Goal: Task Accomplishment & Management: Manage account settings

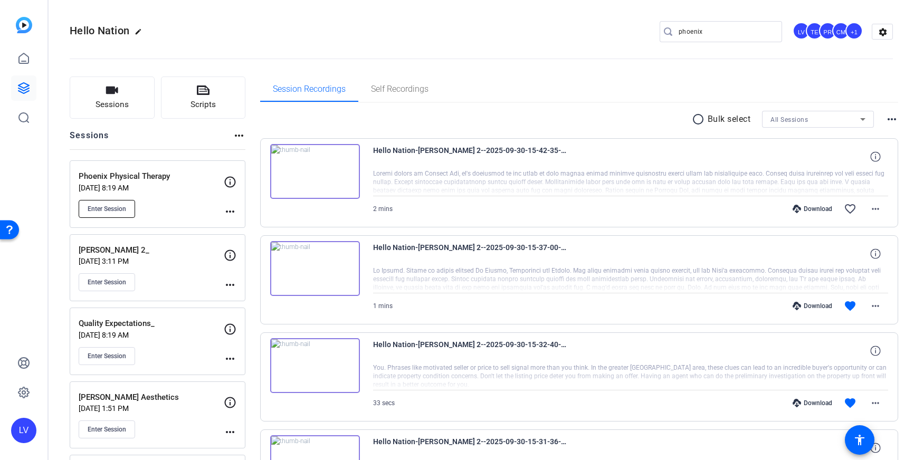
click at [115, 209] on span "Enter Session" at bounding box center [107, 209] width 39 height 8
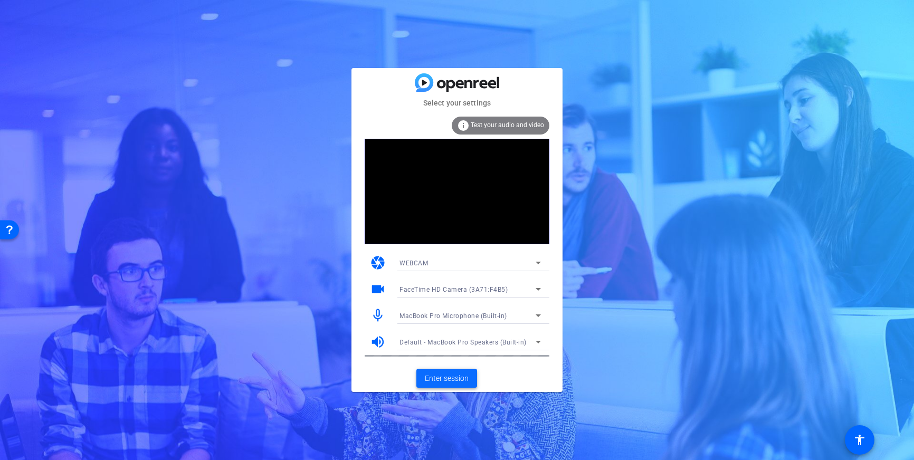
click at [430, 377] on span "Enter session" at bounding box center [447, 378] width 44 height 11
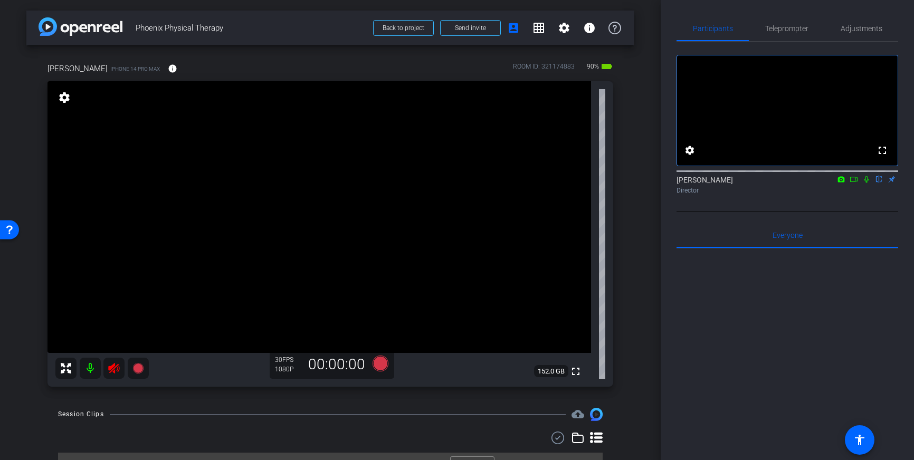
click at [116, 369] on icon at bounding box center [114, 368] width 13 height 13
click at [857, 33] on span "Adjustments" at bounding box center [862, 28] width 42 height 25
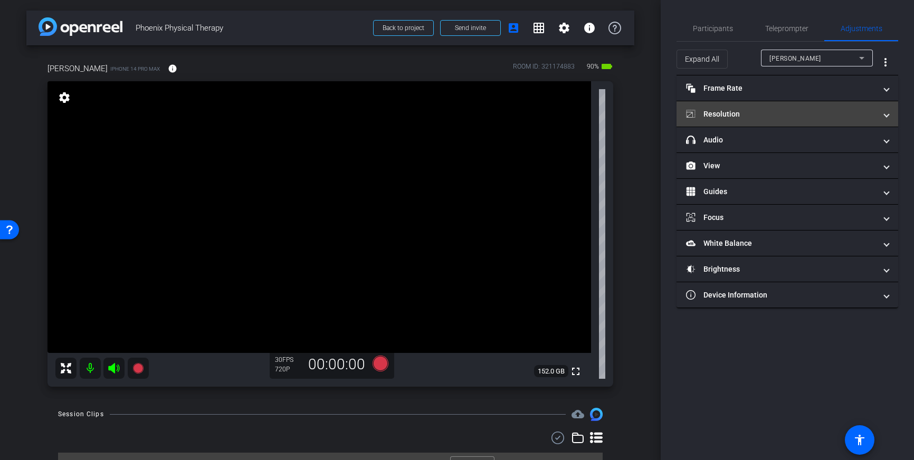
click at [847, 113] on mat-panel-title "Resolution" at bounding box center [781, 114] width 190 height 11
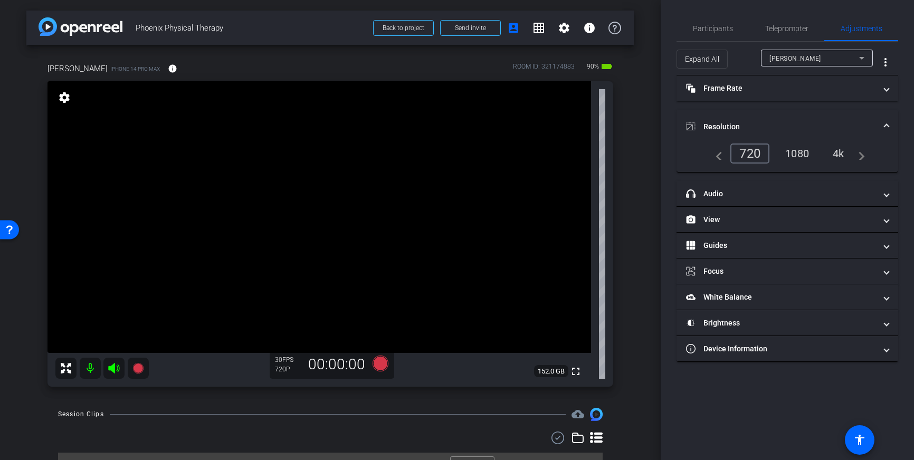
click at [841, 153] on div "4k" at bounding box center [838, 154] width 27 height 18
click at [887, 126] on span at bounding box center [887, 126] width 4 height 11
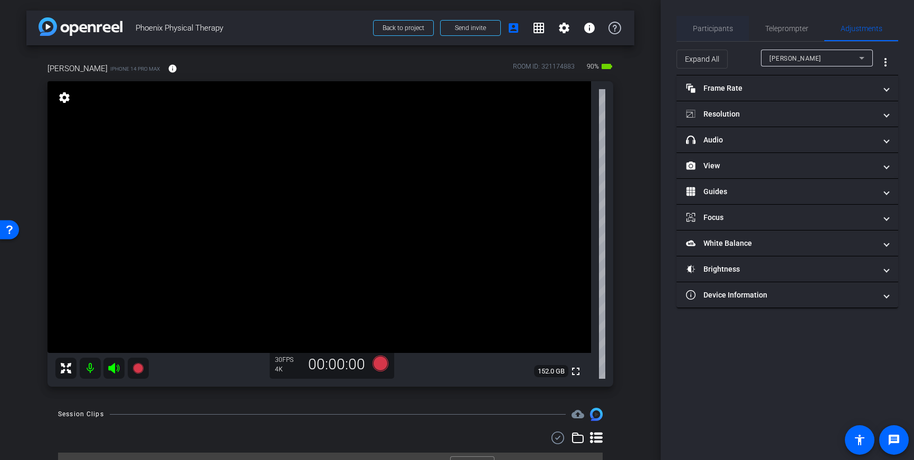
click at [721, 27] on span "Participants" at bounding box center [713, 28] width 40 height 7
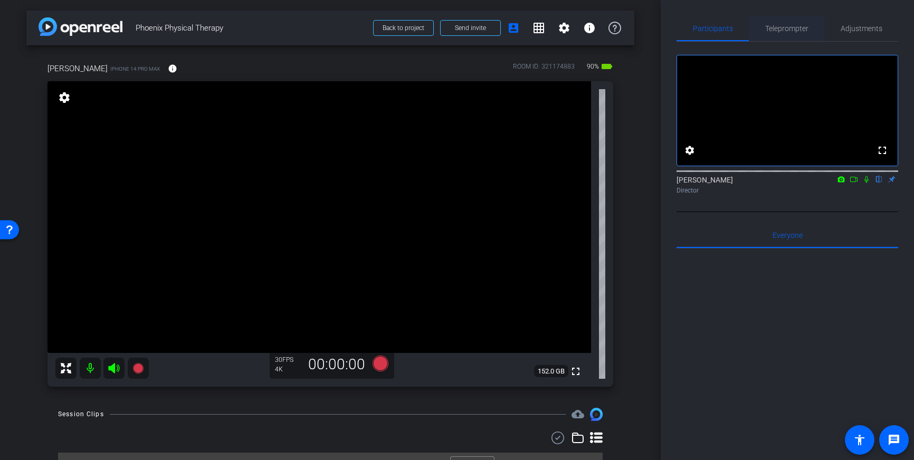
click at [792, 32] on span "Teleprompter" at bounding box center [787, 28] width 43 height 7
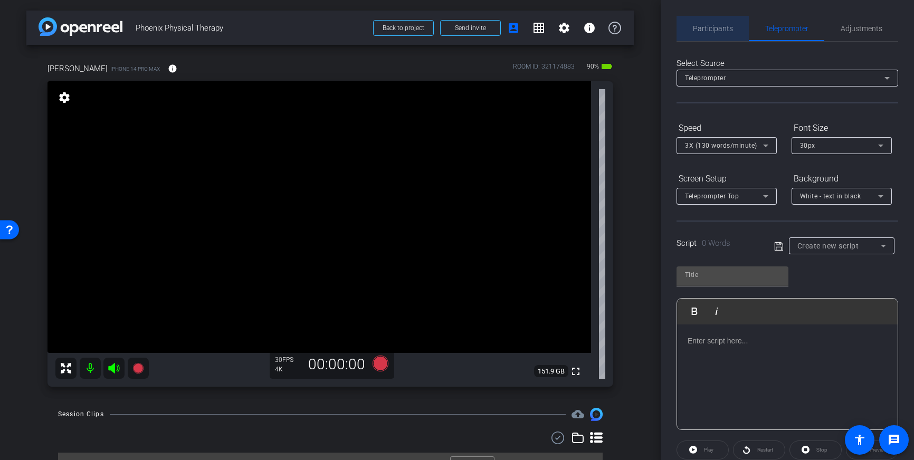
click at [704, 26] on span "Participants" at bounding box center [713, 28] width 40 height 7
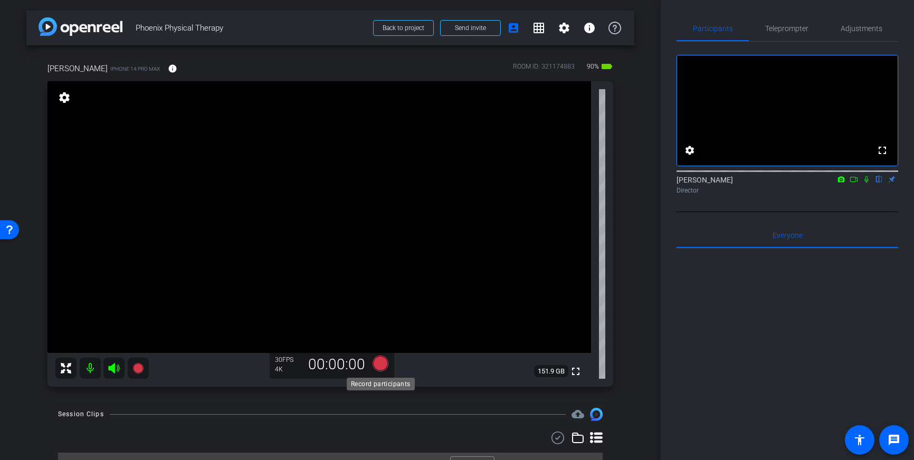
click at [381, 362] on icon at bounding box center [381, 364] width 16 height 16
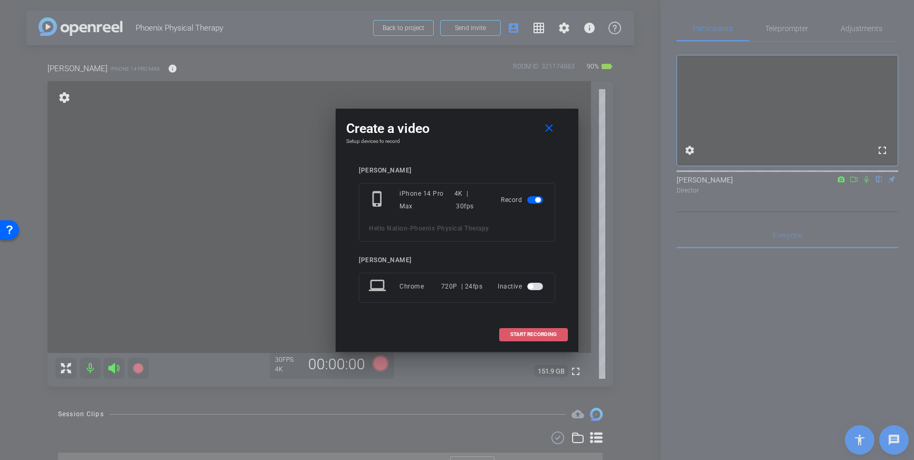
click at [535, 333] on span "START RECORDING" at bounding box center [534, 334] width 46 height 5
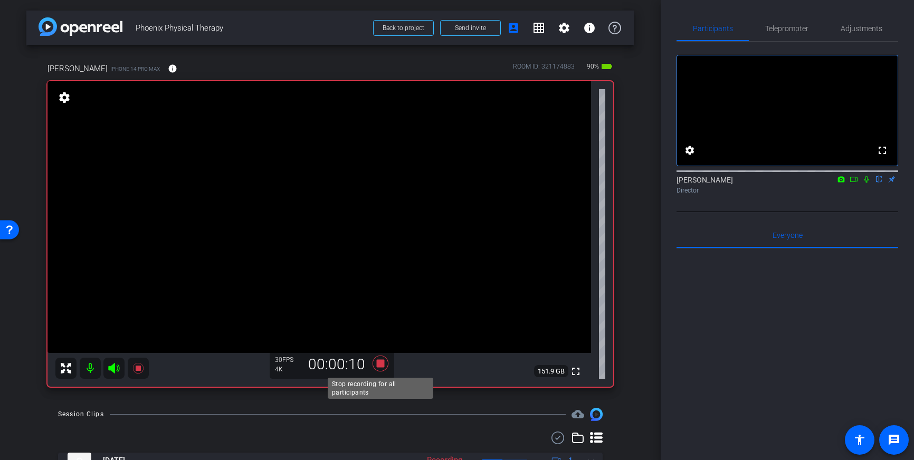
click at [384, 365] on icon at bounding box center [381, 364] width 16 height 16
click at [381, 364] on icon at bounding box center [381, 364] width 16 height 16
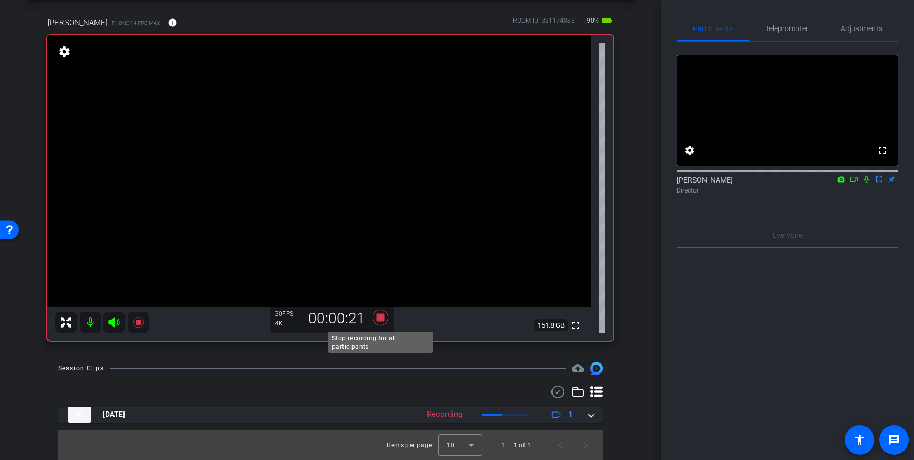
click at [381, 320] on icon at bounding box center [381, 318] width 16 height 16
click at [380, 317] on icon at bounding box center [381, 318] width 16 height 16
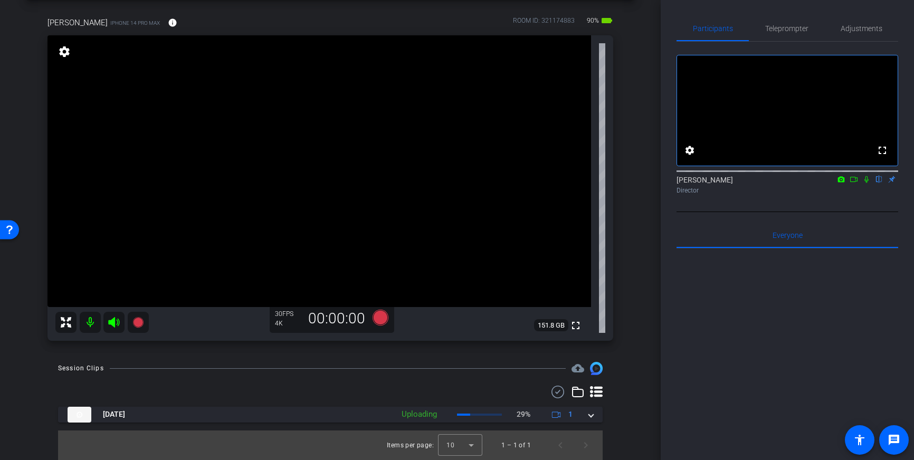
scroll to position [40, 0]
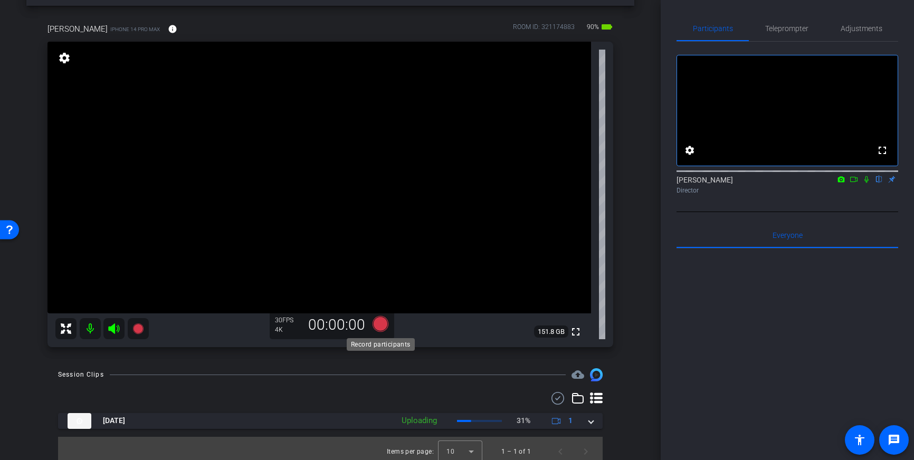
click at [383, 324] on icon at bounding box center [381, 324] width 16 height 16
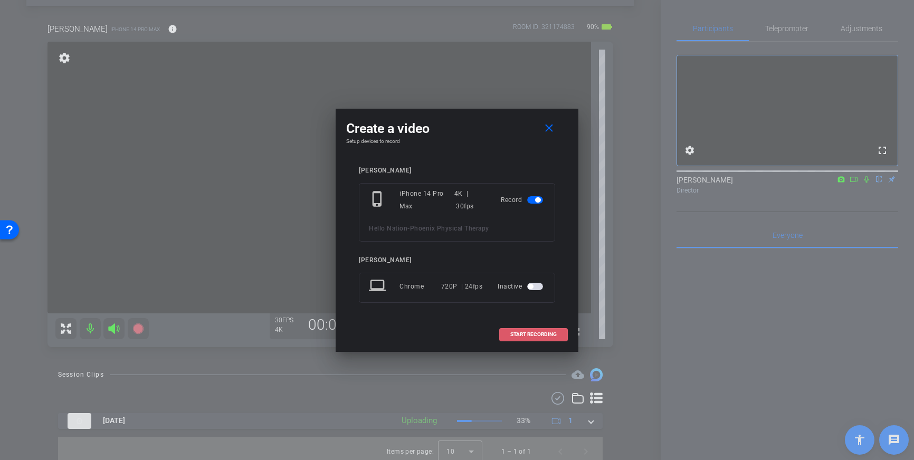
click at [534, 334] on span "START RECORDING" at bounding box center [534, 334] width 46 height 5
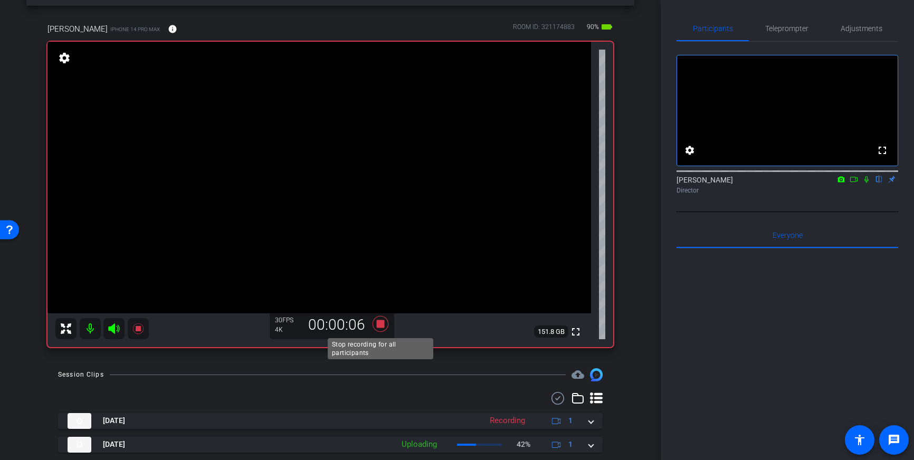
click at [380, 327] on icon at bounding box center [381, 324] width 16 height 16
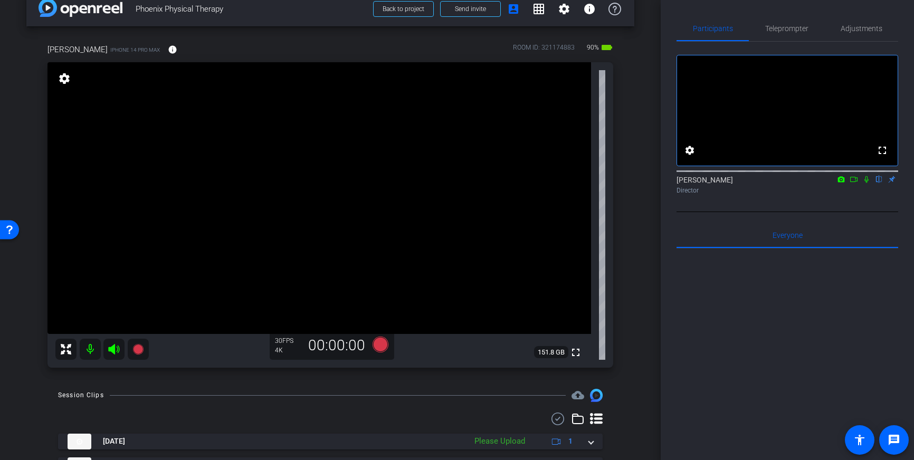
scroll to position [2, 0]
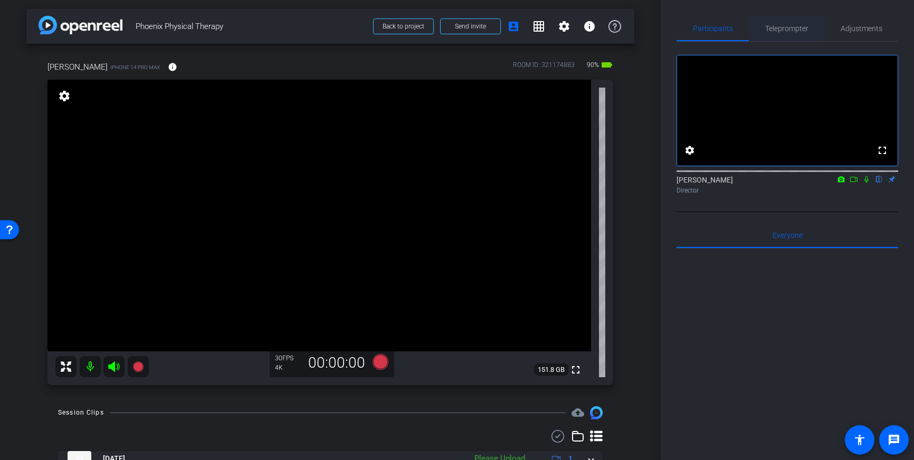
click at [784, 25] on span "Teleprompter" at bounding box center [787, 28] width 43 height 7
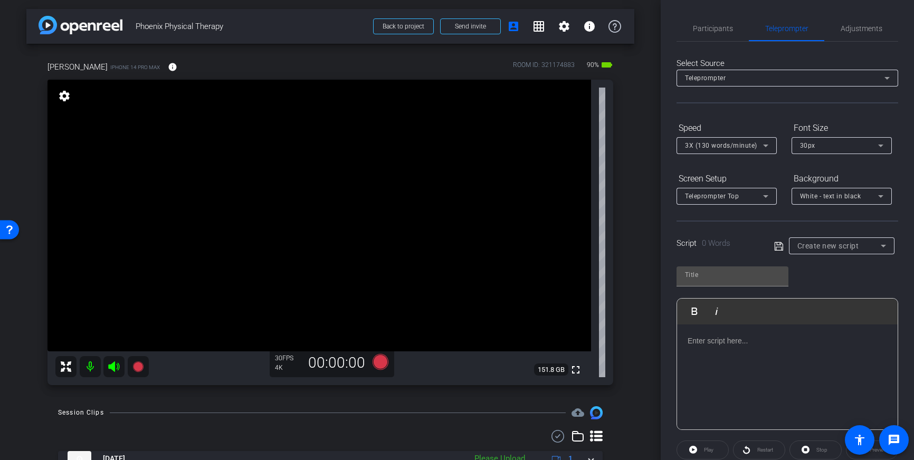
click at [762, 355] on div at bounding box center [787, 378] width 221 height 106
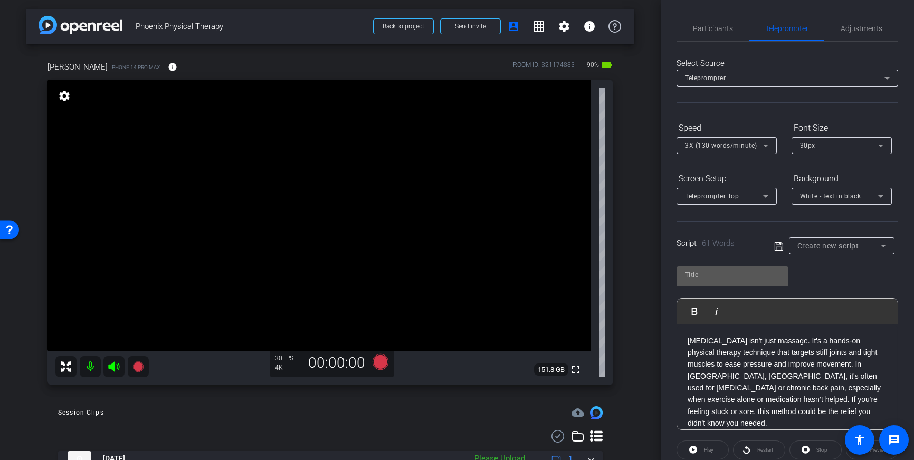
click at [734, 280] on input "text" at bounding box center [732, 275] width 95 height 13
type input "Phoenix"
click at [775, 248] on icon at bounding box center [779, 246] width 8 height 8
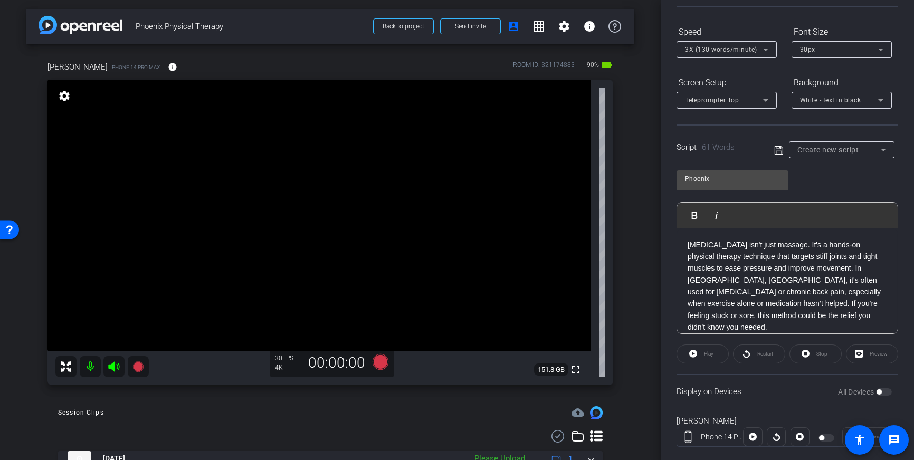
scroll to position [117, 0]
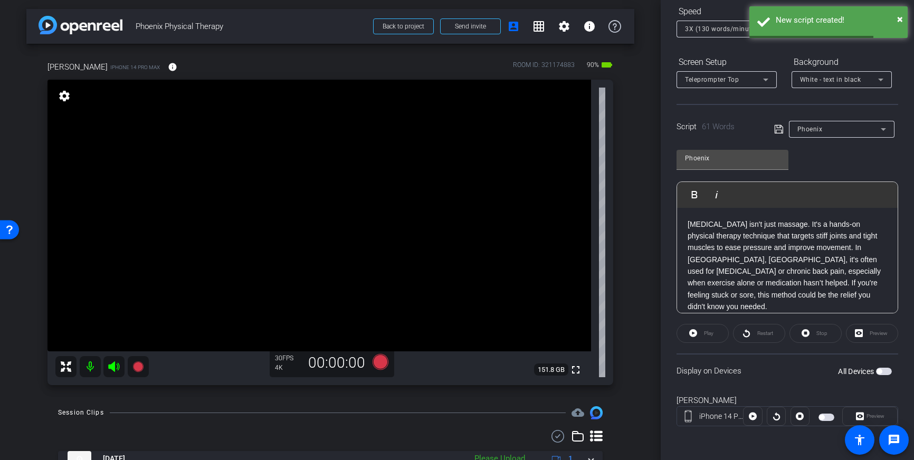
click at [886, 370] on span "button" at bounding box center [884, 371] width 16 height 7
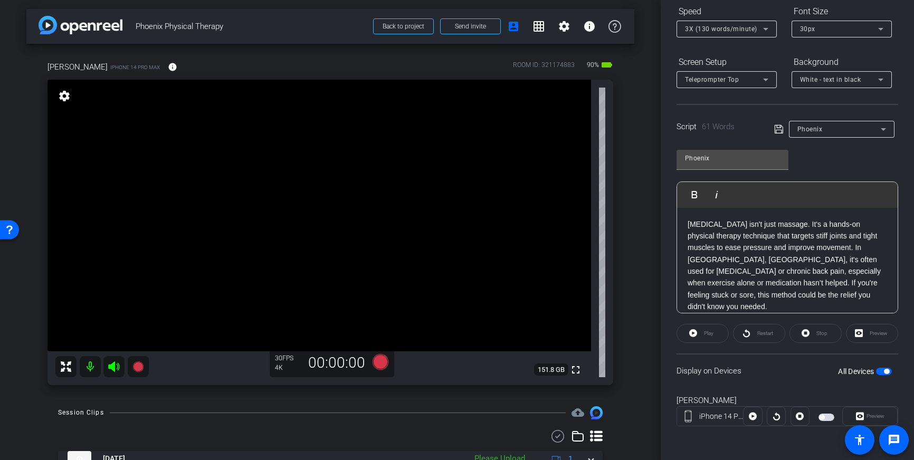
click at [821, 419] on span "button" at bounding box center [821, 417] width 5 height 5
click at [168, 68] on mat-icon "info" at bounding box center [173, 67] width 10 height 10
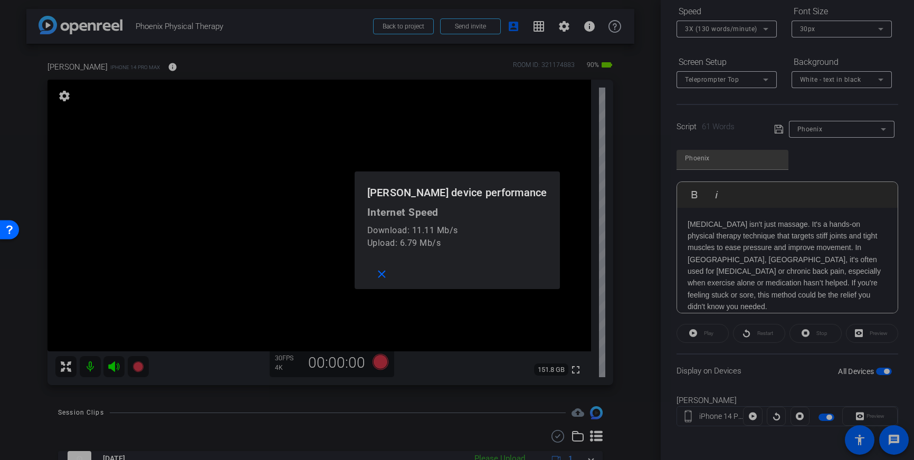
click at [138, 68] on div at bounding box center [457, 230] width 914 height 460
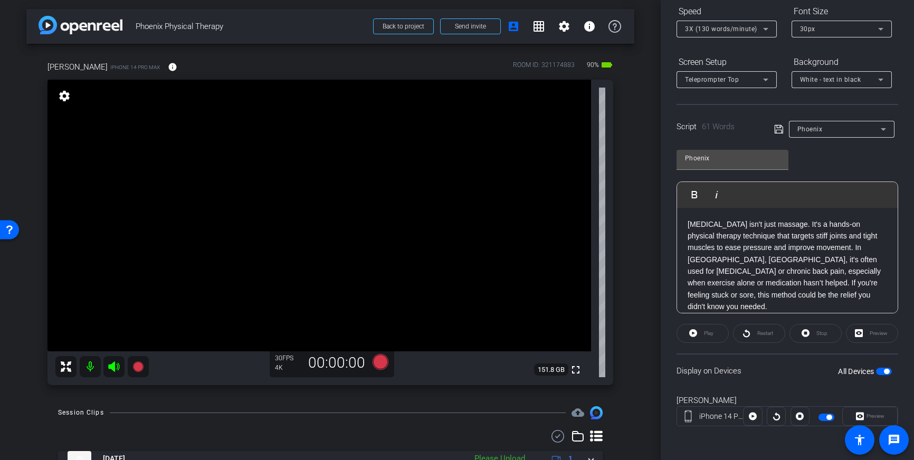
click at [890, 373] on span "button" at bounding box center [884, 371] width 16 height 7
click at [828, 415] on span "button" at bounding box center [829, 417] width 5 height 5
click at [882, 371] on span "button" at bounding box center [884, 371] width 16 height 7
click at [825, 418] on span "button" at bounding box center [827, 417] width 16 height 7
click at [883, 373] on span "button" at bounding box center [884, 371] width 16 height 7
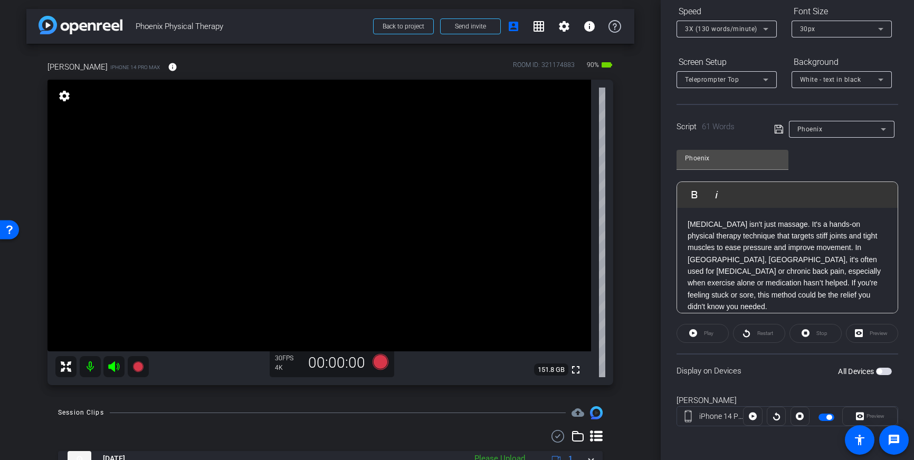
click at [822, 416] on span "button" at bounding box center [827, 417] width 16 height 7
click at [116, 370] on icon at bounding box center [114, 368] width 13 height 13
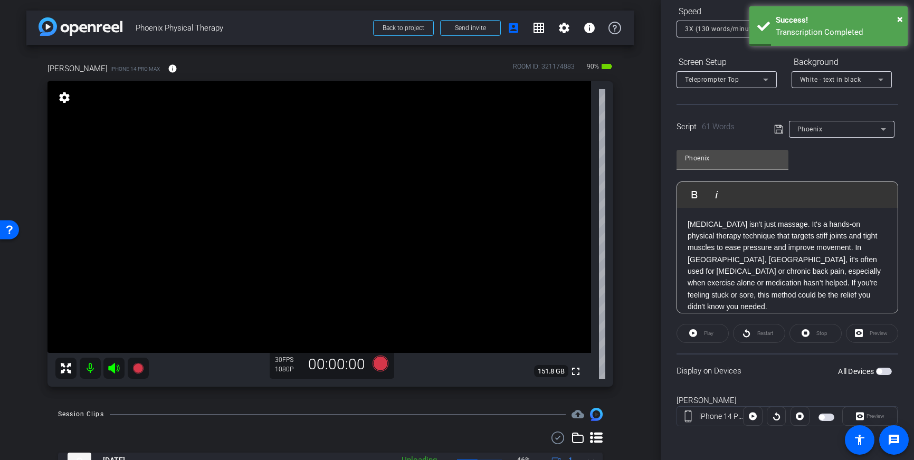
click at [884, 370] on span "button" at bounding box center [884, 371] width 16 height 7
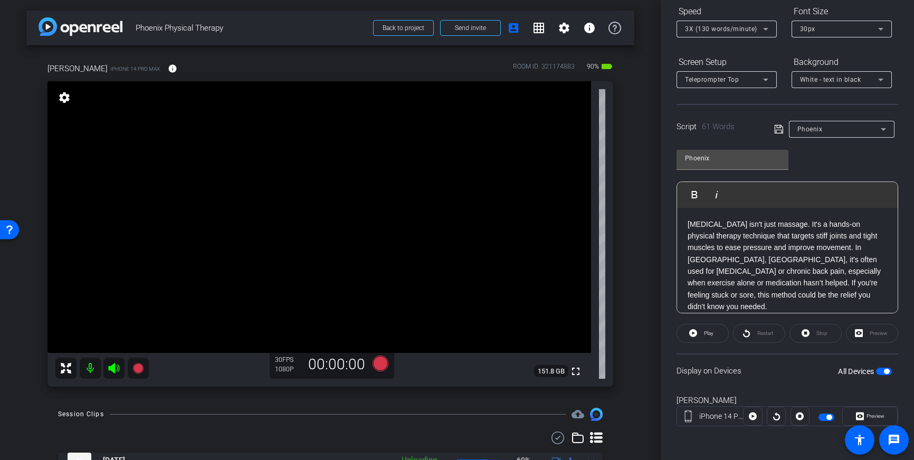
scroll to position [0, 0]
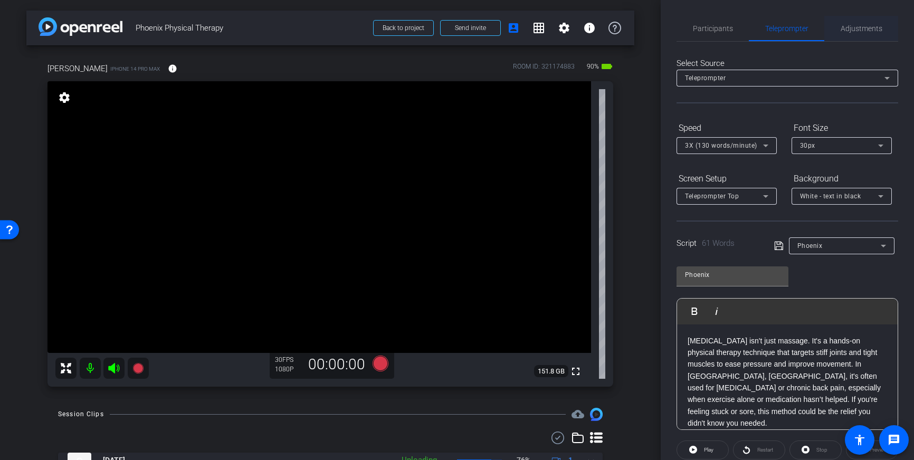
click at [854, 32] on span "Adjustments" at bounding box center [862, 28] width 42 height 7
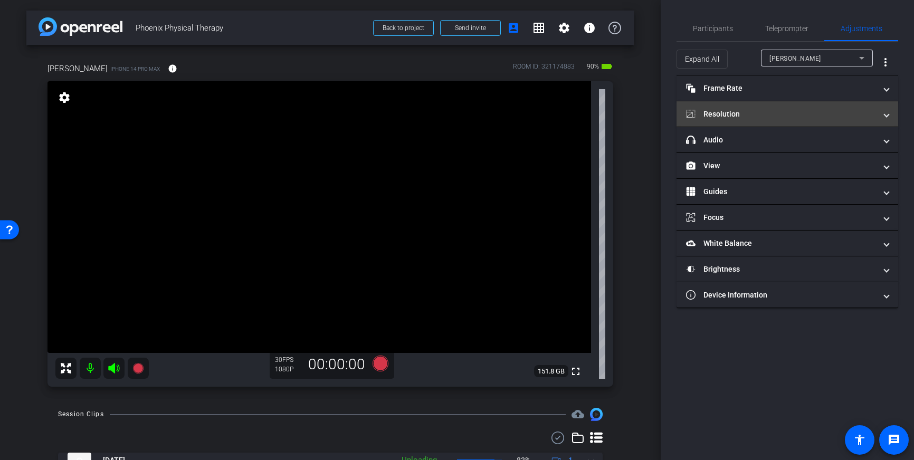
click at [805, 121] on mat-expansion-panel-header "Resolution" at bounding box center [788, 113] width 222 height 25
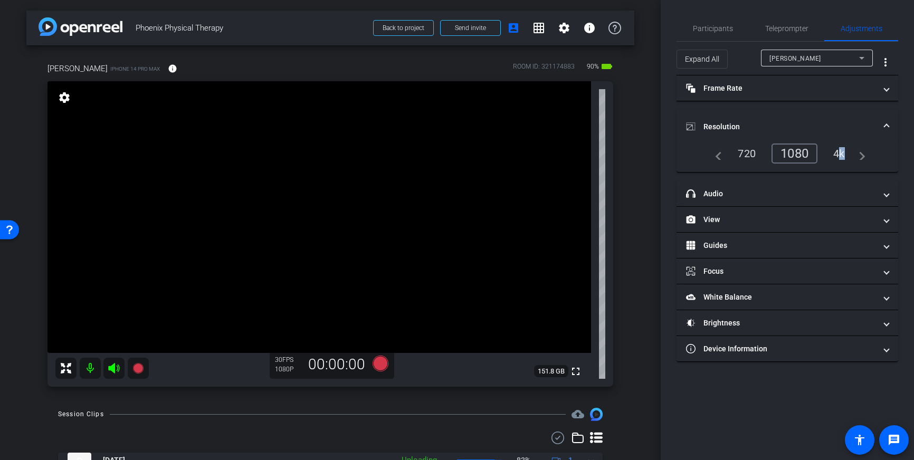
click at [837, 151] on div "4k" at bounding box center [839, 154] width 27 height 18
click at [879, 129] on span "Resolution" at bounding box center [785, 126] width 199 height 11
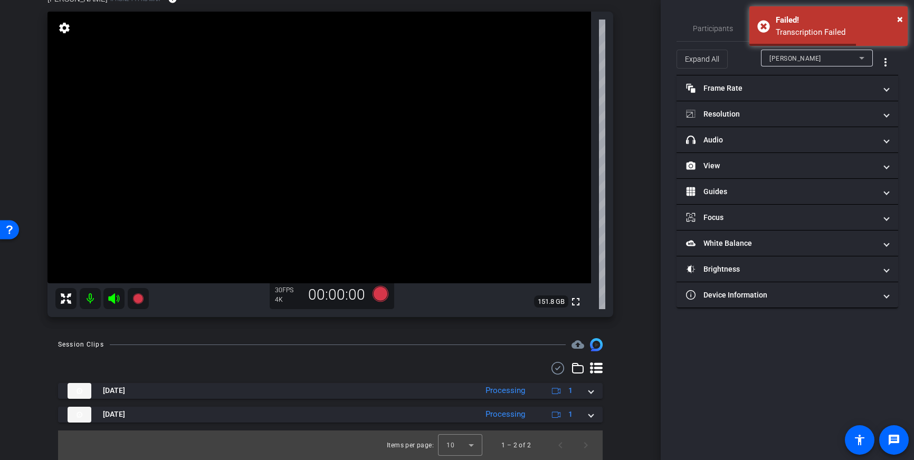
scroll to position [36, 0]
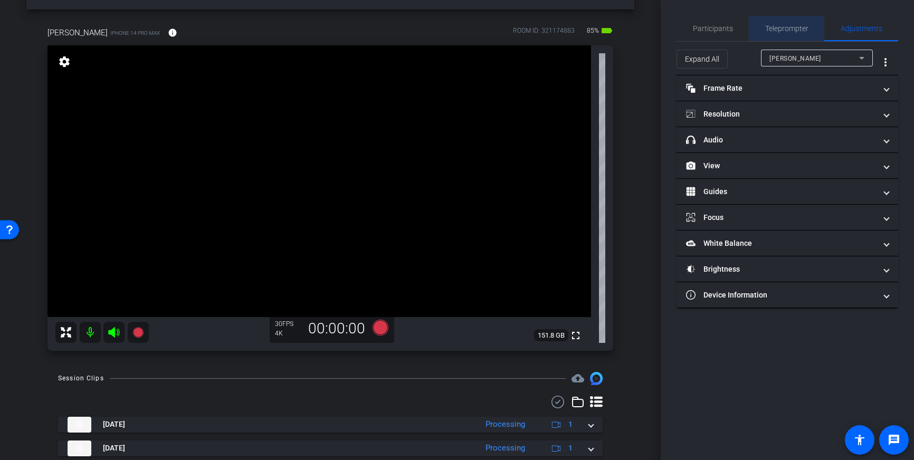
click at [775, 31] on span "Teleprompter" at bounding box center [787, 28] width 43 height 7
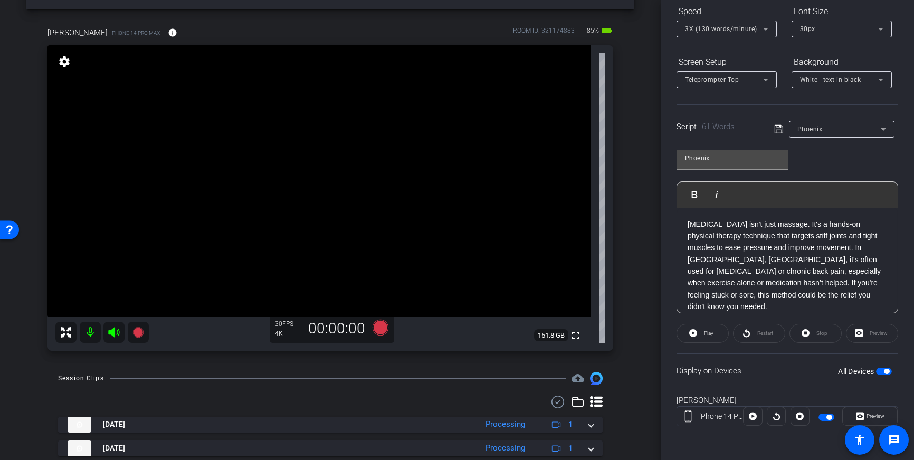
scroll to position [114, 0]
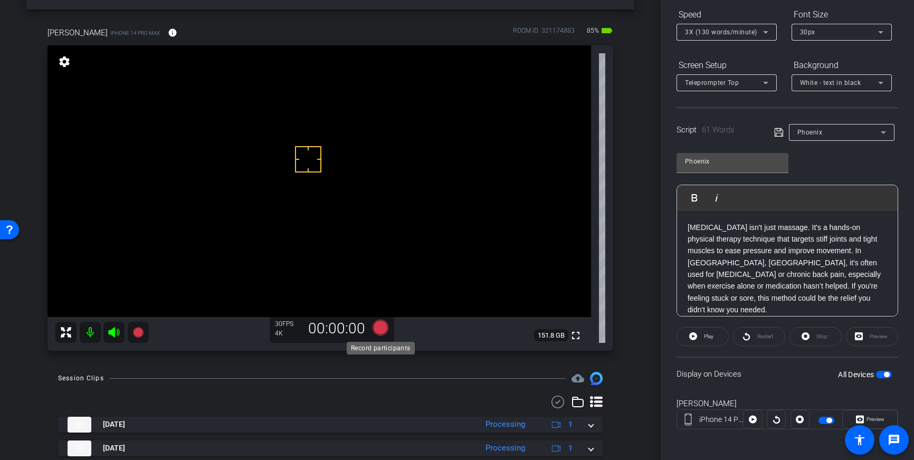
click at [381, 329] on icon at bounding box center [381, 328] width 16 height 16
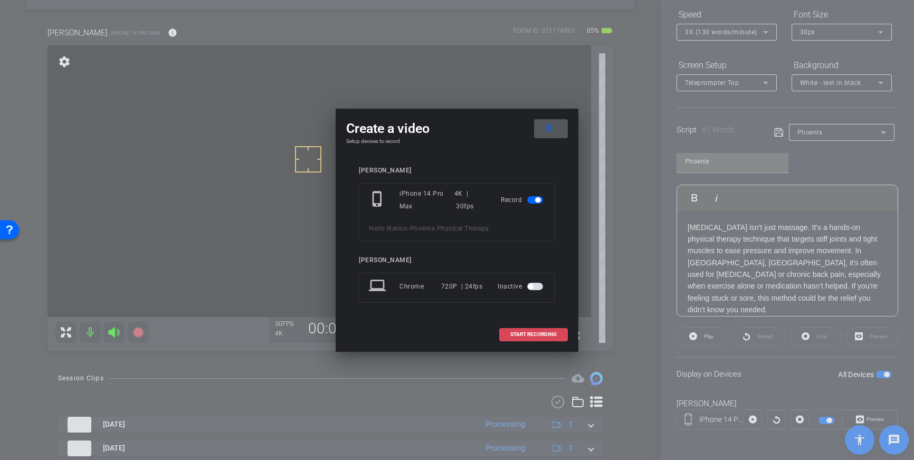
click at [515, 334] on span "START RECORDING" at bounding box center [534, 334] width 46 height 5
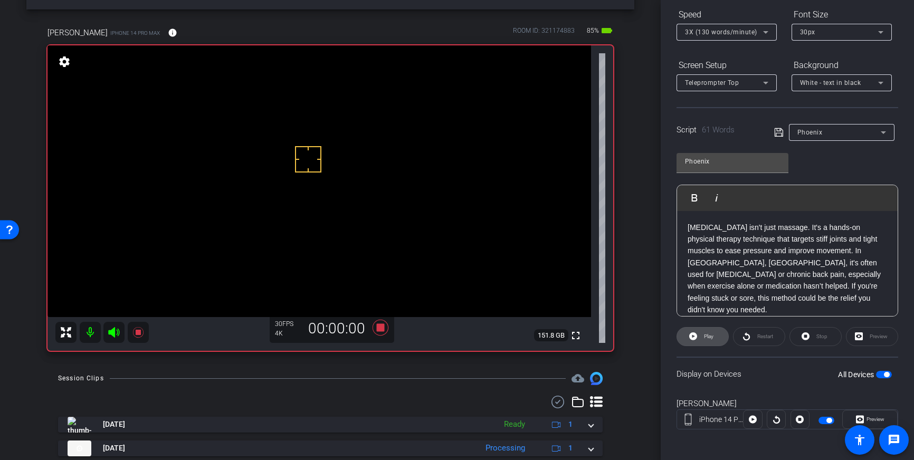
click at [693, 336] on icon at bounding box center [694, 336] width 8 height 13
click at [711, 340] on span "Play" at bounding box center [708, 336] width 12 height 15
click at [700, 339] on span at bounding box center [702, 336] width 51 height 25
click at [695, 337] on icon at bounding box center [694, 337] width 8 height 8
click at [383, 334] on icon at bounding box center [380, 327] width 25 height 19
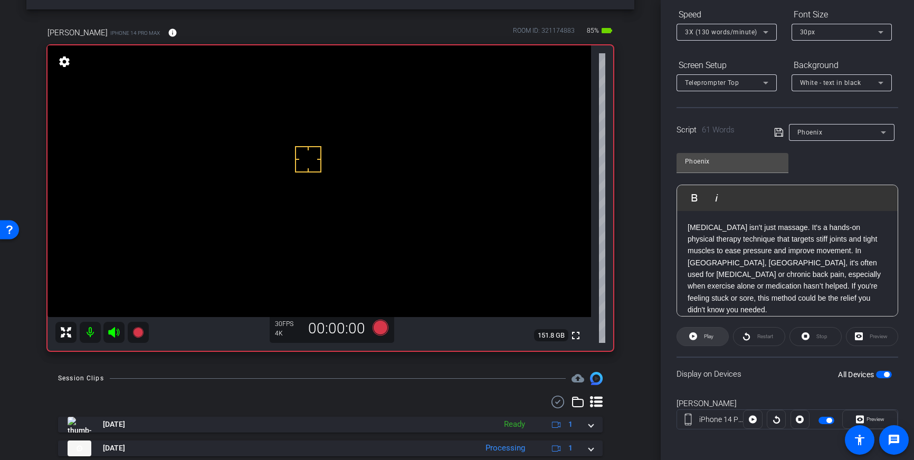
click at [711, 339] on span "Play" at bounding box center [709, 337] width 10 height 6
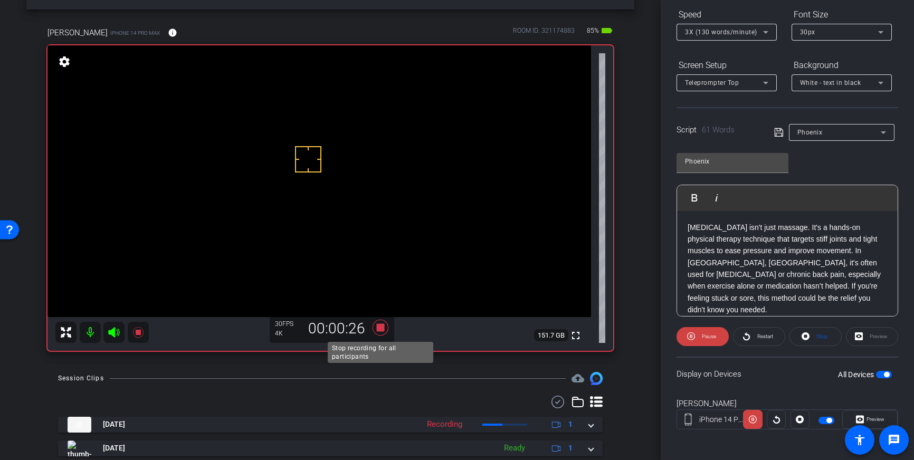
click at [382, 331] on icon at bounding box center [381, 328] width 16 height 16
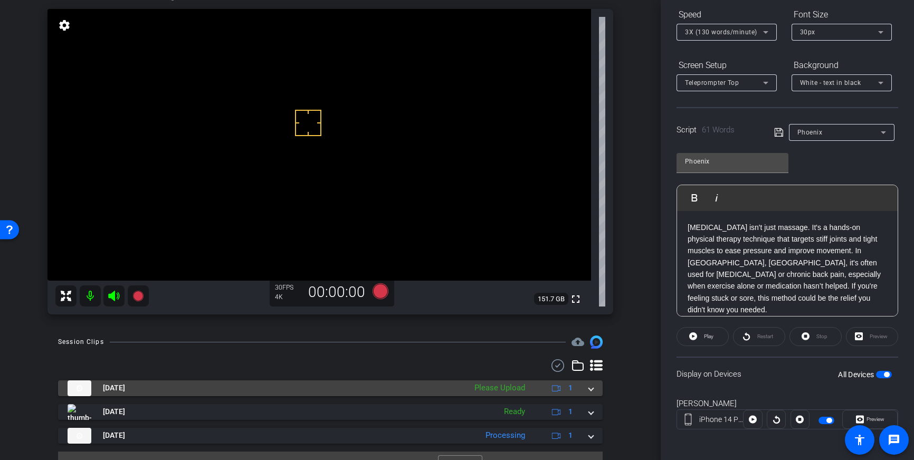
click at [589, 393] on div "Oct 1, 2025 Please Upload 1" at bounding box center [329, 389] width 522 height 16
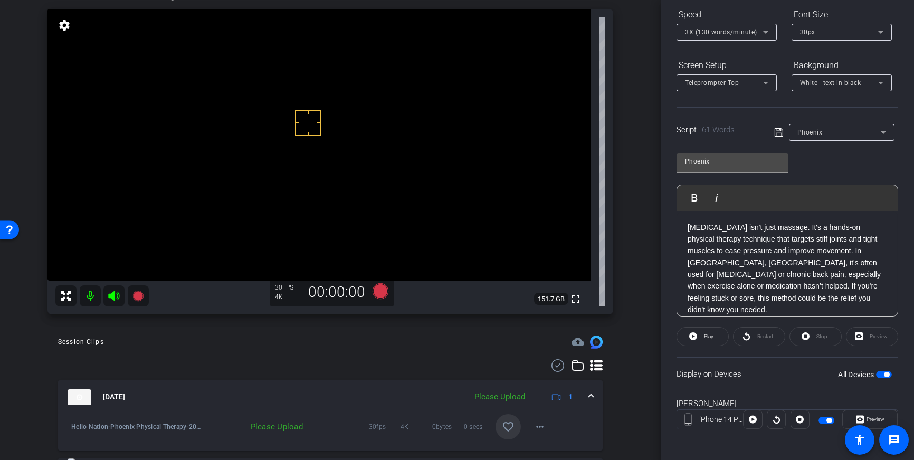
click at [510, 423] on mat-icon "favorite_border" at bounding box center [508, 427] width 13 height 13
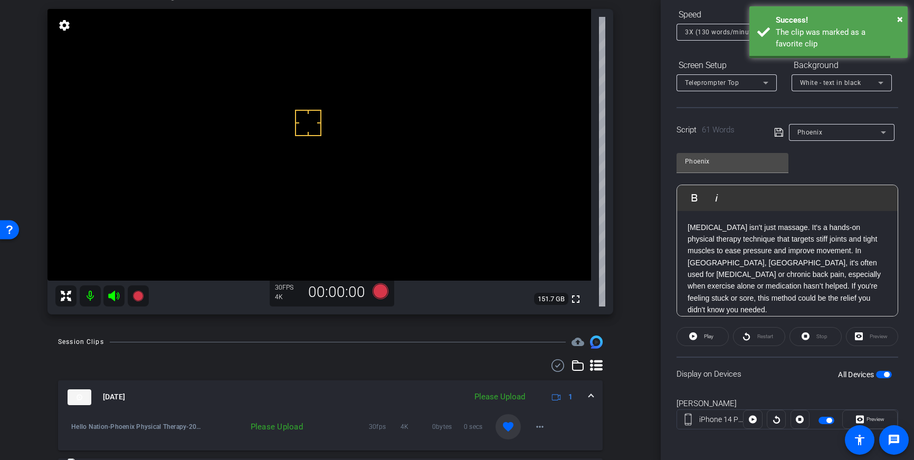
click at [588, 395] on div "Oct 1, 2025 Please Upload 1" at bounding box center [329, 398] width 522 height 16
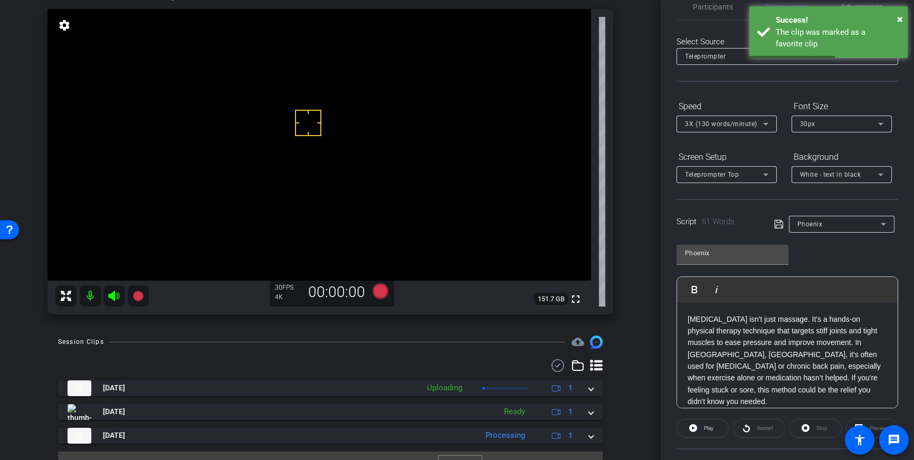
scroll to position [0, 0]
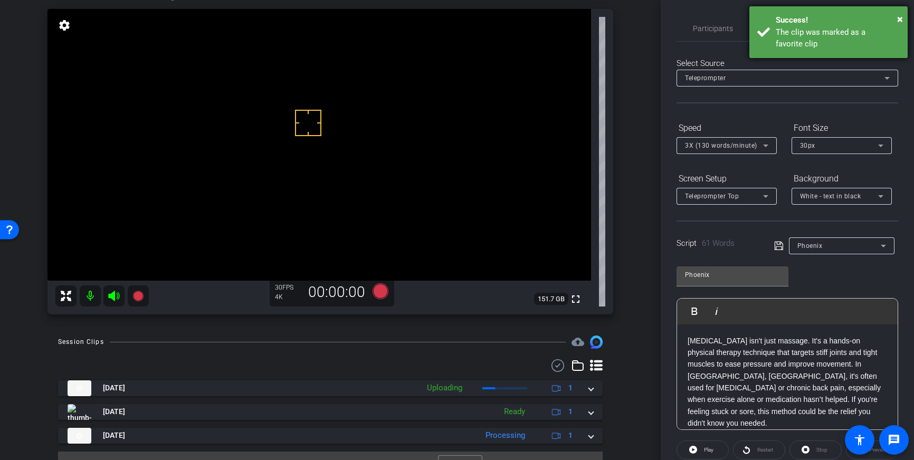
click at [824, 44] on div "The clip was marked as a favorite clip" at bounding box center [838, 38] width 124 height 24
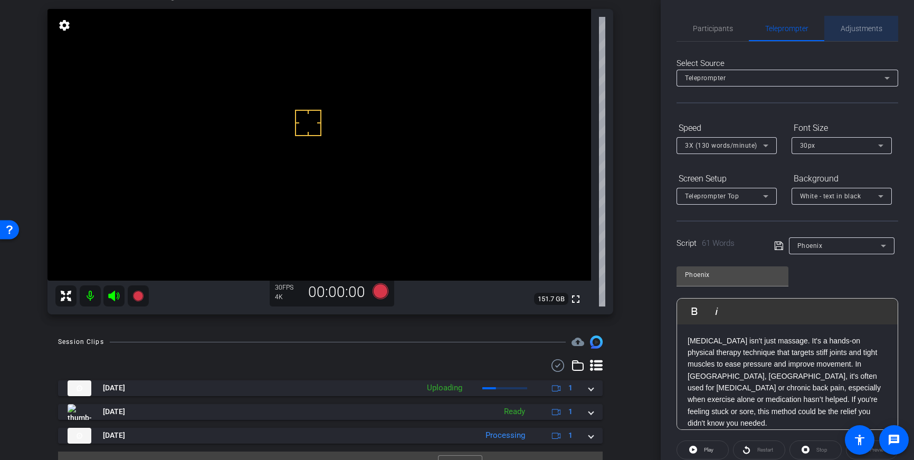
click at [854, 30] on span "Adjustments" at bounding box center [862, 28] width 42 height 7
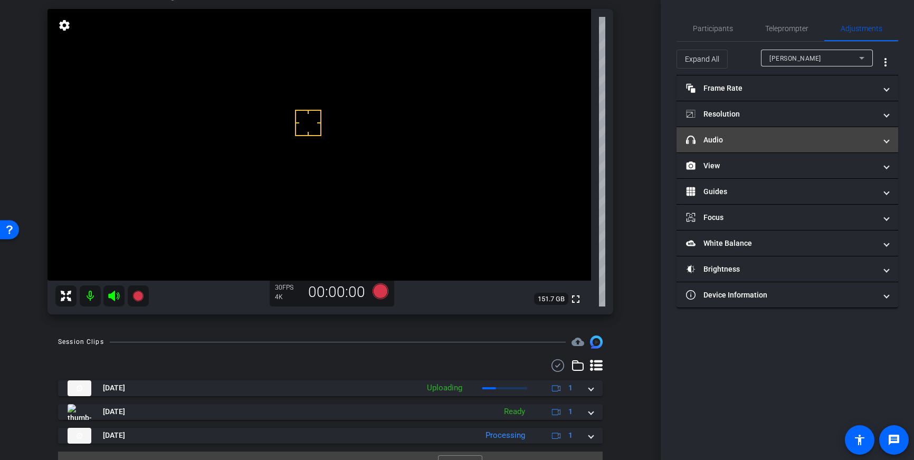
click at [795, 137] on mat-panel-title "headphone icon Audio" at bounding box center [781, 140] width 190 height 11
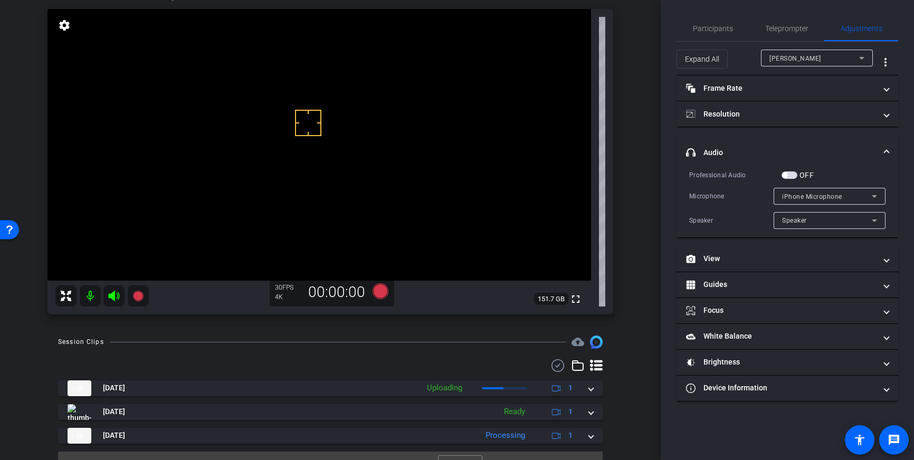
click at [789, 176] on span "button" at bounding box center [790, 175] width 16 height 7
click at [385, 291] on icon at bounding box center [381, 292] width 16 height 16
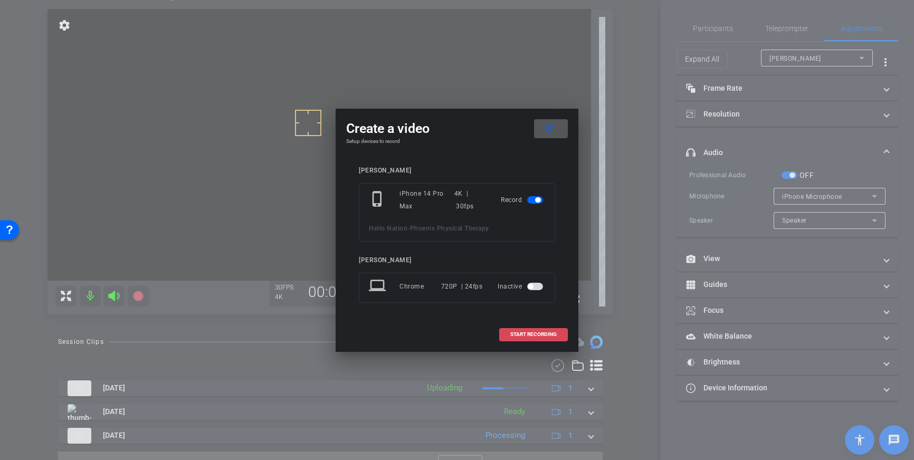
click at [523, 335] on span "START RECORDING" at bounding box center [534, 334] width 46 height 5
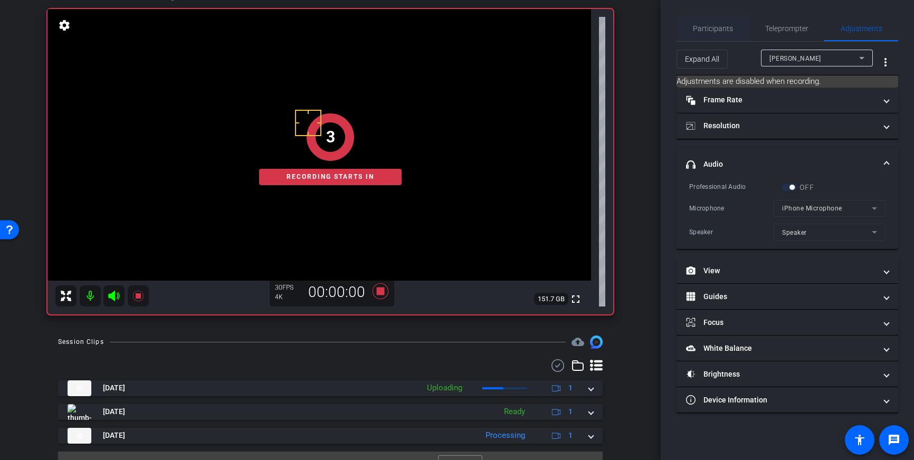
click at [714, 30] on span "Participants" at bounding box center [713, 28] width 40 height 7
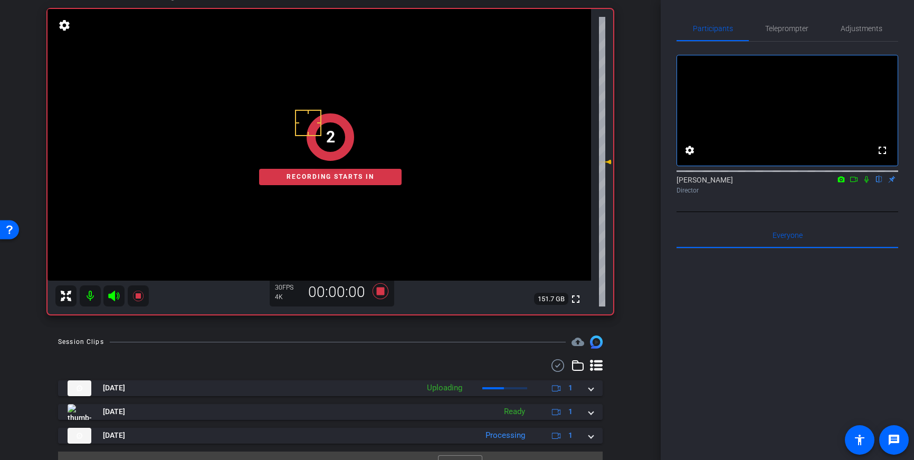
click at [867, 183] on icon at bounding box center [867, 179] width 4 height 7
click at [791, 29] on span "Teleprompter" at bounding box center [787, 28] width 43 height 7
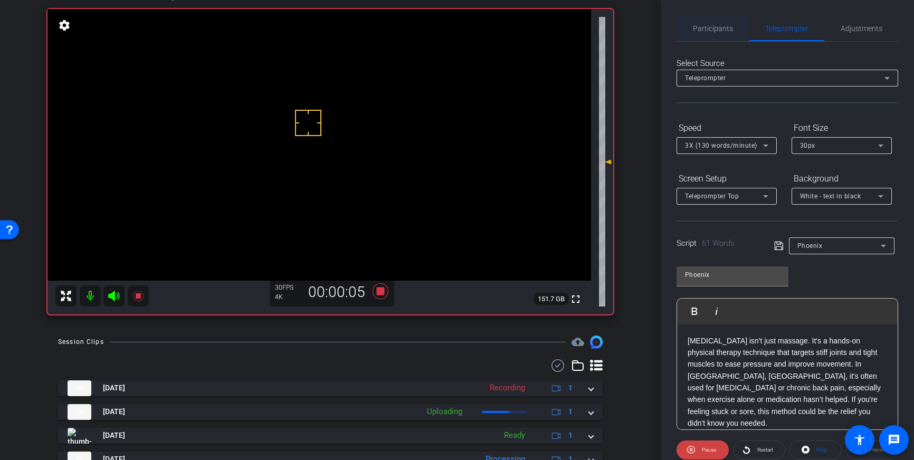
click at [716, 35] on span "Participants" at bounding box center [713, 28] width 40 height 25
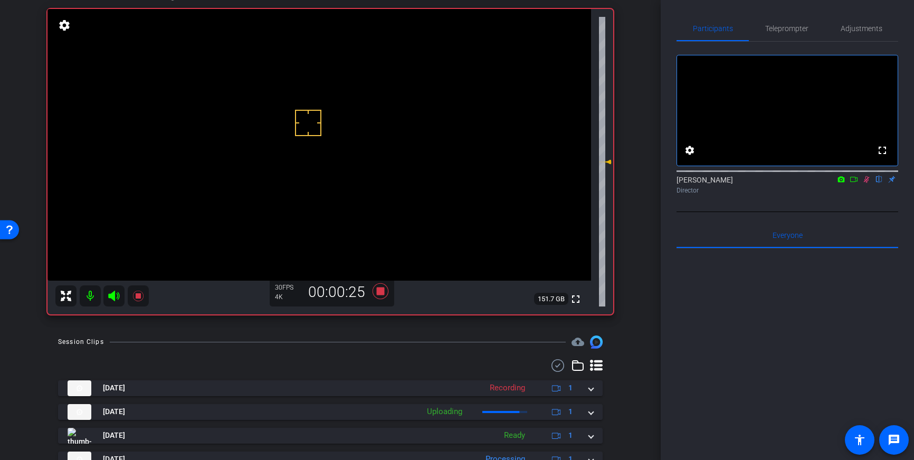
click at [868, 183] on icon at bounding box center [867, 179] width 8 height 7
click at [384, 294] on icon at bounding box center [380, 291] width 25 height 19
click at [862, 23] on span "Adjustments" at bounding box center [862, 28] width 42 height 25
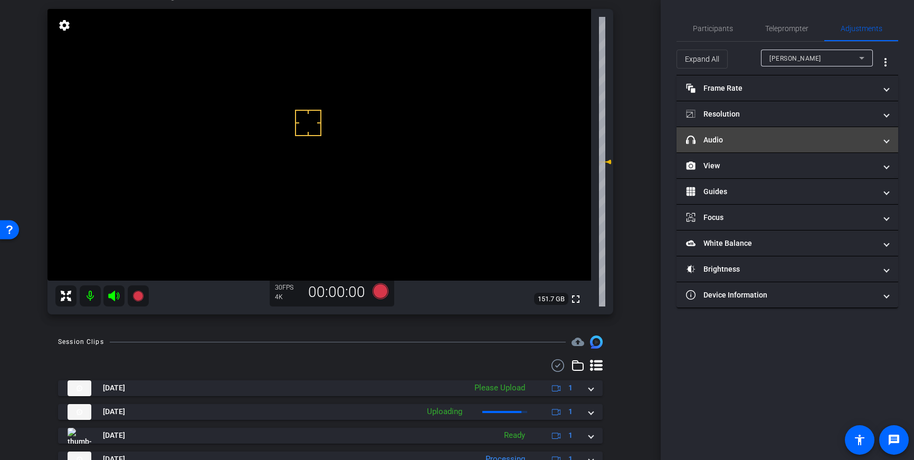
click at [845, 135] on mat-panel-title "headphone icon Audio" at bounding box center [781, 140] width 190 height 11
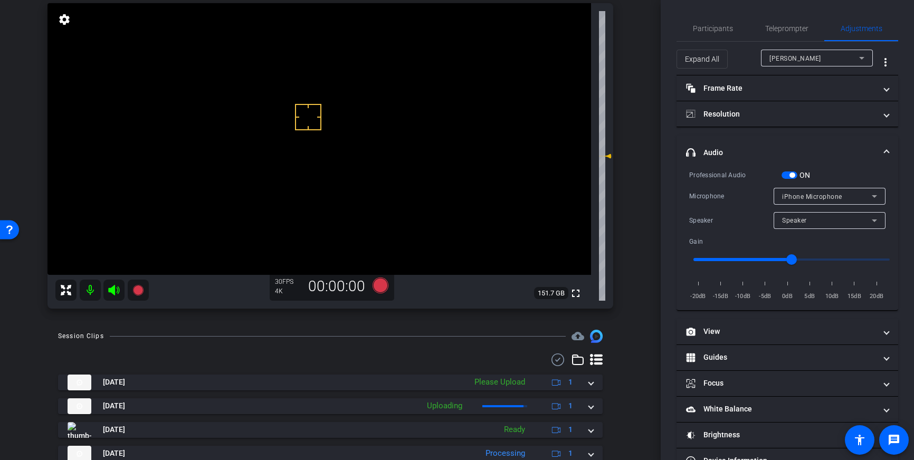
scroll to position [70, 0]
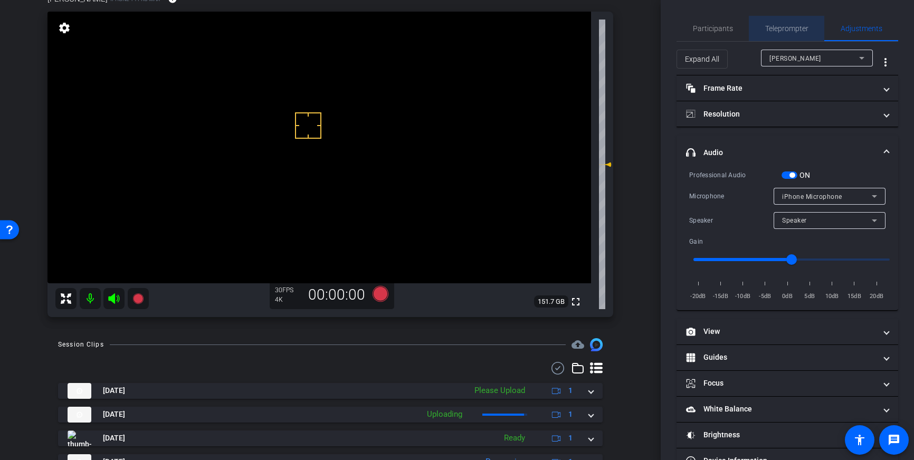
click at [778, 31] on span "Teleprompter" at bounding box center [787, 28] width 43 height 7
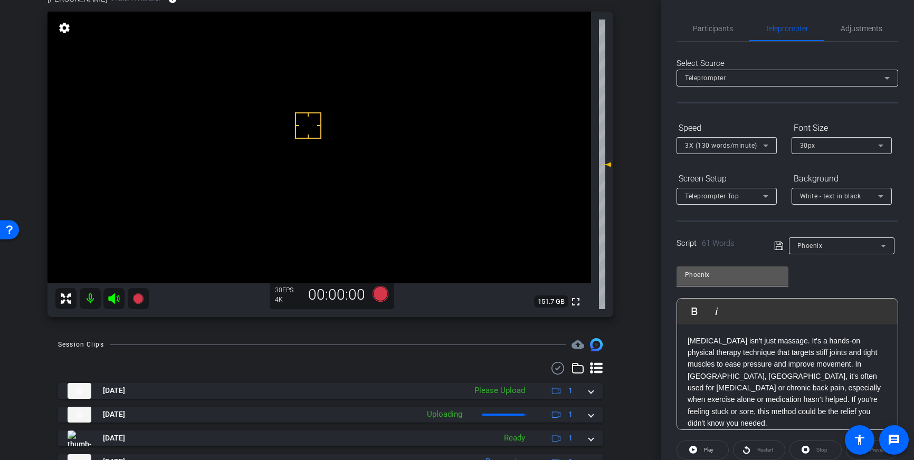
scroll to position [117, 0]
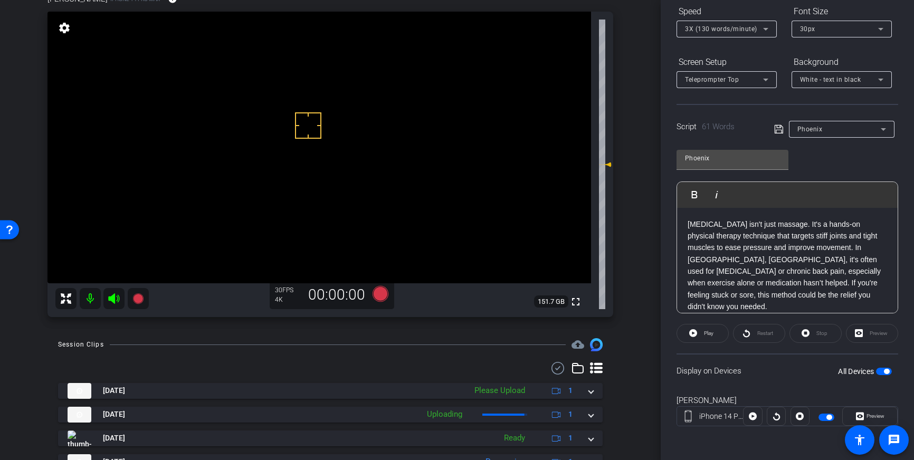
click at [884, 371] on span "button" at bounding box center [884, 371] width 16 height 7
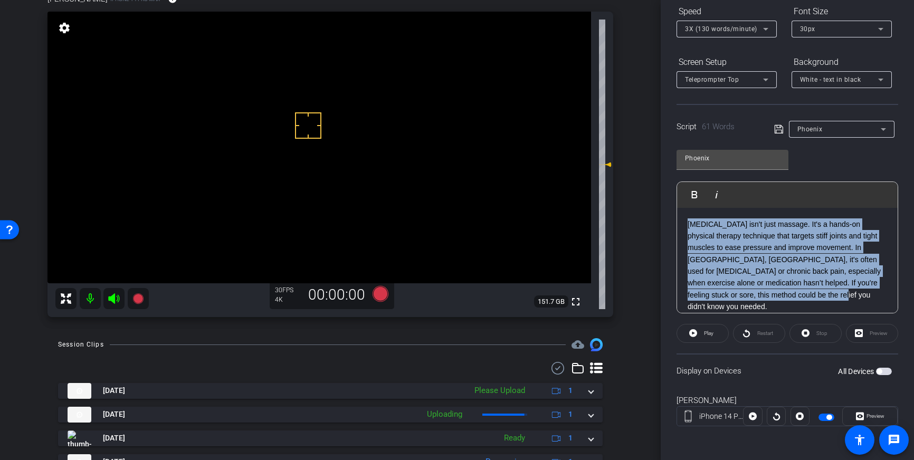
drag, startPoint x: 777, startPoint y: 299, endPoint x: 685, endPoint y: 226, distance: 117.2
click at [685, 226] on div "Manual therapy isn't just massage. It's a hands-on physical therapy technique t…" at bounding box center [787, 266] width 221 height 116
click at [827, 418] on span "button" at bounding box center [829, 417] width 5 height 5
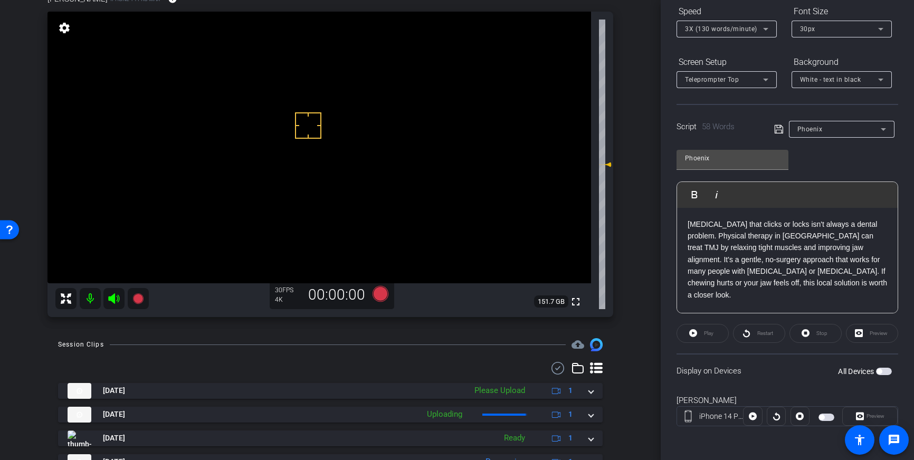
click at [777, 136] on div "Phoenix" at bounding box center [837, 129] width 125 height 17
click at [776, 127] on icon at bounding box center [780, 129] width 10 height 13
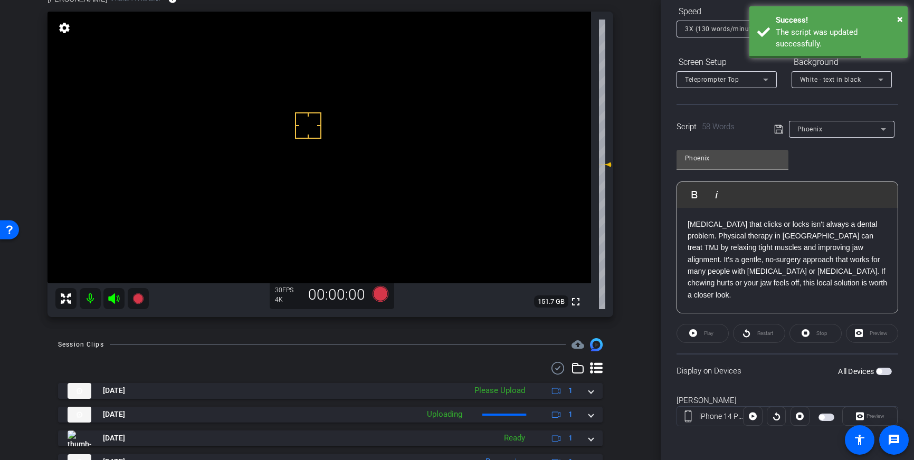
click at [886, 371] on span "button" at bounding box center [884, 371] width 16 height 7
click at [827, 417] on span "button" at bounding box center [827, 417] width 16 height 7
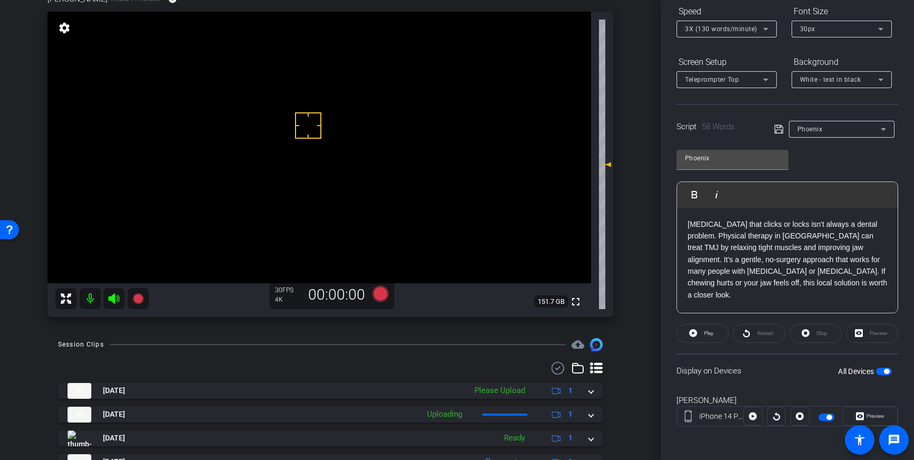
click at [779, 127] on icon at bounding box center [780, 129] width 10 height 13
click at [381, 300] on icon at bounding box center [381, 294] width 16 height 16
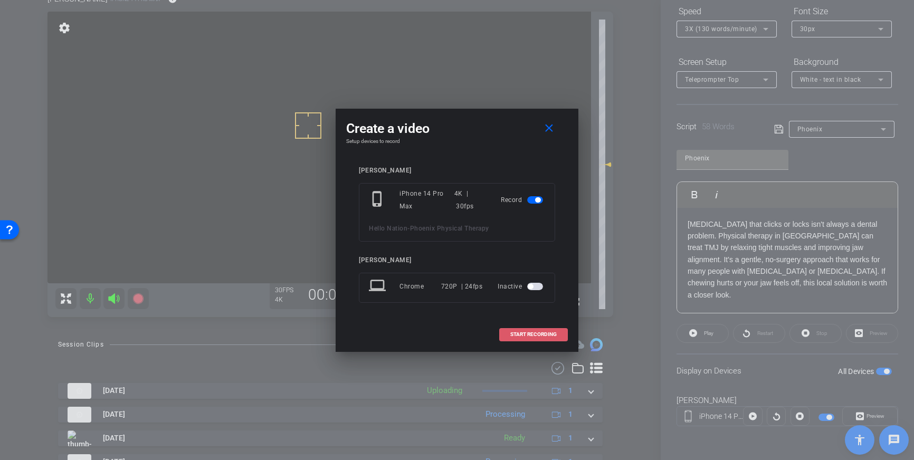
click at [517, 337] on span "START RECORDING" at bounding box center [534, 334] width 46 height 5
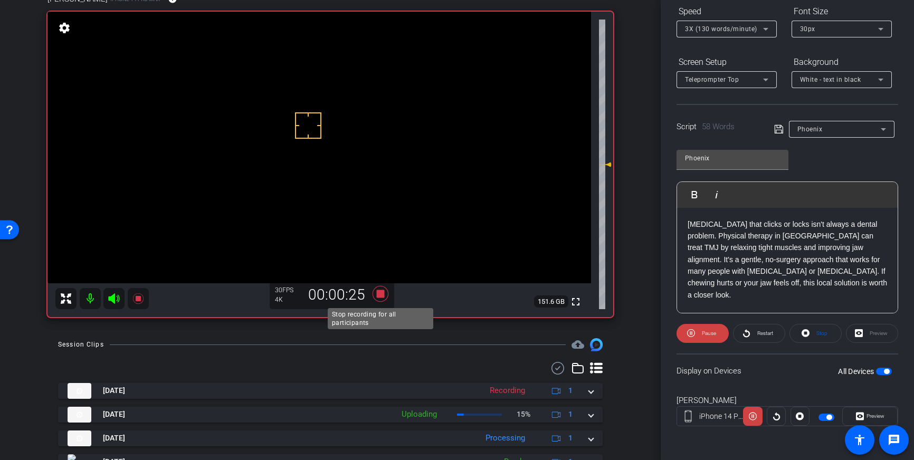
click at [383, 295] on icon at bounding box center [381, 294] width 16 height 16
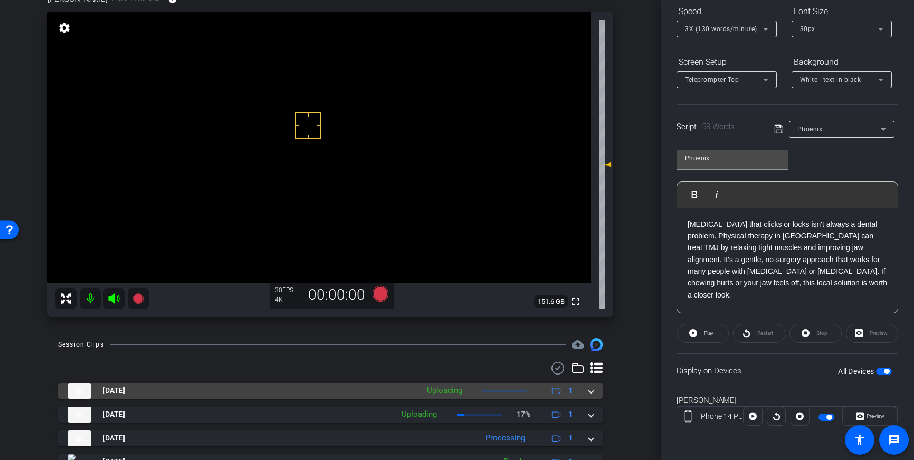
click at [586, 394] on div "Oct 1, 2025 Uploading 1" at bounding box center [329, 391] width 522 height 16
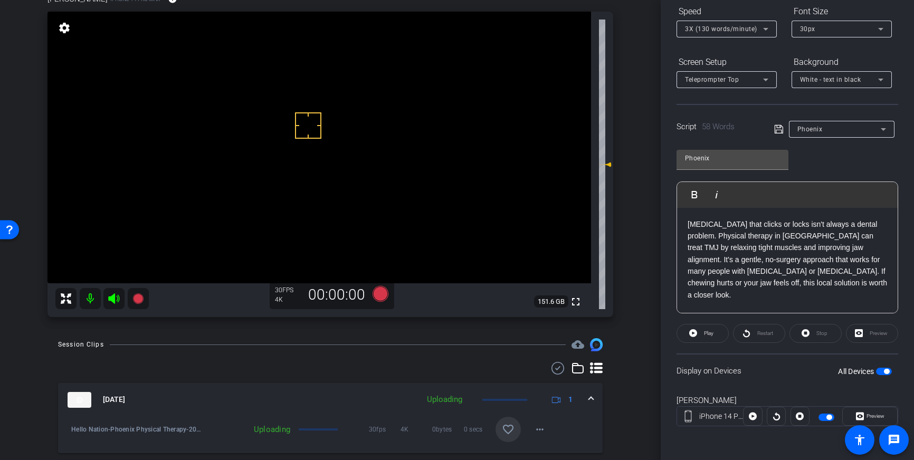
click at [506, 421] on span at bounding box center [508, 429] width 25 height 25
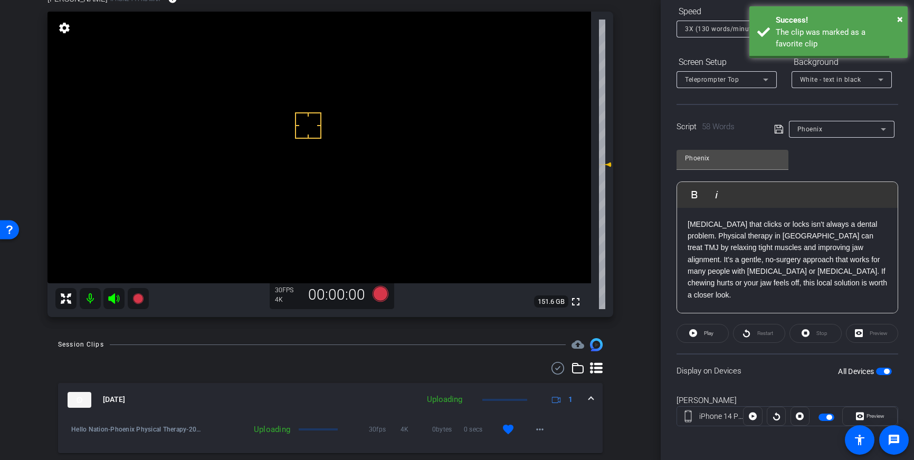
click at [590, 399] on span at bounding box center [591, 399] width 4 height 11
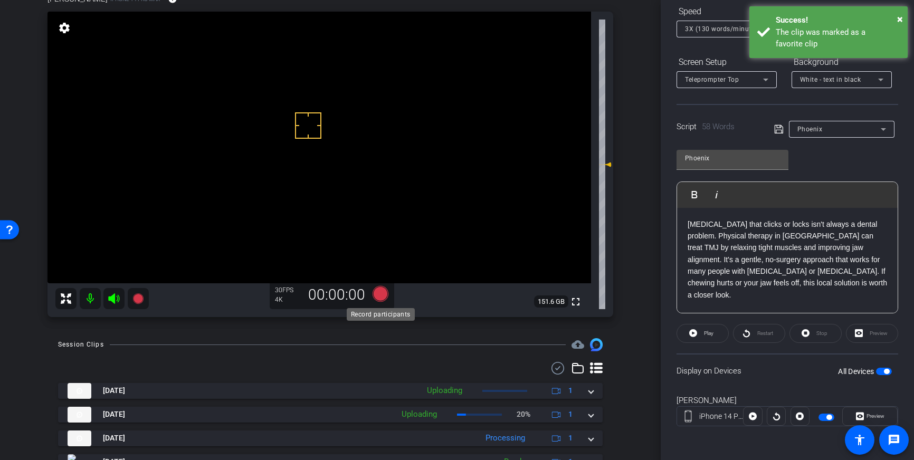
click at [381, 291] on icon at bounding box center [381, 294] width 16 height 16
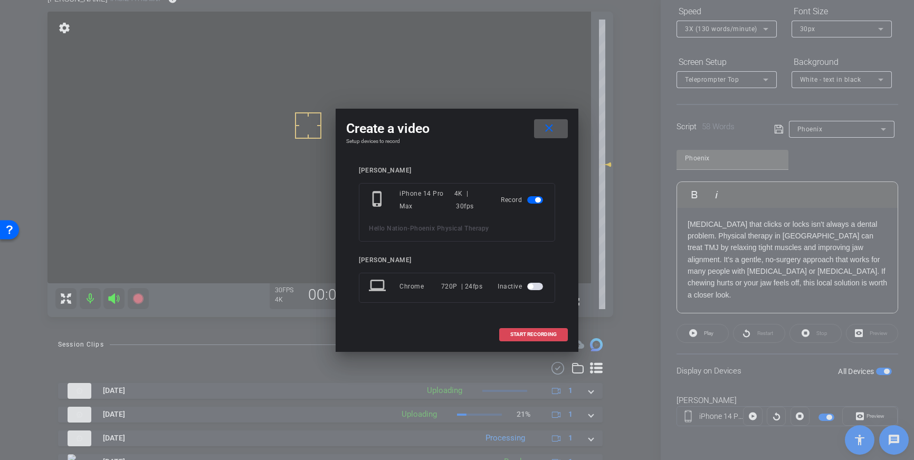
click at [528, 333] on span "START RECORDING" at bounding box center [534, 334] width 46 height 5
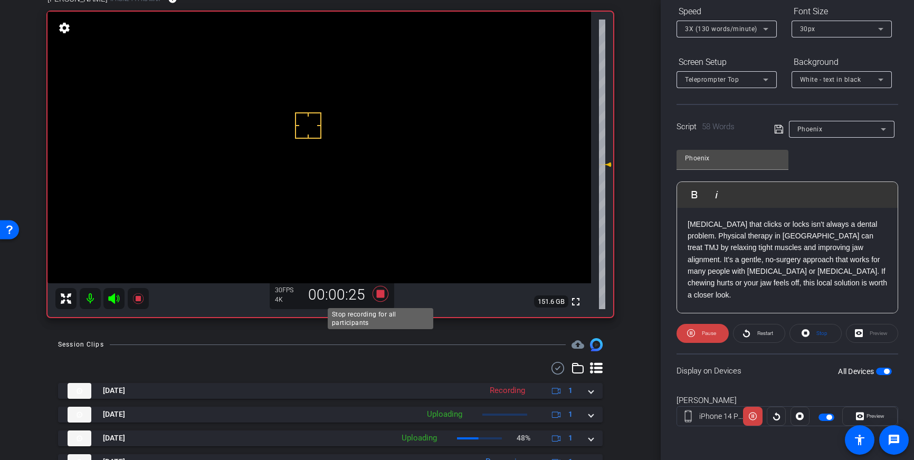
click at [382, 296] on icon at bounding box center [381, 294] width 16 height 16
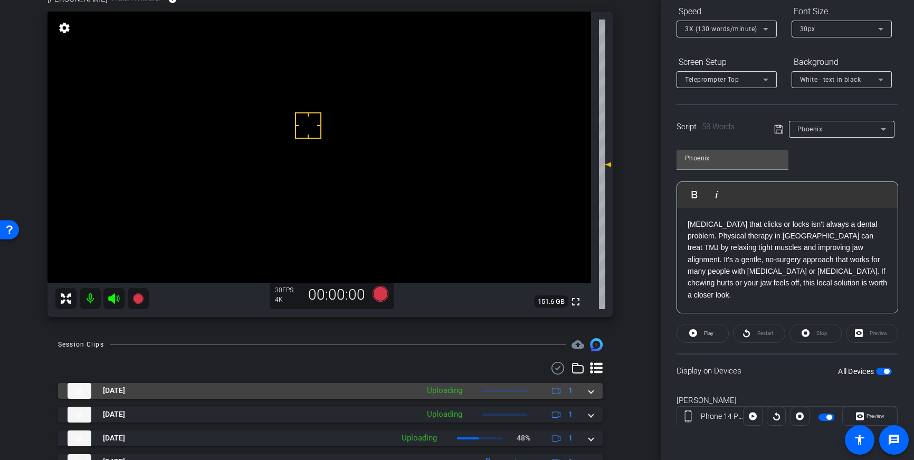
click at [592, 391] on span at bounding box center [591, 390] width 4 height 11
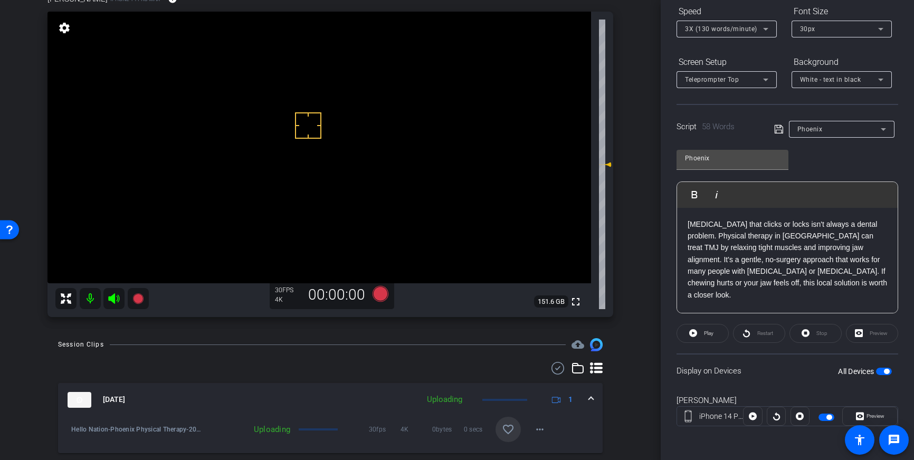
click at [513, 425] on mat-icon "favorite_border" at bounding box center [508, 429] width 13 height 13
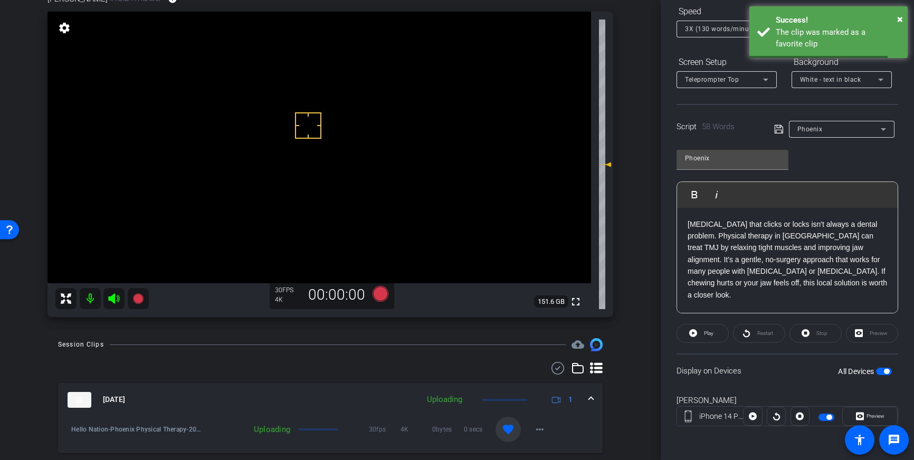
click at [589, 400] on span at bounding box center [591, 399] width 4 height 11
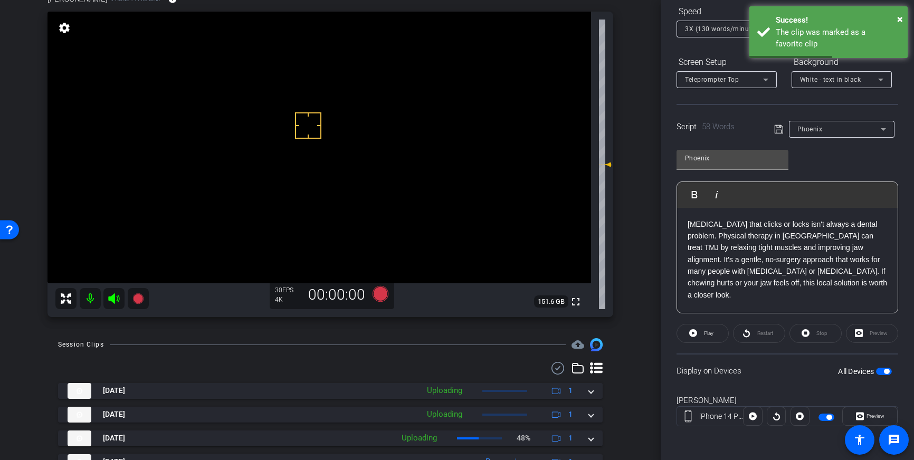
click at [885, 372] on span "button" at bounding box center [886, 371] width 5 height 5
click at [828, 415] on button "button" at bounding box center [827, 417] width 16 height 7
click at [823, 419] on span "button" at bounding box center [827, 417] width 16 height 7
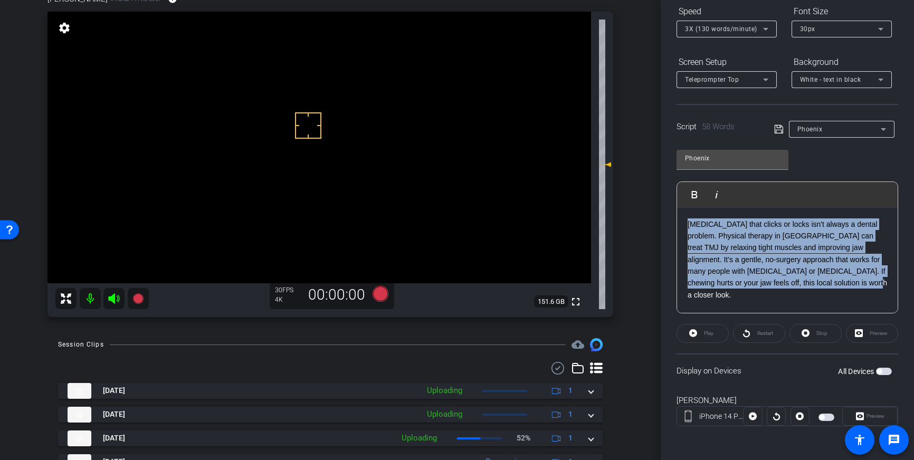
drag, startPoint x: 833, startPoint y: 289, endPoint x: 682, endPoint y: 225, distance: 164.4
click at [682, 225] on div "Jaw pain that clicks or locks isn't always a dental problem. Physical therapy i…" at bounding box center [787, 261] width 221 height 106
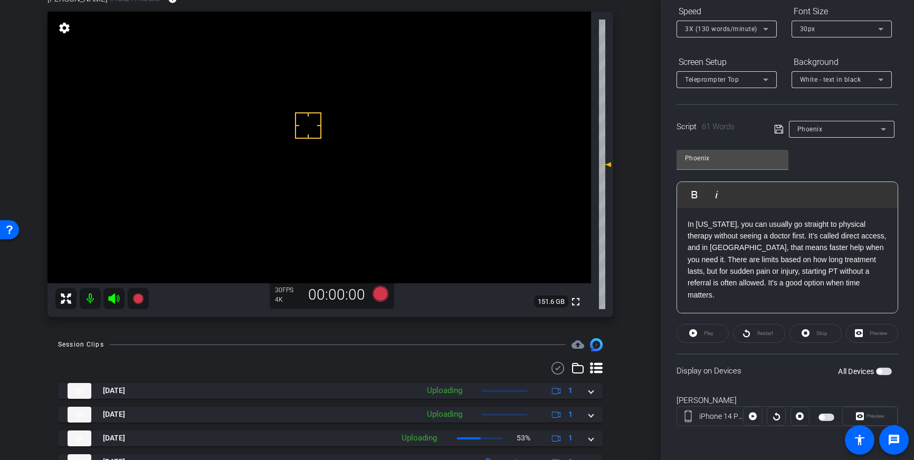
click at [778, 129] on icon at bounding box center [780, 129] width 10 height 13
click at [780, 131] on icon at bounding box center [780, 129] width 10 height 13
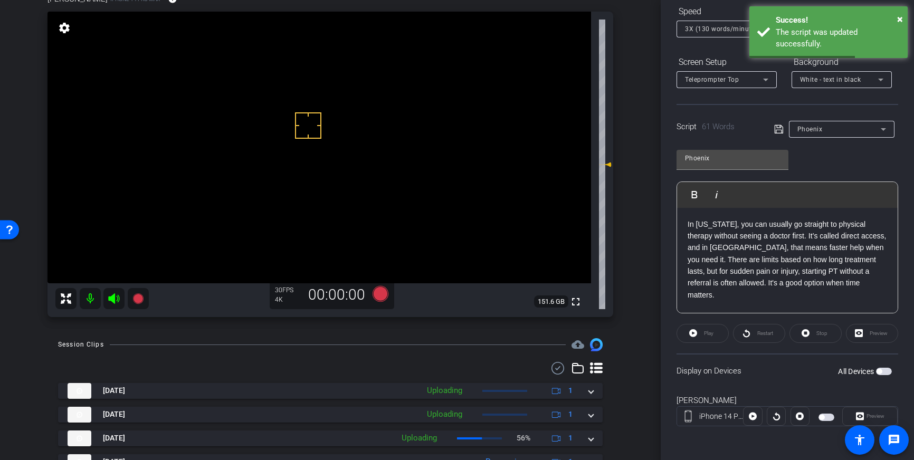
click at [881, 371] on span "button" at bounding box center [879, 371] width 5 height 5
click at [823, 417] on span "button" at bounding box center [821, 417] width 5 height 5
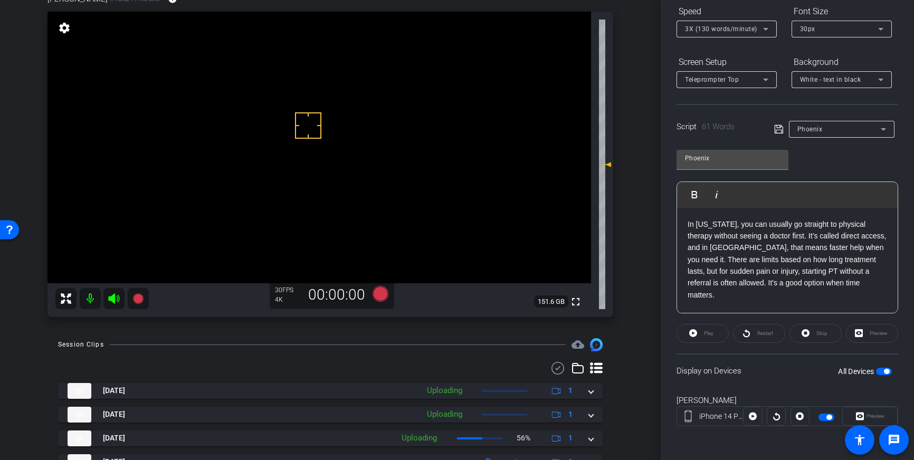
click at [828, 415] on span "button" at bounding box center [829, 417] width 5 height 5
click at [887, 373] on span "button" at bounding box center [886, 371] width 5 height 5
click at [778, 128] on icon at bounding box center [780, 129] width 10 height 13
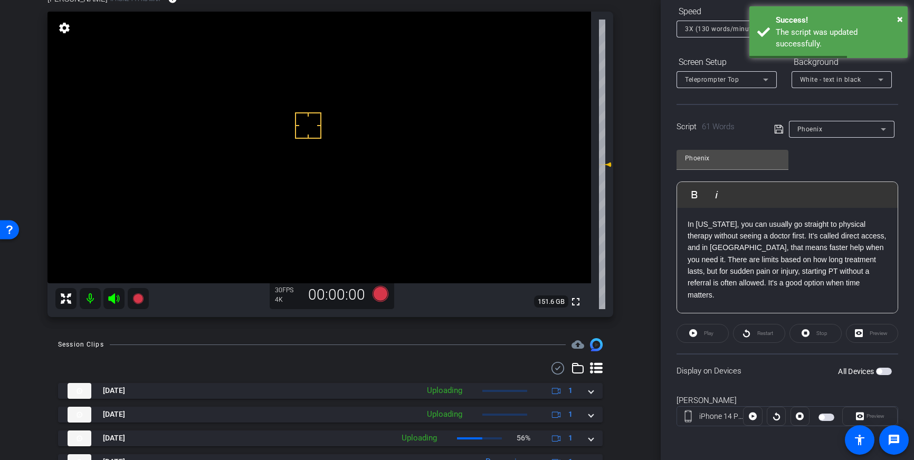
click at [882, 370] on span "button" at bounding box center [884, 371] width 16 height 7
click at [826, 418] on span "button" at bounding box center [827, 417] width 16 height 7
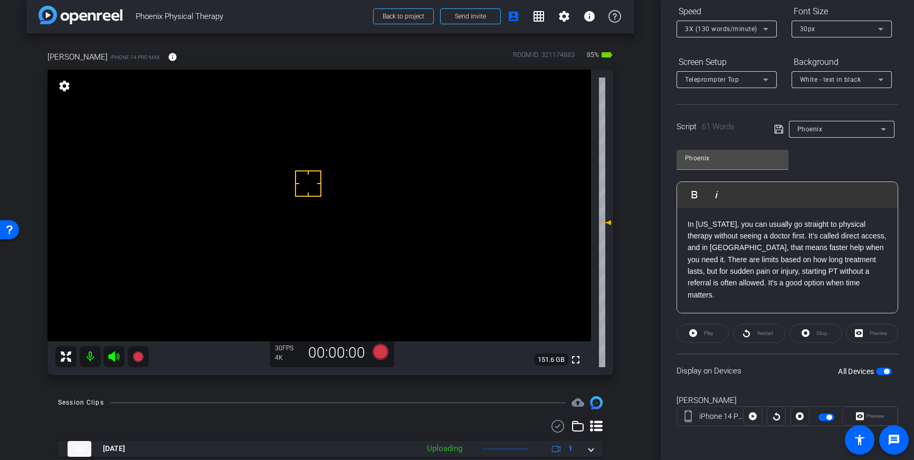
scroll to position [2, 0]
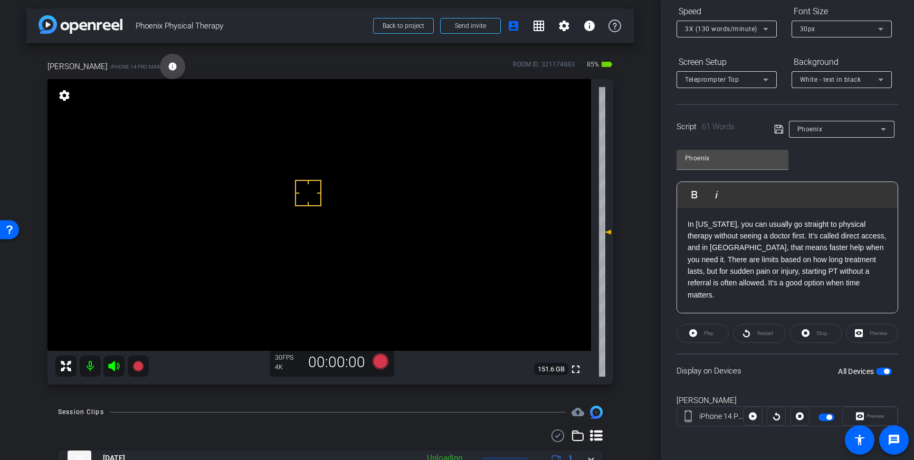
click at [168, 65] on mat-icon "info" at bounding box center [173, 67] width 10 height 10
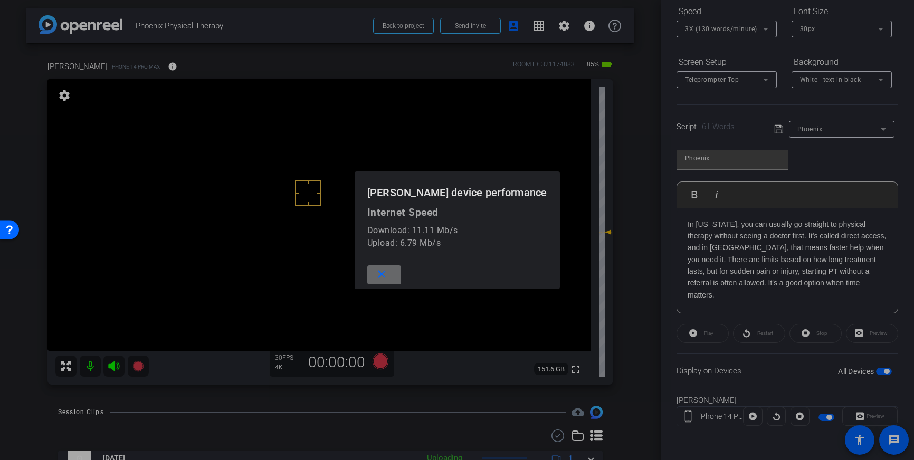
click at [389, 274] on mat-icon "close" at bounding box center [381, 274] width 13 height 13
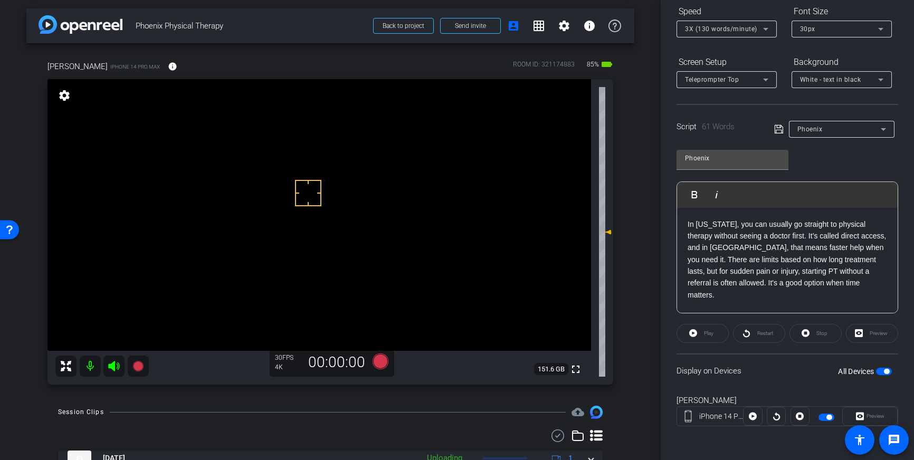
click at [884, 370] on span "button" at bounding box center [886, 371] width 5 height 5
click at [884, 370] on span "button" at bounding box center [884, 371] width 16 height 7
click at [828, 416] on span "button" at bounding box center [829, 417] width 5 height 5
click at [828, 416] on span "button" at bounding box center [827, 417] width 16 height 7
click at [884, 371] on span "button" at bounding box center [886, 371] width 5 height 5
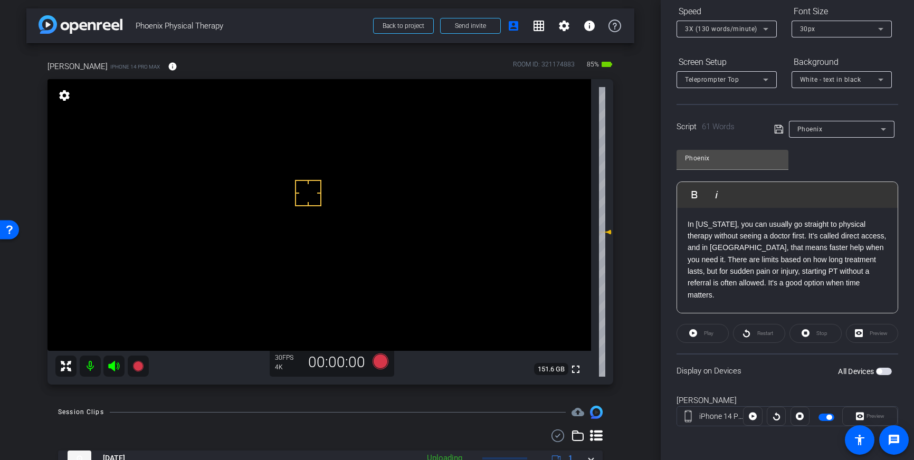
click at [884, 371] on span "button" at bounding box center [884, 371] width 16 height 7
click at [379, 360] on icon at bounding box center [381, 362] width 16 height 16
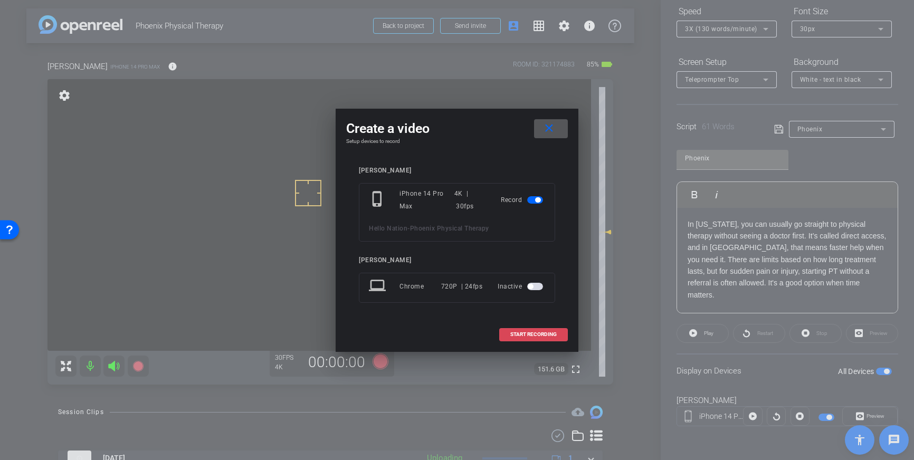
click at [527, 334] on span "START RECORDING" at bounding box center [534, 334] width 46 height 5
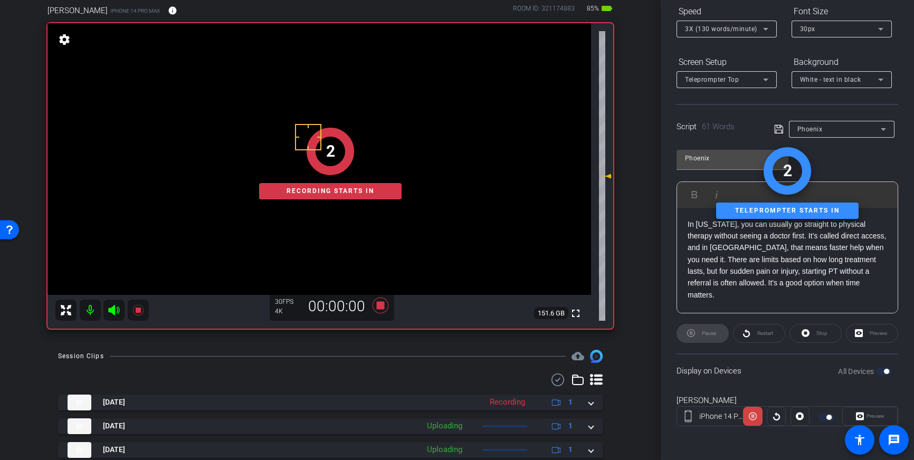
scroll to position [50, 0]
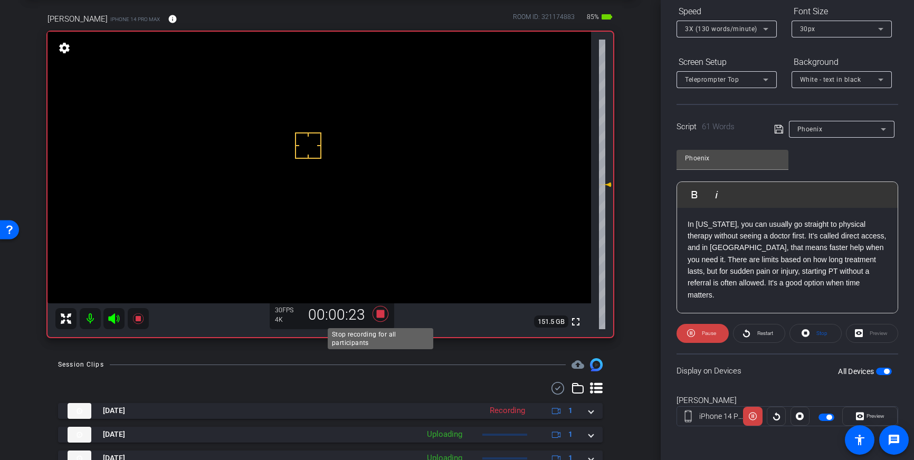
click at [380, 314] on icon at bounding box center [381, 314] width 16 height 16
click at [380, 317] on icon at bounding box center [381, 314] width 16 height 16
click at [384, 314] on icon at bounding box center [381, 314] width 16 height 16
click at [379, 315] on icon at bounding box center [381, 314] width 16 height 16
click at [379, 314] on icon at bounding box center [381, 314] width 16 height 16
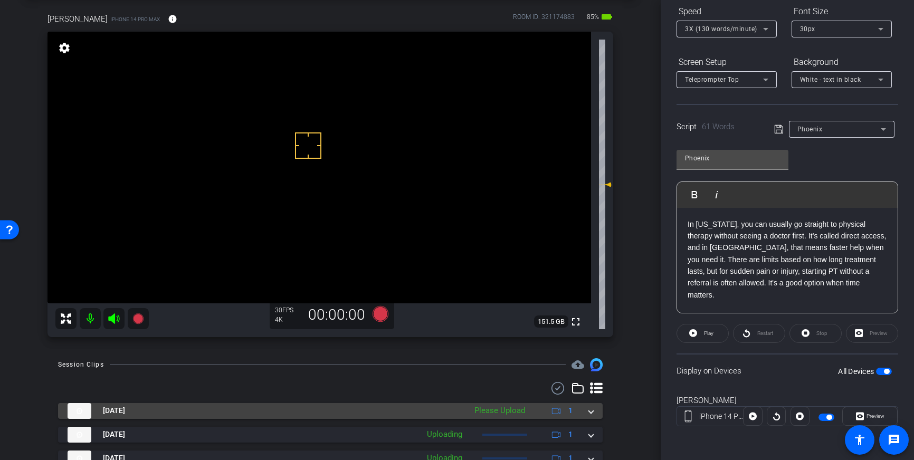
click at [592, 411] on span at bounding box center [591, 410] width 4 height 11
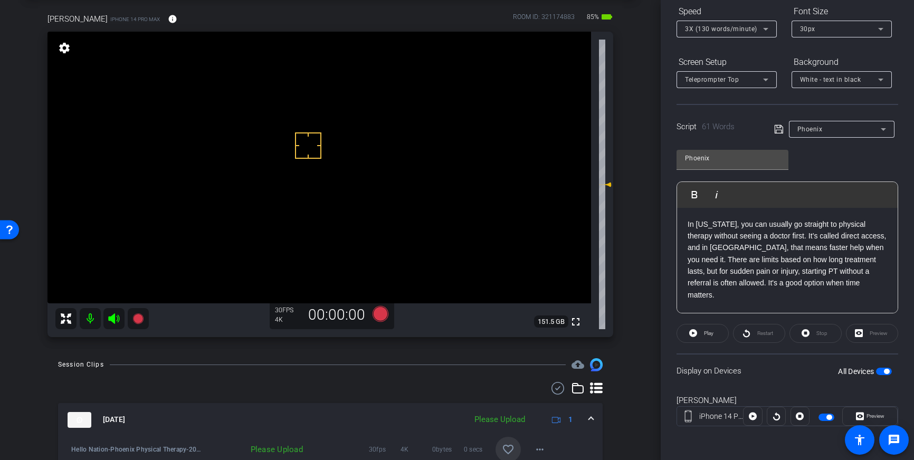
click at [507, 447] on mat-icon "favorite_border" at bounding box center [508, 449] width 13 height 13
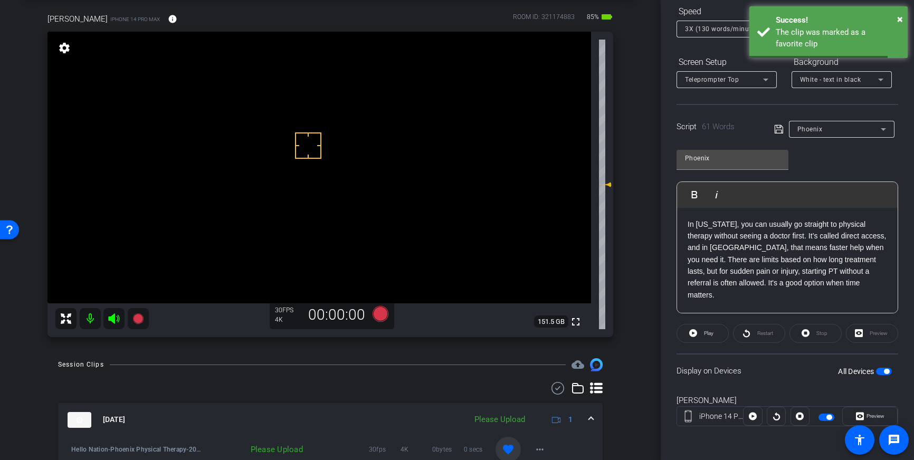
click at [593, 420] on span at bounding box center [591, 419] width 4 height 11
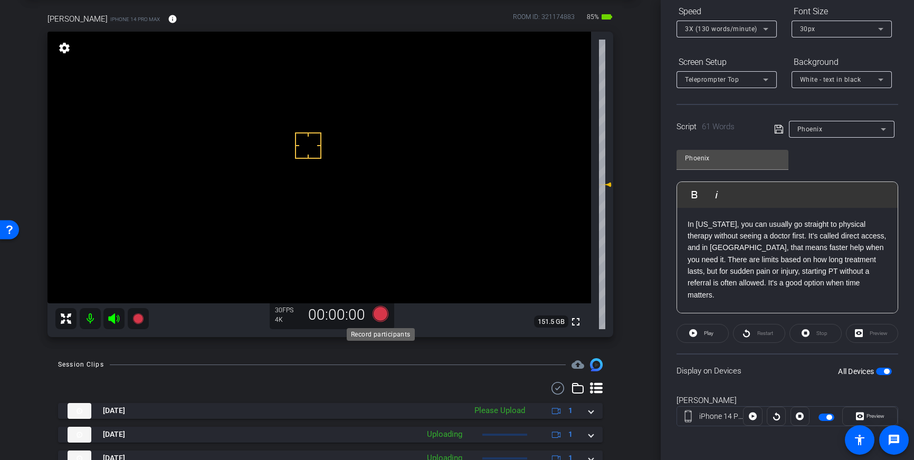
click at [385, 317] on icon at bounding box center [381, 314] width 16 height 16
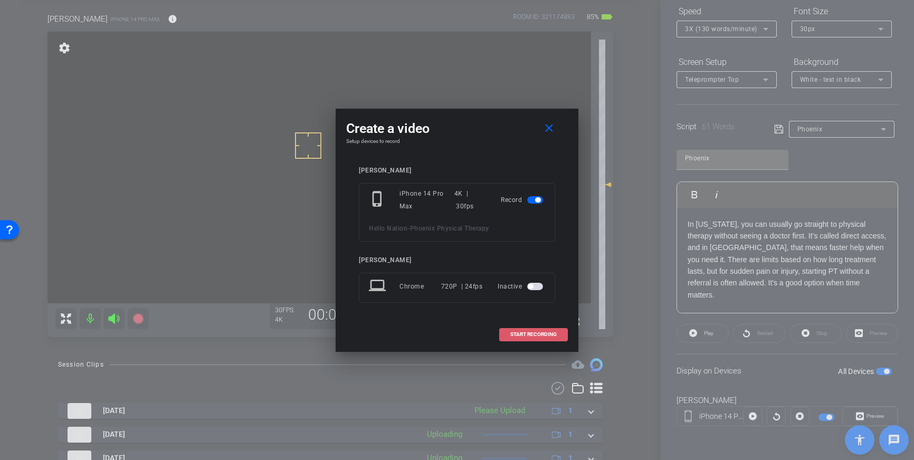
click at [513, 334] on span "START RECORDING" at bounding box center [534, 334] width 46 height 5
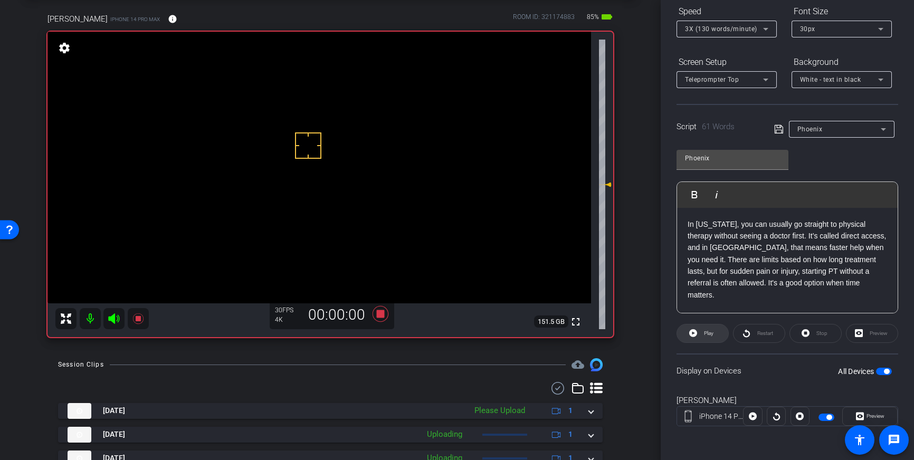
click at [700, 331] on span at bounding box center [702, 333] width 51 height 25
click at [700, 338] on span at bounding box center [702, 333] width 51 height 25
click at [698, 335] on span at bounding box center [702, 333] width 51 height 25
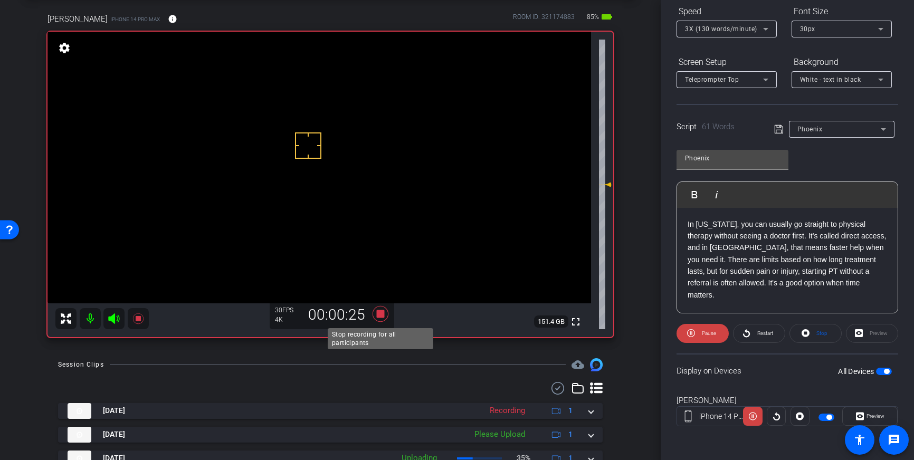
click at [382, 316] on icon at bounding box center [381, 314] width 16 height 16
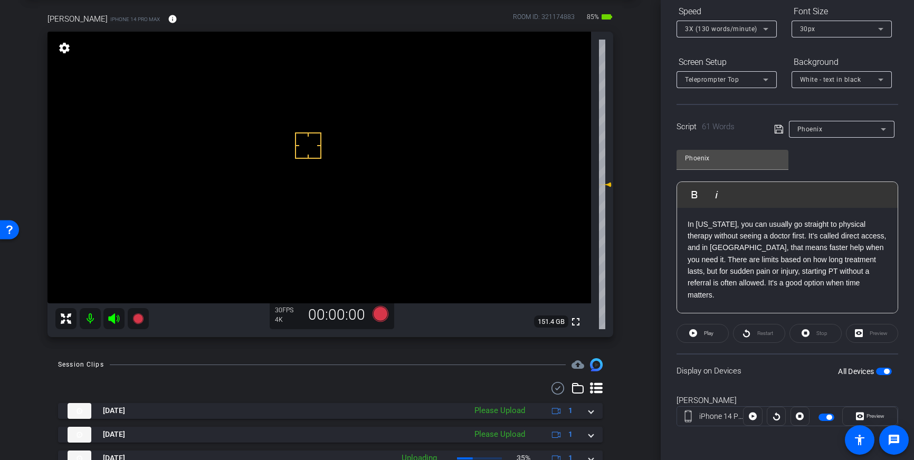
click at [884, 370] on span "button" at bounding box center [886, 371] width 5 height 5
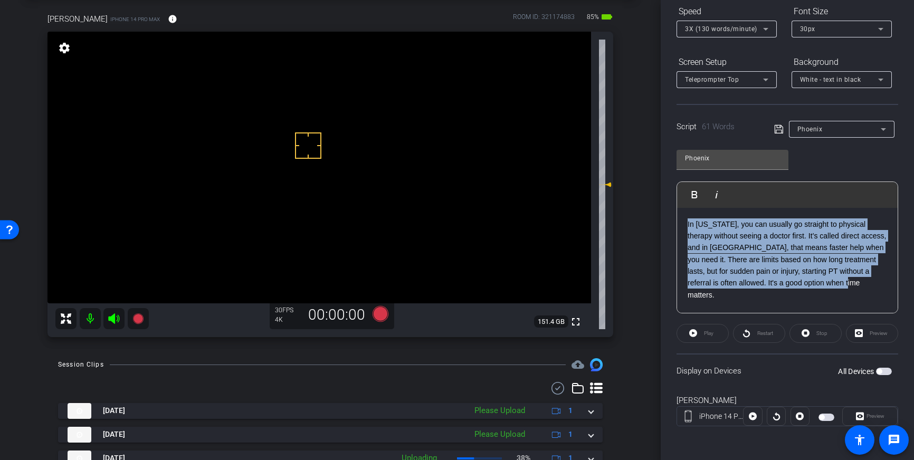
drag, startPoint x: 798, startPoint y: 285, endPoint x: 673, endPoint y: 227, distance: 137.9
click at [673, 227] on div "Participants Teleprompter Adjustments settings Louis Voss flip Director Everyon…" at bounding box center [787, 230] width 253 height 460
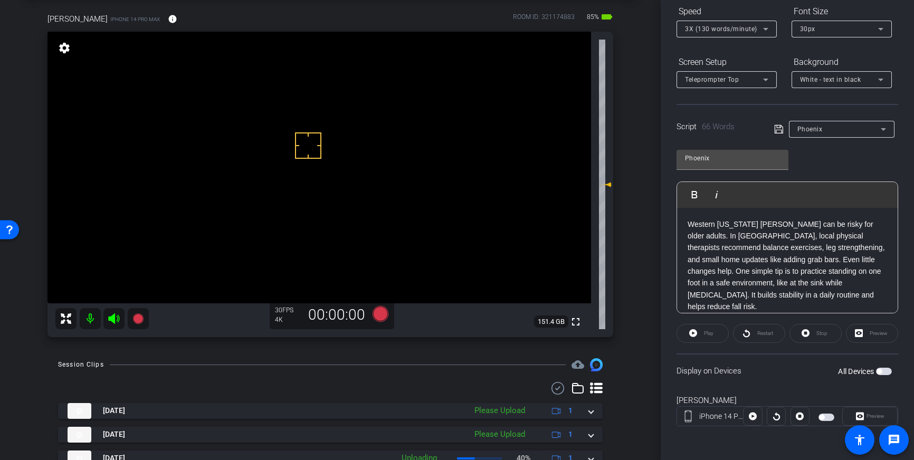
click at [777, 127] on icon at bounding box center [780, 129] width 10 height 13
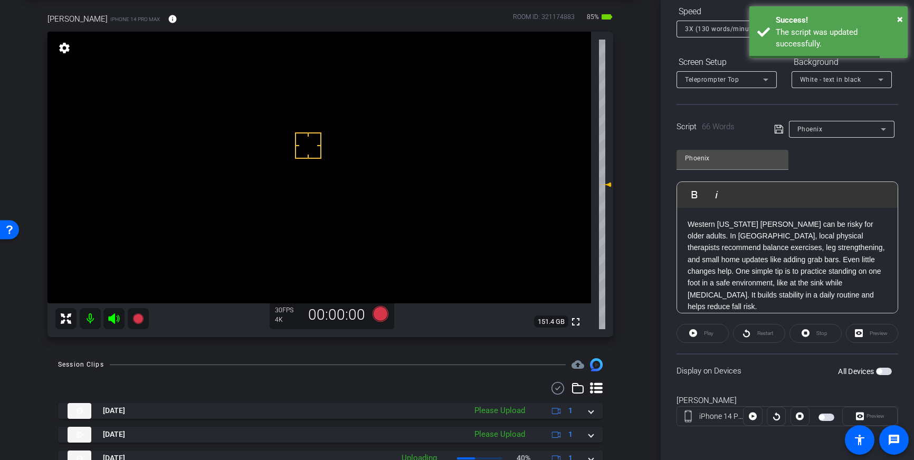
click at [885, 372] on span "button" at bounding box center [884, 371] width 16 height 7
click at [777, 127] on icon at bounding box center [780, 129] width 10 height 13
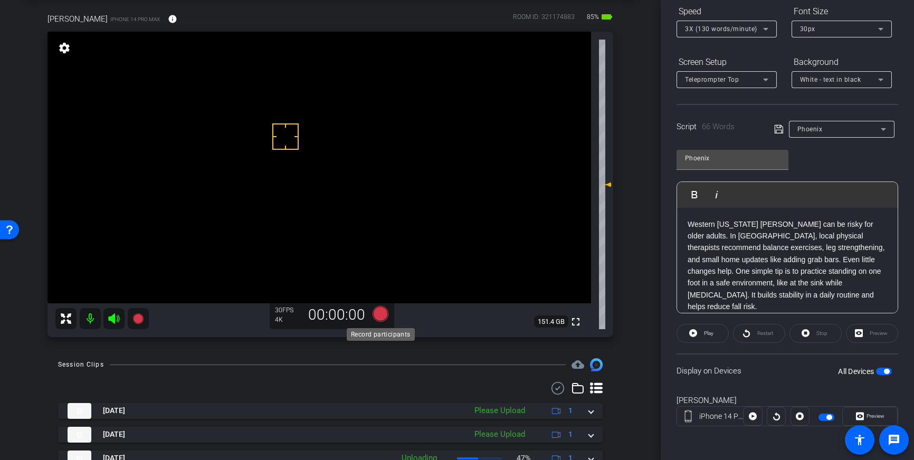
click at [390, 319] on icon at bounding box center [380, 314] width 25 height 19
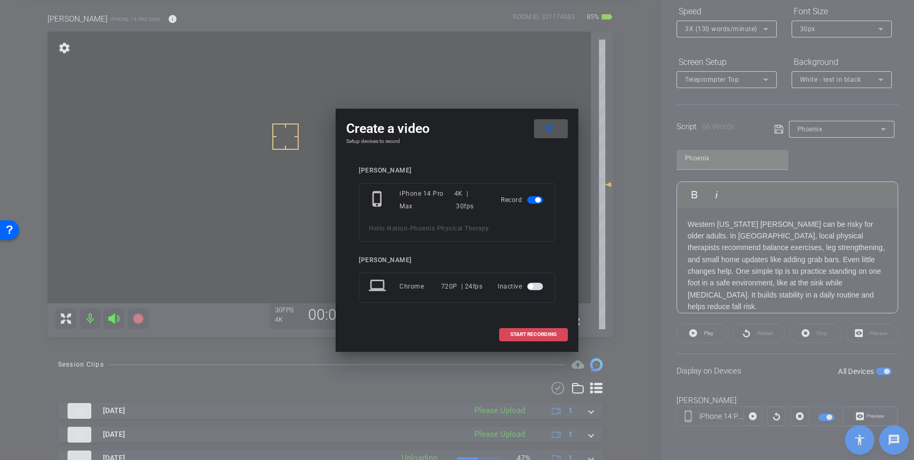
click at [531, 333] on span "START RECORDING" at bounding box center [534, 334] width 46 height 5
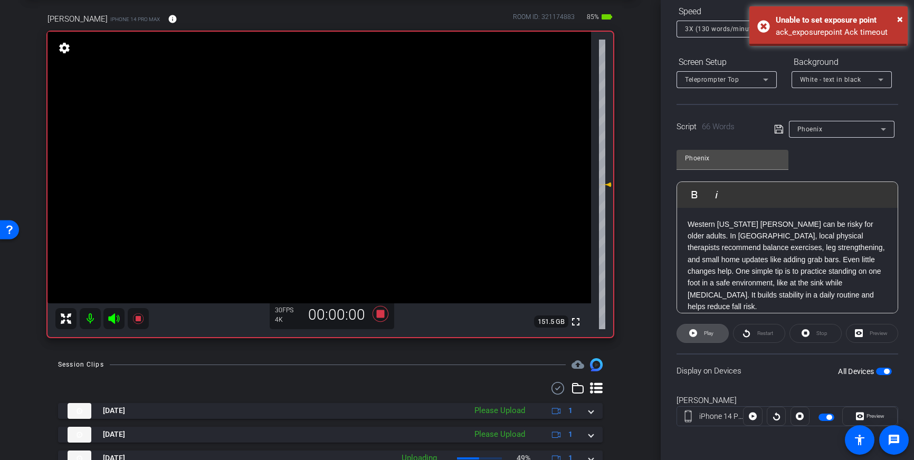
click at [706, 332] on span "Play" at bounding box center [709, 333] width 10 height 6
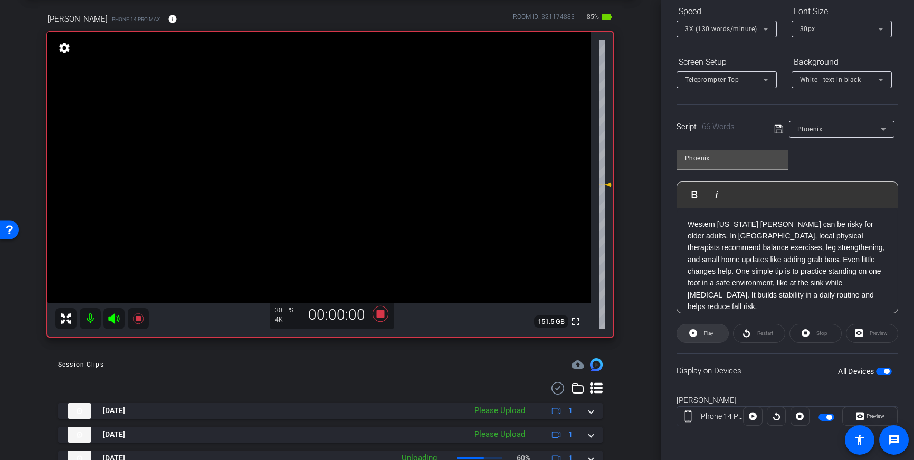
click at [702, 335] on span "Play" at bounding box center [708, 333] width 12 height 15
click at [704, 338] on span "Play" at bounding box center [708, 333] width 12 height 15
click at [703, 335] on span "Play" at bounding box center [708, 333] width 12 height 15
click at [168, 21] on mat-icon "info" at bounding box center [173, 19] width 10 height 10
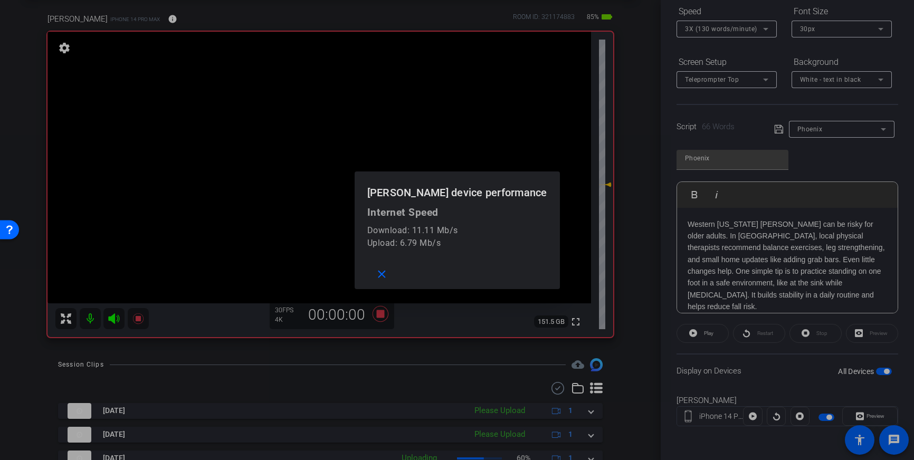
click at [133, 21] on div at bounding box center [457, 230] width 914 height 460
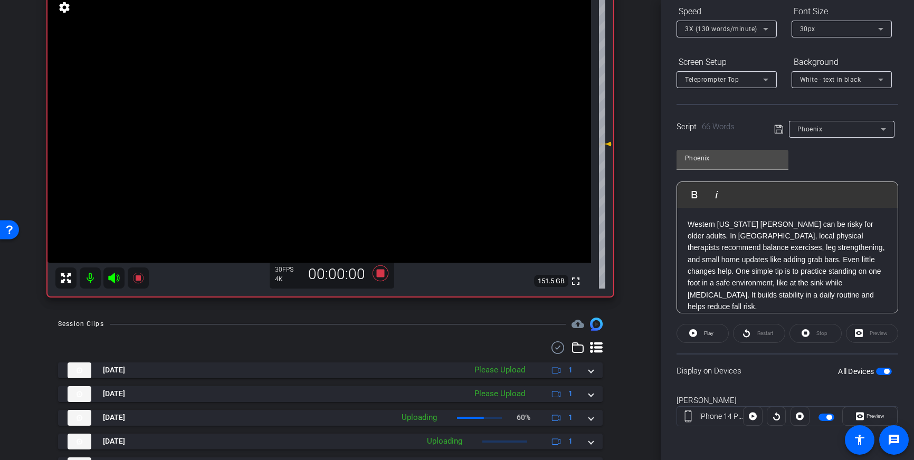
scroll to position [85, 0]
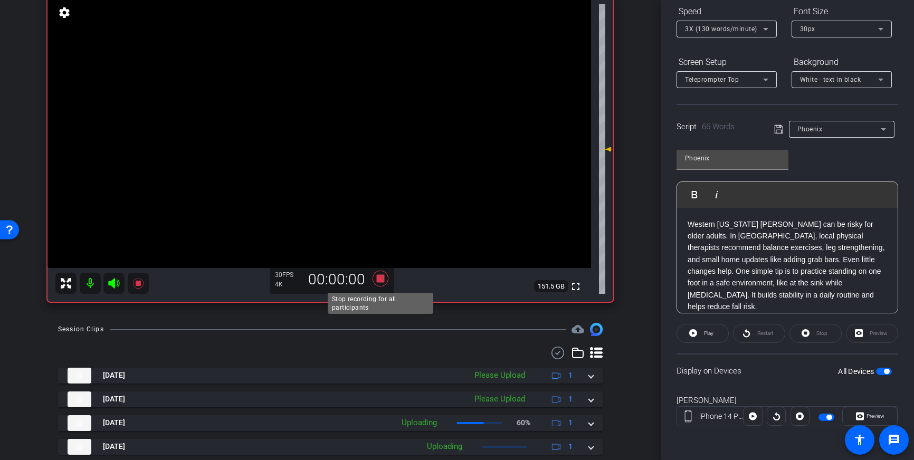
click at [379, 280] on icon at bounding box center [381, 279] width 16 height 16
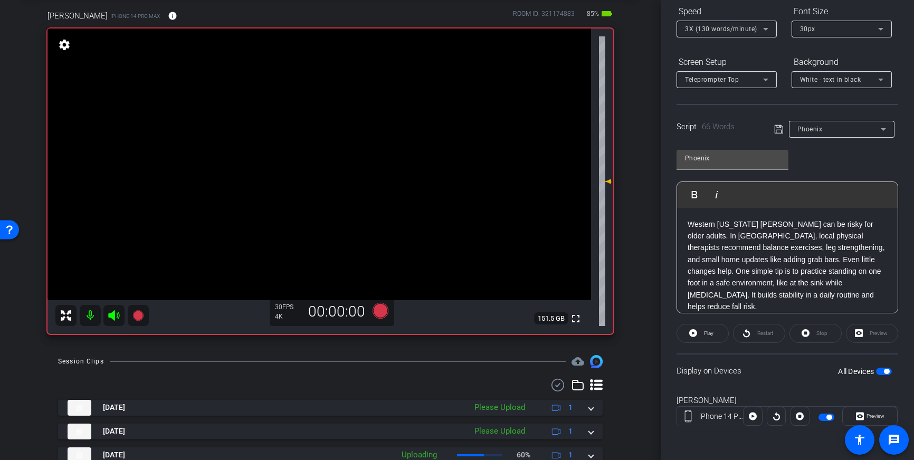
scroll to position [46, 0]
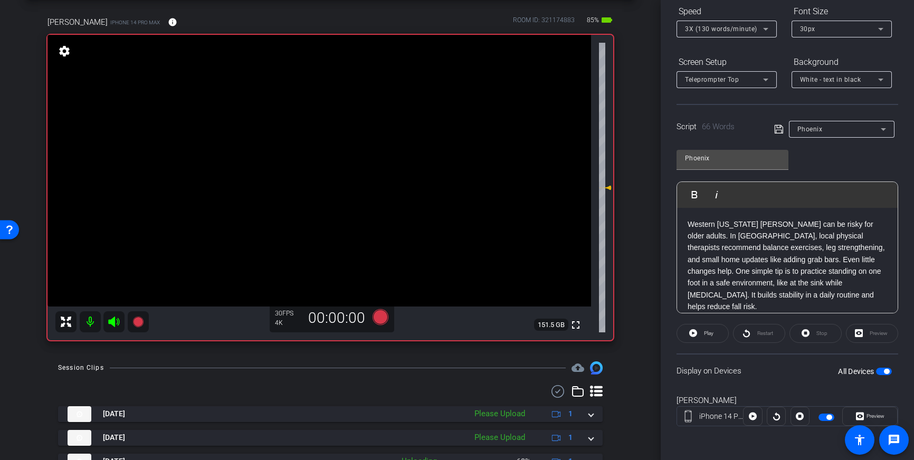
click at [885, 372] on span "button" at bounding box center [886, 371] width 5 height 5
click at [882, 372] on span "button" at bounding box center [879, 371] width 5 height 5
click at [382, 323] on icon at bounding box center [380, 317] width 25 height 19
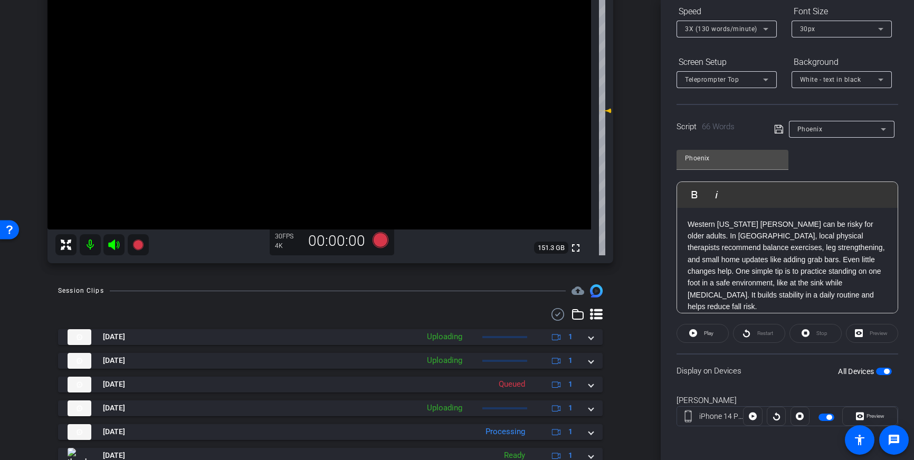
scroll to position [133, 0]
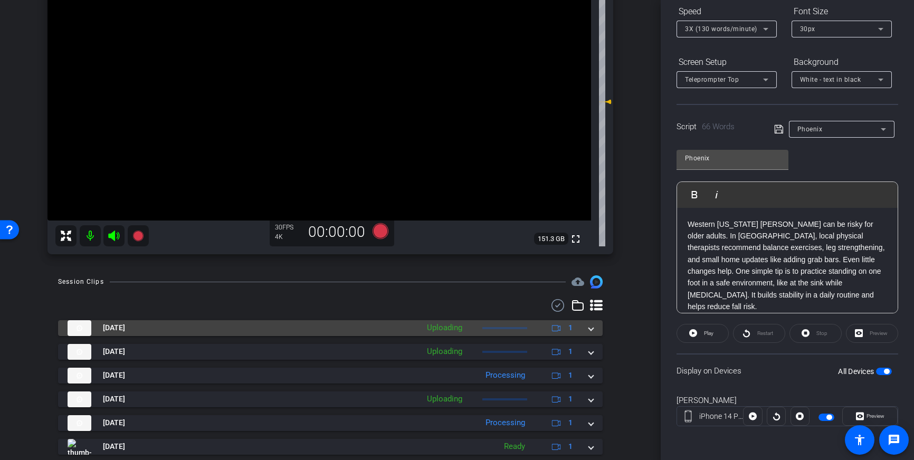
click at [590, 332] on span at bounding box center [591, 328] width 4 height 11
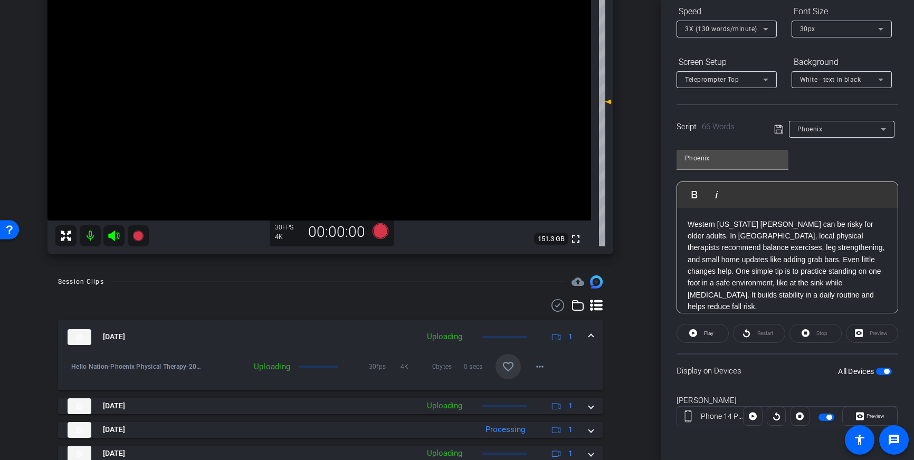
click at [587, 334] on div "Oct 1, 2025 Uploading 1" at bounding box center [329, 337] width 522 height 16
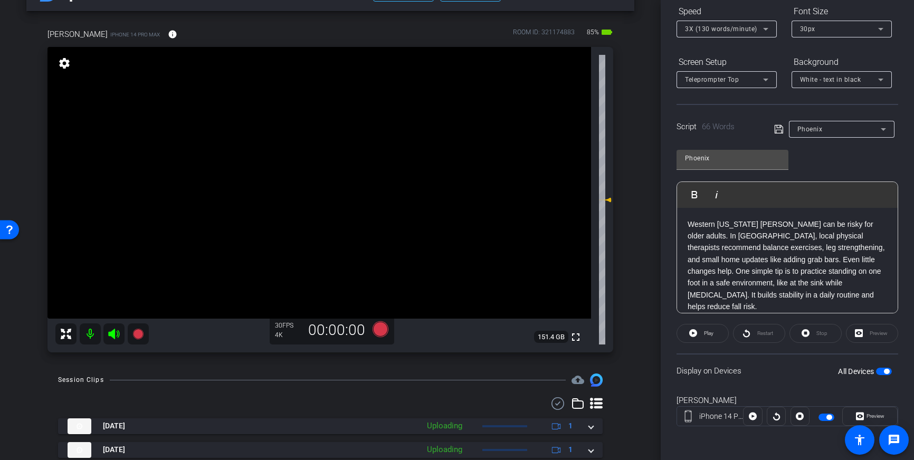
scroll to position [22, 0]
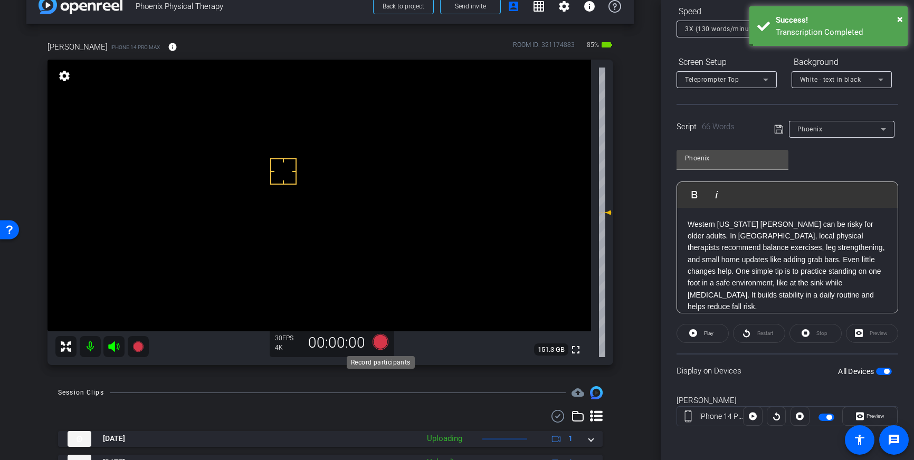
click at [381, 345] on icon at bounding box center [381, 342] width 16 height 16
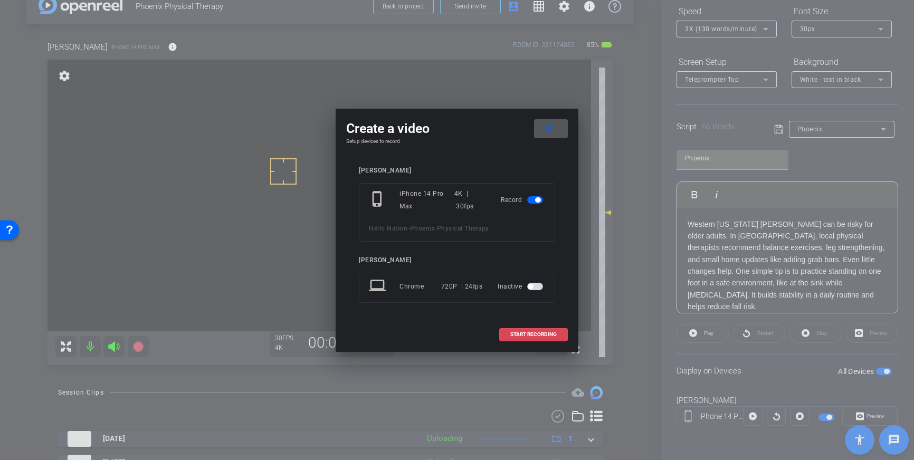
click at [551, 335] on span "START RECORDING" at bounding box center [534, 334] width 46 height 5
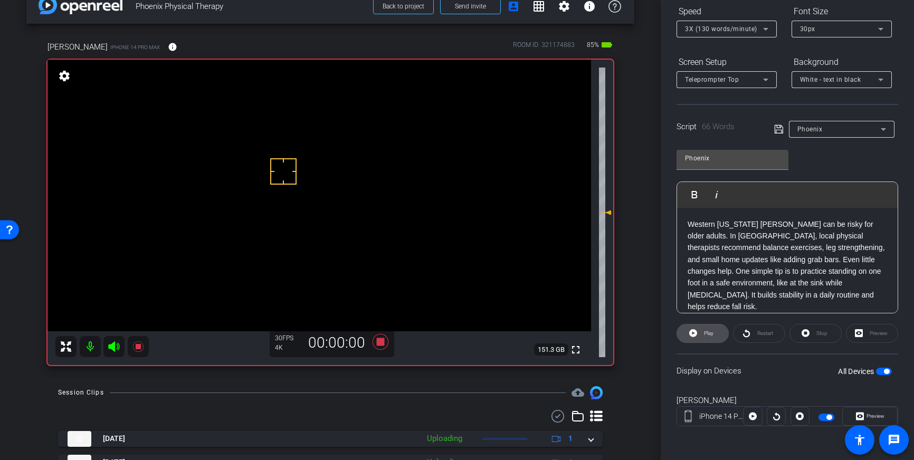
click at [709, 337] on span "Play" at bounding box center [708, 333] width 12 height 15
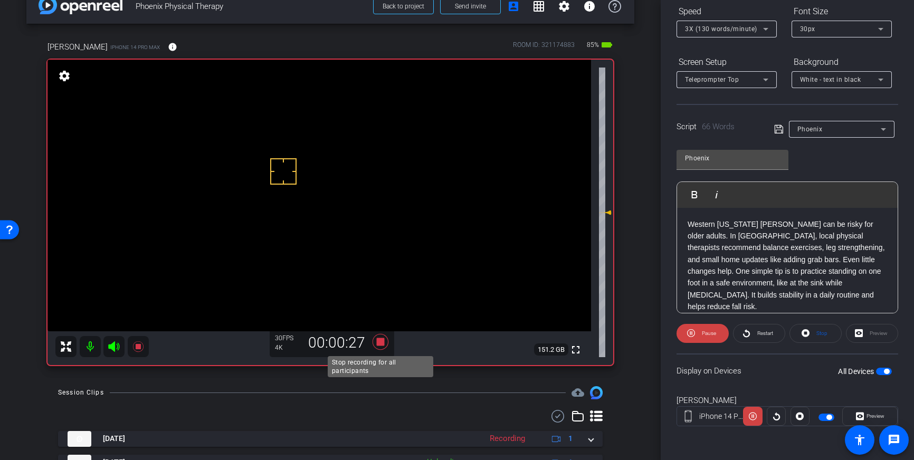
click at [382, 345] on icon at bounding box center [381, 342] width 16 height 16
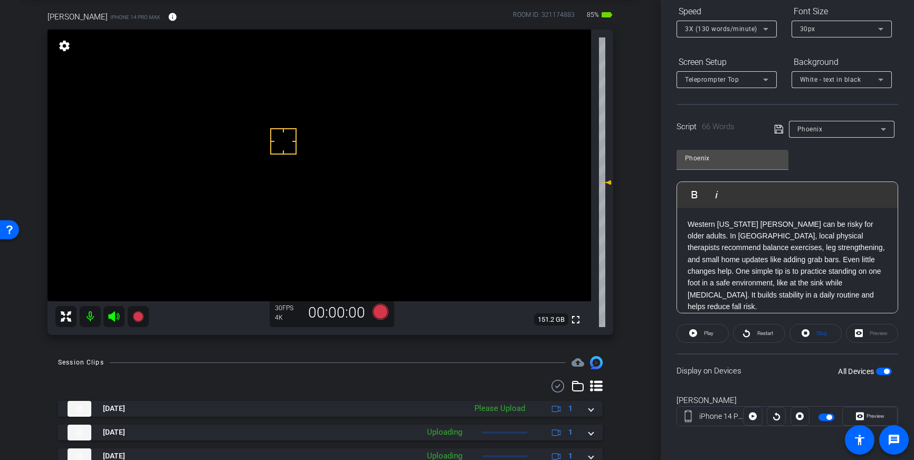
scroll to position [60, 0]
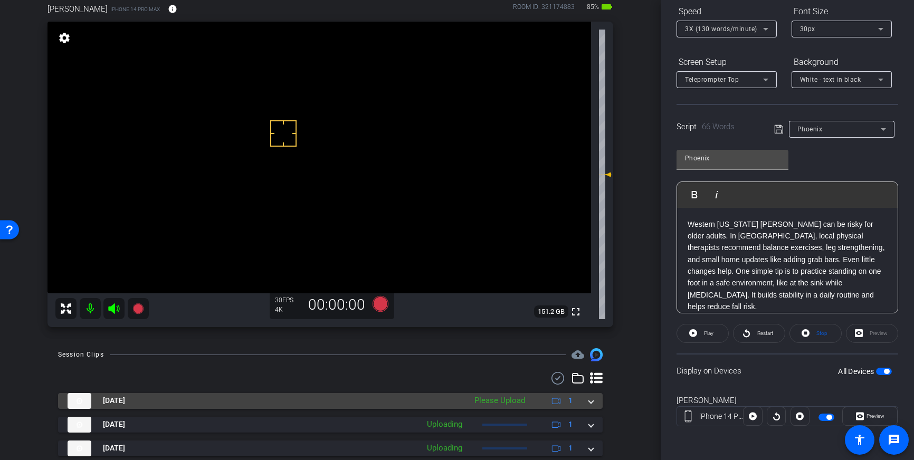
click at [591, 403] on span at bounding box center [591, 400] width 4 height 11
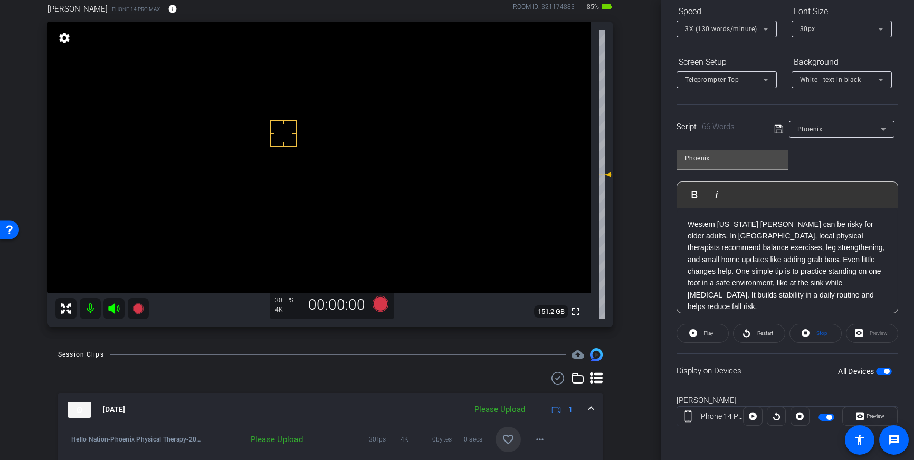
click at [503, 441] on mat-icon "favorite_border" at bounding box center [508, 439] width 13 height 13
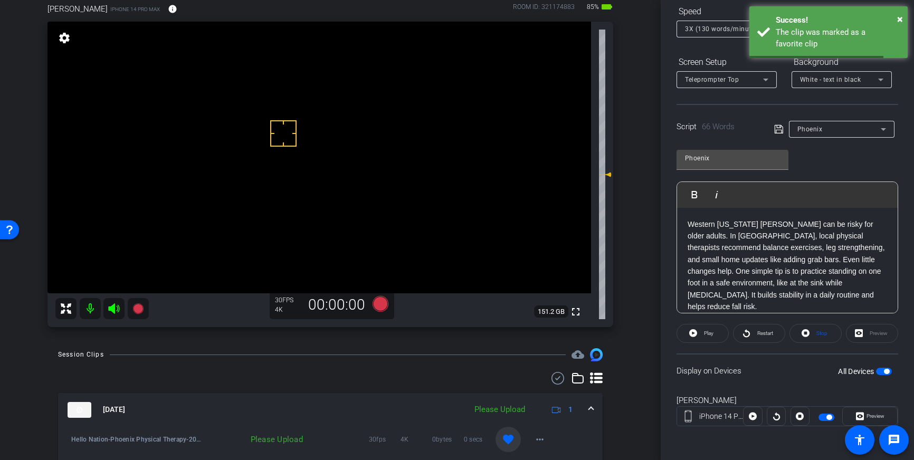
click at [592, 406] on span at bounding box center [591, 409] width 4 height 11
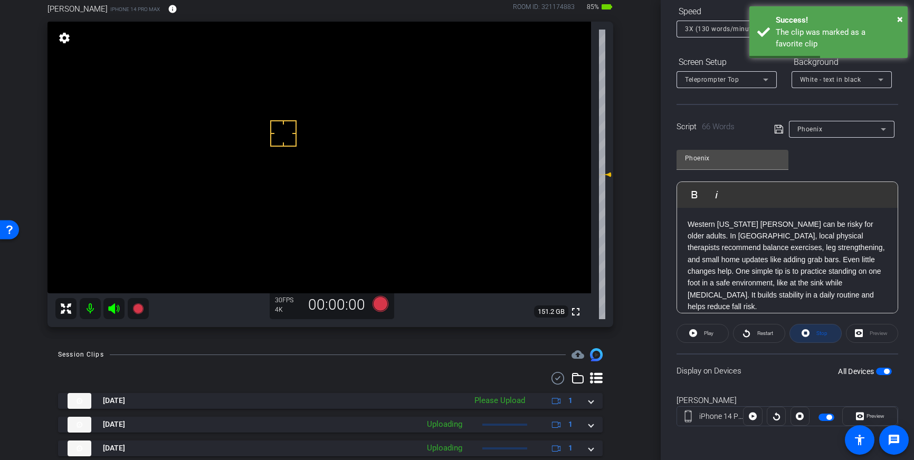
click at [818, 338] on span "Stop" at bounding box center [821, 333] width 14 height 15
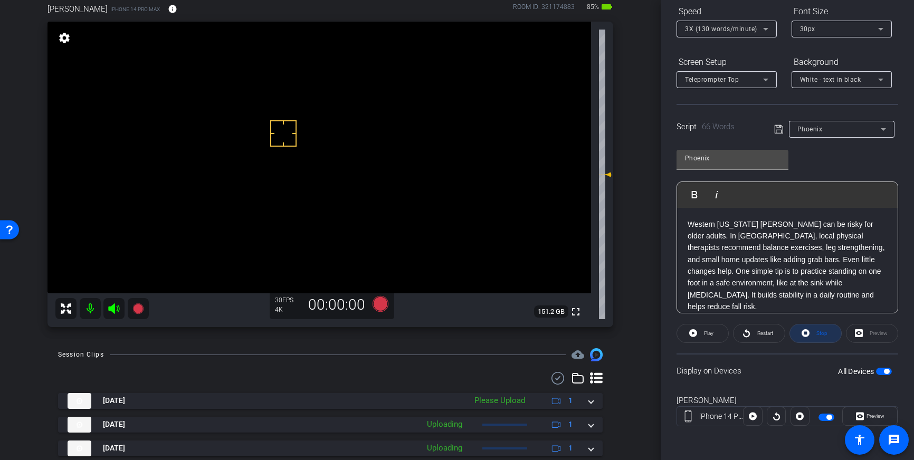
click at [819, 335] on span "Stop" at bounding box center [822, 333] width 11 height 6
click at [383, 301] on icon at bounding box center [381, 304] width 16 height 16
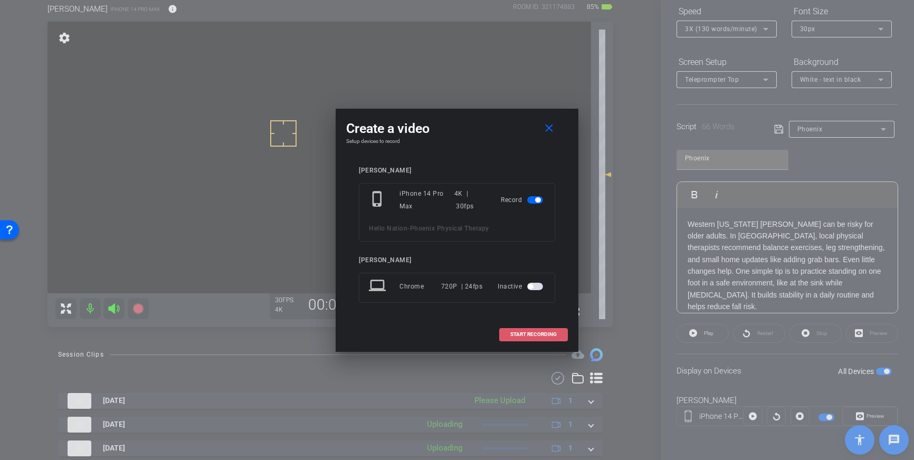
click at [535, 336] on span "START RECORDING" at bounding box center [534, 334] width 46 height 5
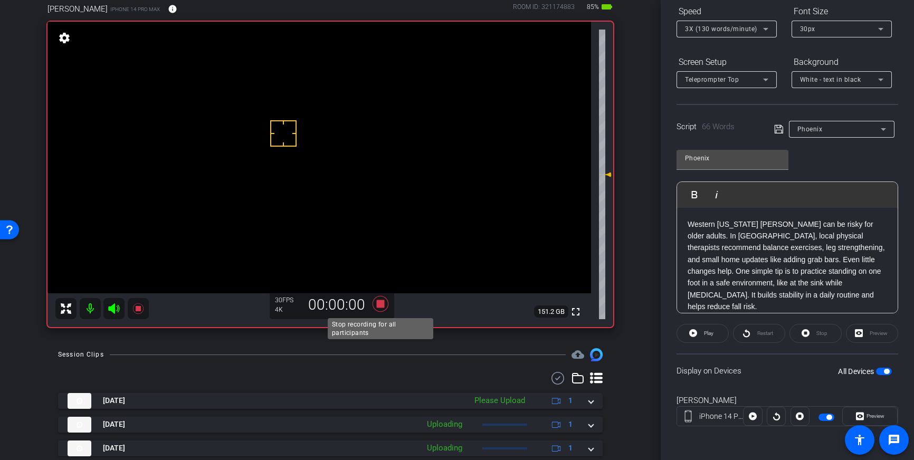
click at [385, 302] on icon at bounding box center [380, 304] width 25 height 19
click at [389, 299] on icon at bounding box center [380, 304] width 25 height 19
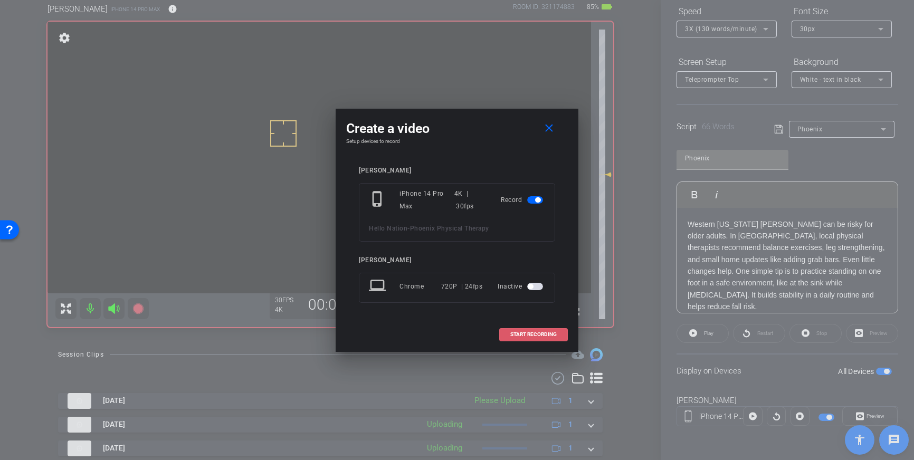
click at [531, 335] on span "START RECORDING" at bounding box center [534, 334] width 46 height 5
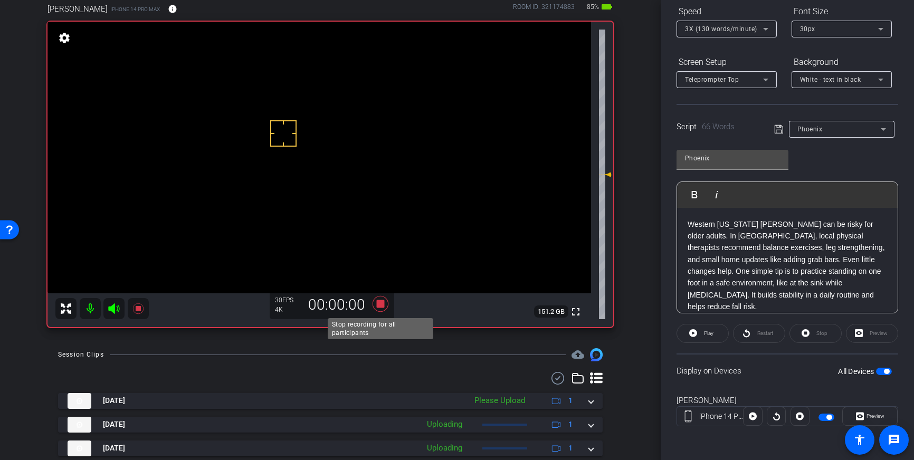
click at [378, 305] on icon at bounding box center [381, 304] width 16 height 16
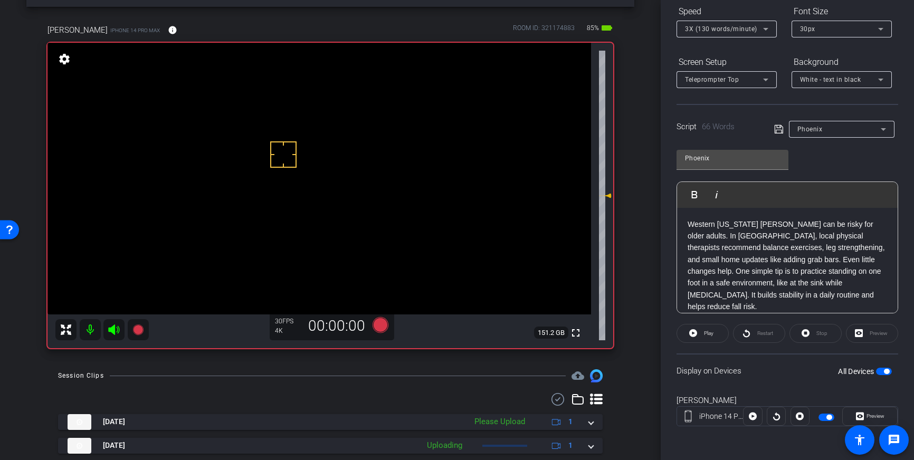
scroll to position [43, 0]
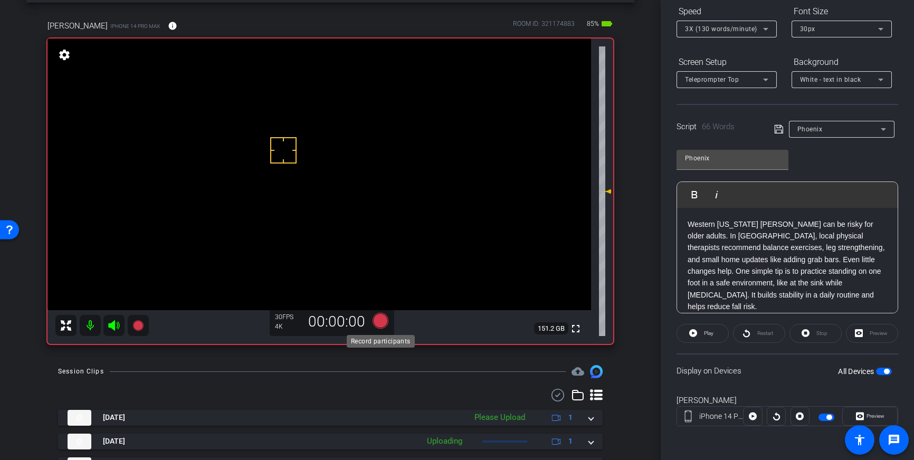
click at [381, 326] on icon at bounding box center [381, 321] width 16 height 16
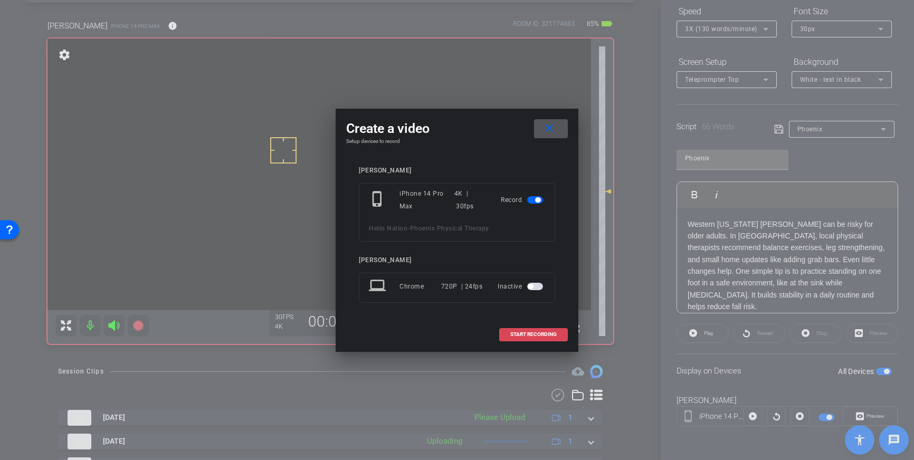
click at [551, 332] on span "START RECORDING" at bounding box center [534, 334] width 46 height 5
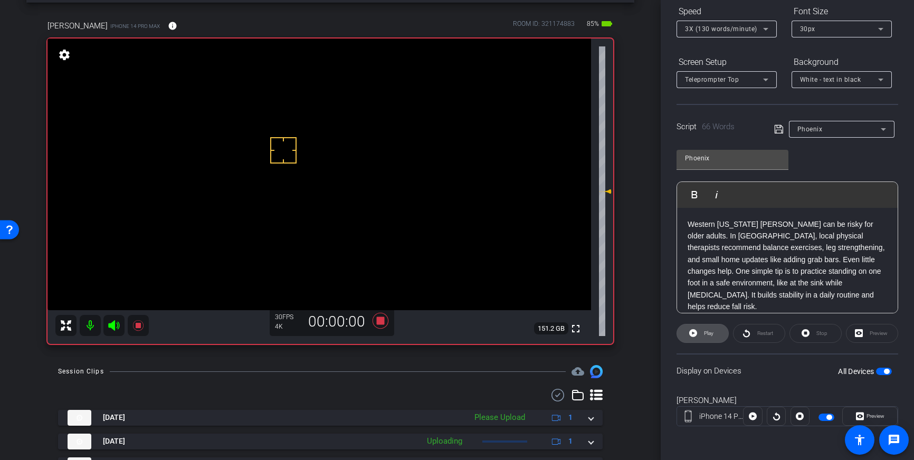
click at [704, 332] on span "Play" at bounding box center [709, 333] width 10 height 6
click at [381, 326] on icon at bounding box center [380, 320] width 25 height 19
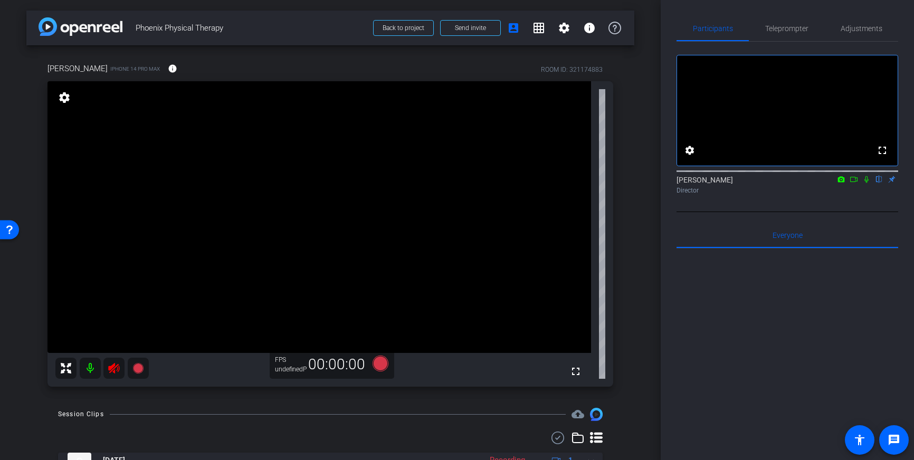
click at [113, 368] on icon at bounding box center [114, 368] width 13 height 13
click at [788, 34] on span "Teleprompter" at bounding box center [787, 28] width 43 height 25
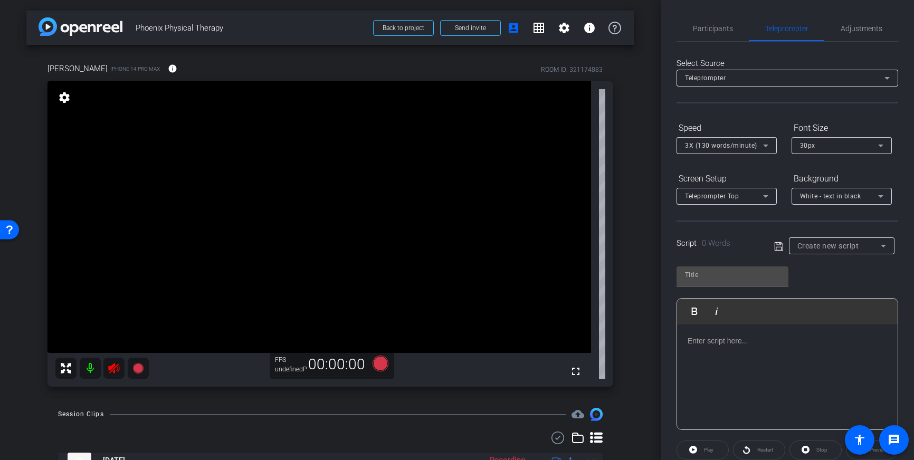
scroll to position [2, 0]
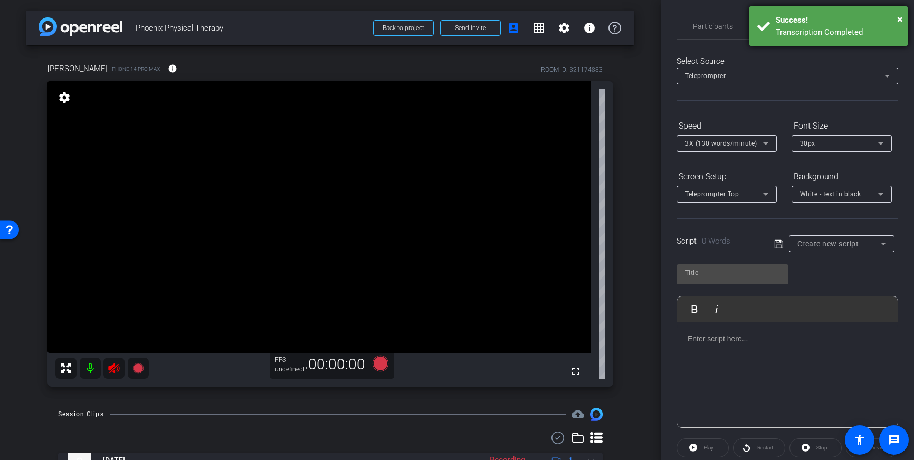
click at [847, 33] on div "Transcription Completed" at bounding box center [838, 32] width 124 height 12
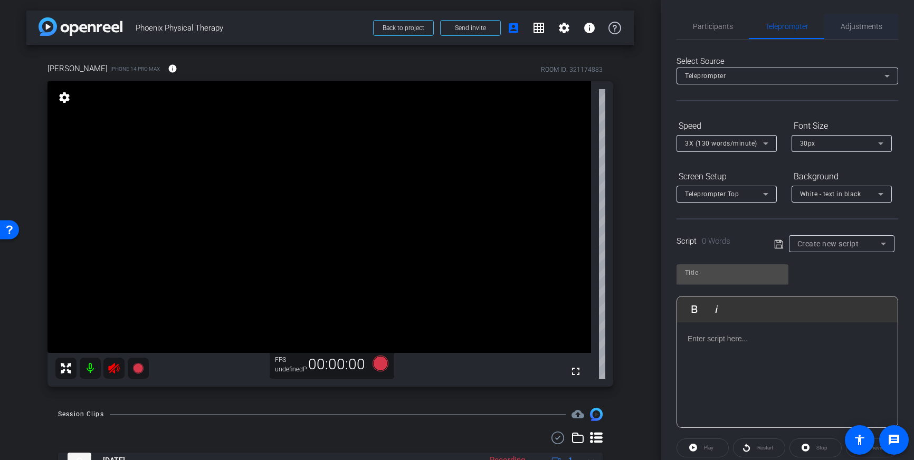
click at [866, 23] on span "Adjustments" at bounding box center [862, 26] width 42 height 7
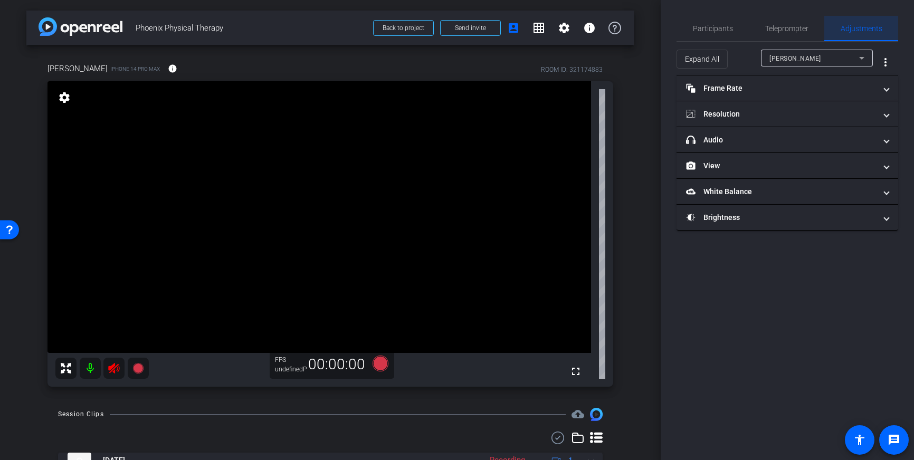
scroll to position [0, 0]
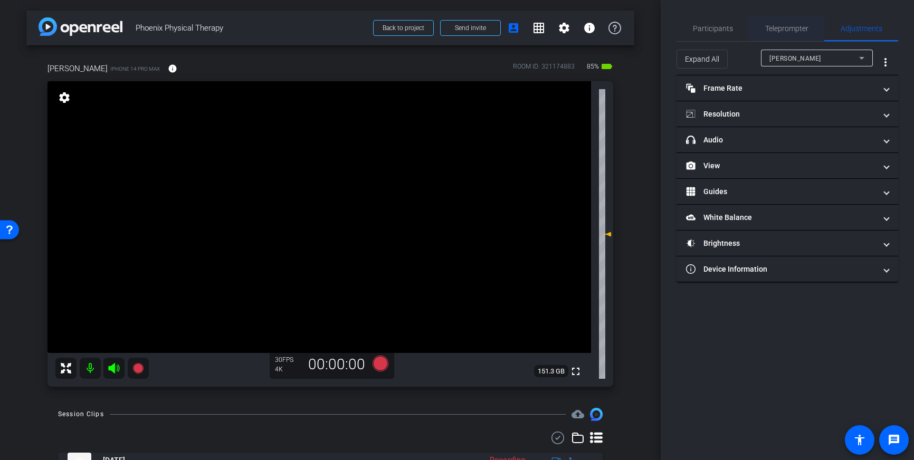
click at [772, 32] on span "Teleprompter" at bounding box center [787, 28] width 43 height 7
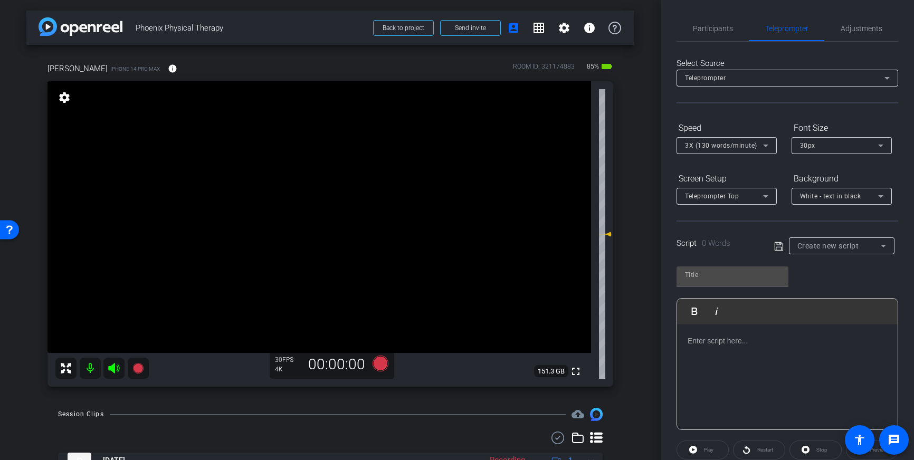
click at [844, 248] on span "Create new script" at bounding box center [829, 246] width 62 height 8
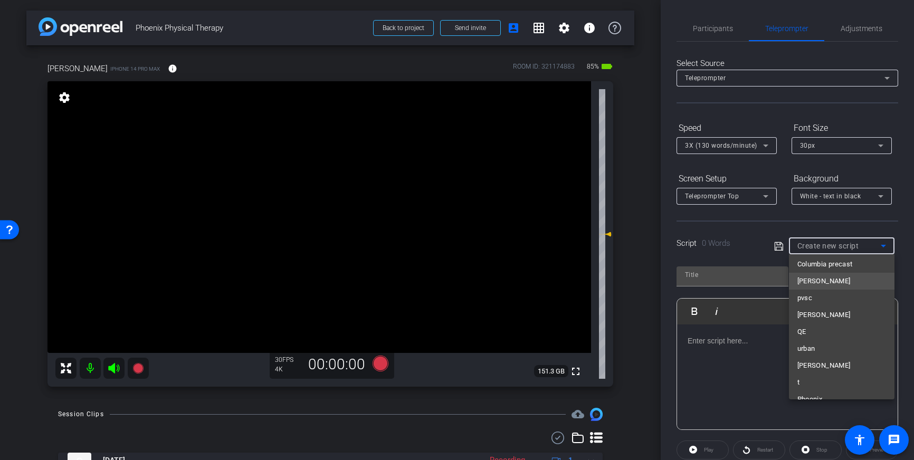
scroll to position [7584, 0]
click at [836, 385] on mat-option "Phoenix" at bounding box center [842, 387] width 106 height 17
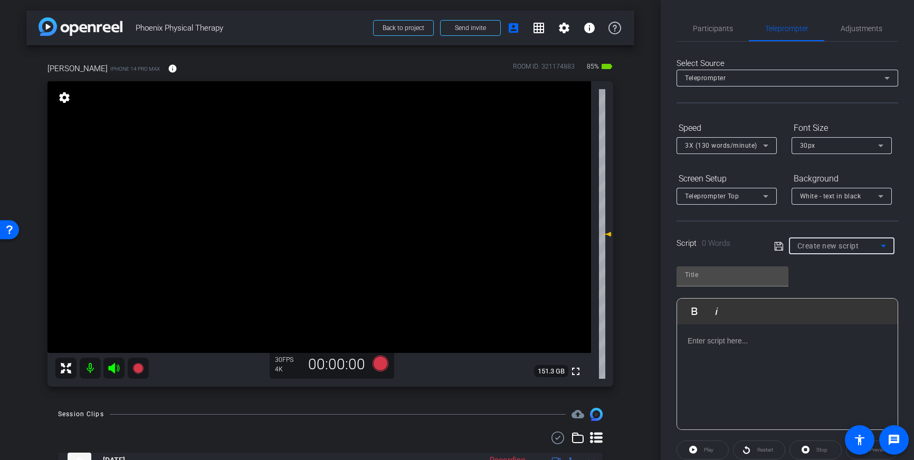
type input "Phoenix"
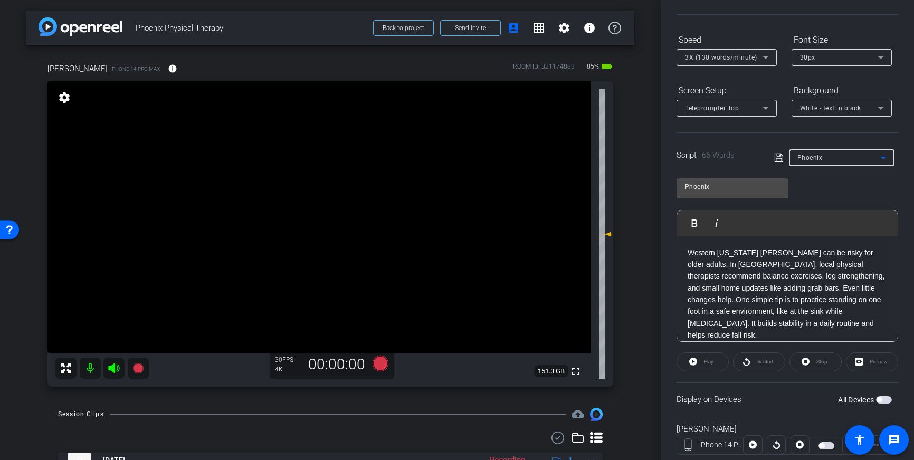
scroll to position [117, 0]
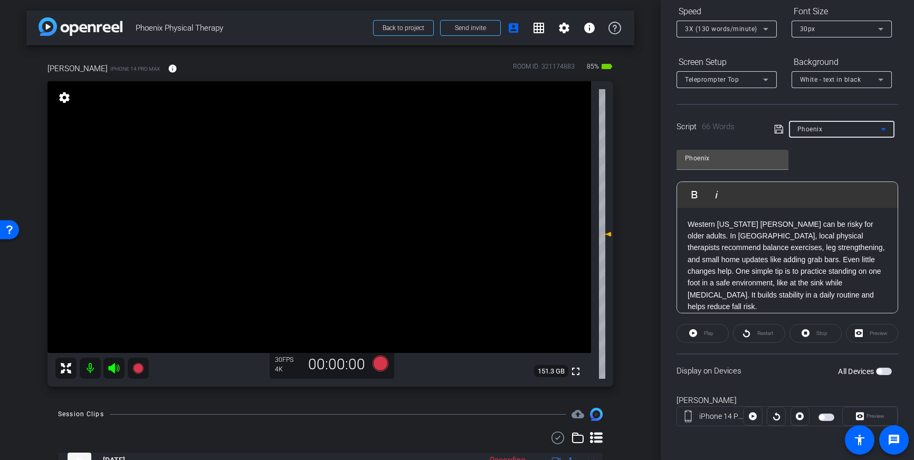
click at [880, 370] on span "button" at bounding box center [879, 371] width 5 height 5
click at [382, 365] on icon at bounding box center [381, 364] width 16 height 16
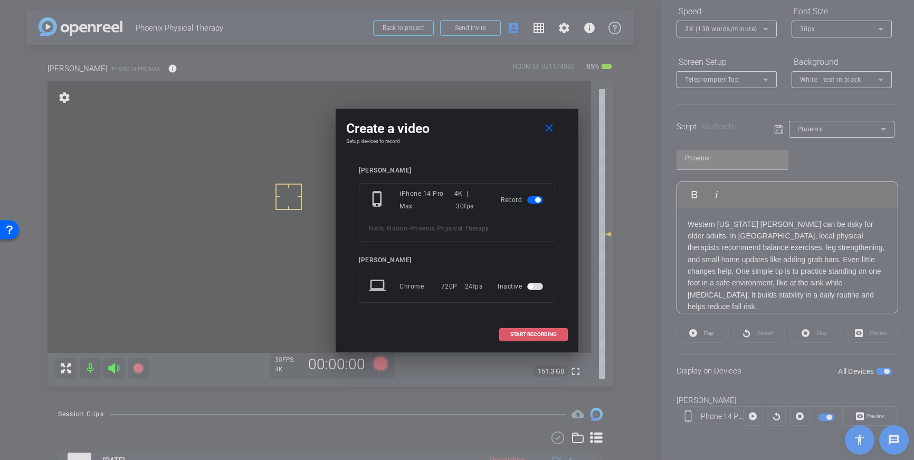
click at [517, 331] on span at bounding box center [534, 334] width 68 height 25
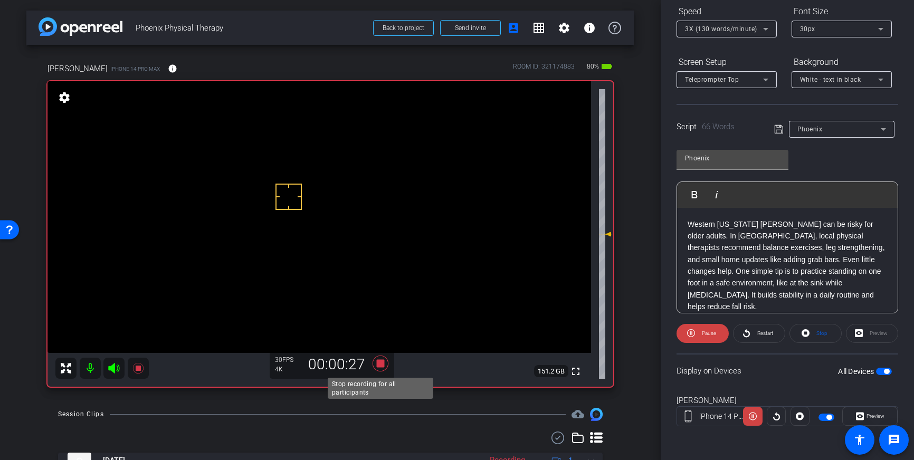
click at [381, 361] on icon at bounding box center [381, 364] width 16 height 16
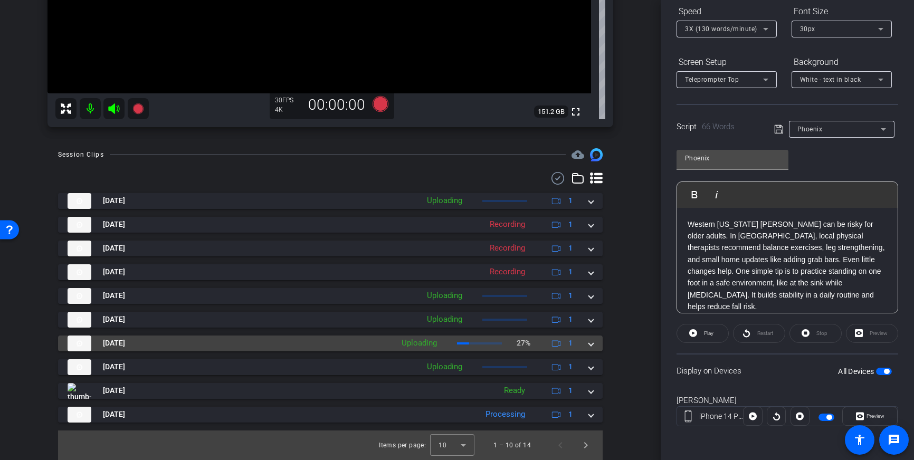
scroll to position [257, 0]
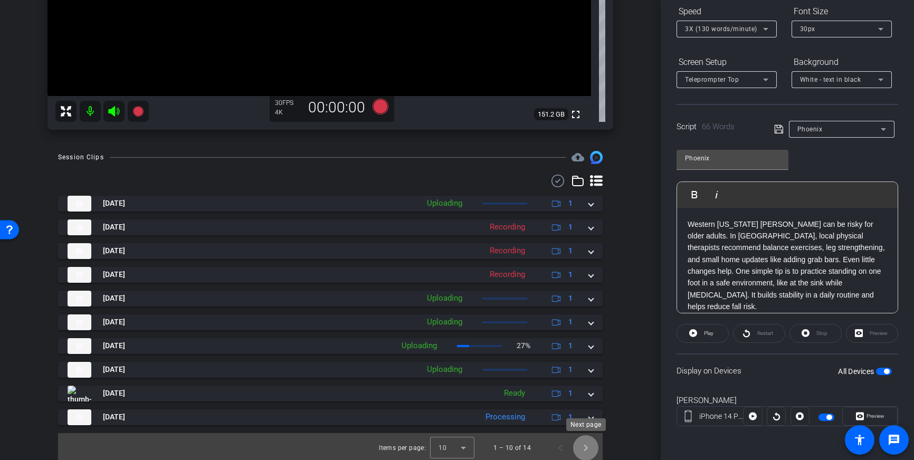
click at [588, 447] on span "Next page" at bounding box center [585, 448] width 25 height 25
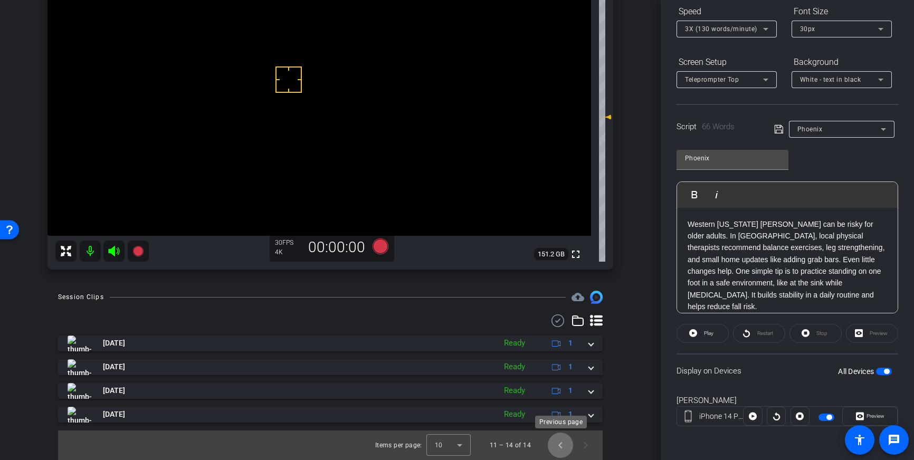
click at [554, 446] on span "Previous page" at bounding box center [560, 445] width 25 height 25
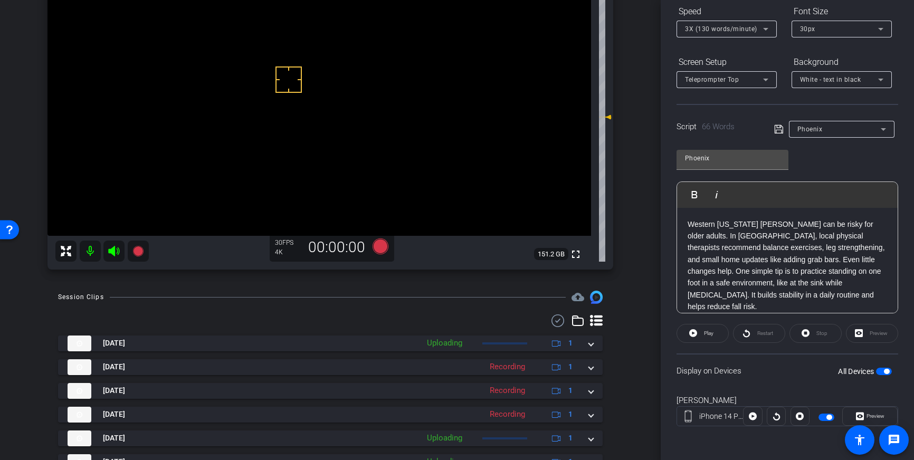
scroll to position [161, 0]
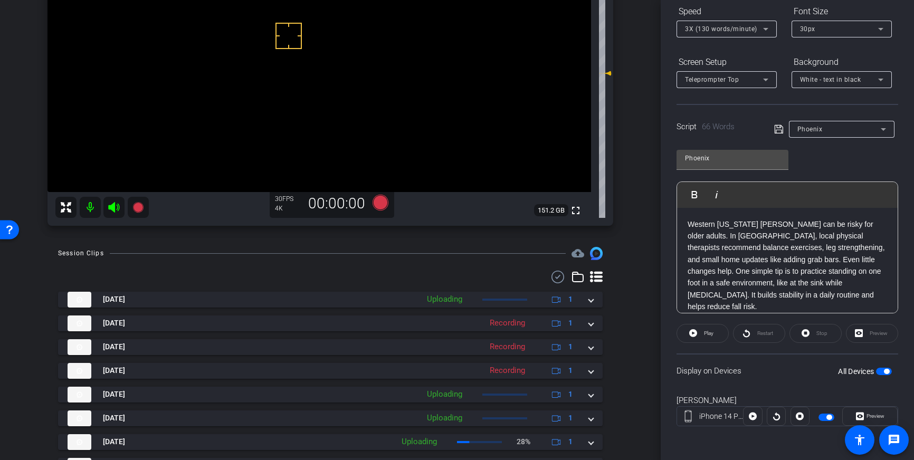
click at [885, 369] on span "button" at bounding box center [884, 371] width 16 height 7
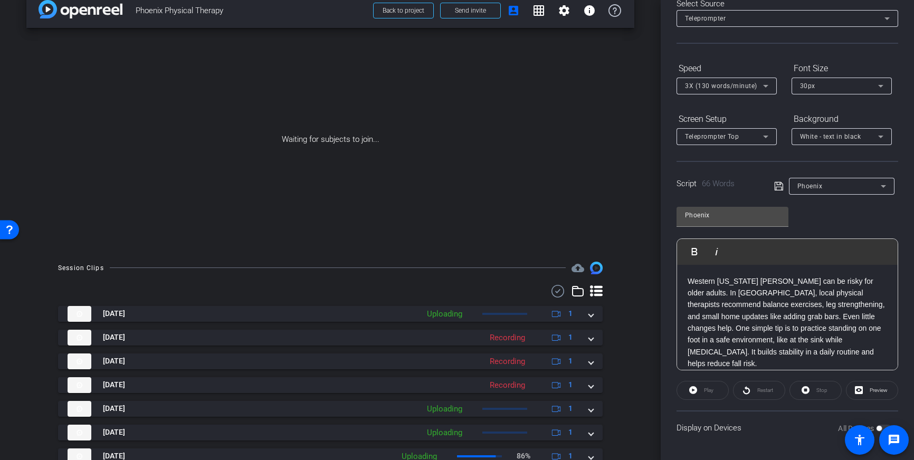
scroll to position [0, 0]
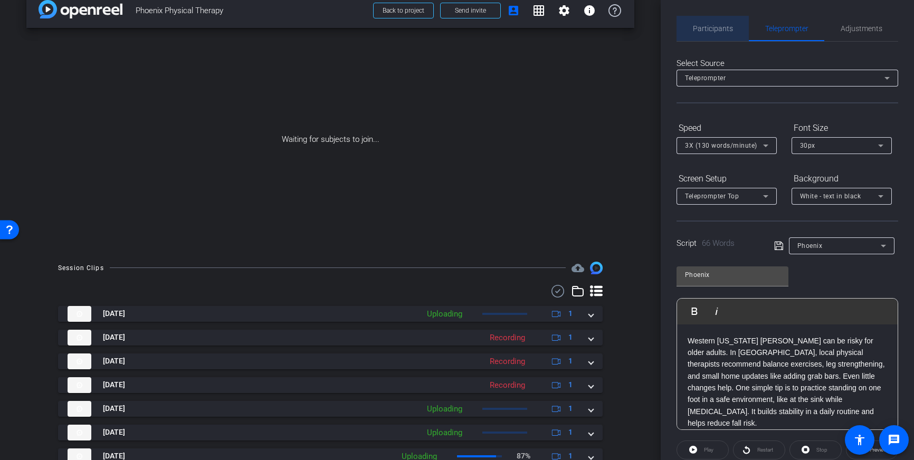
click at [710, 23] on span "Participants" at bounding box center [713, 28] width 40 height 25
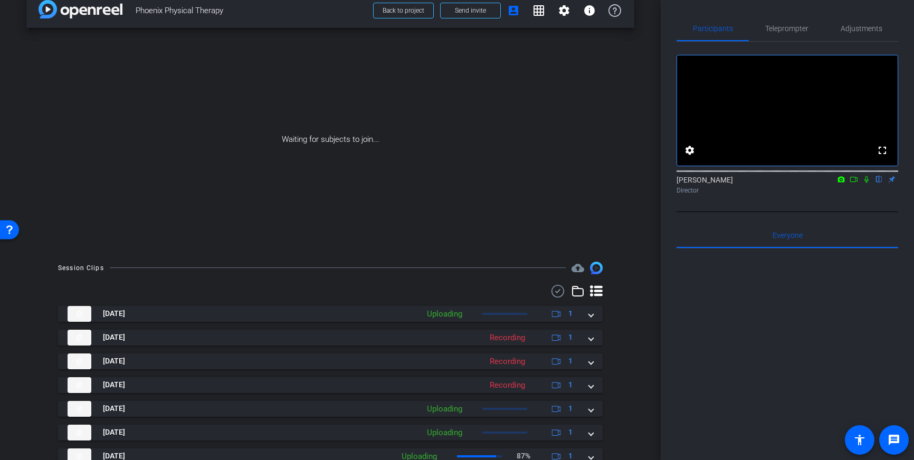
click at [854, 183] on icon at bounding box center [854, 179] width 8 height 7
click at [876, 183] on icon at bounding box center [879, 179] width 8 height 7
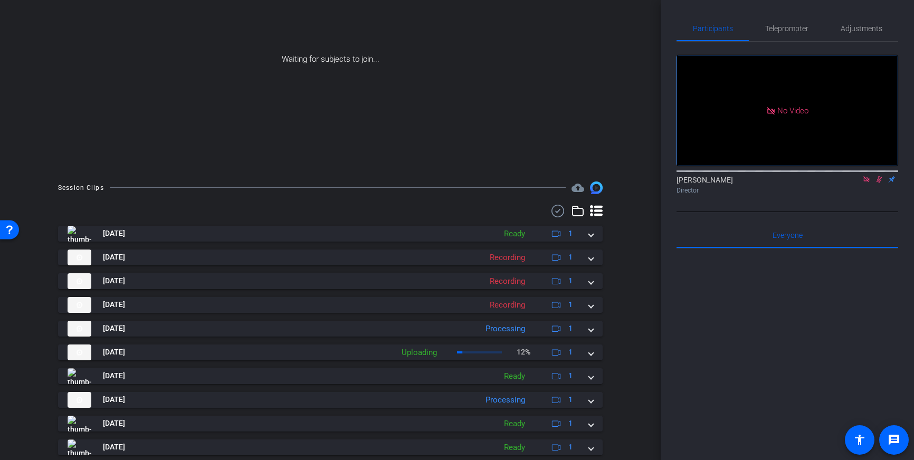
scroll to position [130, 0]
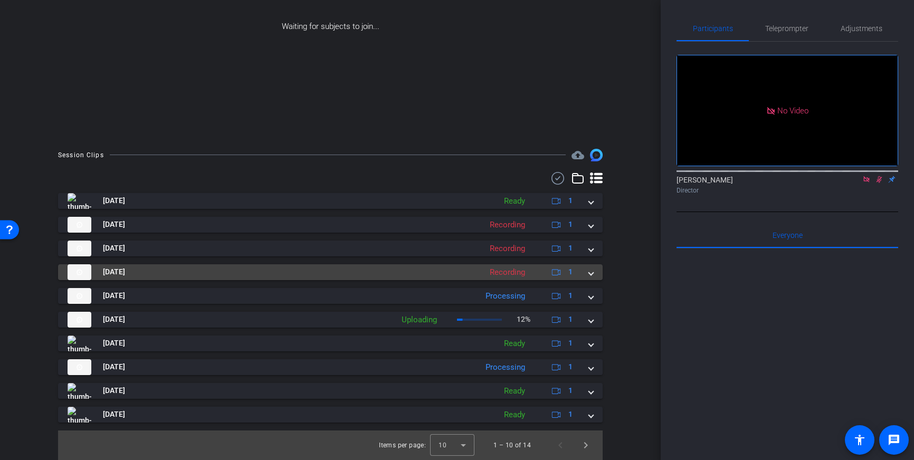
click at [592, 275] on span at bounding box center [591, 272] width 4 height 11
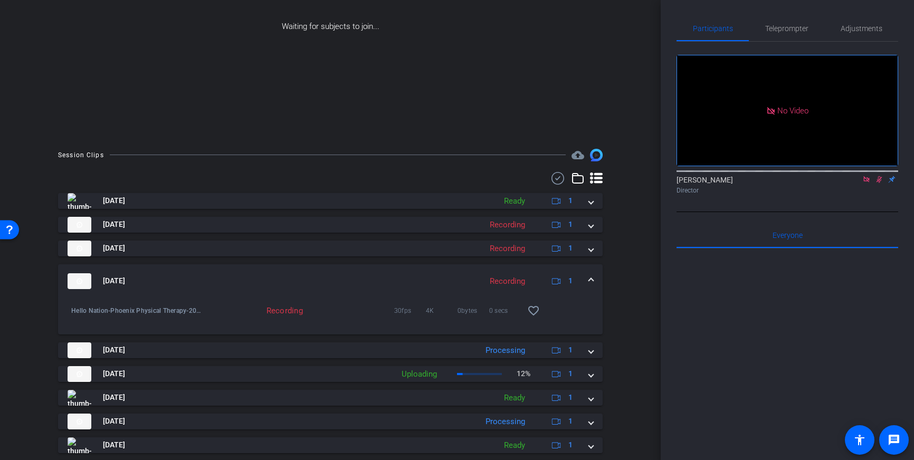
click at [592, 277] on span at bounding box center [591, 281] width 4 height 11
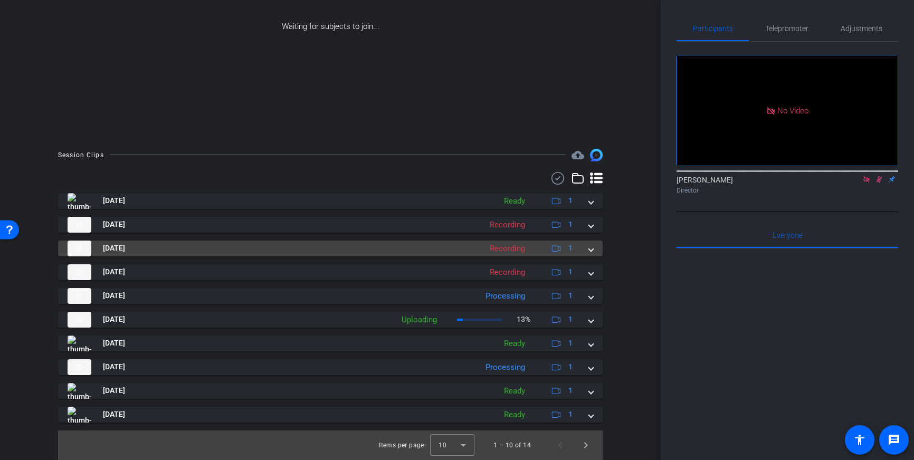
click at [592, 250] on span at bounding box center [591, 248] width 4 height 11
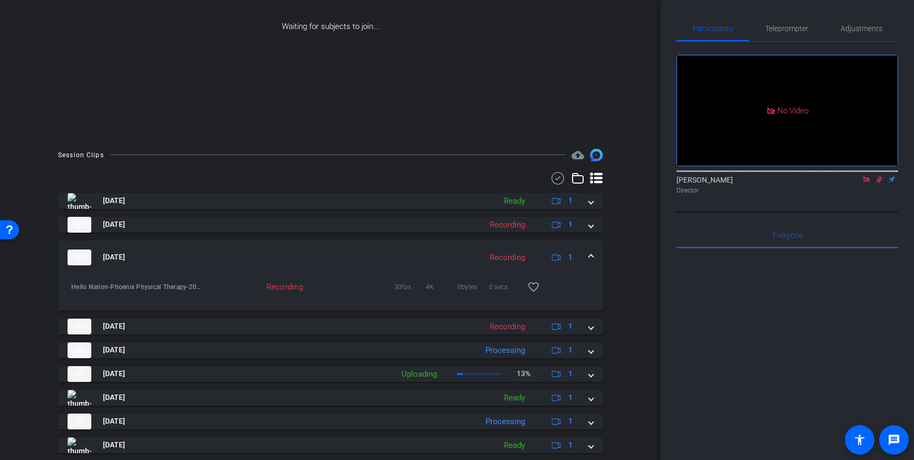
click at [592, 250] on mat-expansion-panel-header "Oct 1, 2025 Recording 1" at bounding box center [330, 258] width 545 height 34
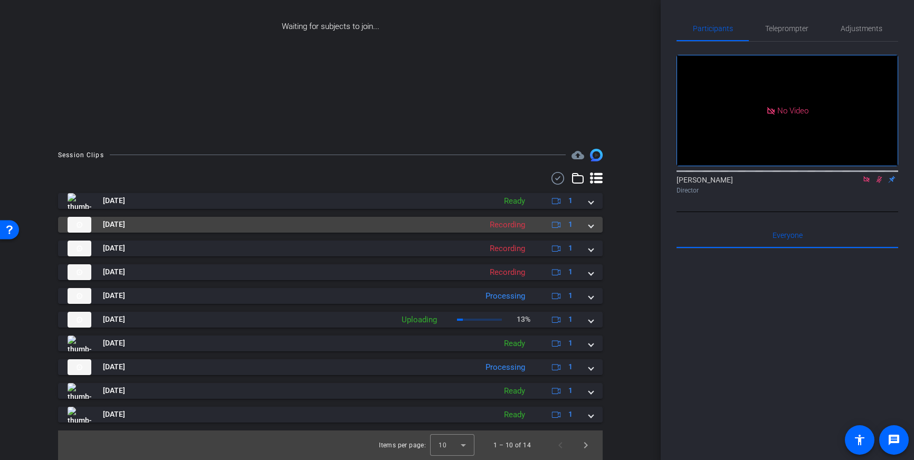
click at [592, 229] on span at bounding box center [591, 224] width 4 height 11
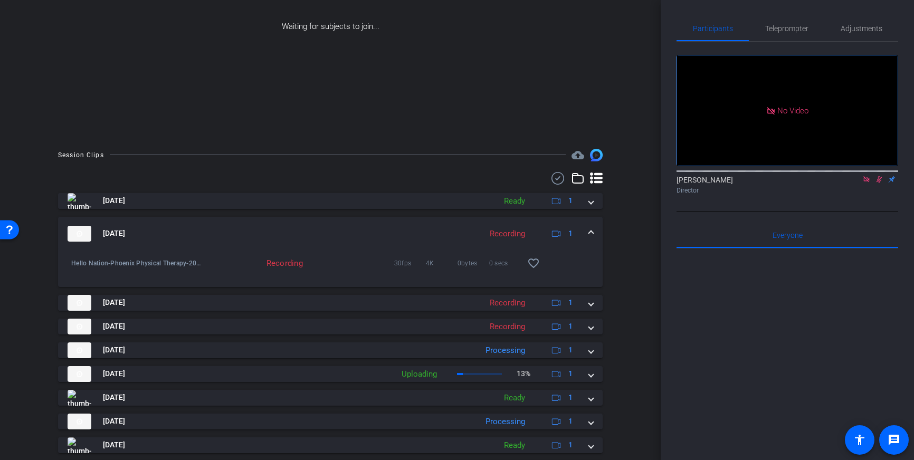
click at [592, 229] on span at bounding box center [591, 233] width 4 height 11
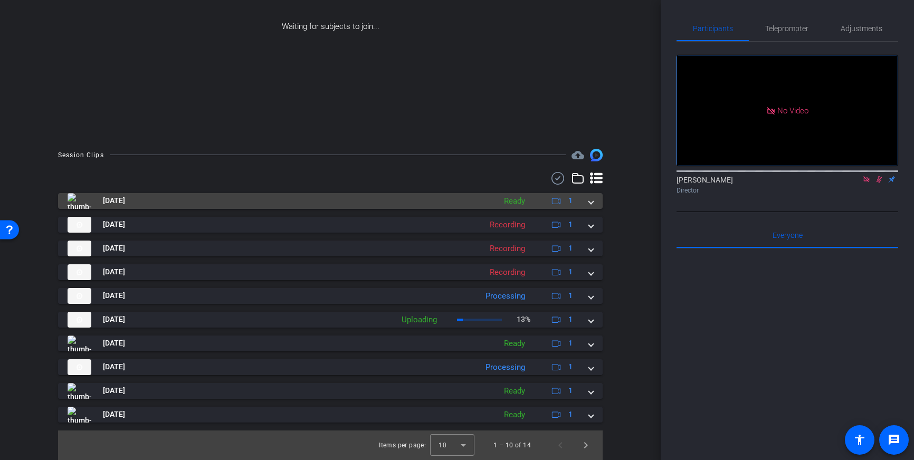
click at [596, 206] on mat-expansion-panel-header "Oct 1, 2025 Ready 1" at bounding box center [330, 201] width 545 height 16
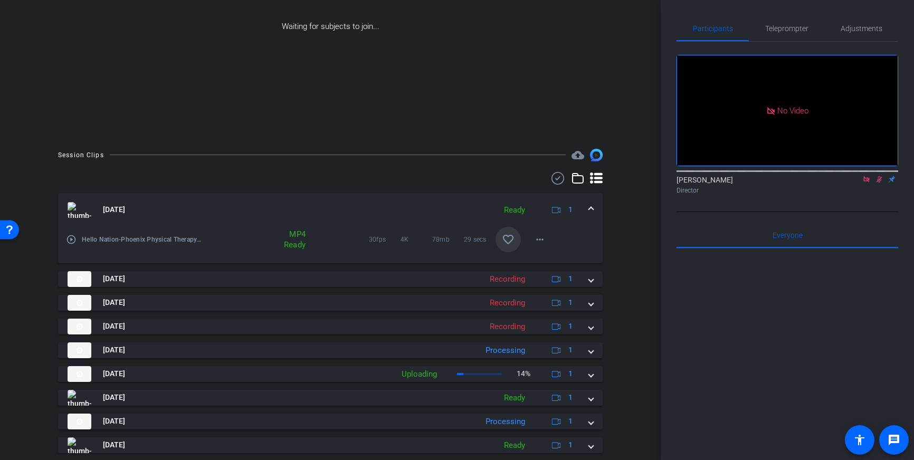
drag, startPoint x: 509, startPoint y: 241, endPoint x: 518, endPoint y: 238, distance: 9.9
click at [509, 241] on mat-icon "favorite_border" at bounding box center [508, 239] width 13 height 13
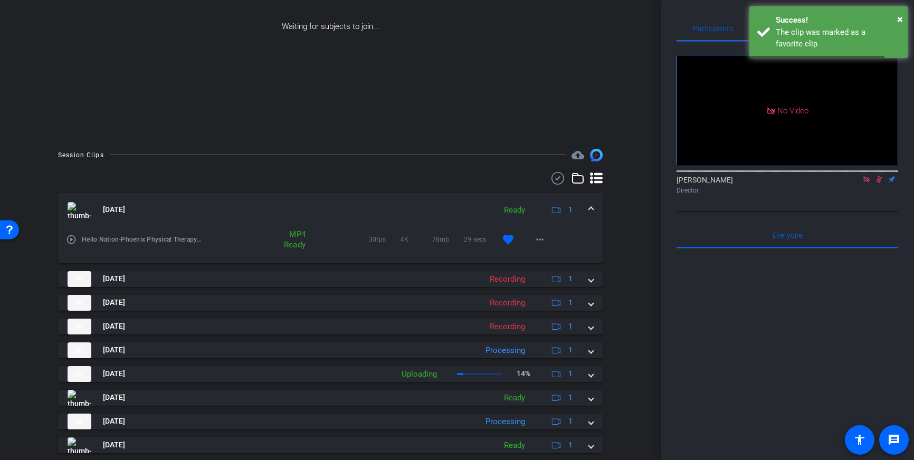
drag, startPoint x: 593, startPoint y: 209, endPoint x: 595, endPoint y: 214, distance: 5.5
click at [593, 209] on mat-expansion-panel-header "Oct 1, 2025 Ready 1" at bounding box center [330, 210] width 545 height 34
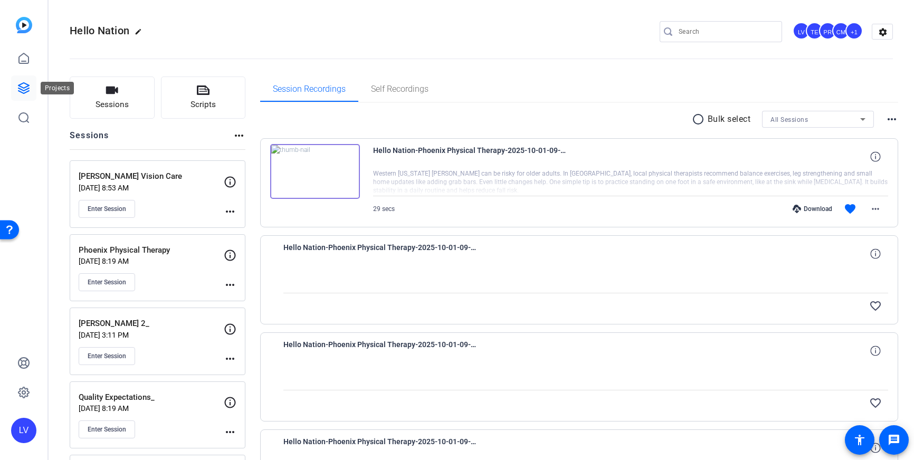
click at [27, 89] on icon at bounding box center [23, 88] width 11 height 11
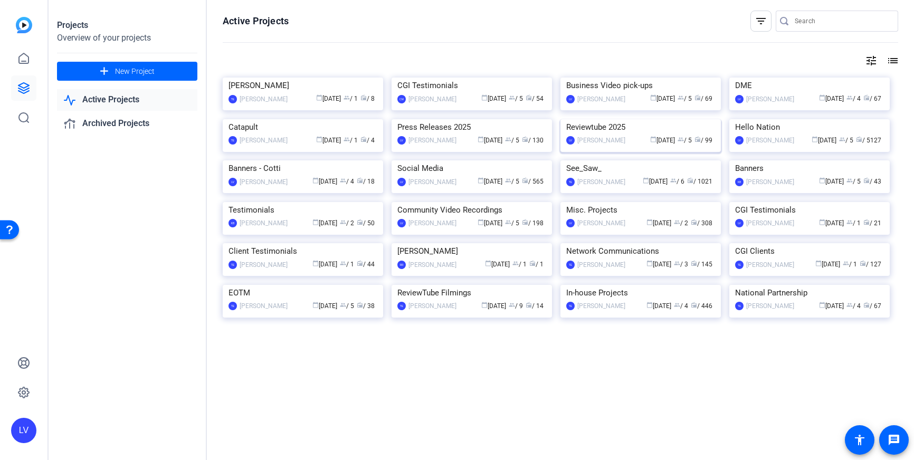
click at [639, 119] on img at bounding box center [641, 119] width 160 height 0
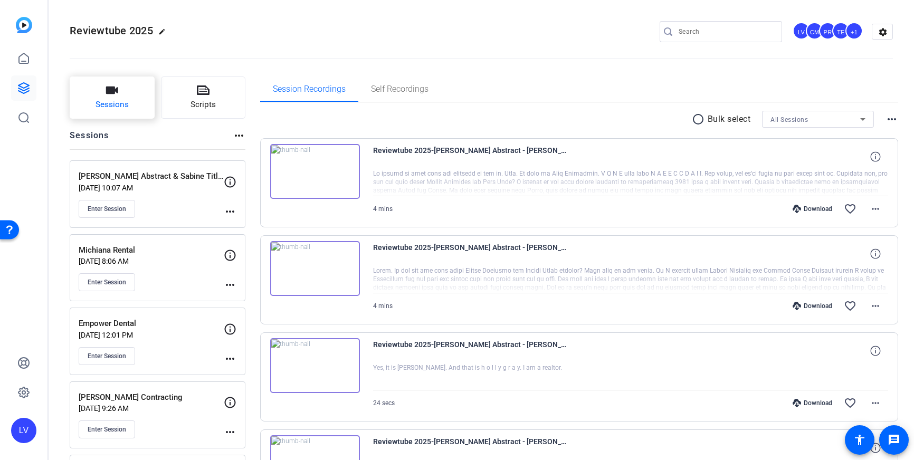
click at [110, 95] on icon "button" at bounding box center [112, 90] width 13 height 13
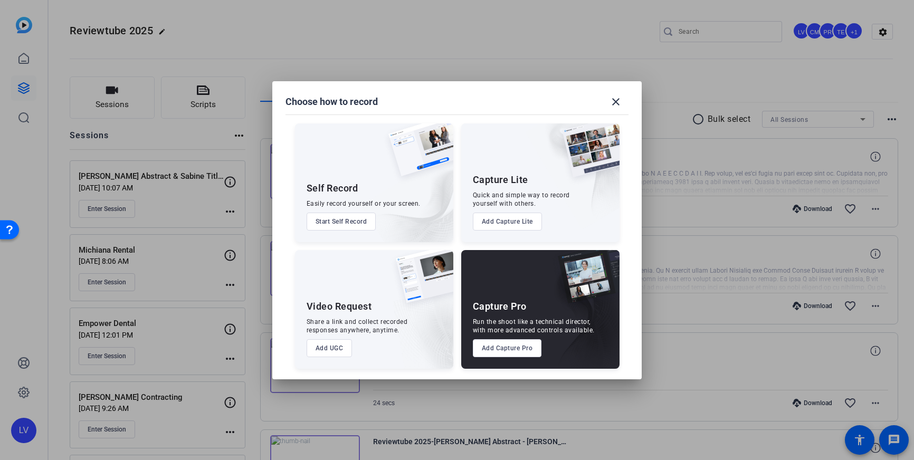
click at [506, 351] on button "Add Capture Pro" at bounding box center [507, 348] width 69 height 18
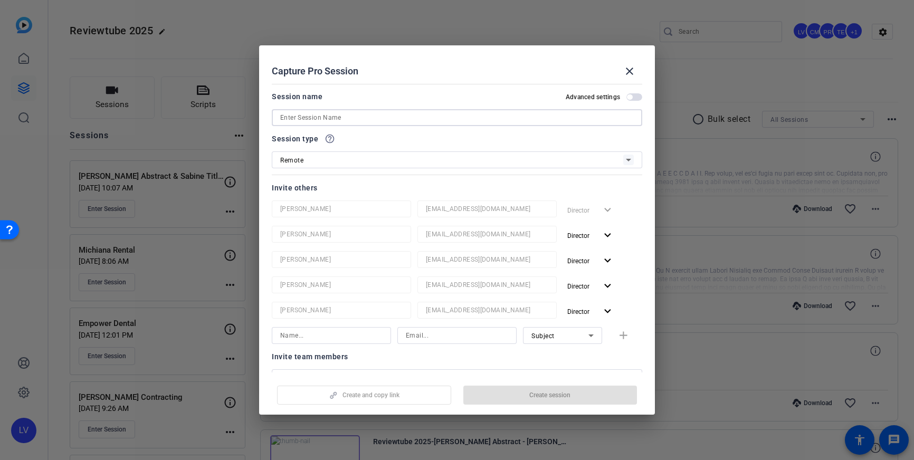
click at [373, 118] on input at bounding box center [457, 117] width 354 height 13
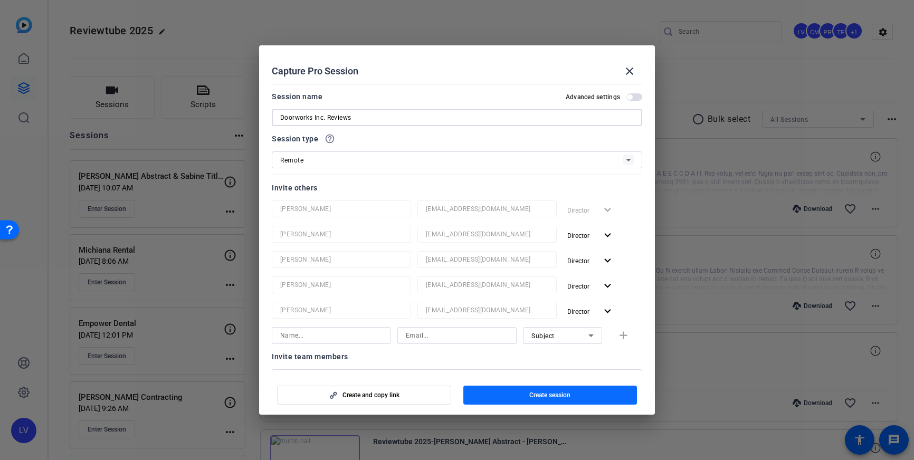
type input "Doorworks Inc. Reviews"
click at [496, 395] on span "button" at bounding box center [551, 395] width 174 height 25
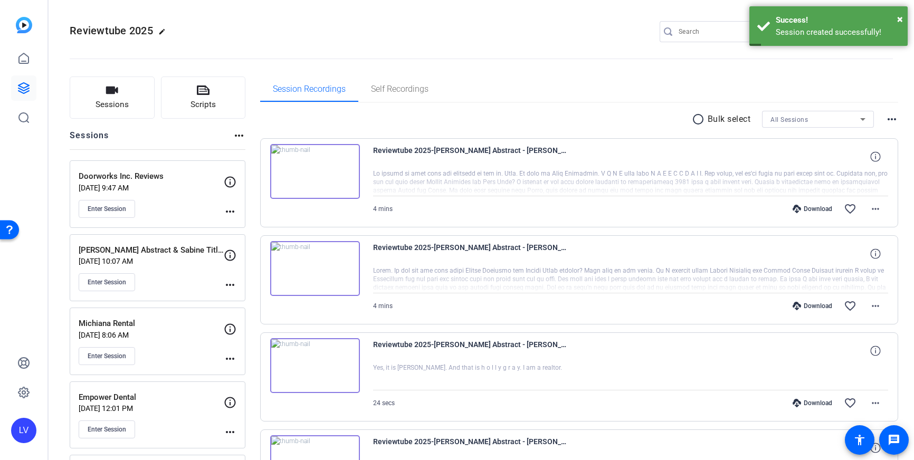
click at [233, 211] on mat-icon "more_horiz" at bounding box center [230, 211] width 13 height 13
click at [241, 220] on div "Edit Session Archive Session" at bounding box center [256, 234] width 65 height 32
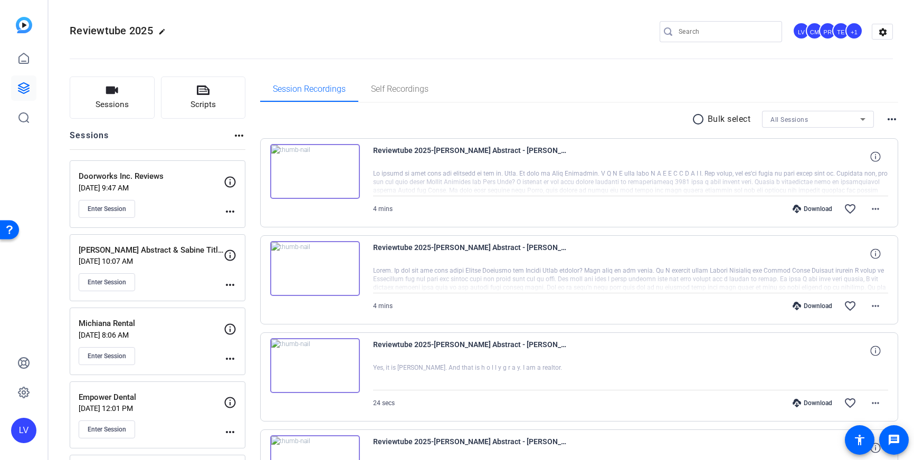
click at [227, 211] on mat-icon "more_horiz" at bounding box center [230, 211] width 13 height 13
click at [241, 229] on span "Edit Session" at bounding box center [256, 227] width 48 height 13
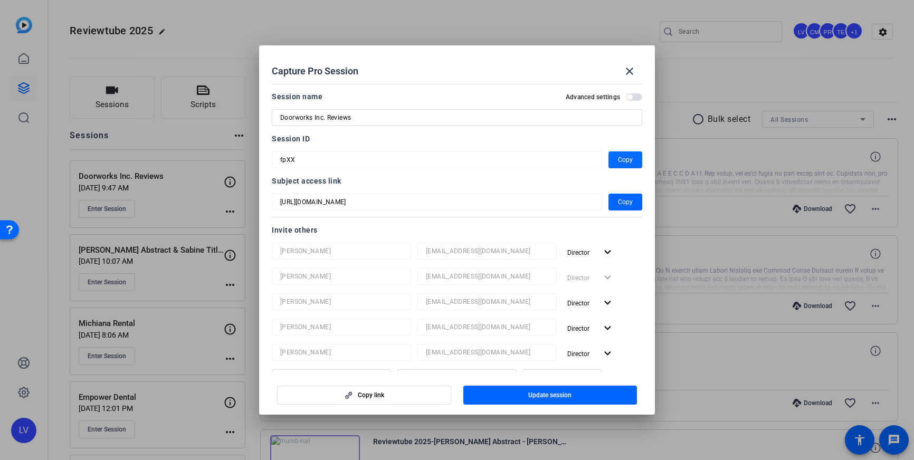
click at [619, 157] on span "Copy" at bounding box center [625, 160] width 15 height 13
drag, startPoint x: 623, startPoint y: 70, endPoint x: 655, endPoint y: 50, distance: 37.9
click at [623, 70] on span at bounding box center [629, 71] width 25 height 25
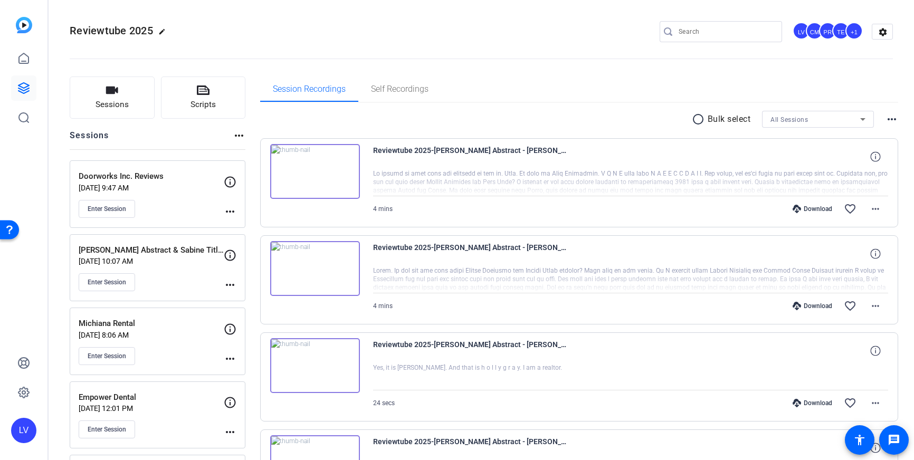
click at [710, 32] on input "Search" at bounding box center [726, 31] width 95 height 13
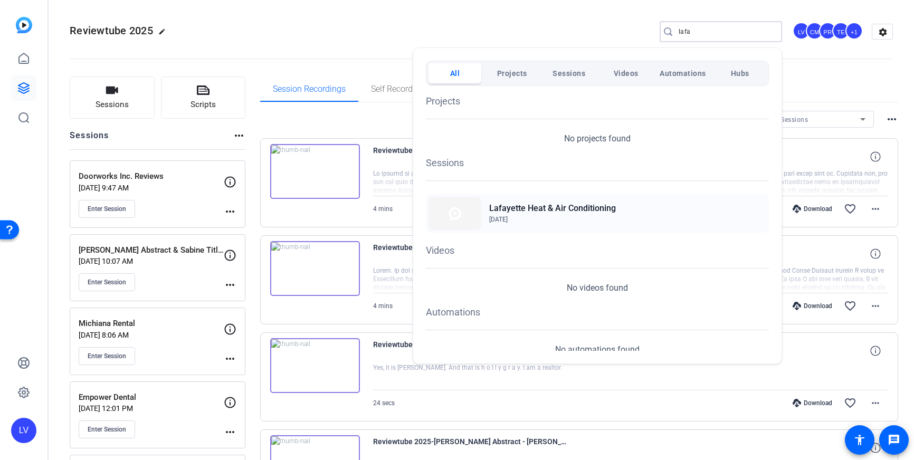
type input "lafa"
click at [486, 217] on div "Lafayette Heat & Air Conditioning Sep 25, 2025" at bounding box center [597, 213] width 343 height 39
click at [206, 143] on div at bounding box center [457, 230] width 914 height 460
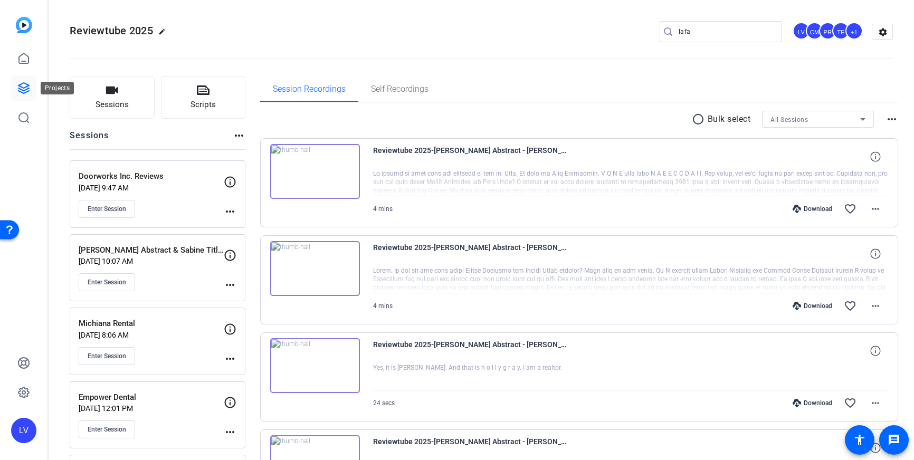
click at [23, 92] on icon at bounding box center [23, 88] width 11 height 11
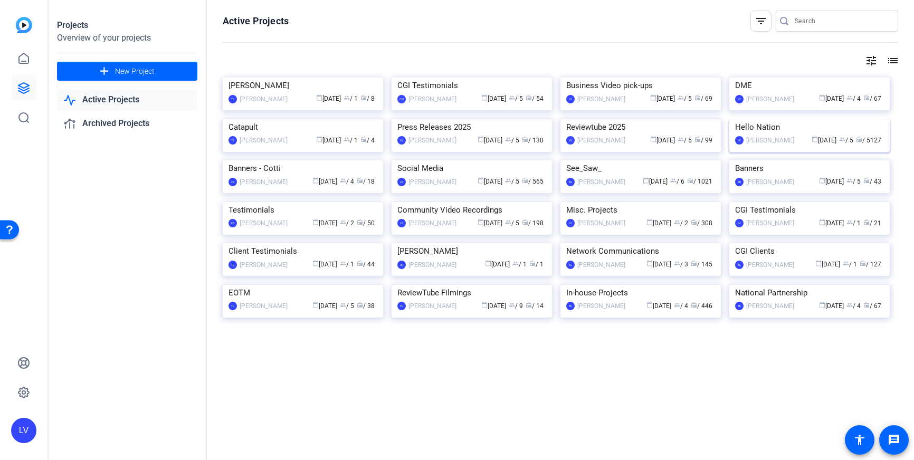
click at [796, 119] on img at bounding box center [810, 119] width 160 height 0
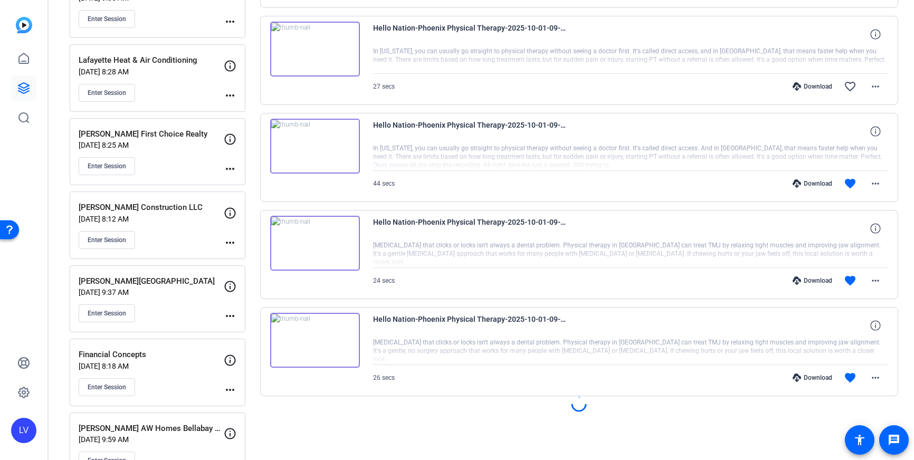
scroll to position [675, 0]
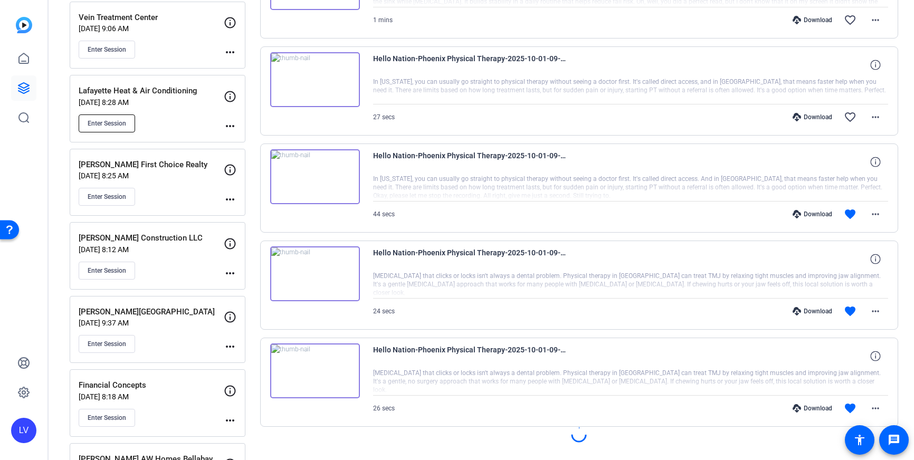
click at [115, 127] on span "Enter Session" at bounding box center [107, 123] width 39 height 8
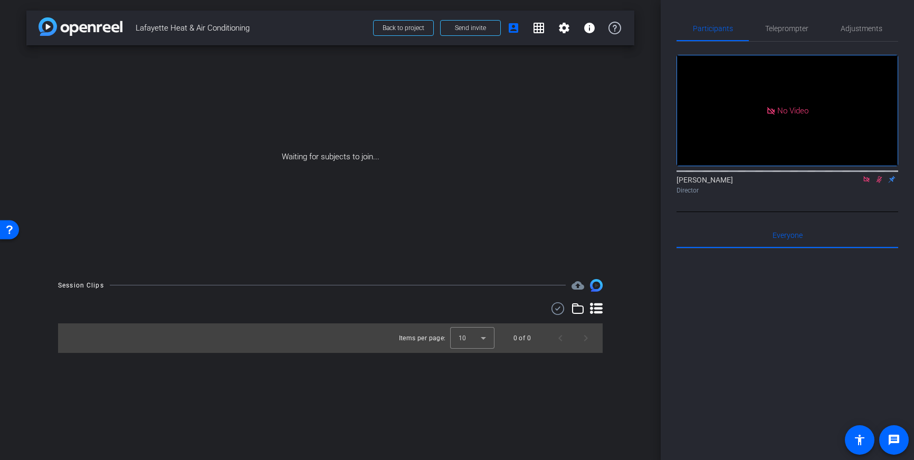
click at [865, 176] on icon at bounding box center [867, 179] width 8 height 7
click at [866, 183] on icon at bounding box center [867, 179] width 8 height 7
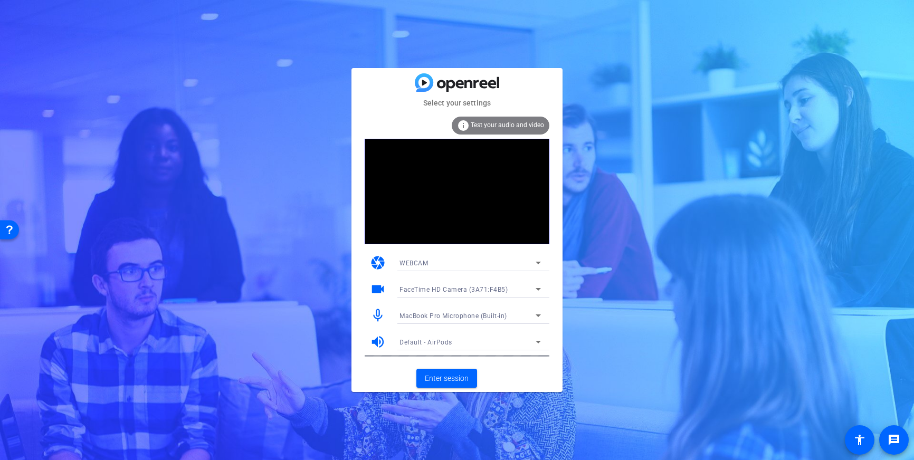
click at [527, 316] on div "MacBook Pro Microphone (Built-in)" at bounding box center [468, 315] width 136 height 13
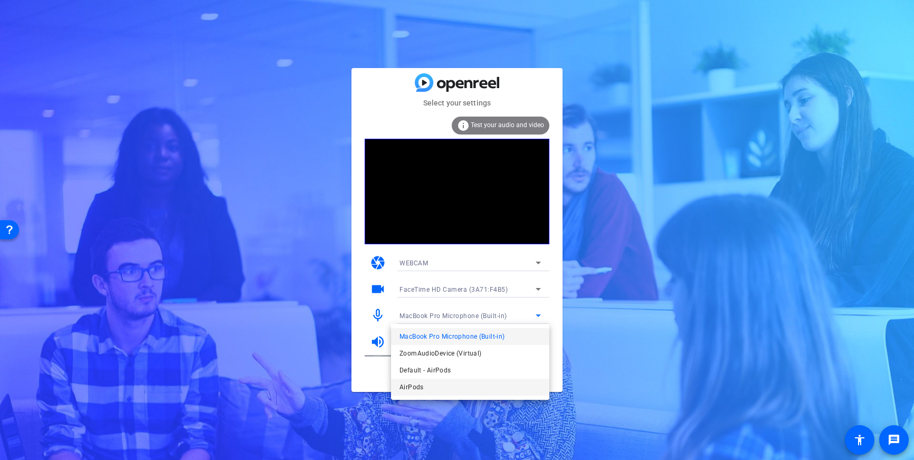
click at [443, 381] on mat-option "AirPods" at bounding box center [470, 387] width 158 height 17
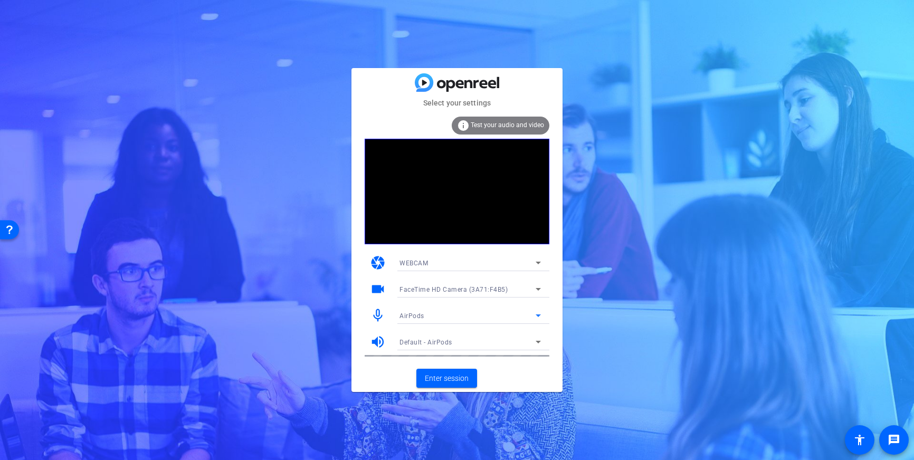
click at [481, 310] on div "AirPods" at bounding box center [468, 315] width 136 height 13
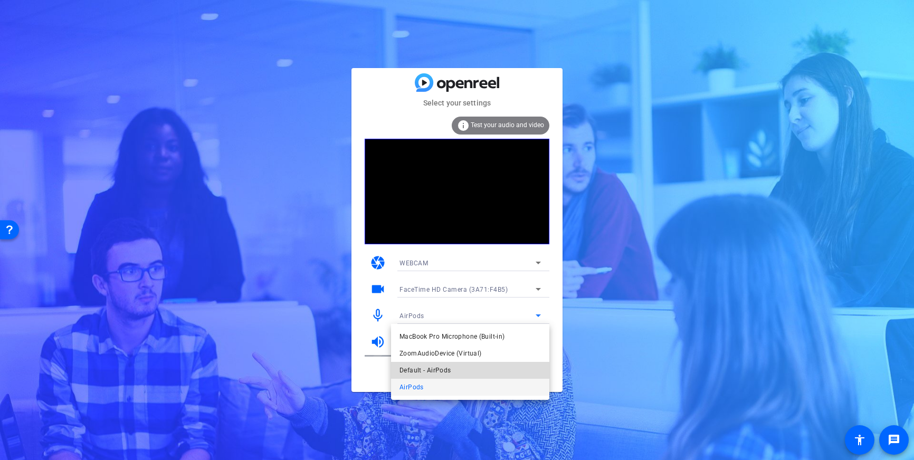
click at [447, 369] on span "Default - AirPods" at bounding box center [425, 370] width 51 height 13
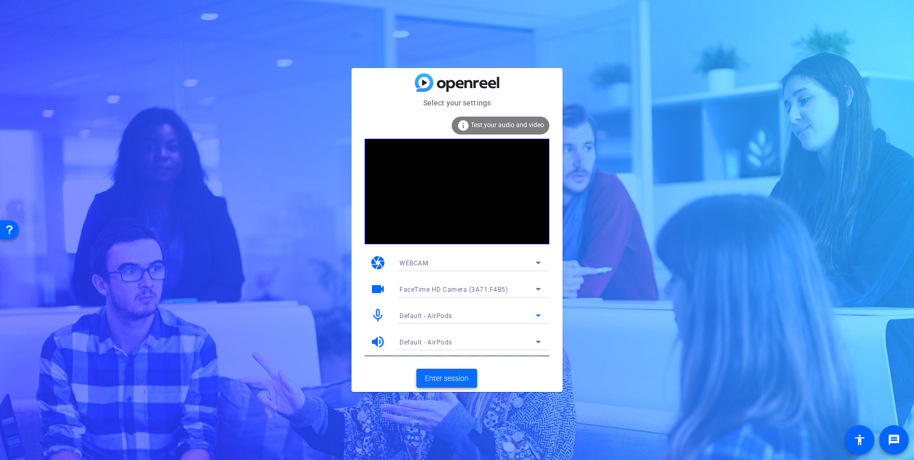
click at [438, 376] on span "Enter session" at bounding box center [447, 378] width 44 height 11
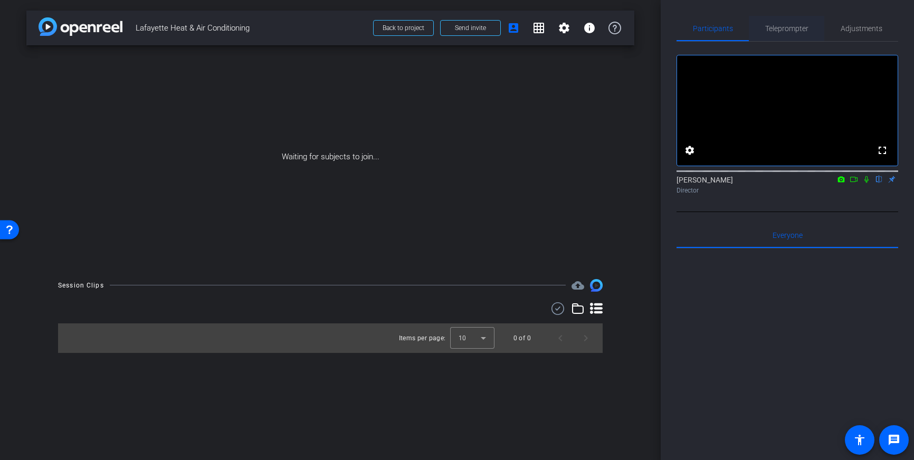
click at [796, 31] on span "Teleprompter" at bounding box center [787, 28] width 43 height 7
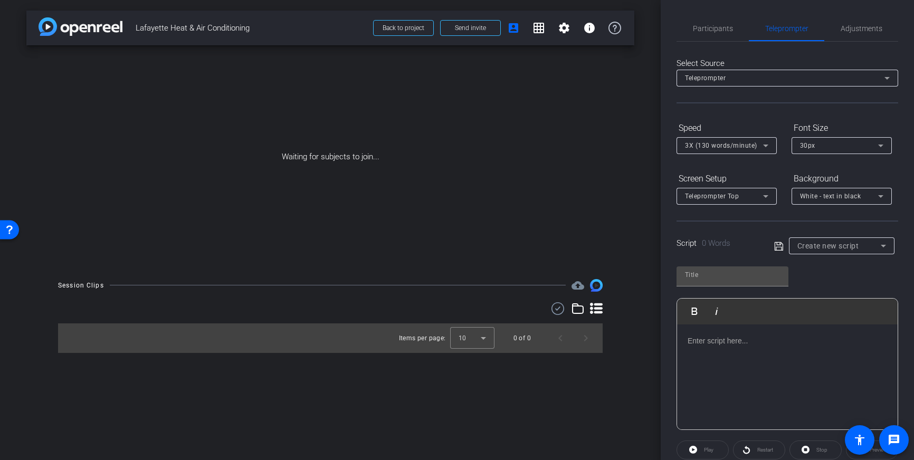
drag, startPoint x: 719, startPoint y: 356, endPoint x: 711, endPoint y: 364, distance: 11.6
click at [719, 356] on div at bounding box center [787, 378] width 221 height 106
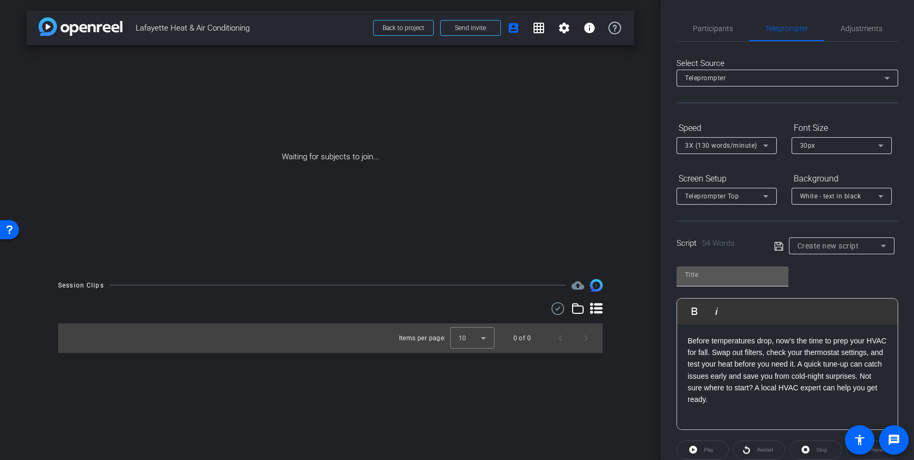
click at [712, 271] on input "text" at bounding box center [732, 275] width 95 height 13
type input "[GEOGRAPHIC_DATA]"
click at [776, 247] on icon at bounding box center [779, 246] width 8 height 8
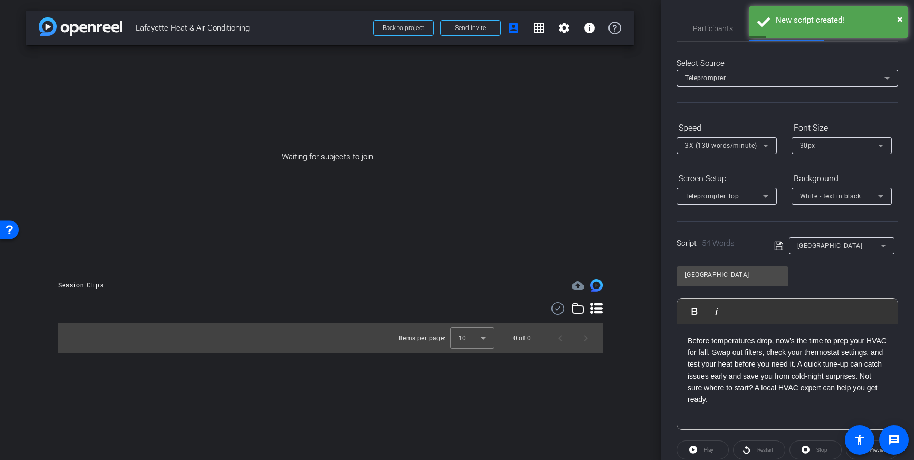
click at [778, 249] on icon at bounding box center [780, 246] width 10 height 13
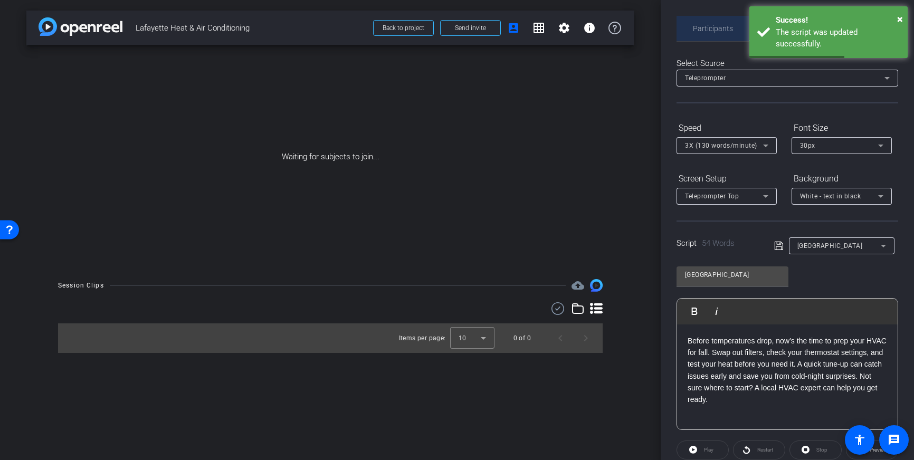
click at [705, 23] on span "Participants" at bounding box center [713, 28] width 40 height 25
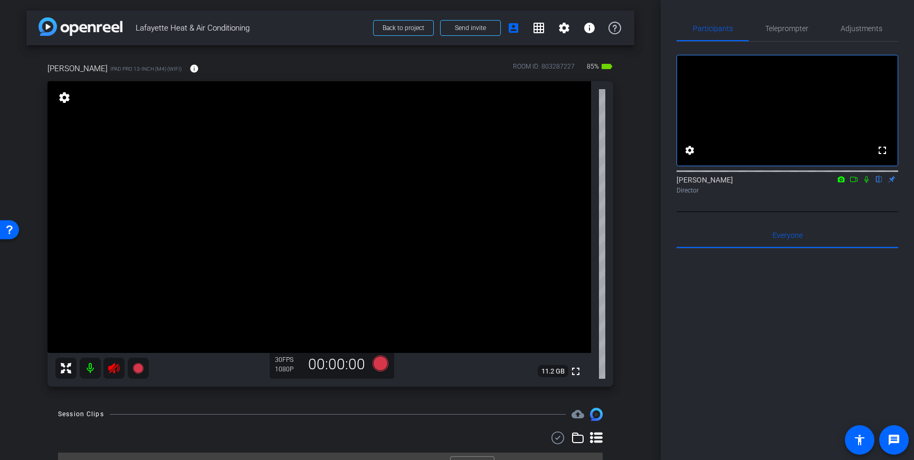
drag, startPoint x: 111, startPoint y: 371, endPoint x: 204, endPoint y: 288, distance: 124.9
click at [115, 371] on icon at bounding box center [114, 368] width 13 height 13
click at [871, 25] on span "Adjustments" at bounding box center [862, 28] width 42 height 7
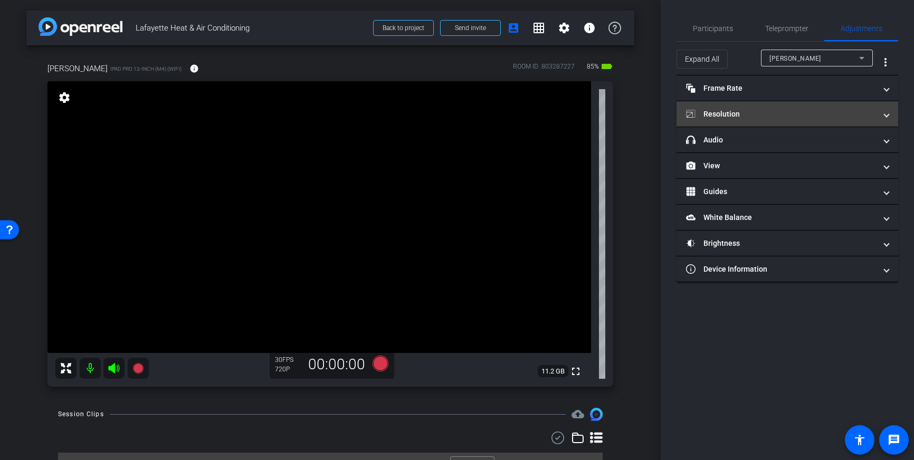
drag, startPoint x: 832, startPoint y: 117, endPoint x: 826, endPoint y: 112, distance: 6.8
click at [830, 117] on mat-panel-title "Resolution" at bounding box center [781, 114] width 190 height 11
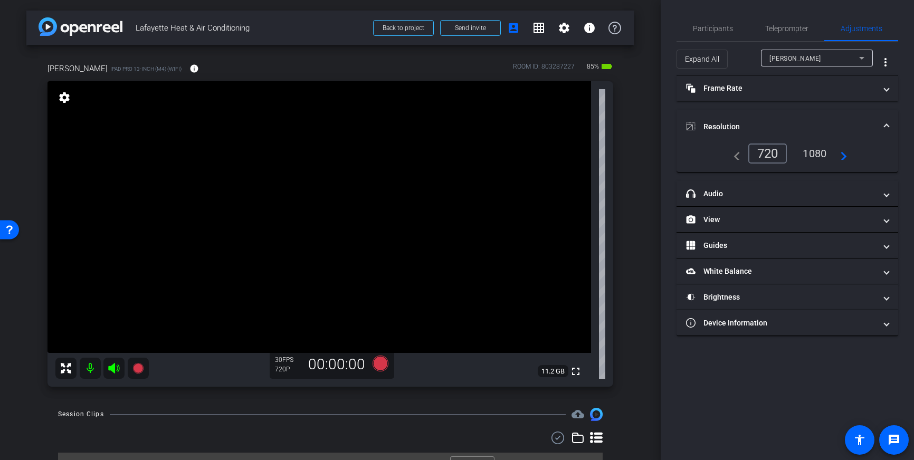
click at [806, 156] on div "1080" at bounding box center [815, 154] width 40 height 18
click at [880, 121] on span "Resolution" at bounding box center [785, 126] width 199 height 11
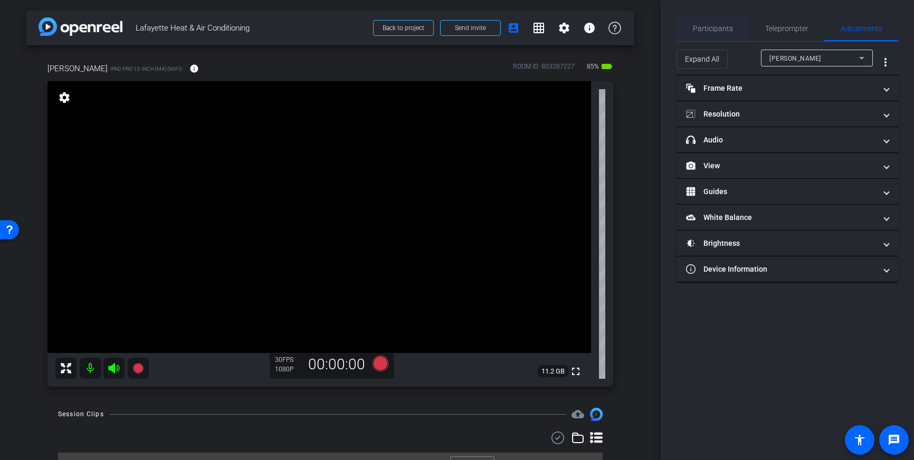
click at [703, 30] on span "Participants" at bounding box center [713, 28] width 40 height 7
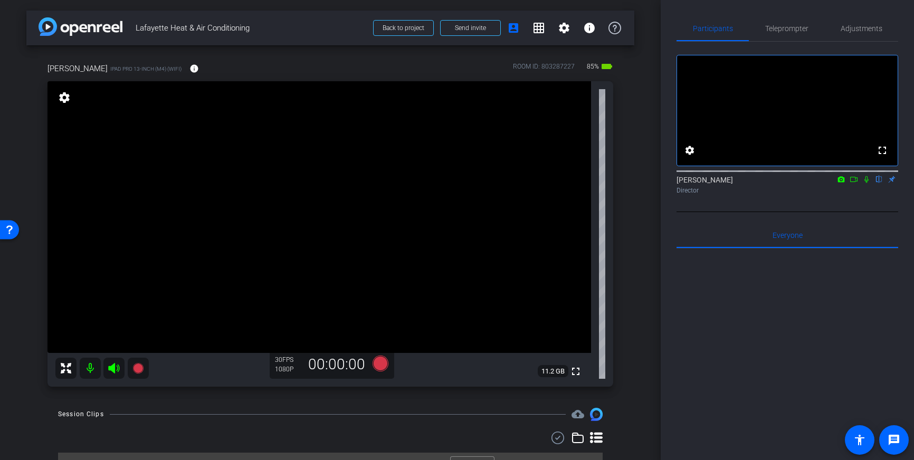
drag, startPoint x: 782, startPoint y: 26, endPoint x: 785, endPoint y: 49, distance: 22.3
click at [782, 26] on span "Teleprompter" at bounding box center [787, 28] width 43 height 7
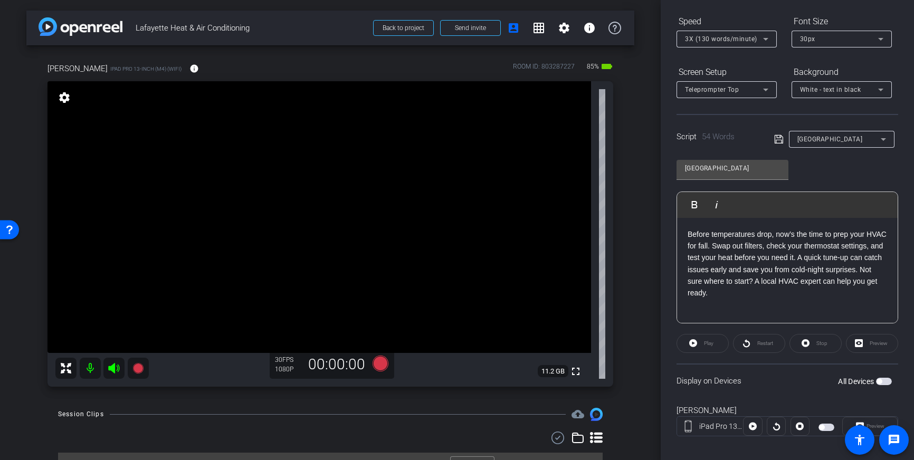
scroll to position [117, 0]
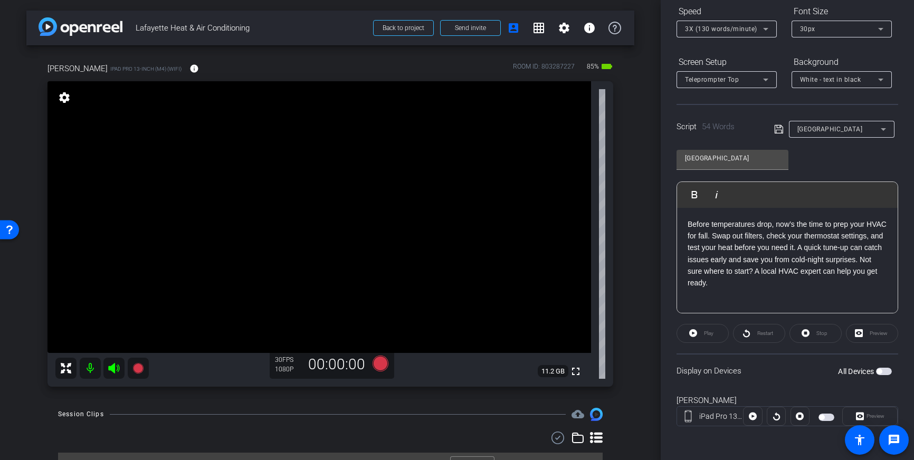
click at [777, 131] on icon at bounding box center [780, 129] width 10 height 13
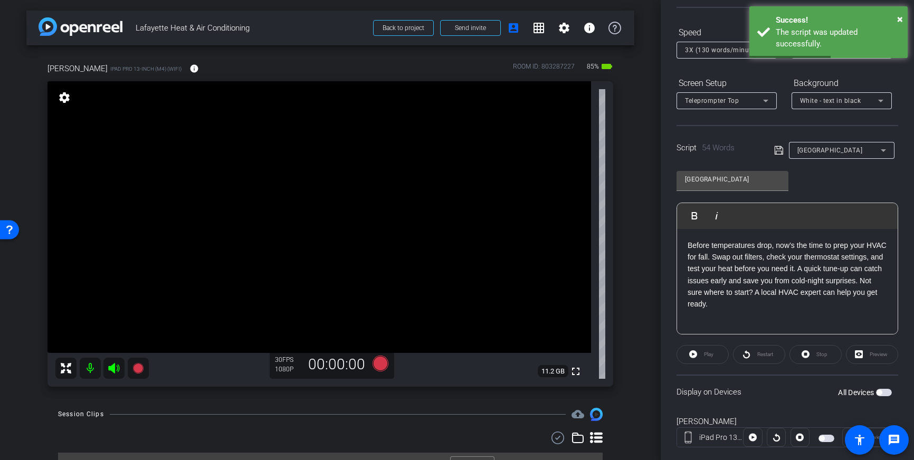
scroll to position [89, 0]
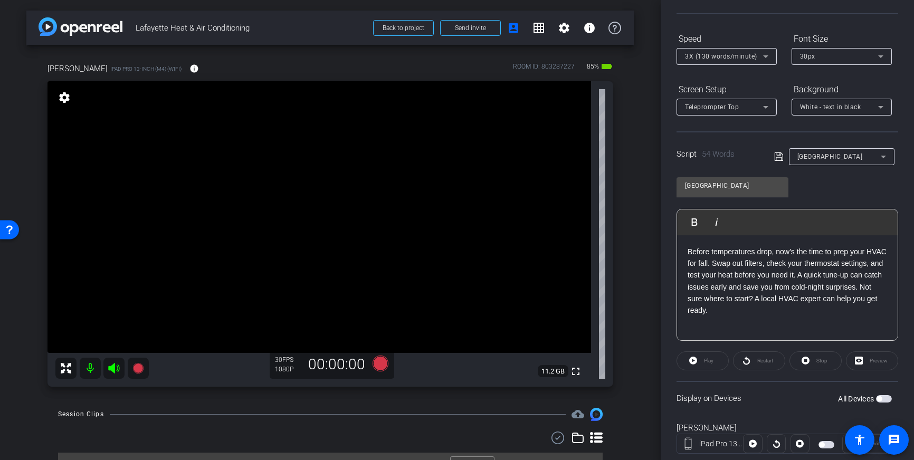
click at [885, 401] on span "button" at bounding box center [884, 398] width 16 height 7
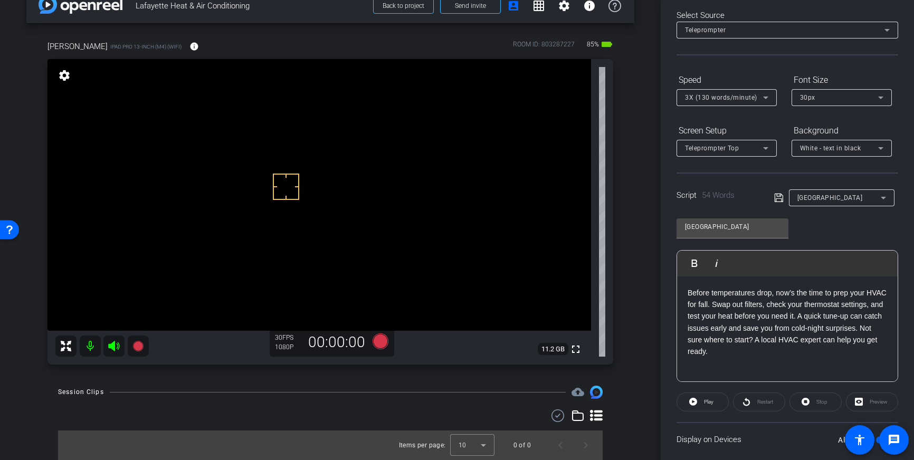
scroll to position [117, 0]
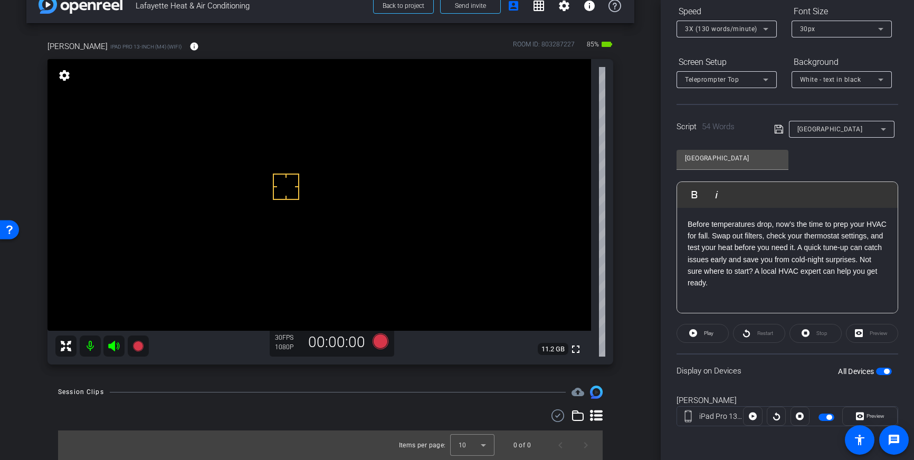
drag, startPoint x: 886, startPoint y: 371, endPoint x: 881, endPoint y: 373, distance: 5.4
click at [886, 371] on span "button" at bounding box center [886, 371] width 5 height 5
click at [380, 345] on icon at bounding box center [381, 342] width 16 height 16
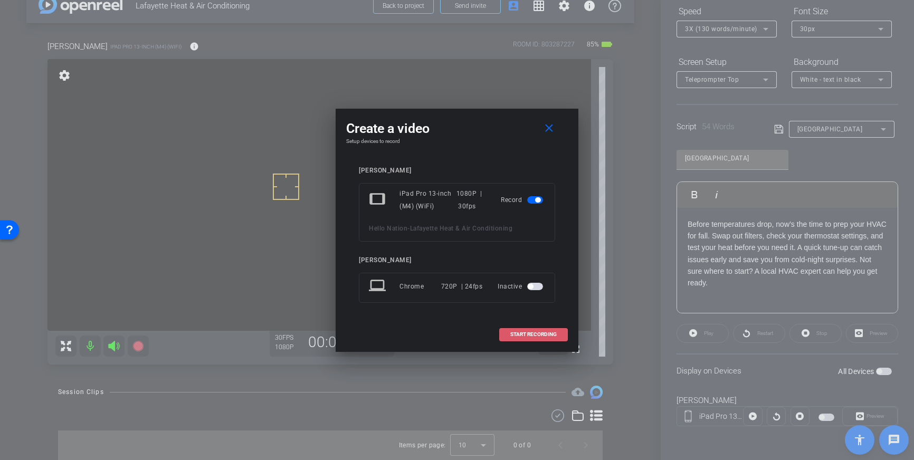
click at [533, 335] on span "START RECORDING" at bounding box center [534, 334] width 46 height 5
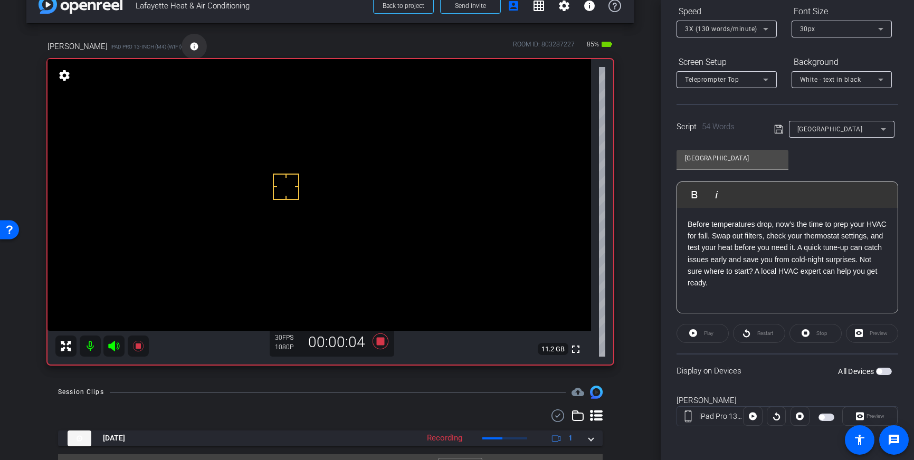
click at [190, 49] on mat-icon "info" at bounding box center [195, 47] width 10 height 10
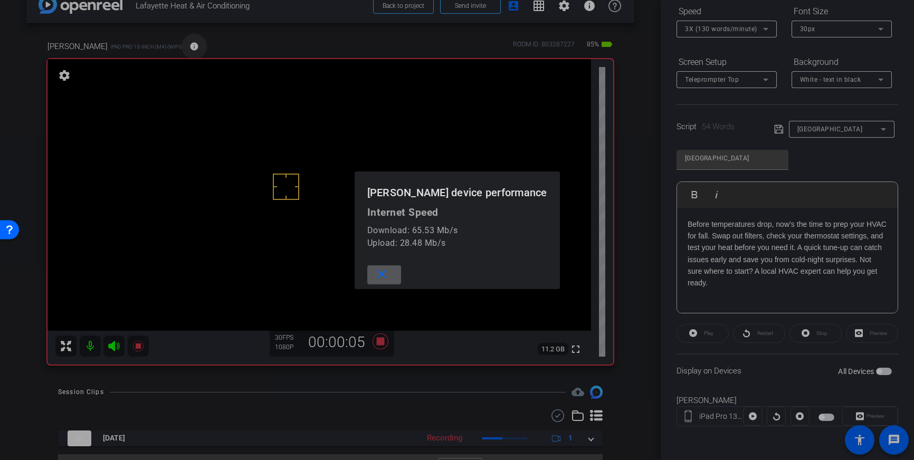
click at [150, 49] on div at bounding box center [457, 230] width 914 height 460
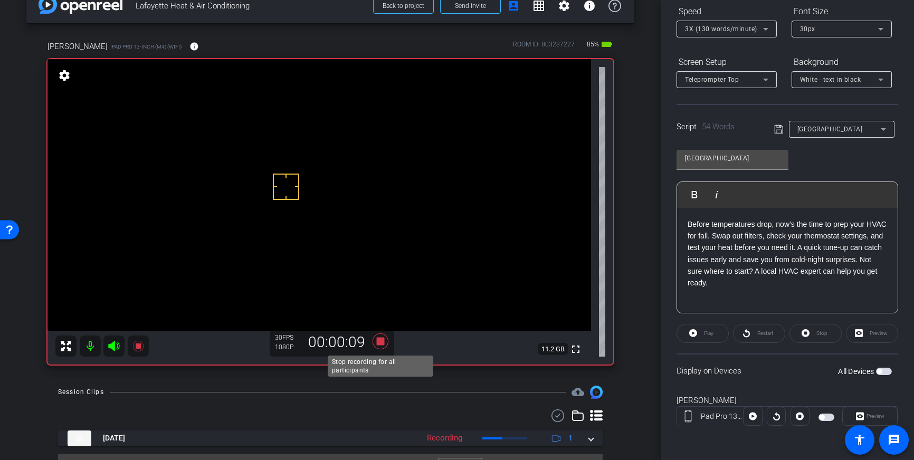
click at [380, 346] on icon at bounding box center [380, 341] width 25 height 19
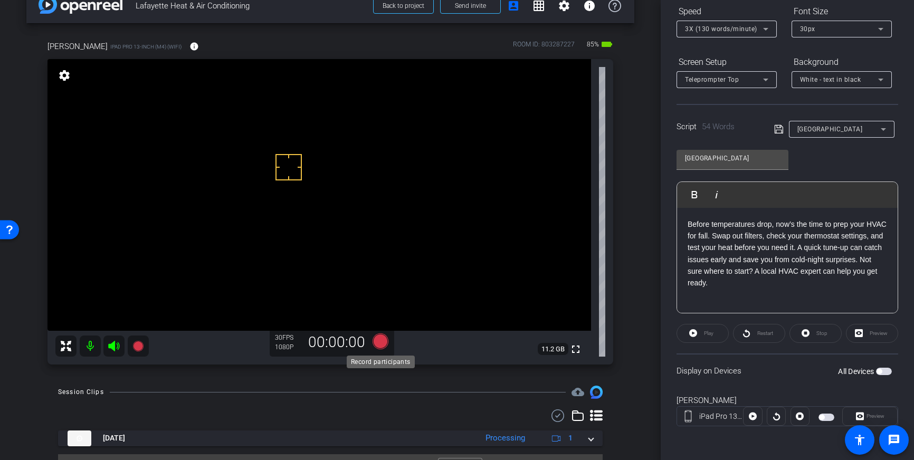
click at [379, 342] on icon at bounding box center [381, 342] width 16 height 16
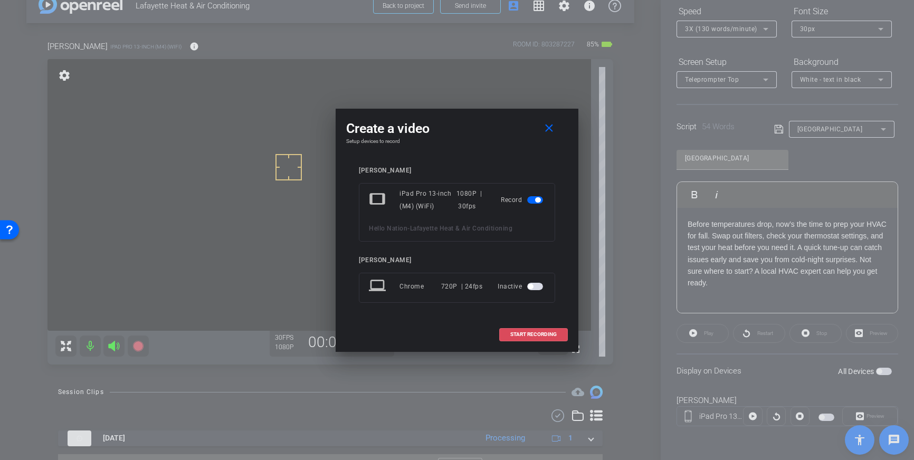
click at [521, 336] on span "START RECORDING" at bounding box center [534, 334] width 46 height 5
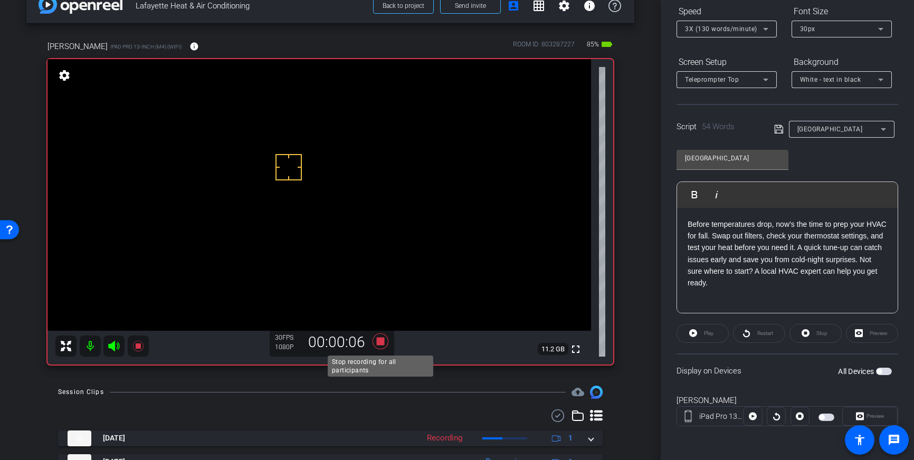
click at [382, 342] on icon at bounding box center [381, 342] width 16 height 16
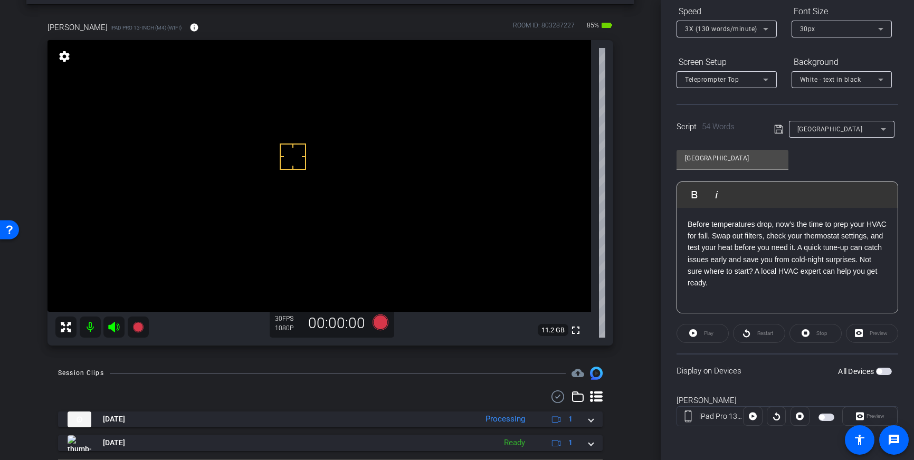
scroll to position [40, 0]
click at [889, 371] on span "button" at bounding box center [884, 371] width 16 height 7
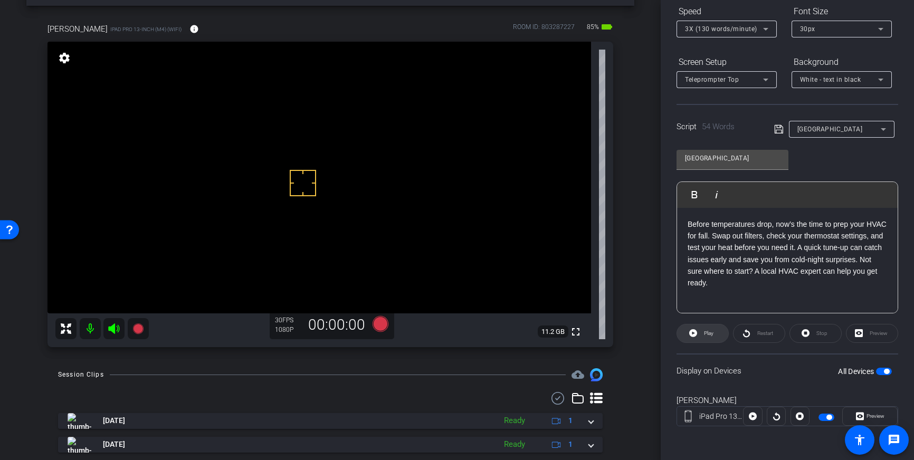
click at [702, 334] on span "Play" at bounding box center [708, 333] width 12 height 15
click at [813, 340] on span at bounding box center [815, 333] width 51 height 25
click at [689, 222] on p "Before temperatures drop, now’s the time to prep your HVAC for fall. Swap out f…" at bounding box center [788, 254] width 200 height 71
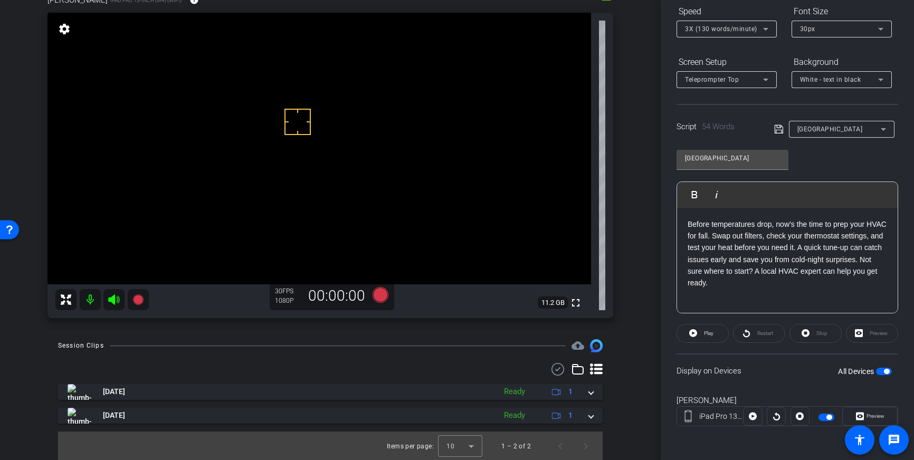
scroll to position [0, 0]
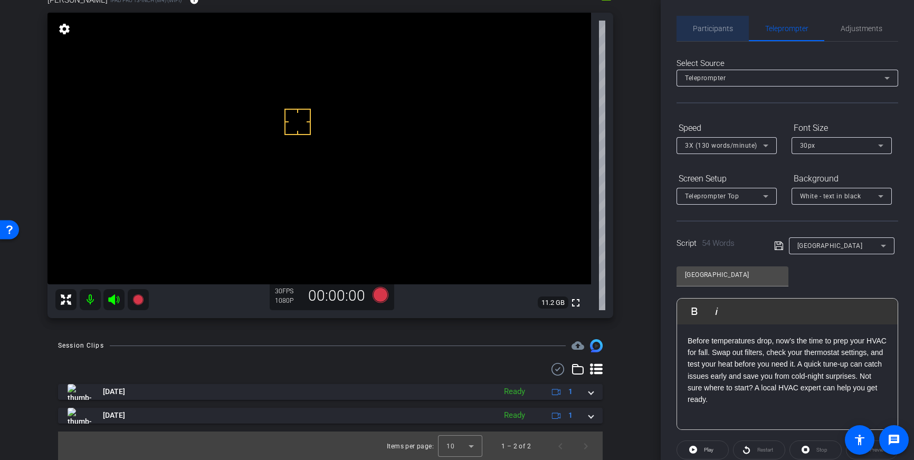
click at [715, 30] on span "Participants" at bounding box center [713, 28] width 40 height 7
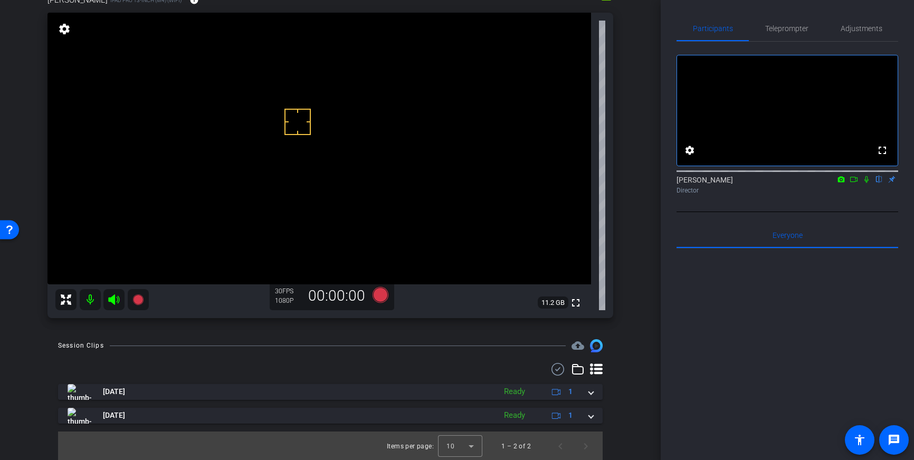
drag, startPoint x: 789, startPoint y: 26, endPoint x: 795, endPoint y: 50, distance: 25.0
click at [789, 26] on span "Teleprompter" at bounding box center [787, 28] width 43 height 7
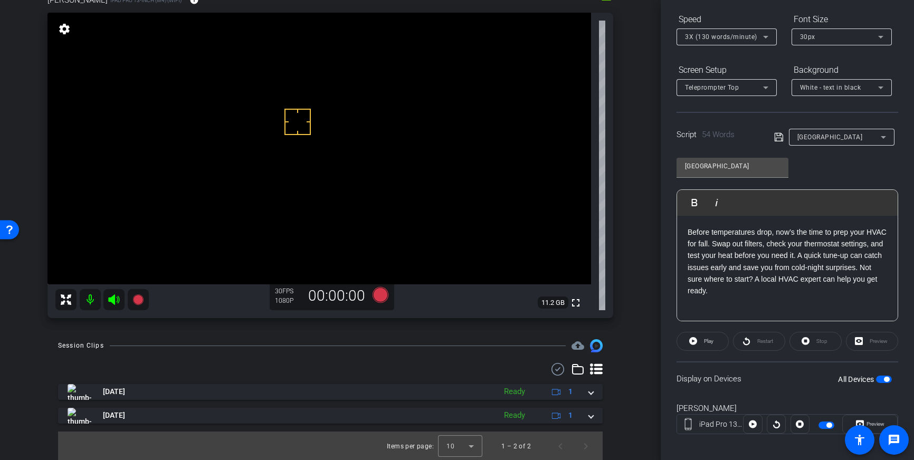
scroll to position [117, 0]
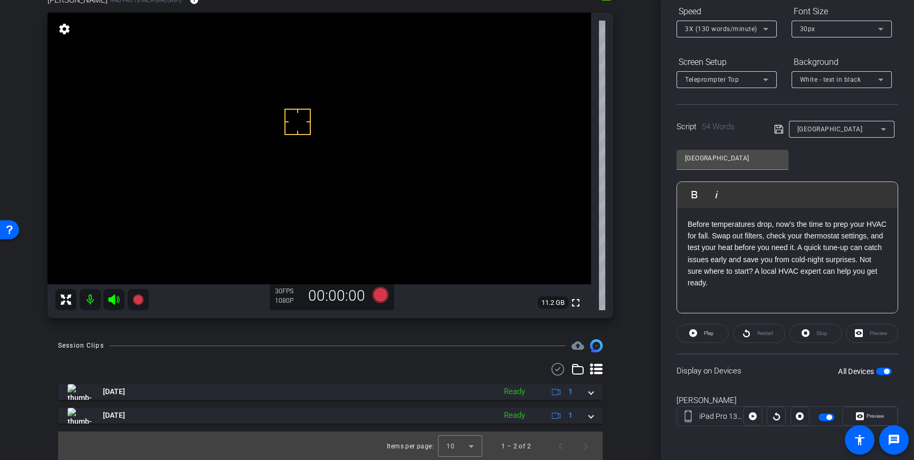
click at [715, 284] on p "Before temperatures drop, now’s the time to prep your HVAC for fall. Swap out f…" at bounding box center [788, 254] width 200 height 71
click at [766, 269] on p "Before temperatures drop, now’s the time to prep your HVAC for fall. Swap out f…" at bounding box center [788, 254] width 200 height 71
click at [844, 254] on p "Before temperatures drop, now’s the time to prep your HVAC for fall. Swap out f…" at bounding box center [788, 254] width 200 height 71
click at [708, 295] on div "Before temperatures drop, now’s the time to prep your HVAC for fall. Swap out f…" at bounding box center [787, 261] width 221 height 106
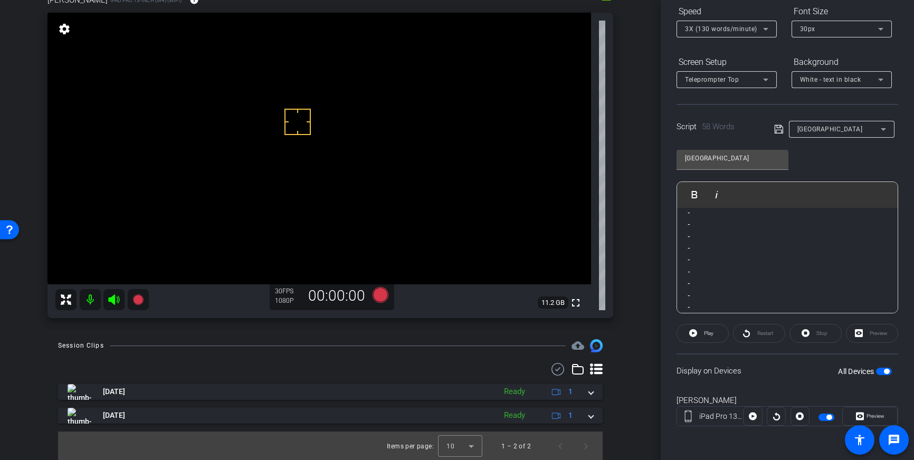
scroll to position [95, 0]
click at [772, 128] on div "Script 63 Words Lafayette" at bounding box center [788, 121] width 222 height 34
click at [779, 129] on icon at bounding box center [780, 129] width 10 height 13
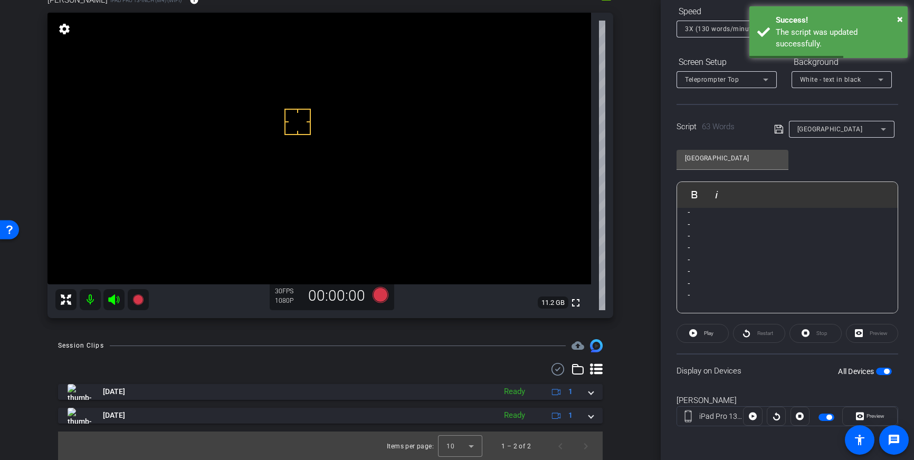
click at [886, 373] on span "button" at bounding box center [886, 371] width 5 height 5
click at [886, 373] on span "button" at bounding box center [884, 371] width 16 height 7
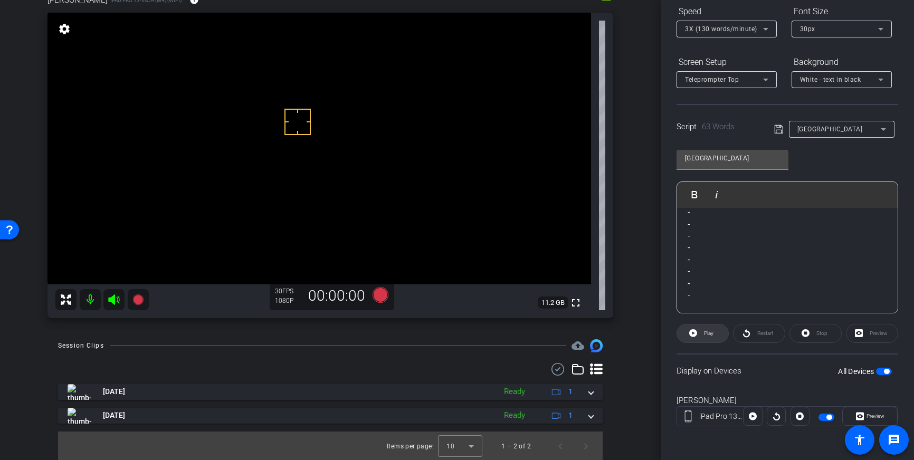
click at [708, 333] on span "Play" at bounding box center [709, 333] width 10 height 6
click at [819, 333] on span "Stop" at bounding box center [822, 333] width 11 height 6
click at [737, 31] on span "3X (130 words/minute)" at bounding box center [721, 28] width 72 height 7
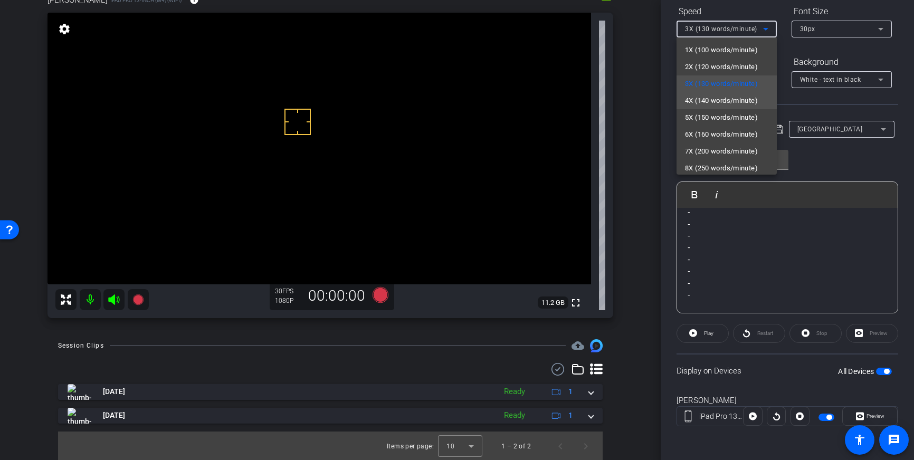
click at [721, 95] on span "4X (140 words/minute)" at bounding box center [721, 101] width 73 height 13
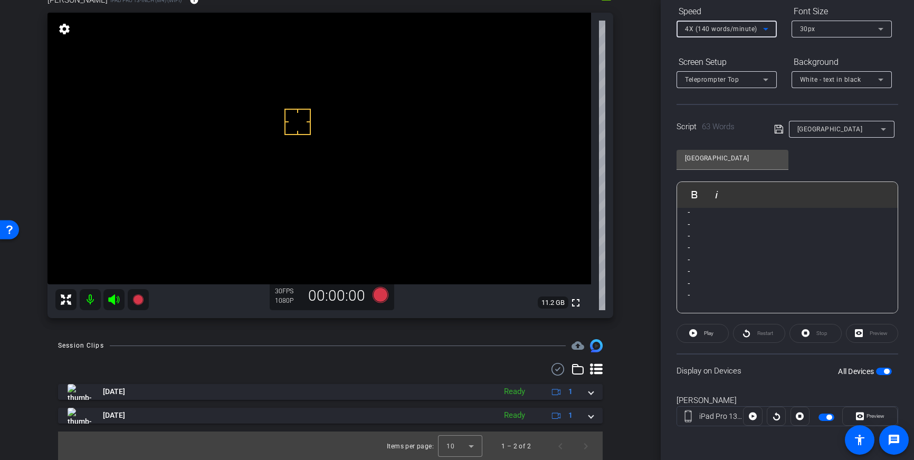
click at [778, 133] on icon at bounding box center [780, 129] width 10 height 13
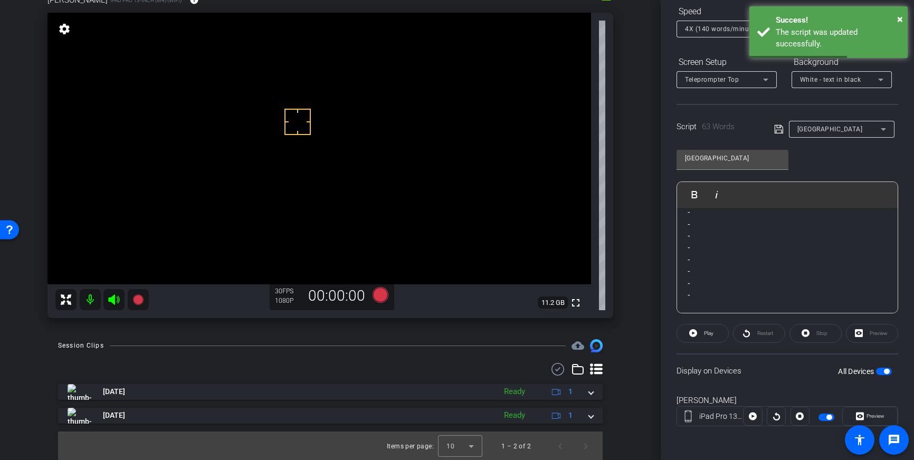
scroll to position [0, 0]
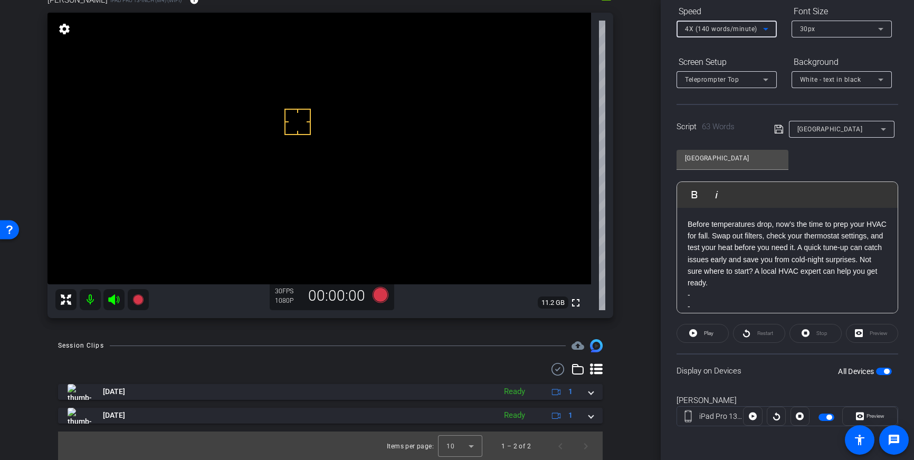
click at [711, 33] on span "4X (140 words/minute)" at bounding box center [721, 28] width 72 height 7
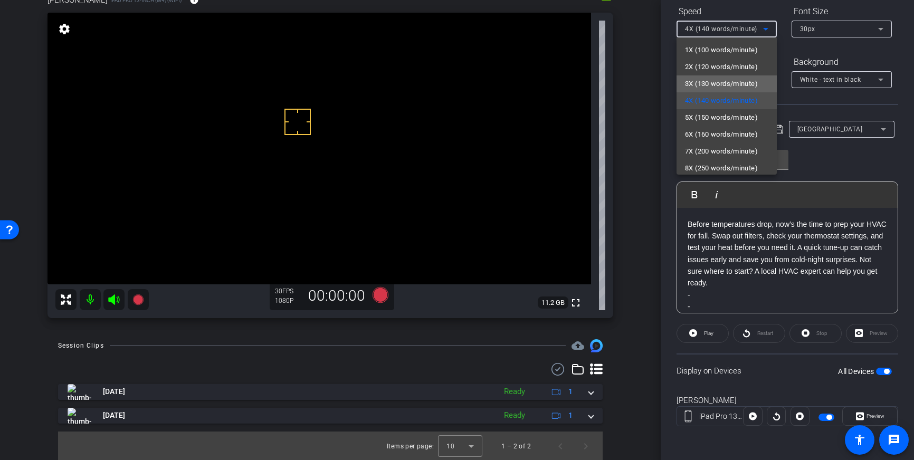
click at [714, 82] on span "3X (130 words/minute)" at bounding box center [721, 84] width 73 height 13
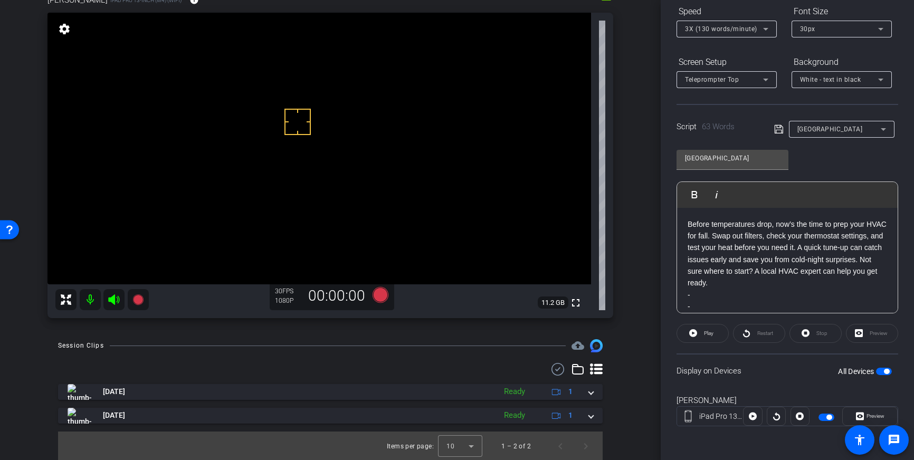
click at [773, 131] on div "Script 63 Words Lafayette" at bounding box center [788, 121] width 222 height 34
drag, startPoint x: 293, startPoint y: 148, endPoint x: 292, endPoint y: 137, distance: 10.6
click at [371, 295] on icon at bounding box center [380, 294] width 25 height 19
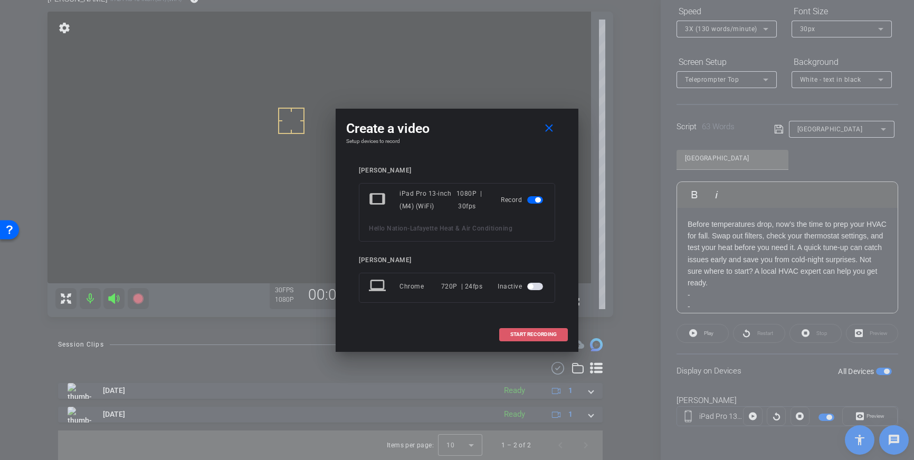
click at [511, 337] on span "START RECORDING" at bounding box center [534, 334] width 46 height 5
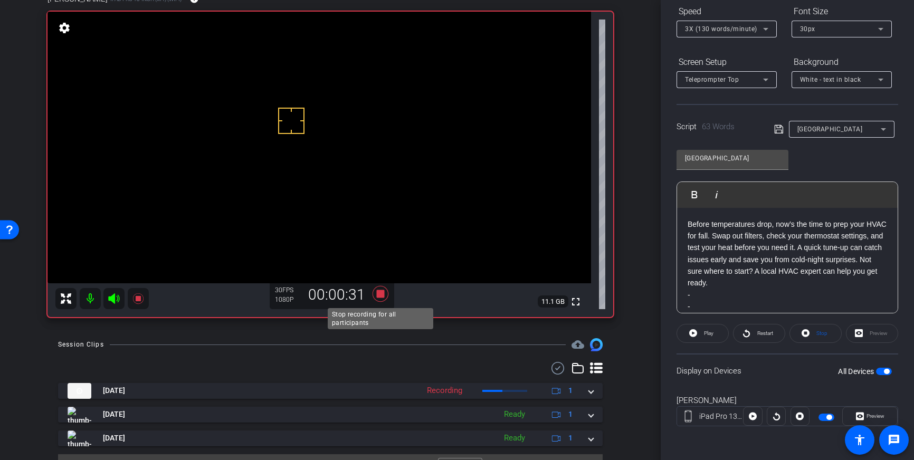
click at [376, 298] on icon at bounding box center [381, 294] width 16 height 16
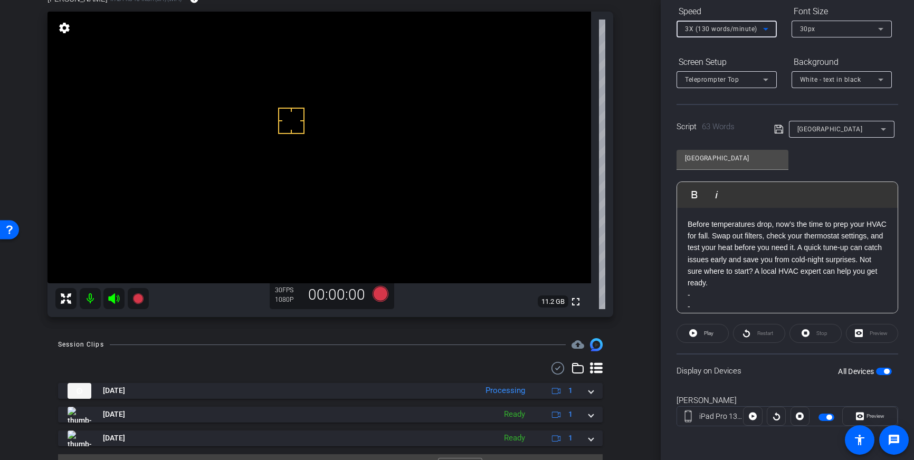
click at [753, 29] on span "3X (130 words/minute)" at bounding box center [721, 28] width 72 height 7
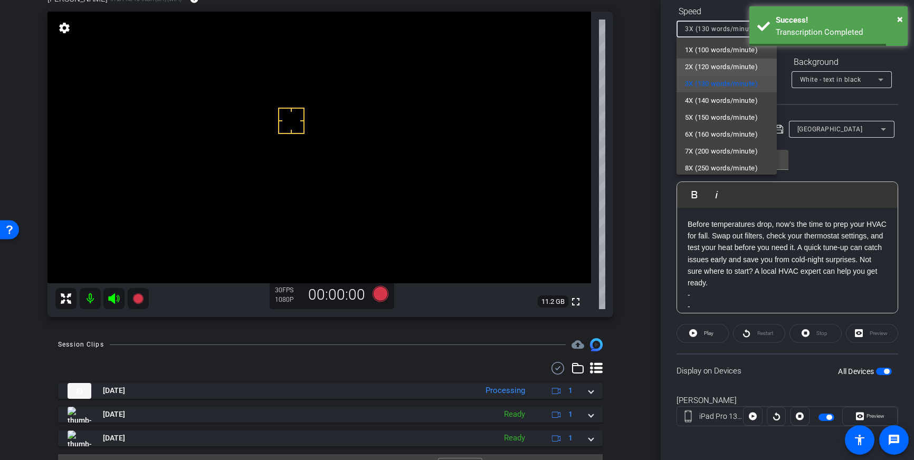
click at [718, 68] on span "2X (120 words/minute)" at bounding box center [721, 67] width 73 height 13
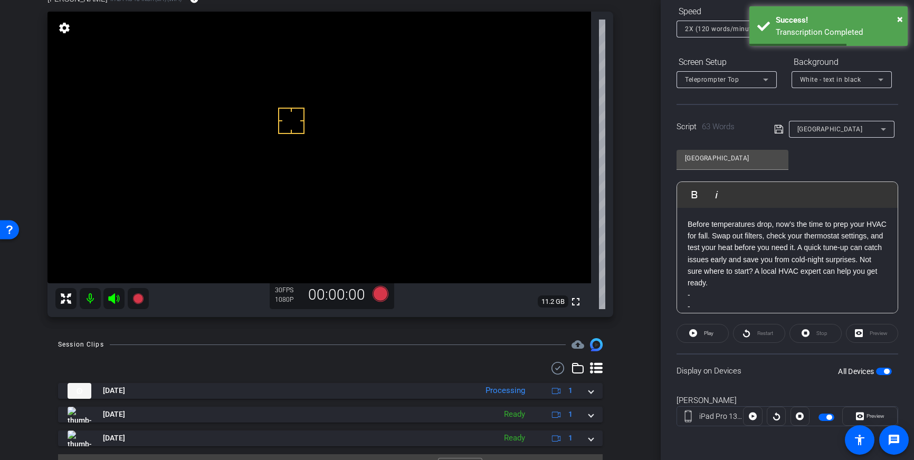
click at [778, 128] on icon at bounding box center [780, 129] width 10 height 13
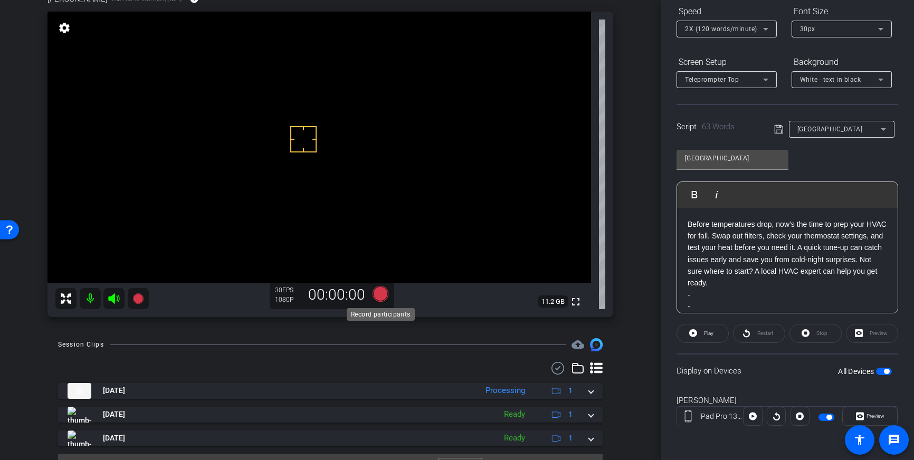
click at [379, 290] on icon at bounding box center [381, 294] width 16 height 16
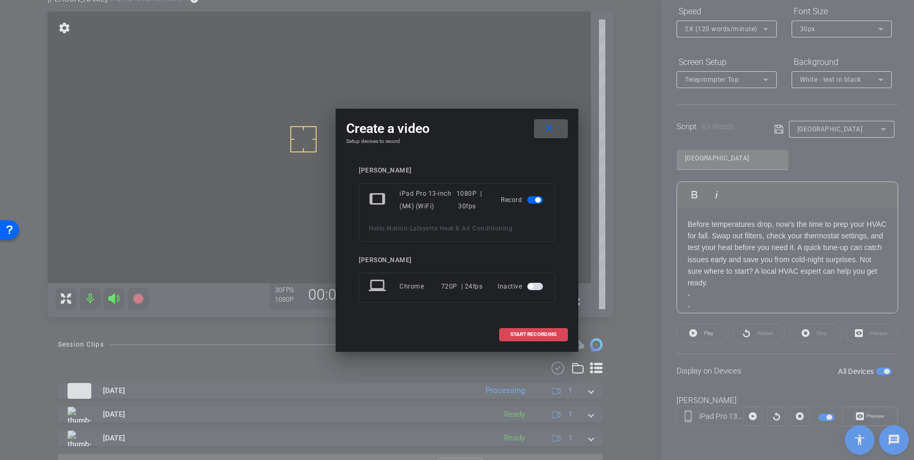
click at [544, 337] on span "START RECORDING" at bounding box center [534, 334] width 46 height 5
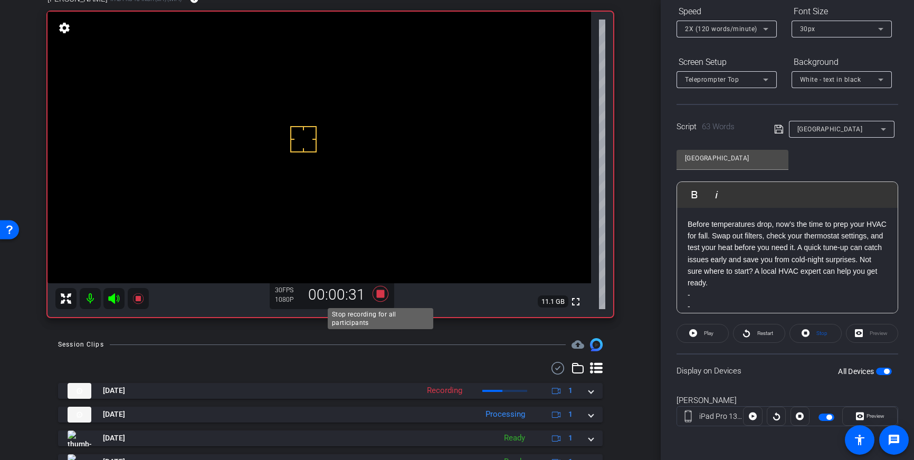
click at [382, 295] on icon at bounding box center [381, 294] width 16 height 16
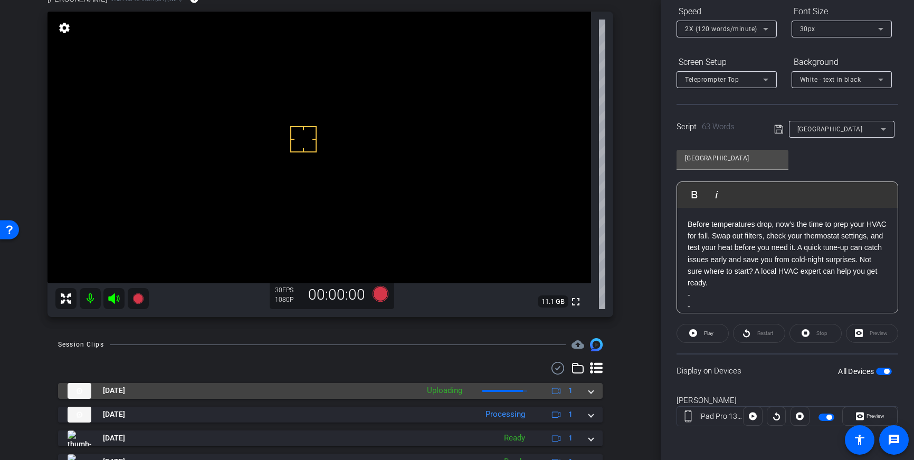
click at [591, 397] on mat-expansion-panel-header "Oct 1, 2025 Uploading 1" at bounding box center [330, 391] width 545 height 16
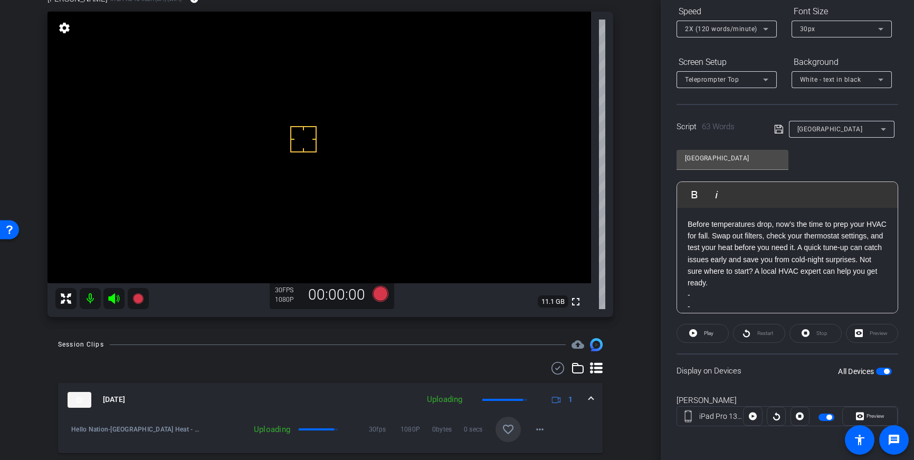
click at [514, 421] on span at bounding box center [508, 429] width 25 height 25
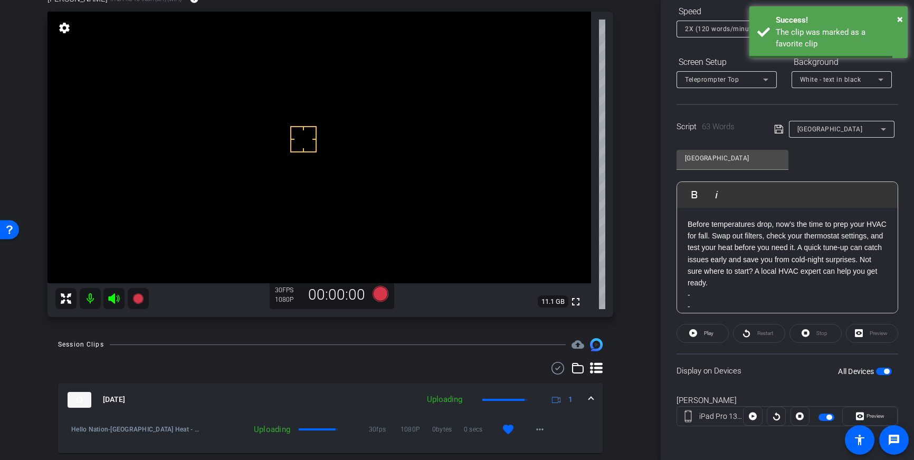
click at [593, 403] on span at bounding box center [591, 399] width 4 height 11
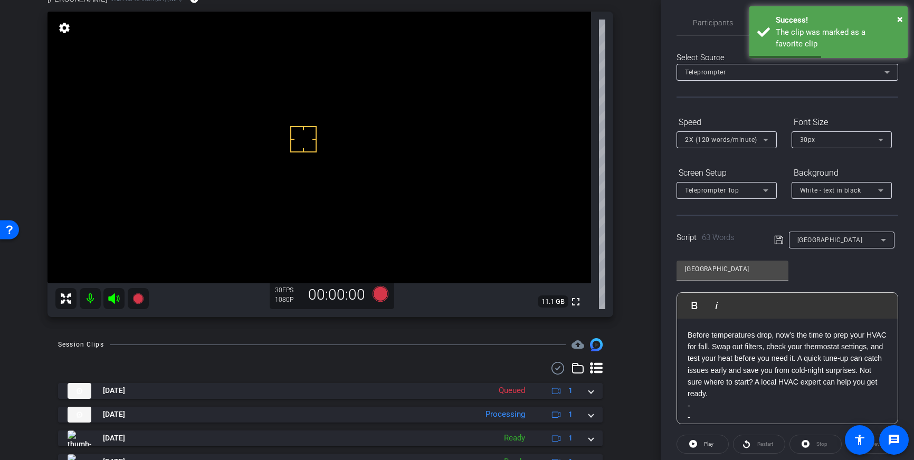
scroll to position [0, 0]
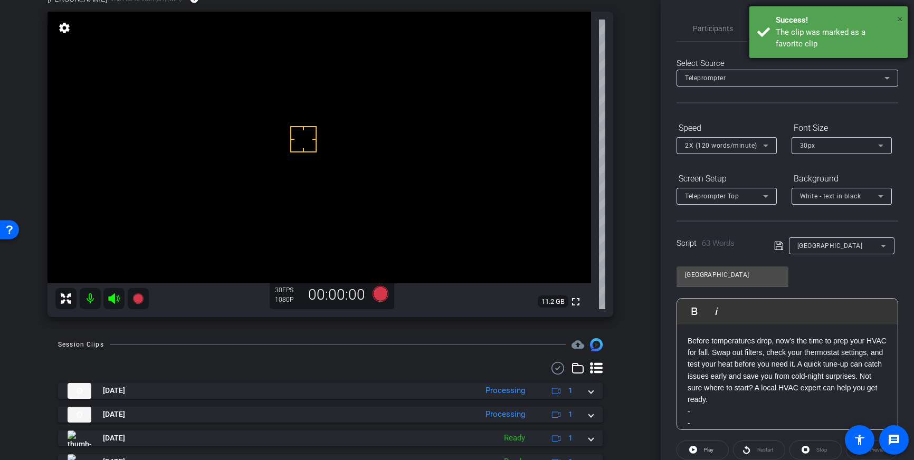
click at [902, 19] on span "×" at bounding box center [901, 19] width 6 height 13
click at [882, 32] on div "Transcription Completed" at bounding box center [838, 32] width 124 height 12
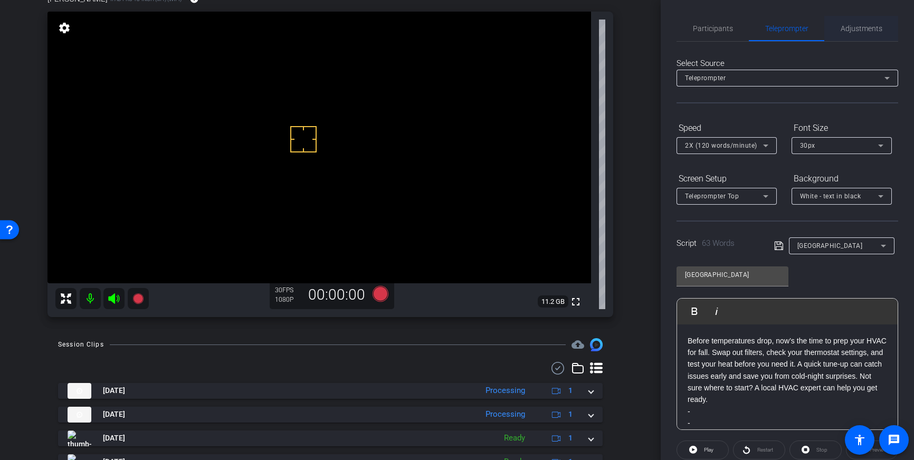
click at [856, 36] on span "Adjustments" at bounding box center [862, 28] width 42 height 25
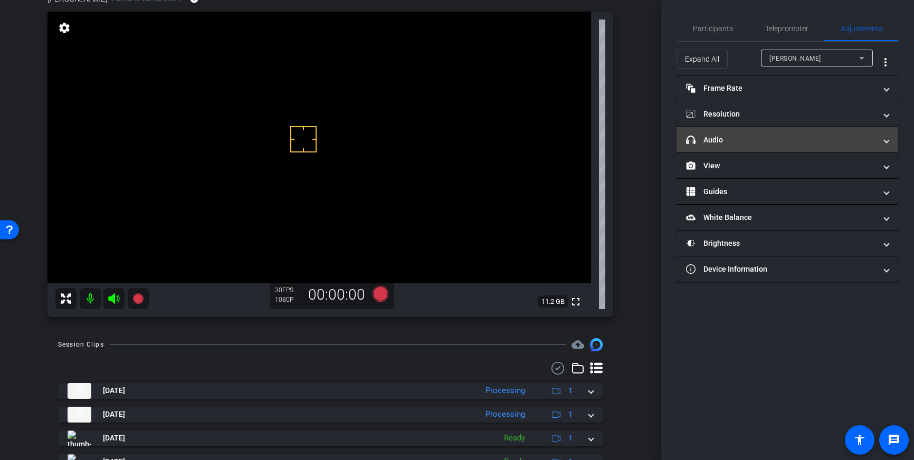
click at [789, 138] on mat-panel-title "headphone icon Audio" at bounding box center [781, 140] width 190 height 11
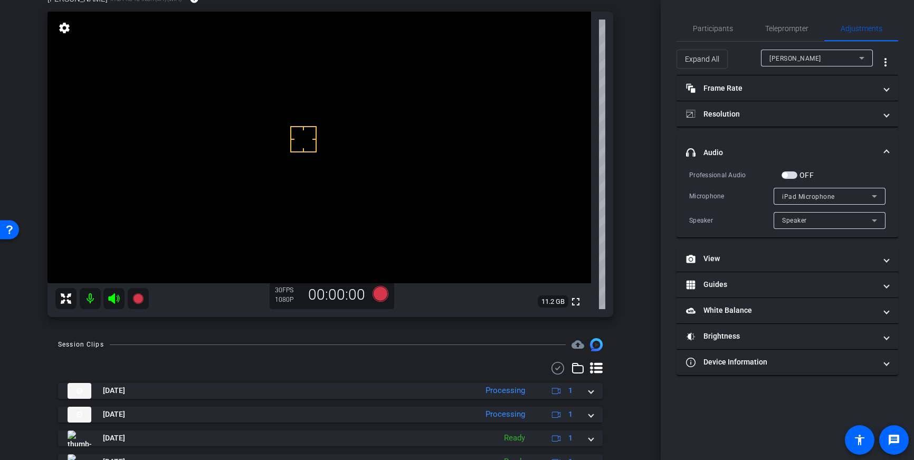
click at [790, 175] on span "button" at bounding box center [790, 175] width 16 height 7
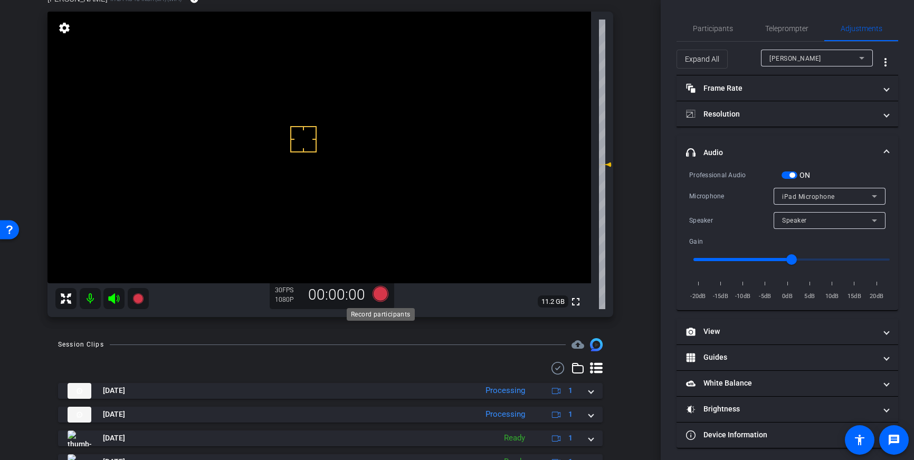
click at [374, 293] on icon at bounding box center [381, 294] width 16 height 16
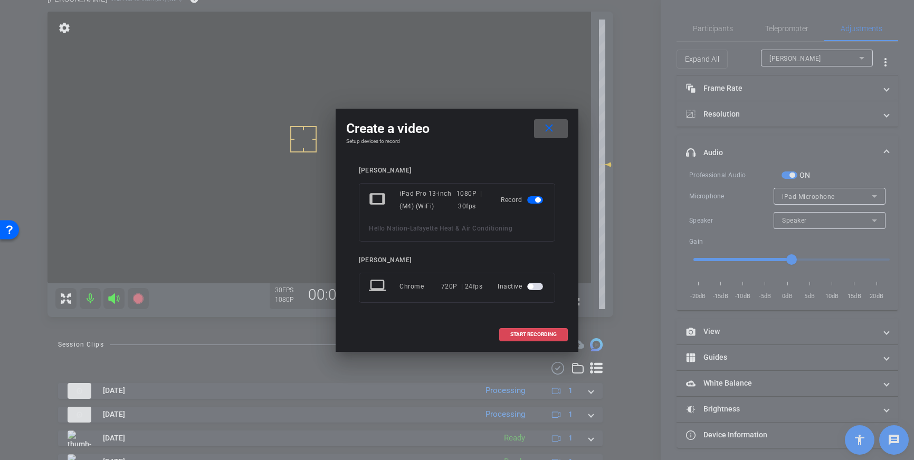
click at [508, 335] on span at bounding box center [534, 334] width 68 height 25
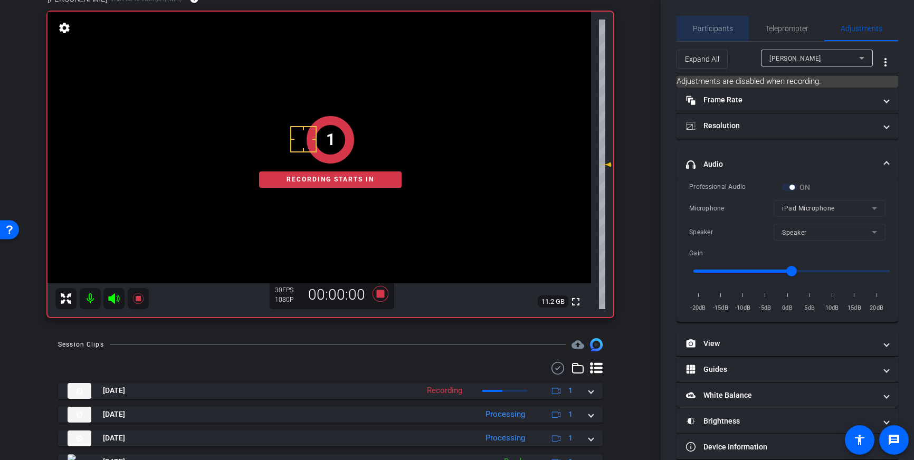
click at [720, 29] on span "Participants" at bounding box center [713, 28] width 40 height 7
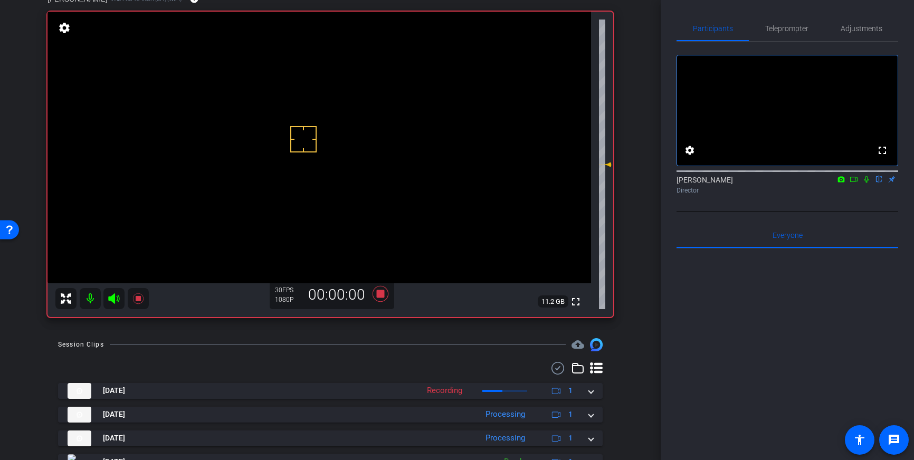
click at [868, 183] on icon at bounding box center [867, 179] width 8 height 7
click at [870, 183] on icon at bounding box center [867, 179] width 8 height 7
click at [376, 295] on icon at bounding box center [380, 294] width 25 height 19
click at [872, 32] on span "Adjustments" at bounding box center [862, 28] width 42 height 7
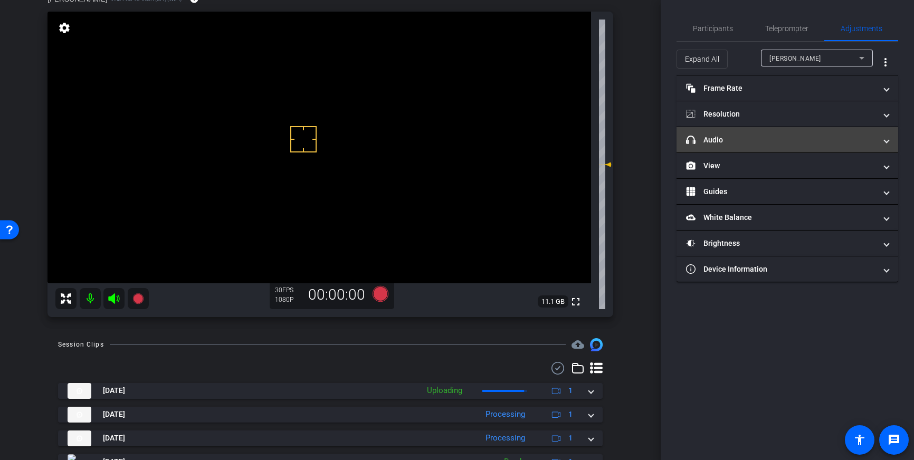
click at [829, 140] on mat-panel-title "headphone icon Audio" at bounding box center [781, 140] width 190 height 11
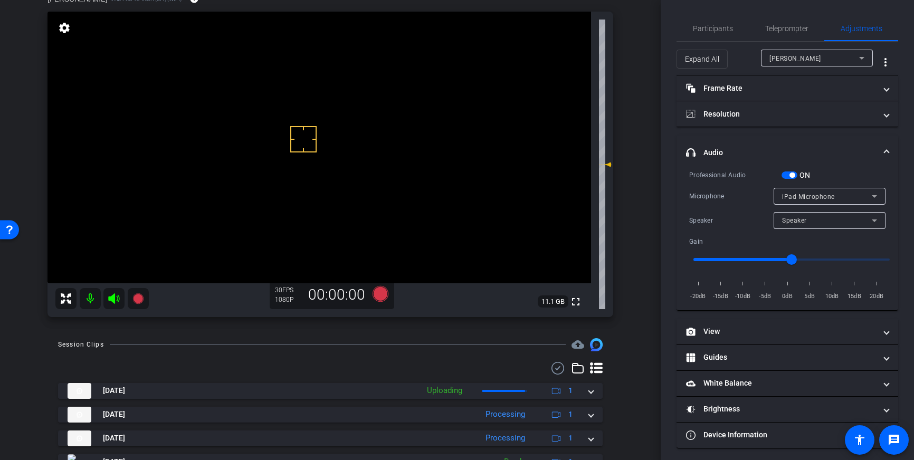
click at [795, 175] on span "button" at bounding box center [792, 175] width 5 height 5
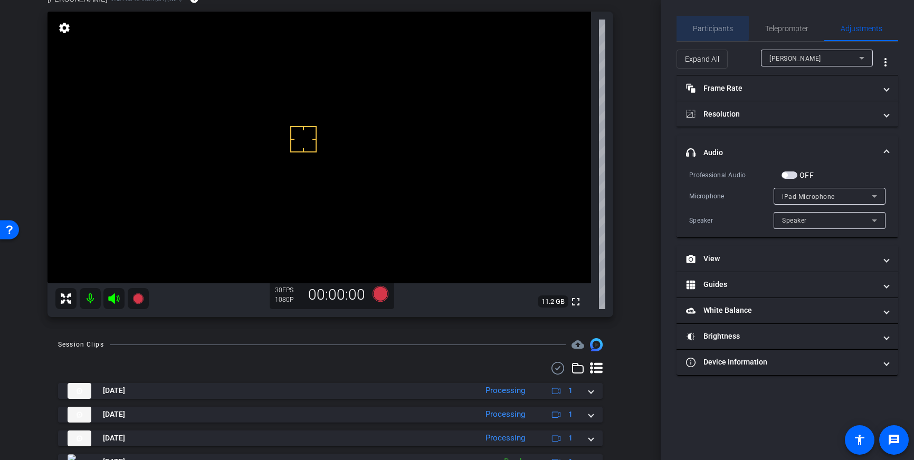
click at [711, 28] on span "Participants" at bounding box center [713, 28] width 40 height 7
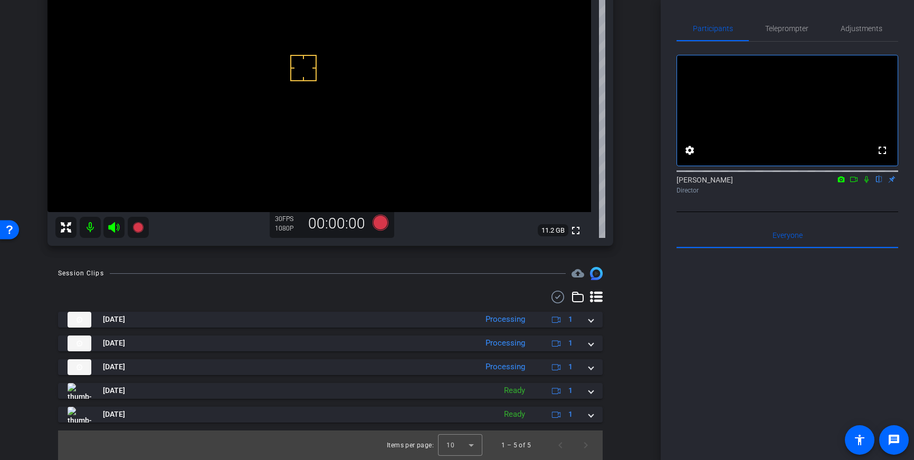
scroll to position [139, 0]
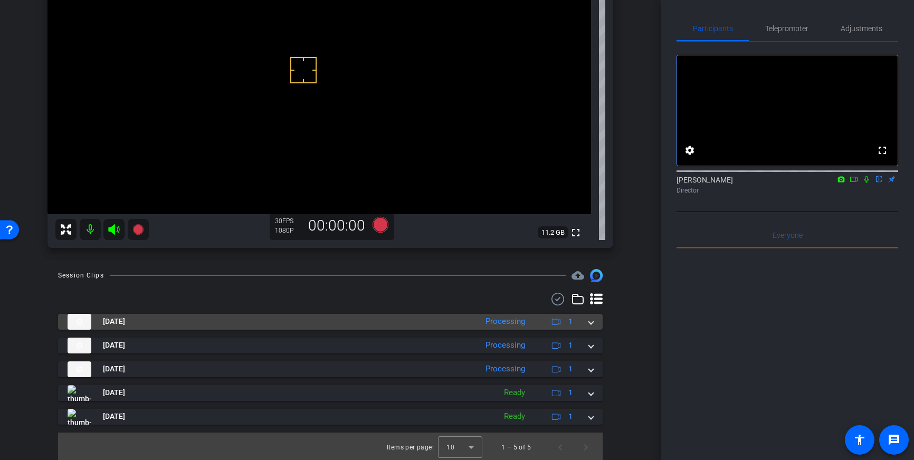
click at [590, 323] on span at bounding box center [591, 321] width 4 height 11
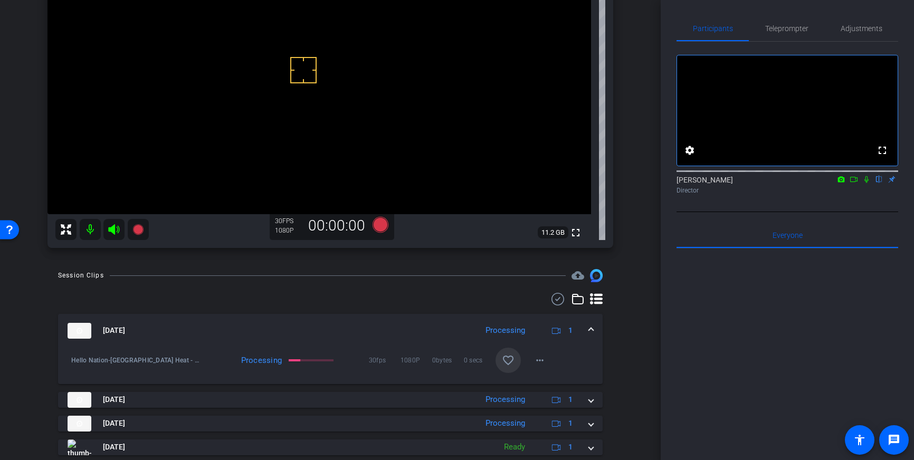
click at [505, 365] on mat-icon "favorite_border" at bounding box center [508, 360] width 13 height 13
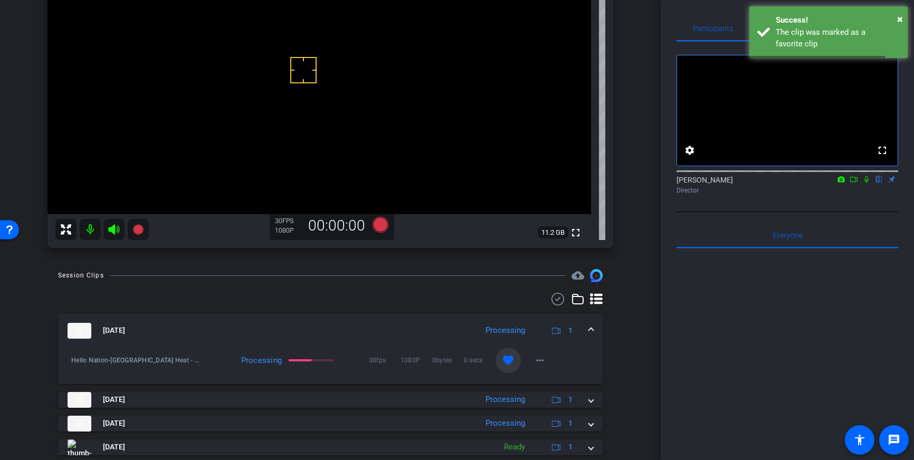
click at [595, 326] on mat-expansion-panel-header "Oct 1, 2025 Processing 1" at bounding box center [330, 331] width 545 height 34
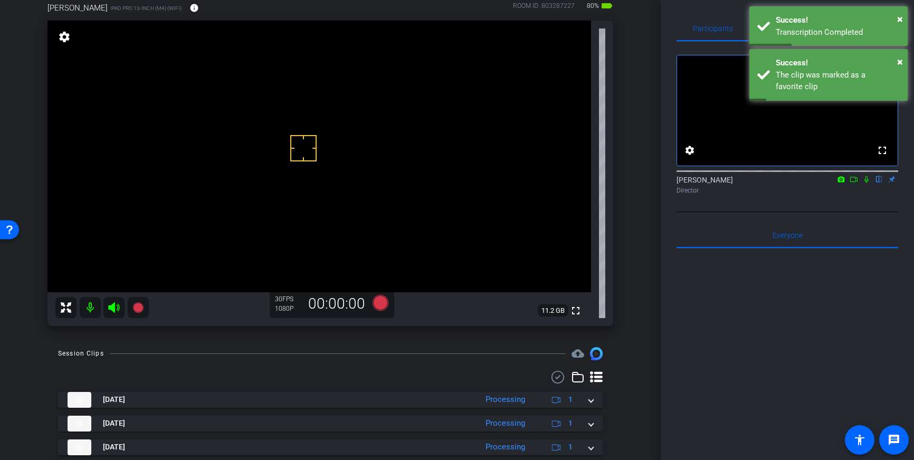
scroll to position [58, 0]
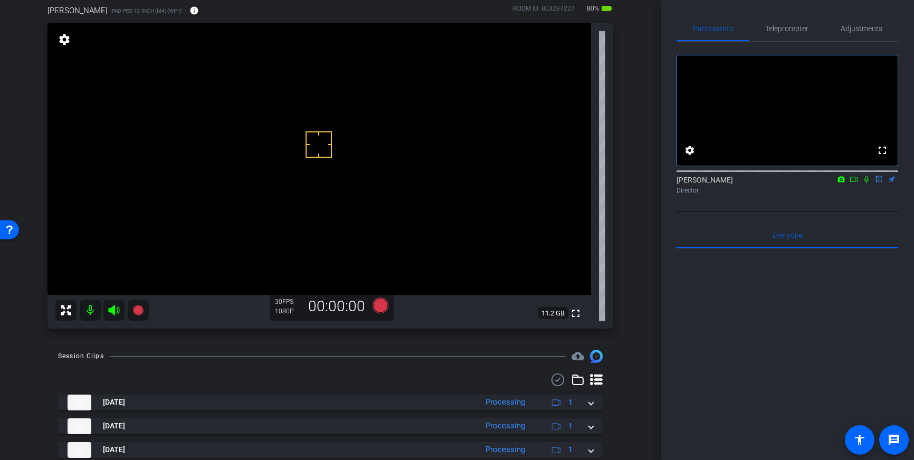
drag, startPoint x: 319, startPoint y: 145, endPoint x: 325, endPoint y: 159, distance: 15.4
click at [792, 29] on span "Teleprompter" at bounding box center [787, 28] width 43 height 7
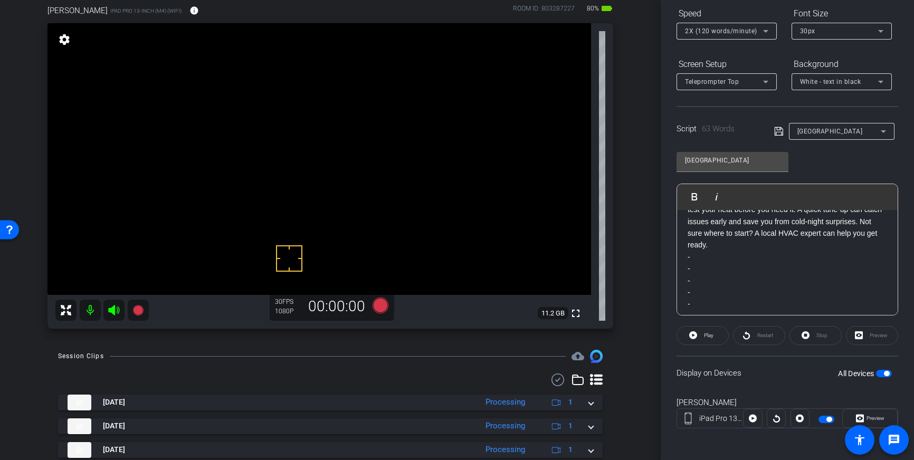
scroll to position [41, 0]
click at [882, 373] on span "button" at bounding box center [884, 373] width 16 height 7
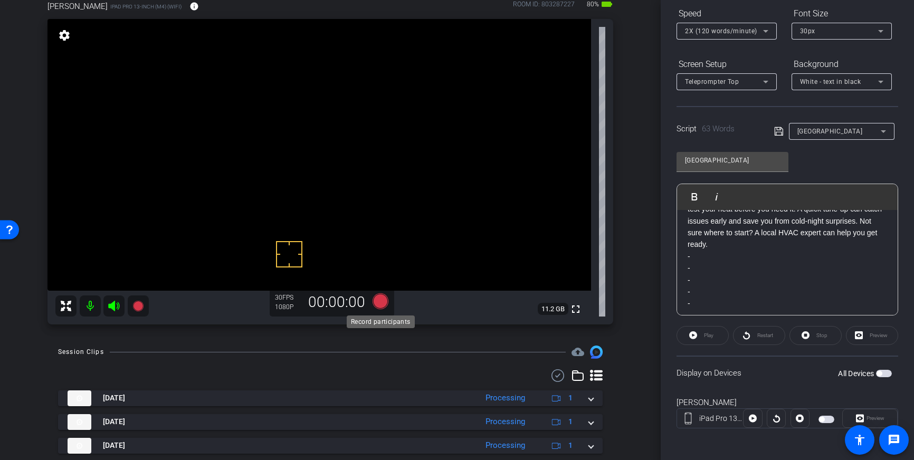
click at [375, 303] on icon at bounding box center [381, 302] width 16 height 16
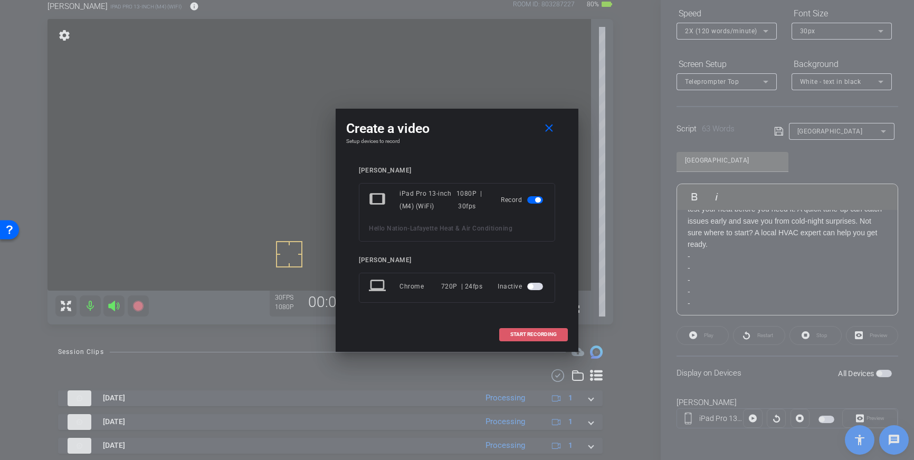
click at [524, 334] on span "START RECORDING" at bounding box center [534, 334] width 46 height 5
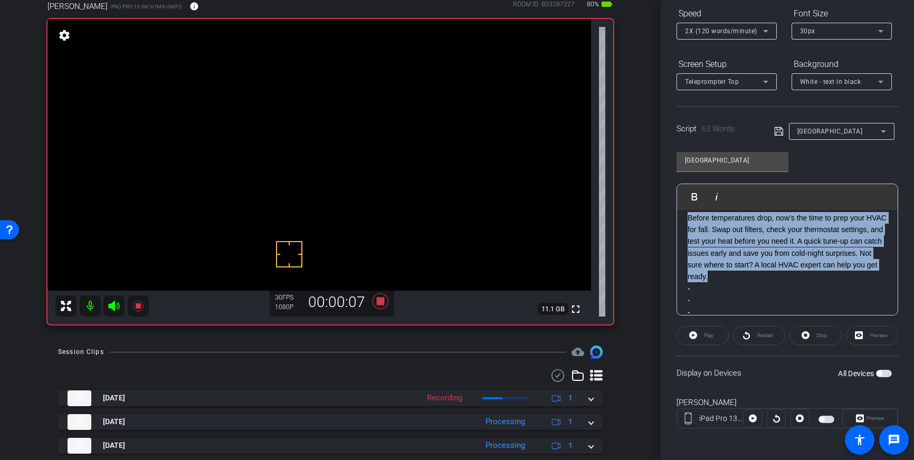
scroll to position [0, 0]
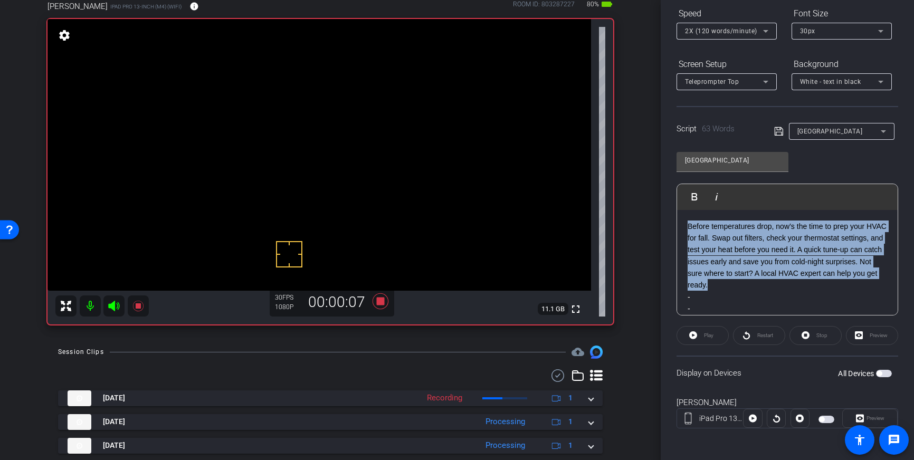
drag, startPoint x: 713, startPoint y: 248, endPoint x: 681, endPoint y: 204, distance: 54.4
click at [681, 204] on div "Play Play from this location Play Selected Play and display the selected text o…" at bounding box center [788, 250] width 222 height 132
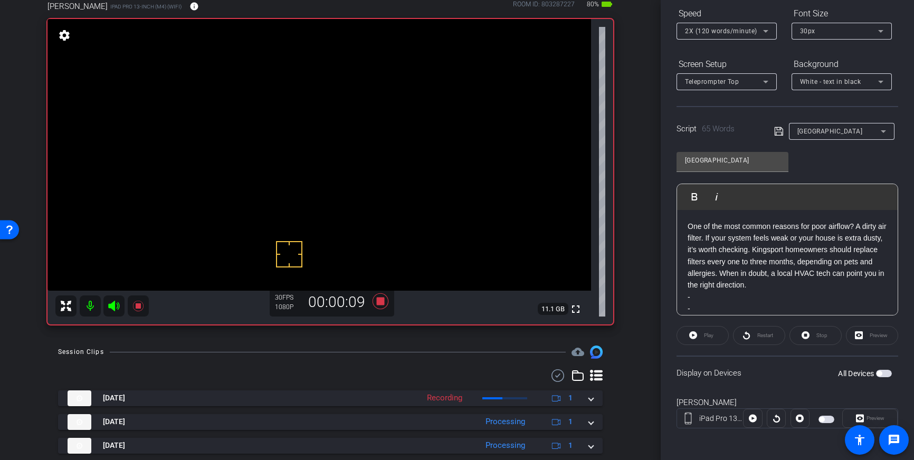
click at [781, 133] on icon at bounding box center [780, 131] width 10 height 13
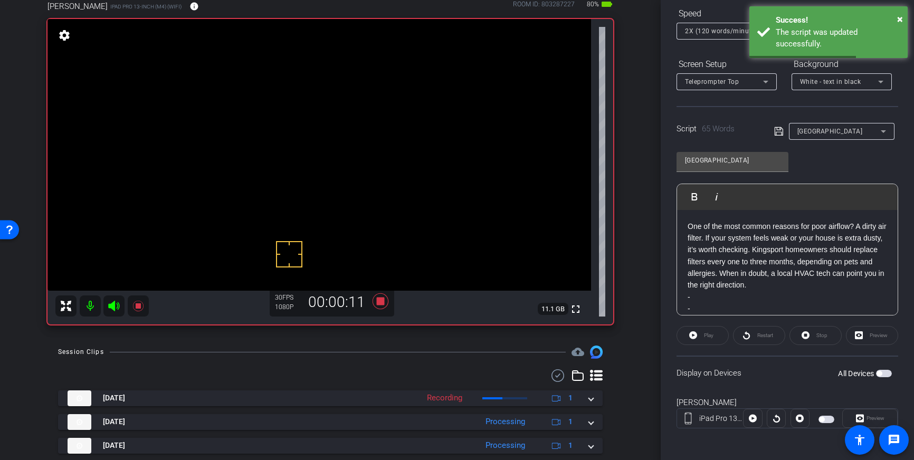
click at [781, 288] on p "One of the most common reasons for poor airflow? A dirty air filter. If your sy…" at bounding box center [788, 256] width 200 height 71
click at [381, 300] on icon at bounding box center [381, 302] width 16 height 16
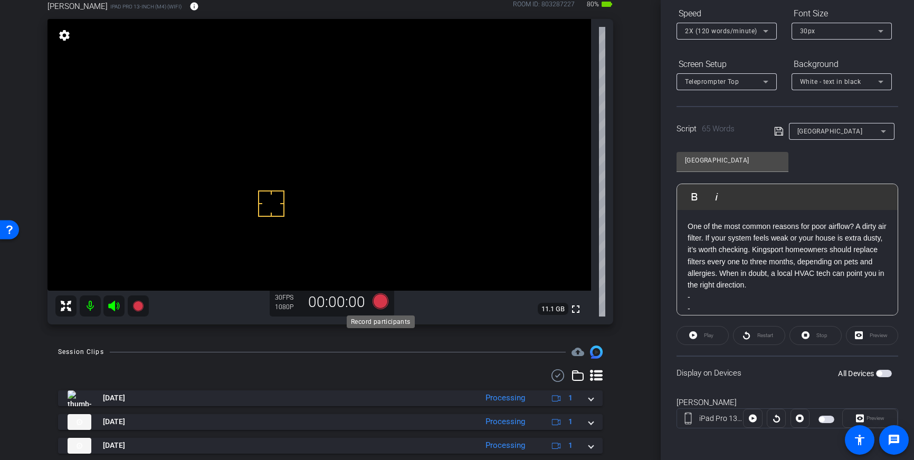
click at [382, 304] on icon at bounding box center [381, 302] width 16 height 16
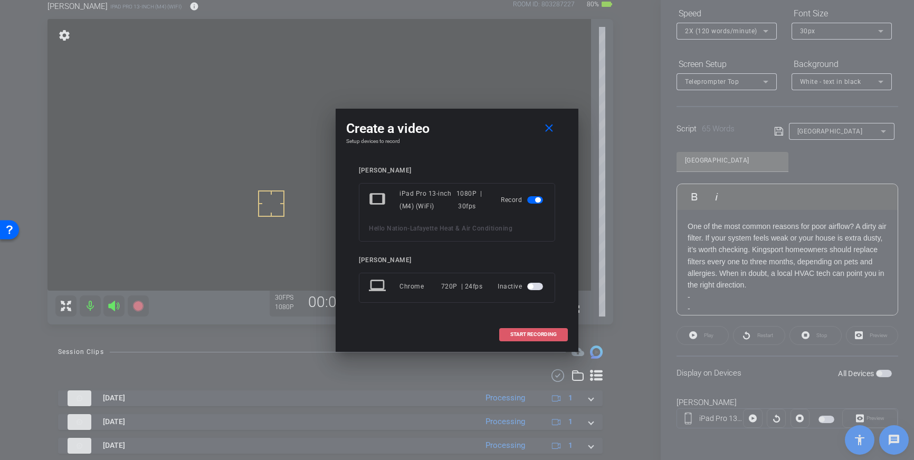
click at [522, 329] on span at bounding box center [534, 334] width 68 height 25
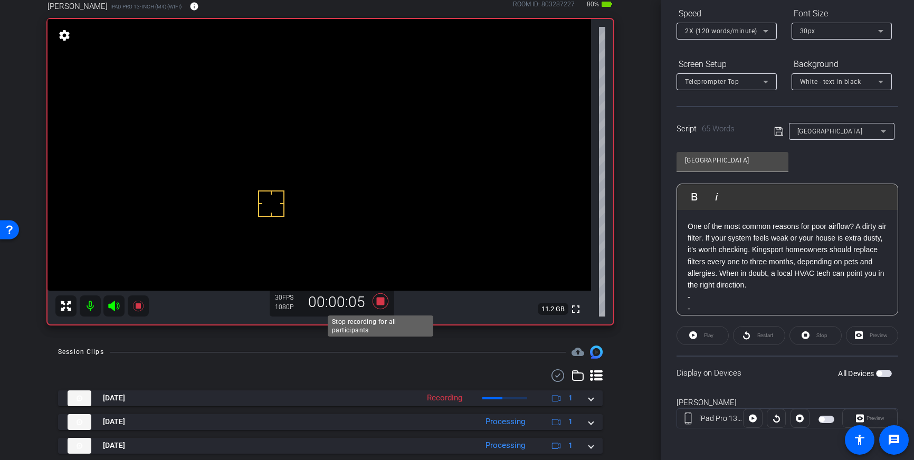
click at [382, 304] on icon at bounding box center [381, 302] width 16 height 16
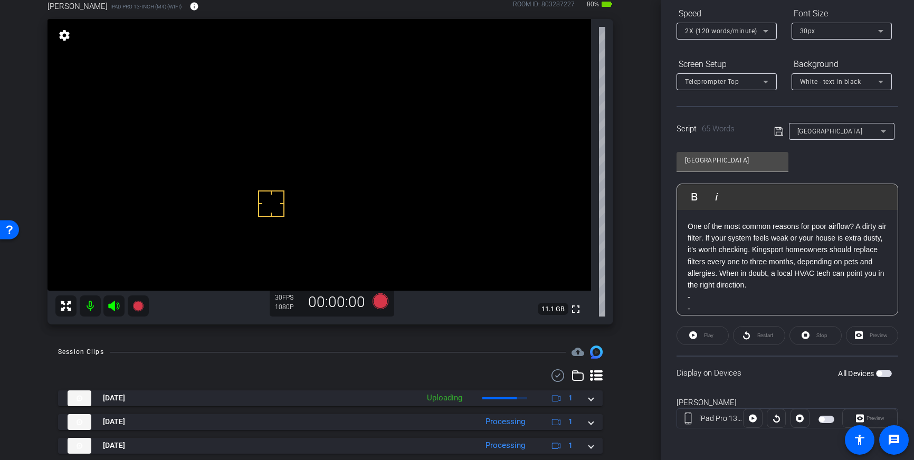
click at [882, 373] on span "button" at bounding box center [879, 373] width 5 height 5
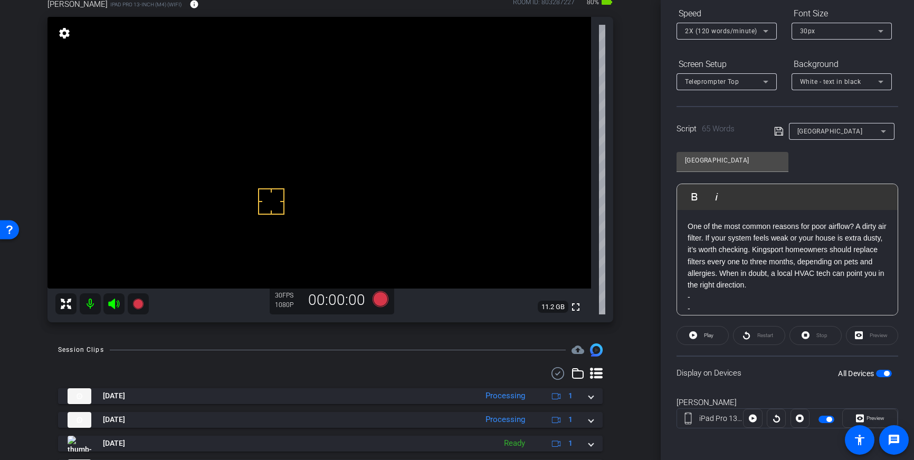
scroll to position [70, 0]
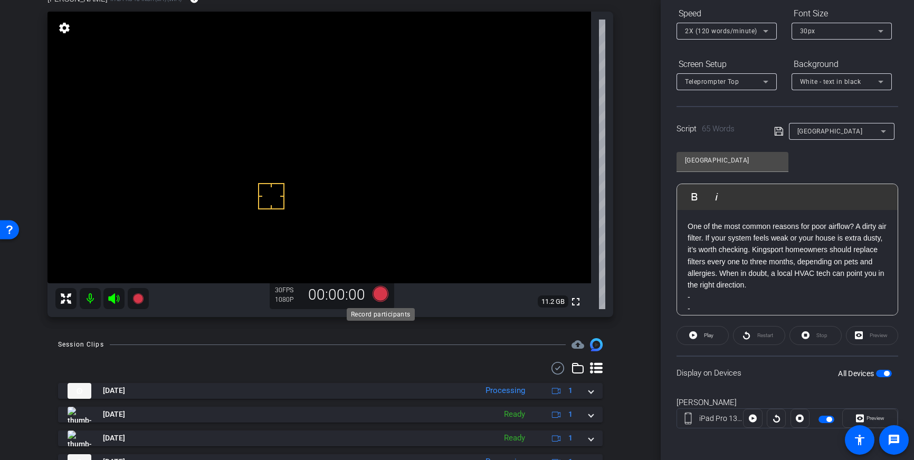
click at [379, 297] on icon at bounding box center [381, 294] width 16 height 16
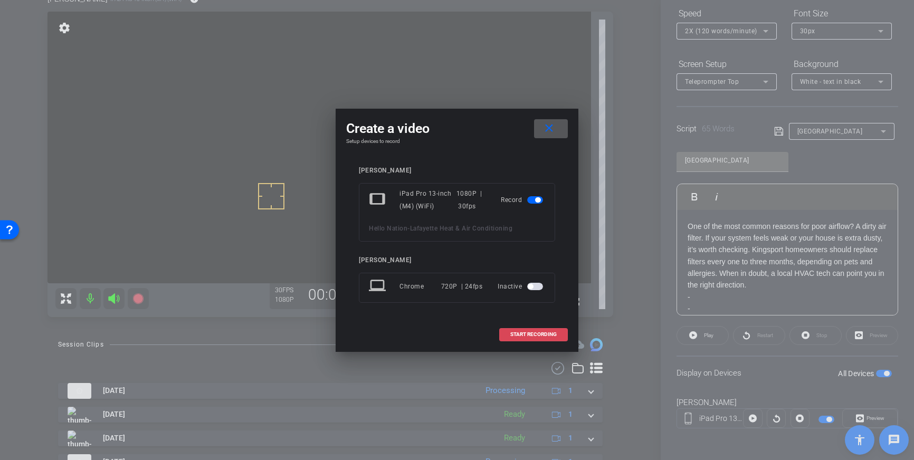
click at [542, 334] on span "START RECORDING" at bounding box center [534, 334] width 46 height 5
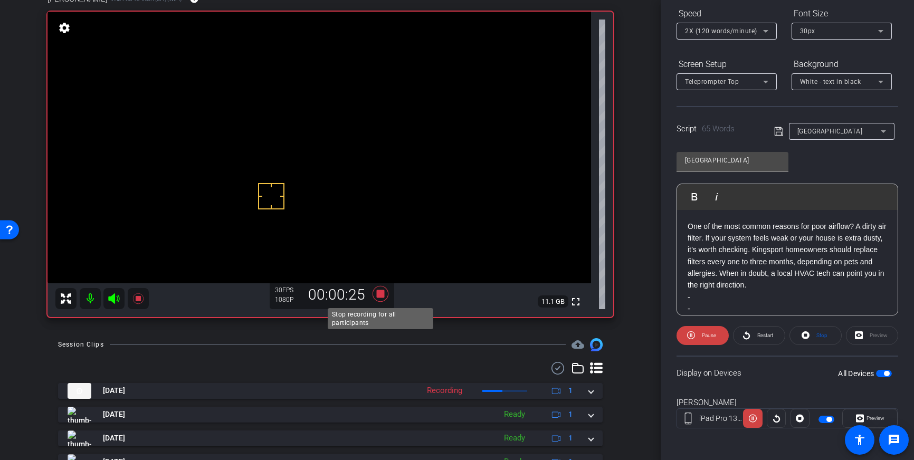
click at [382, 296] on icon at bounding box center [381, 294] width 16 height 16
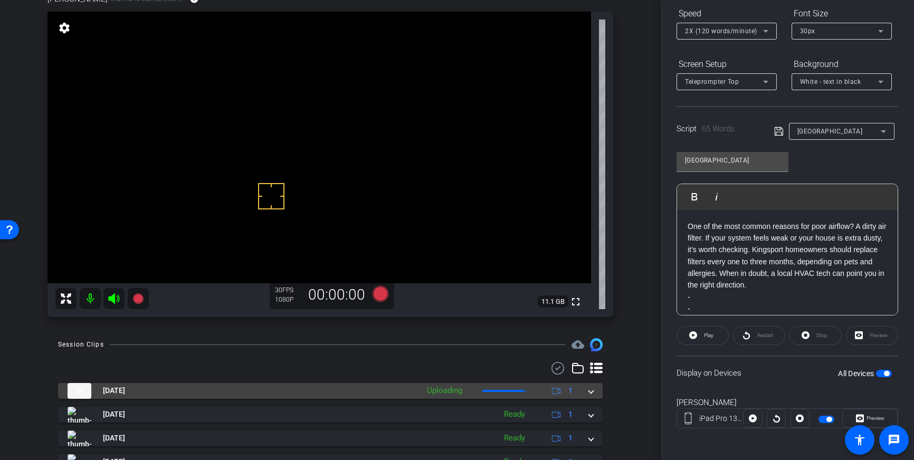
click at [591, 392] on span at bounding box center [591, 390] width 4 height 11
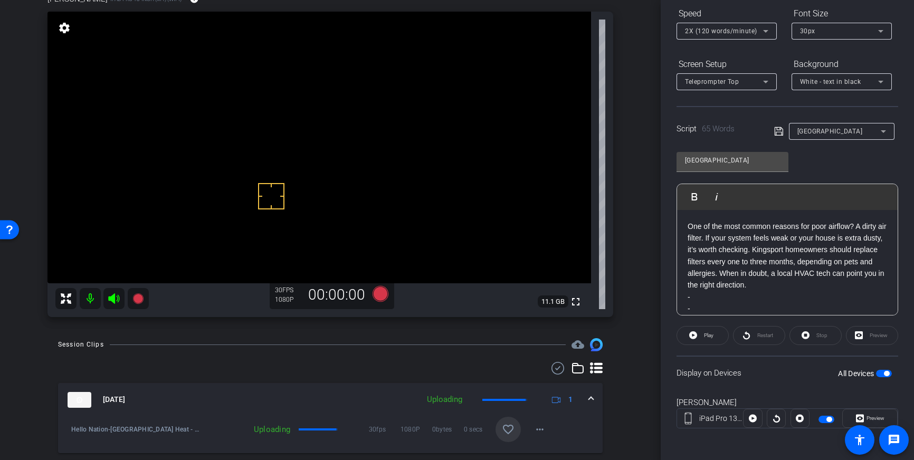
click at [511, 422] on span at bounding box center [508, 429] width 25 height 25
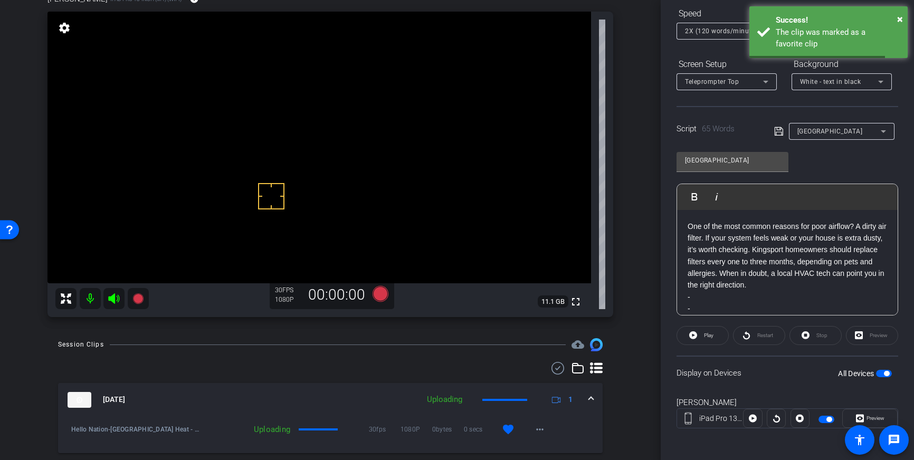
click at [594, 398] on mat-expansion-panel-header "Oct 1, 2025 Uploading 1" at bounding box center [330, 400] width 545 height 34
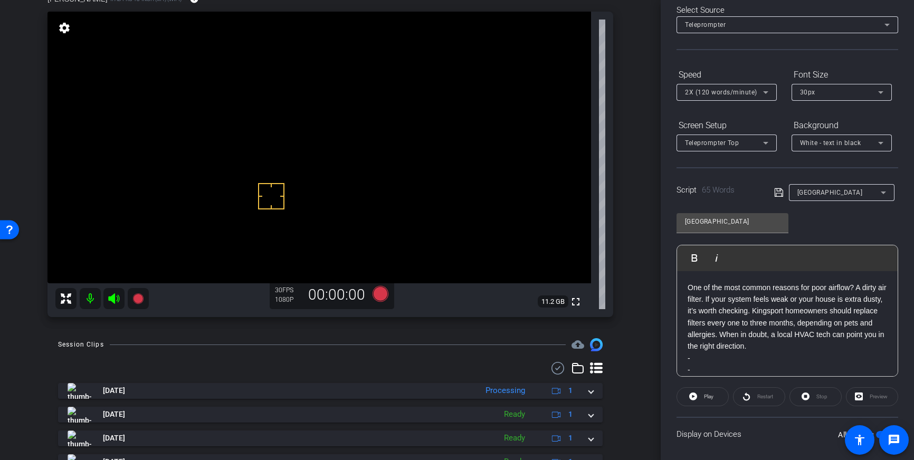
scroll to position [0, 0]
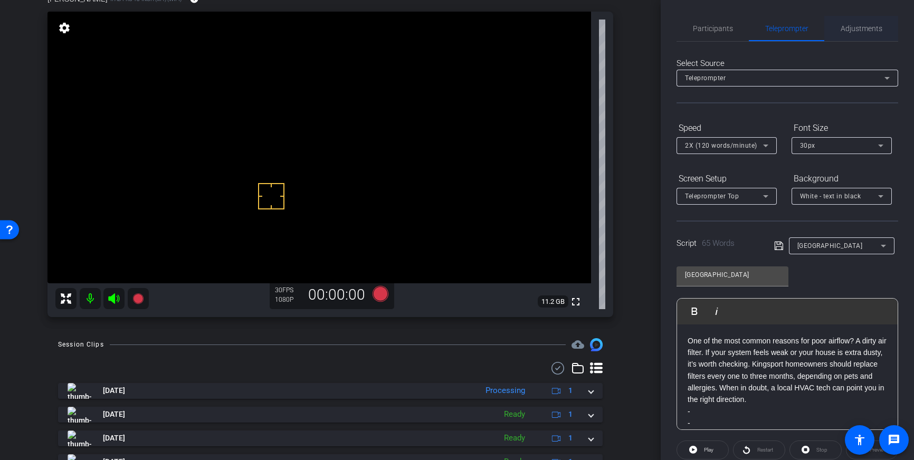
drag, startPoint x: 870, startPoint y: 24, endPoint x: 865, endPoint y: 40, distance: 16.5
click at [870, 25] on span "Adjustments" at bounding box center [862, 28] width 42 height 7
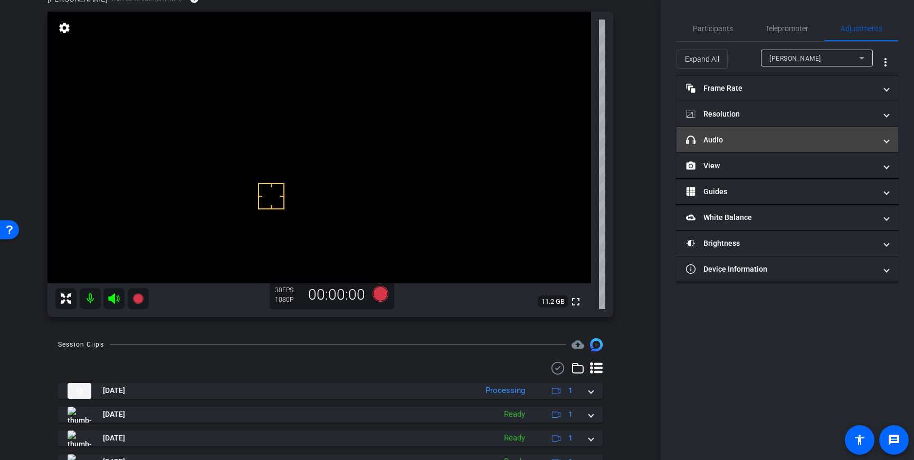
click at [801, 135] on mat-panel-title "headphone icon Audio" at bounding box center [781, 140] width 190 height 11
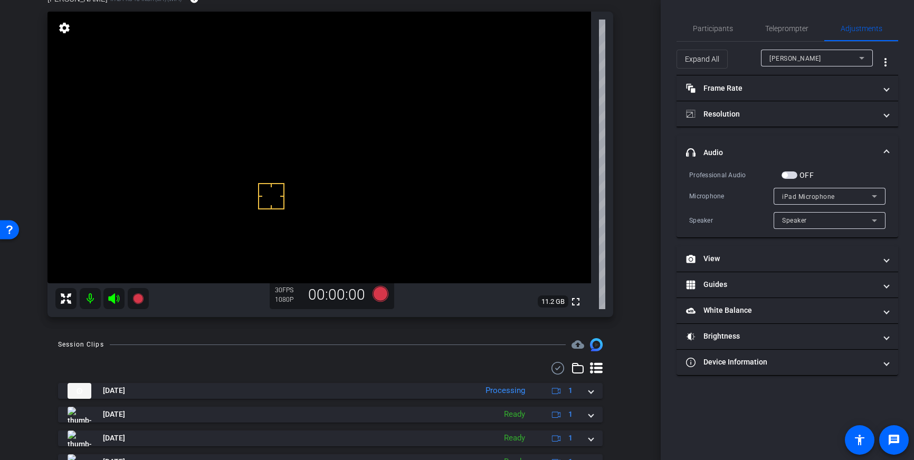
drag, startPoint x: 791, startPoint y: 175, endPoint x: 593, endPoint y: 257, distance: 214.2
click at [791, 175] on span "button" at bounding box center [790, 175] width 16 height 7
click at [388, 294] on icon at bounding box center [380, 294] width 25 height 19
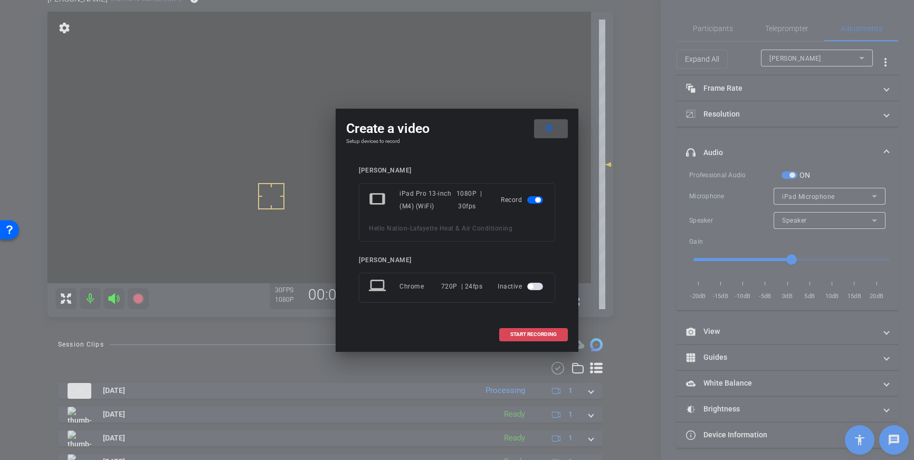
click at [530, 341] on span at bounding box center [534, 334] width 68 height 25
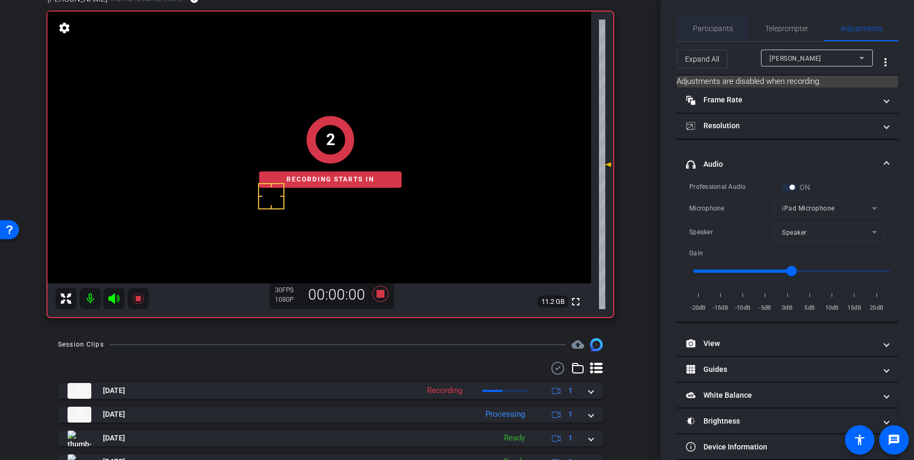
click at [702, 31] on span "Participants" at bounding box center [713, 28] width 40 height 7
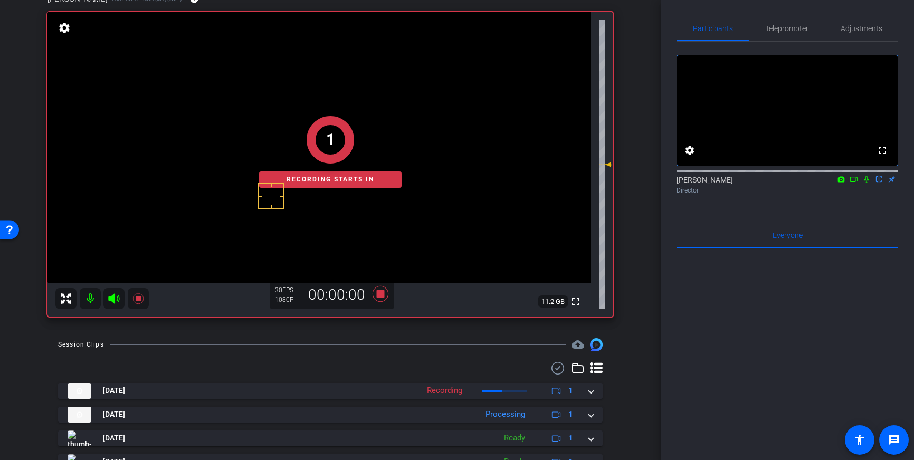
click at [872, 184] on mat-icon at bounding box center [867, 180] width 13 height 10
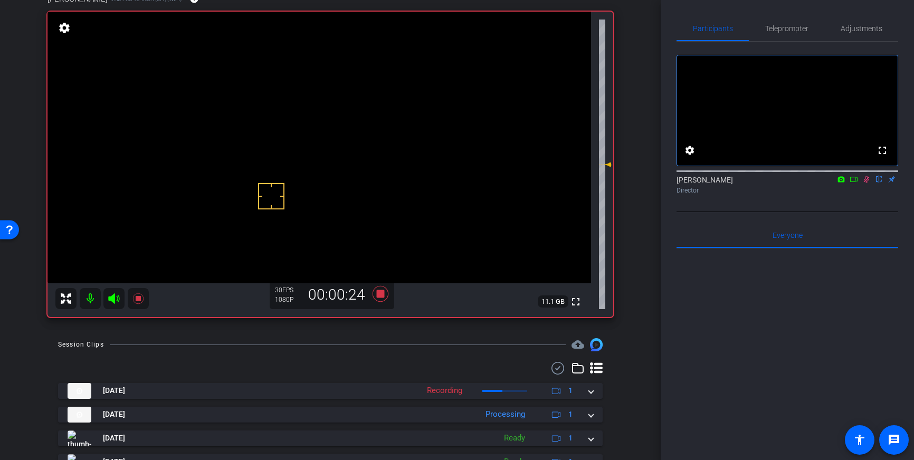
click at [867, 183] on icon at bounding box center [867, 179] width 8 height 7
click at [382, 297] on icon at bounding box center [381, 294] width 16 height 16
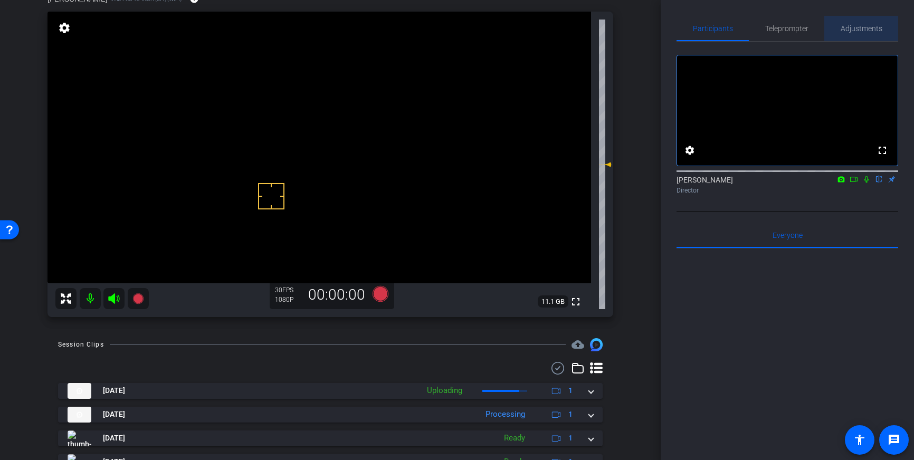
click at [852, 26] on span "Adjustments" at bounding box center [862, 28] width 42 height 7
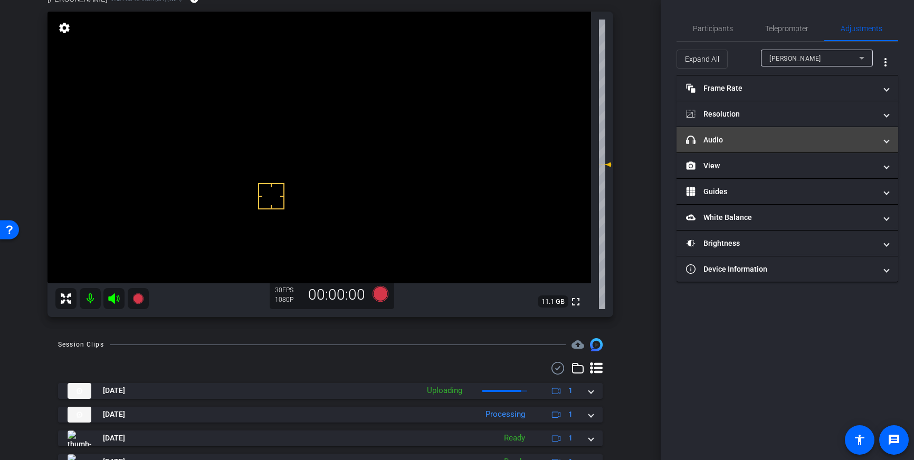
click at [804, 140] on mat-panel-title "headphone icon Audio" at bounding box center [781, 140] width 190 height 11
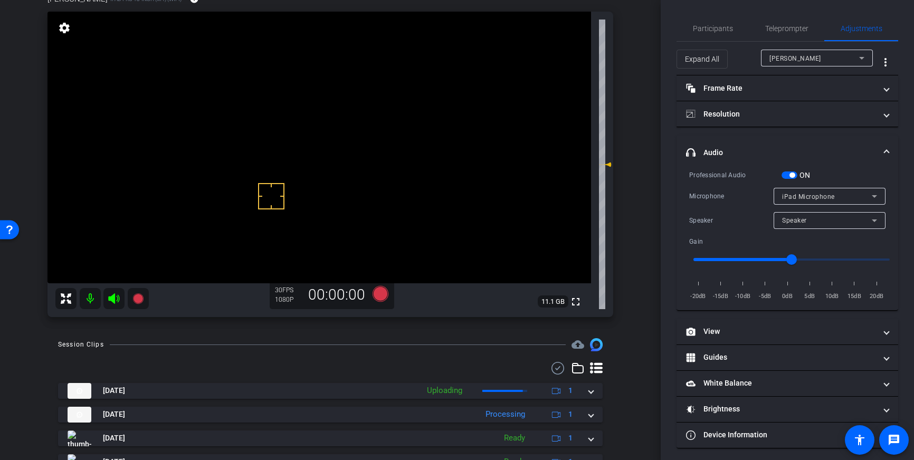
click at [791, 175] on span "button" at bounding box center [792, 175] width 5 height 5
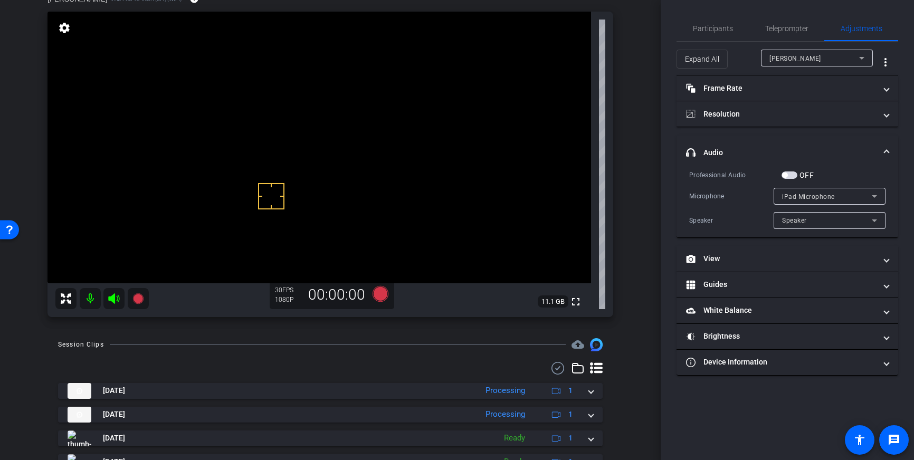
scroll to position [70, 0]
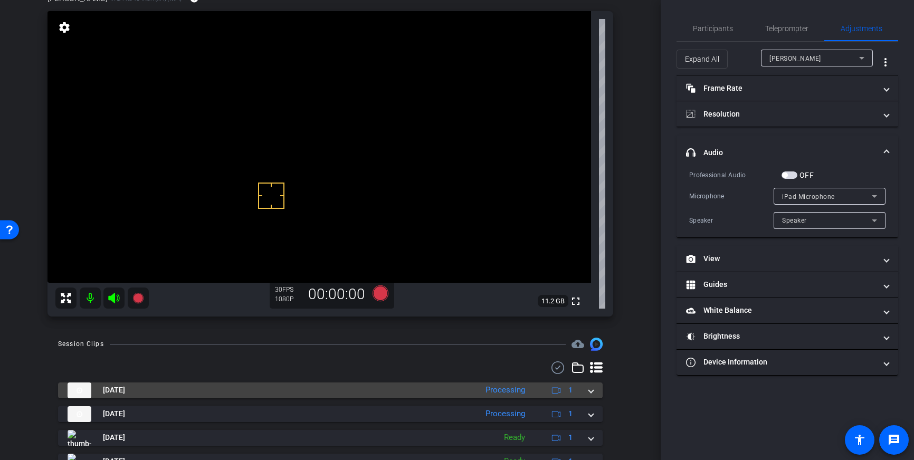
click at [587, 393] on div "Oct 1, 2025 Processing 1" at bounding box center [329, 391] width 522 height 16
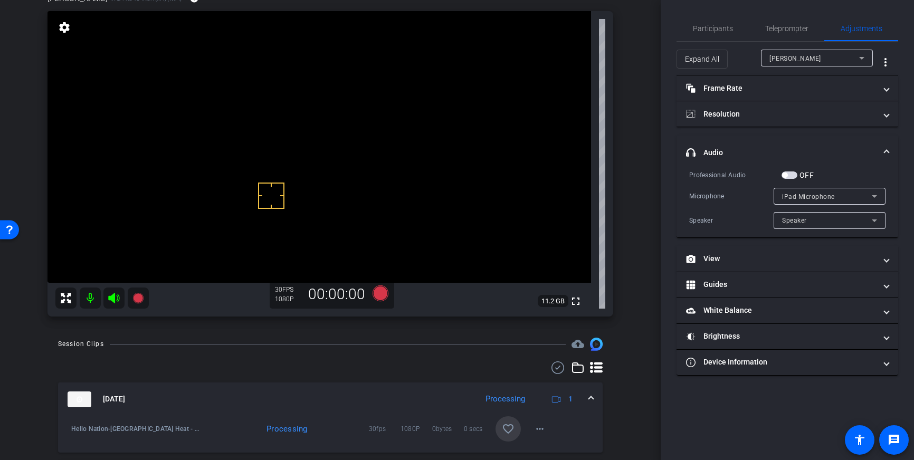
drag, startPoint x: 514, startPoint y: 425, endPoint x: 553, endPoint y: 407, distance: 43.5
click at [513, 425] on mat-icon "favorite_border" at bounding box center [508, 429] width 13 height 13
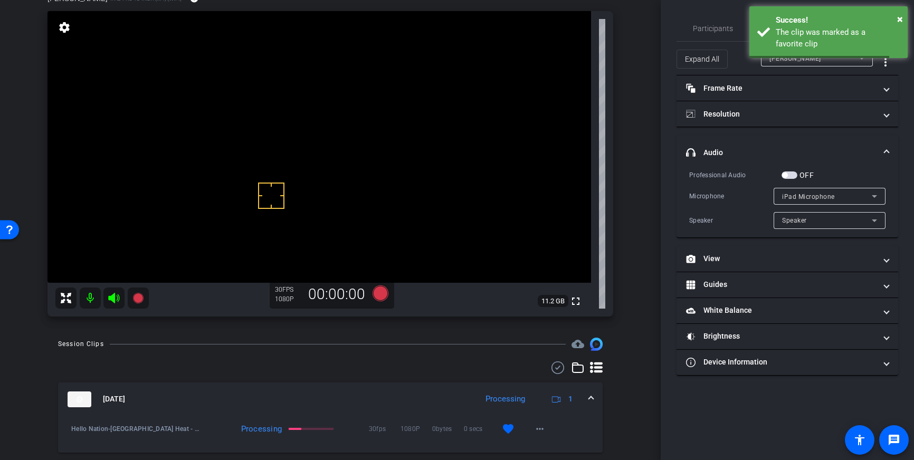
click at [595, 398] on mat-expansion-panel-header "Oct 1, 2025 Processing 1" at bounding box center [330, 400] width 545 height 34
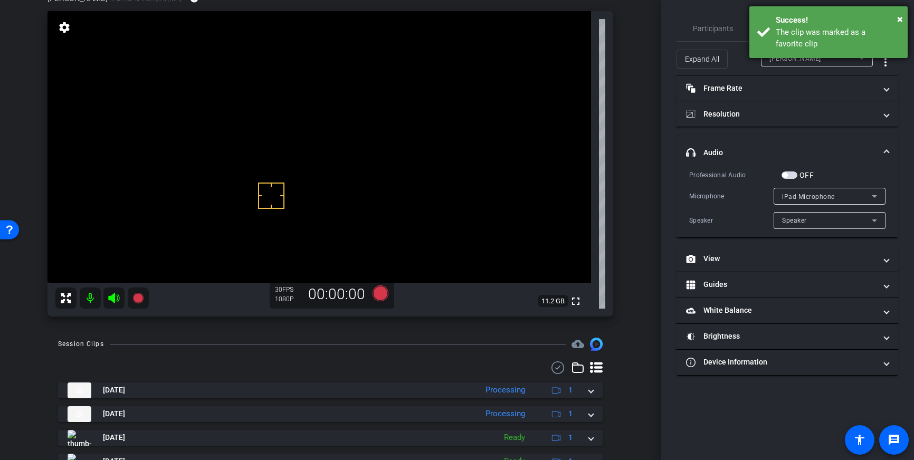
click at [803, 27] on div "The clip was marked as a favorite clip" at bounding box center [838, 38] width 124 height 24
click at [824, 31] on div "Transcription Completed" at bounding box center [838, 32] width 124 height 12
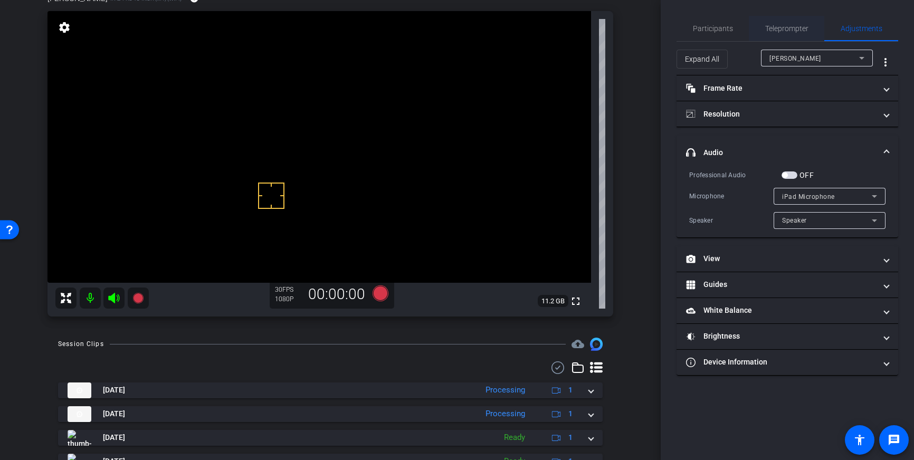
click at [793, 30] on span "Teleprompter" at bounding box center [787, 28] width 43 height 7
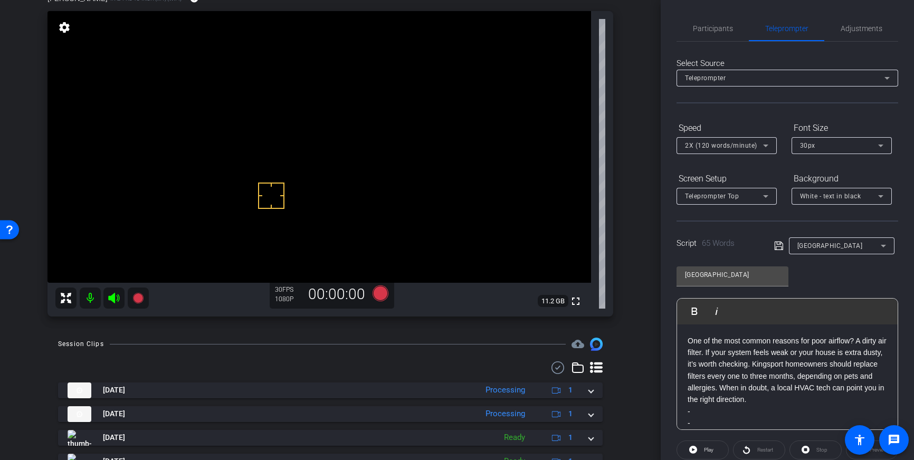
drag, startPoint x: 756, startPoint y: 365, endPoint x: 769, endPoint y: 392, distance: 29.3
click at [756, 365] on p "One of the most common reasons for poor airflow? A dirty air filter. If your sy…" at bounding box center [788, 370] width 200 height 71
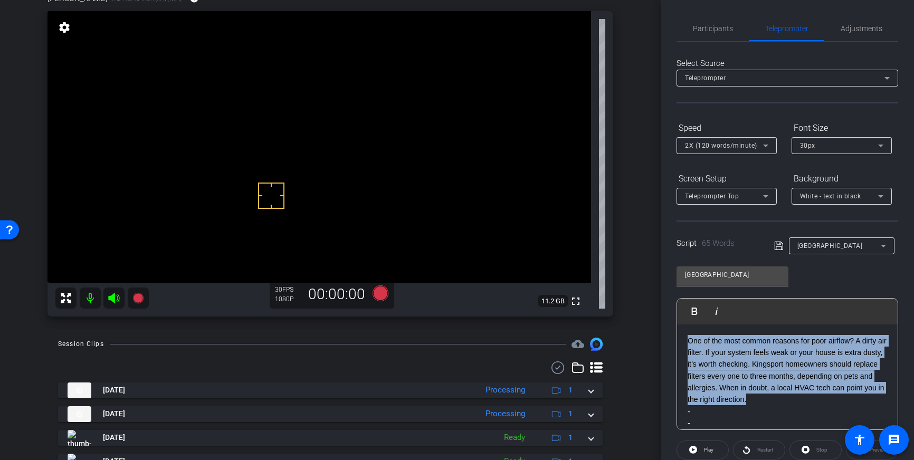
drag, startPoint x: 774, startPoint y: 402, endPoint x: 690, endPoint y: 338, distance: 105.5
click at [690, 338] on p "One of the most common reasons for poor airflow? A dirty air filter. If your sy…" at bounding box center [788, 370] width 200 height 71
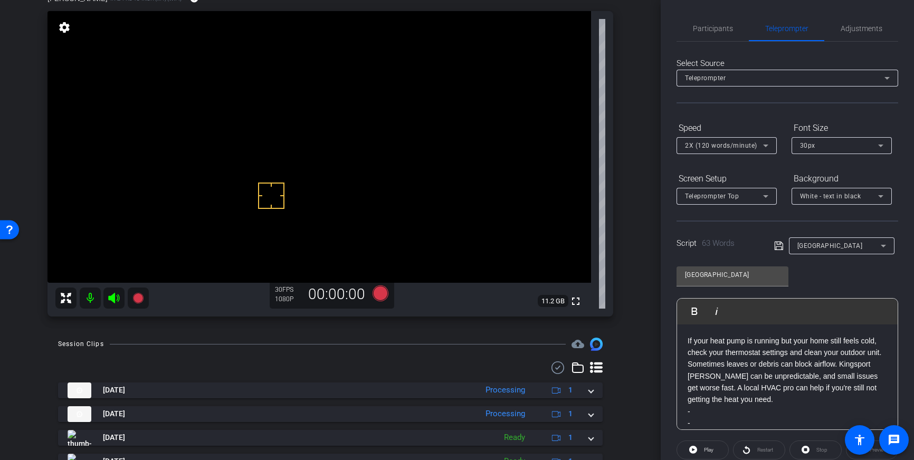
click at [773, 244] on div "Script 63 Words Lafayette" at bounding box center [788, 238] width 222 height 34
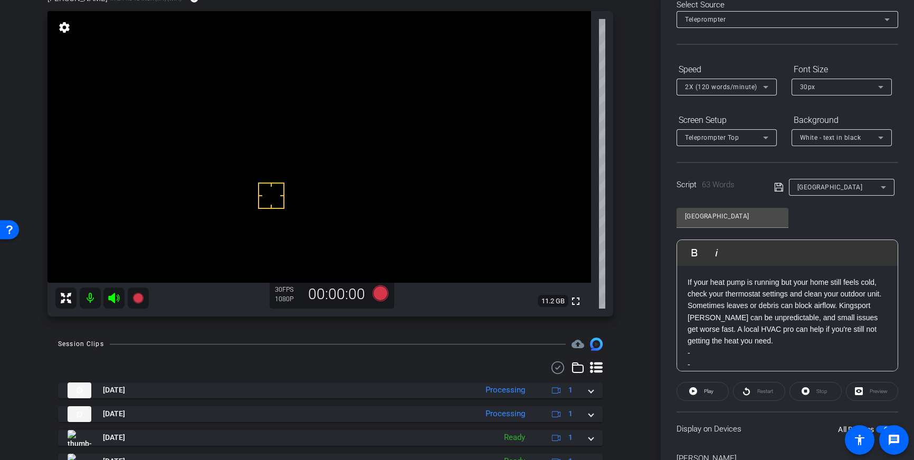
scroll to position [61, 0]
drag, startPoint x: 780, startPoint y: 186, endPoint x: 861, endPoint y: 252, distance: 104.4
click at [780, 186] on icon at bounding box center [780, 185] width 10 height 13
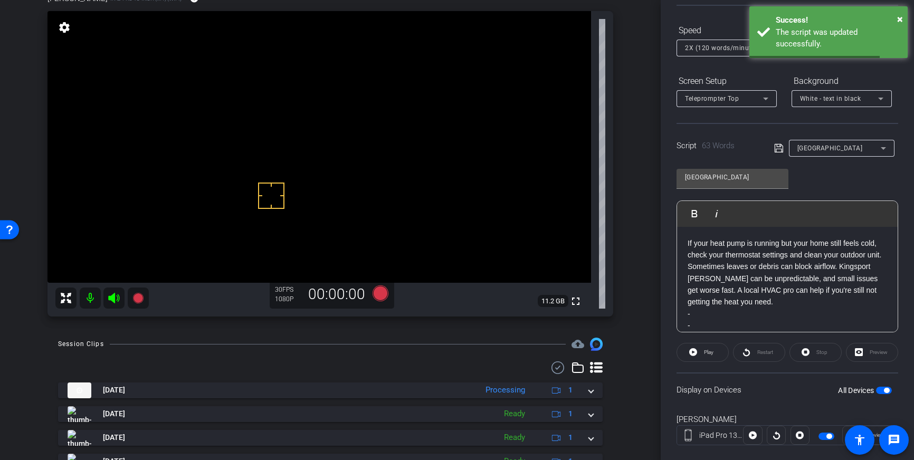
scroll to position [103, 0]
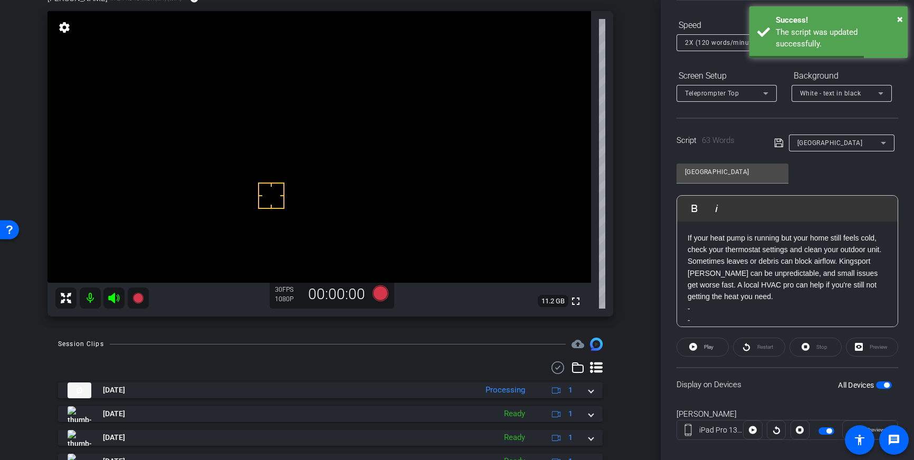
click at [884, 386] on span "button" at bounding box center [884, 385] width 16 height 7
click at [778, 141] on icon at bounding box center [779, 143] width 8 height 8
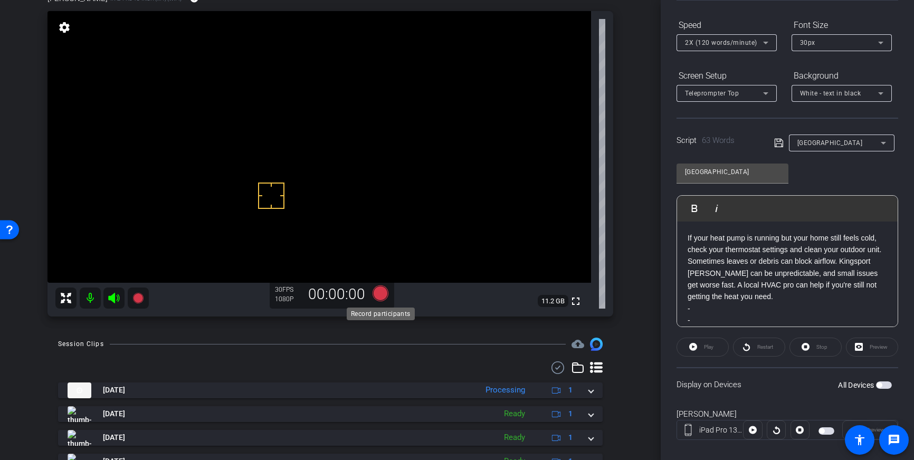
click at [377, 295] on icon at bounding box center [381, 294] width 16 height 16
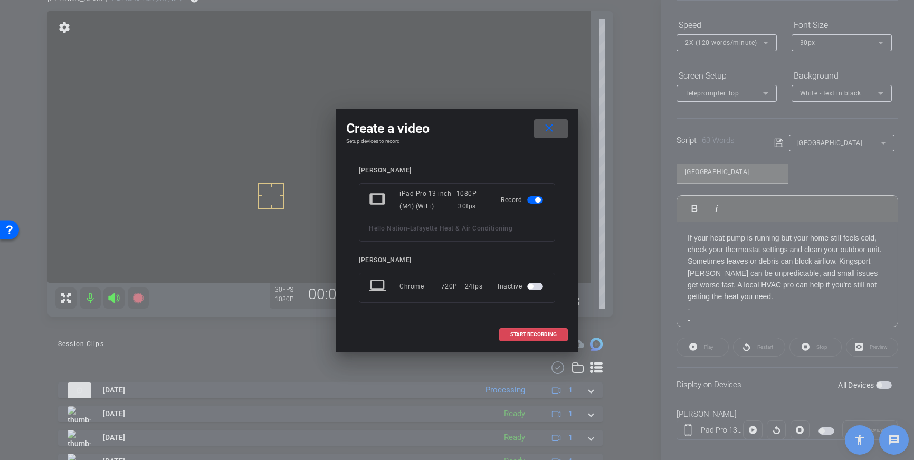
click at [536, 334] on span "START RECORDING" at bounding box center [534, 334] width 46 height 5
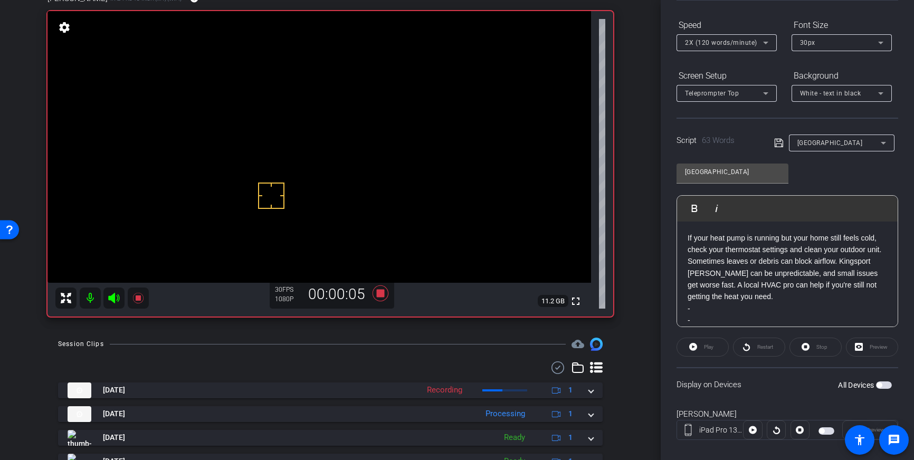
scroll to position [71, 0]
click at [381, 296] on icon at bounding box center [381, 293] width 16 height 16
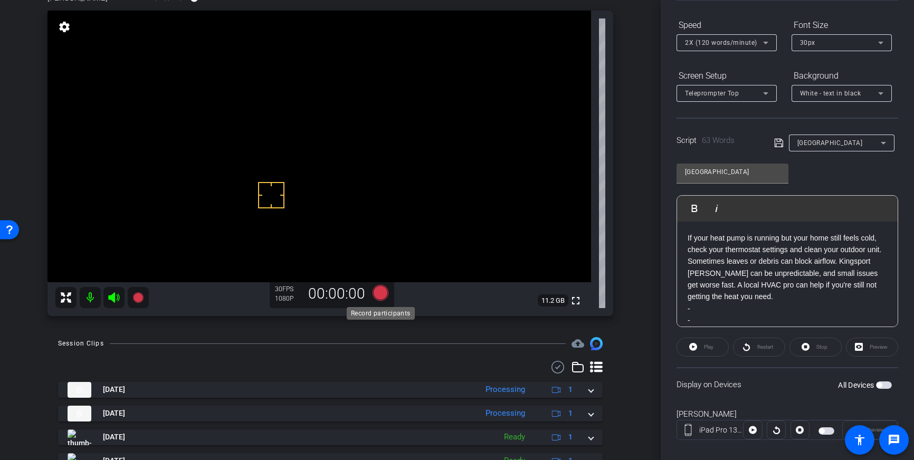
click at [377, 291] on icon at bounding box center [381, 293] width 16 height 16
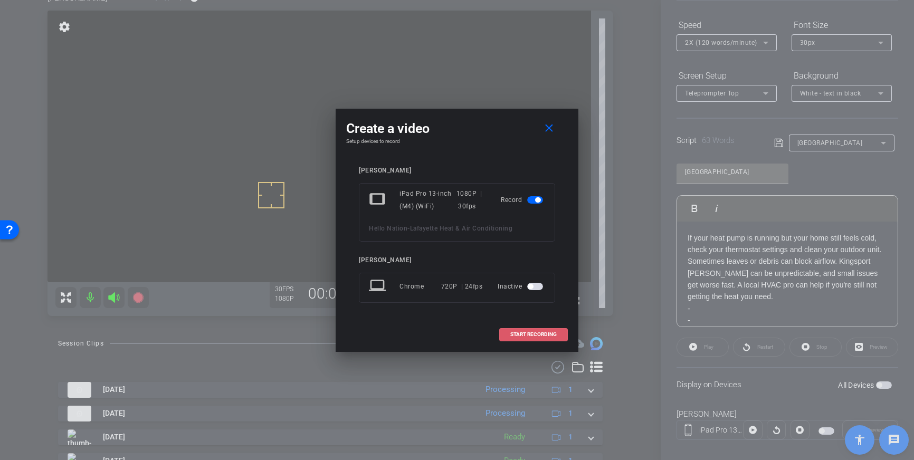
click at [529, 336] on span "START RECORDING" at bounding box center [534, 334] width 46 height 5
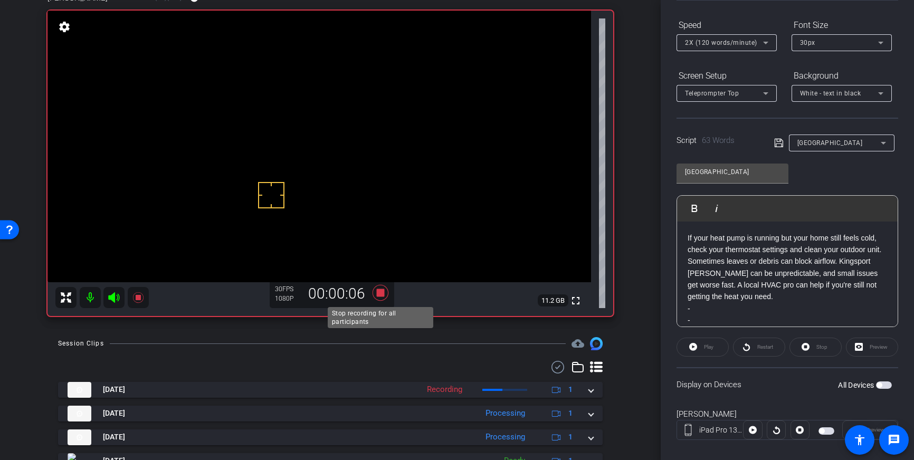
click at [382, 293] on icon at bounding box center [381, 293] width 16 height 16
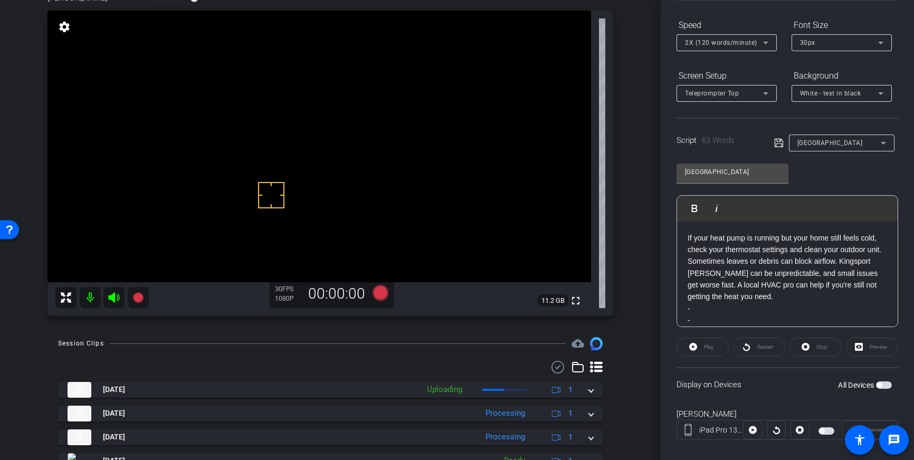
click at [883, 388] on span "button" at bounding box center [884, 385] width 16 height 7
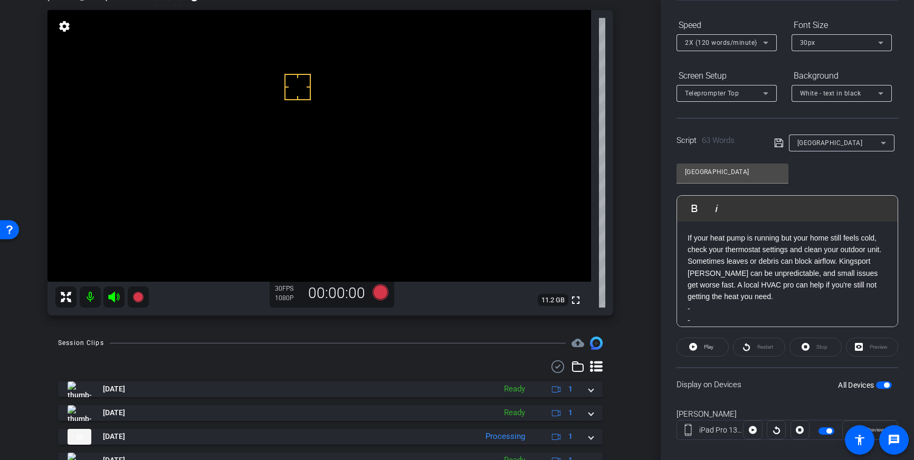
drag, startPoint x: 298, startPoint y: 87, endPoint x: 302, endPoint y: 95, distance: 9.0
click at [377, 296] on icon at bounding box center [381, 293] width 16 height 16
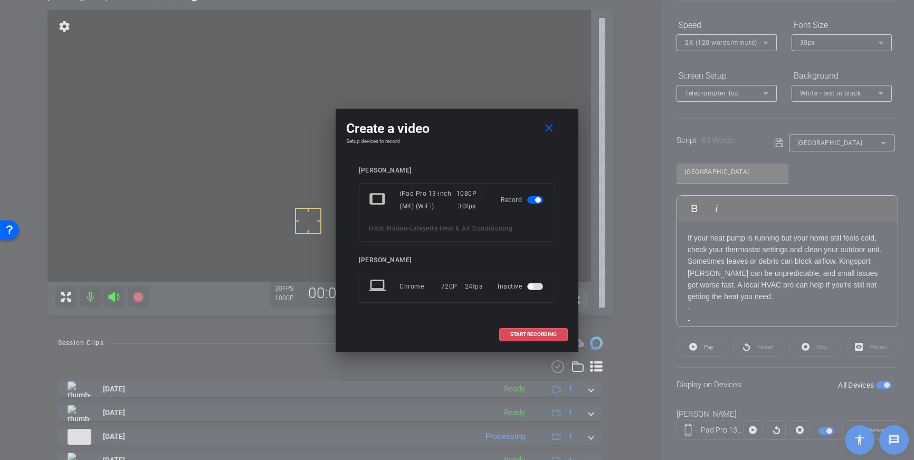
drag, startPoint x: 537, startPoint y: 335, endPoint x: 569, endPoint y: 306, distance: 43.0
click at [537, 335] on span "START RECORDING" at bounding box center [534, 334] width 46 height 5
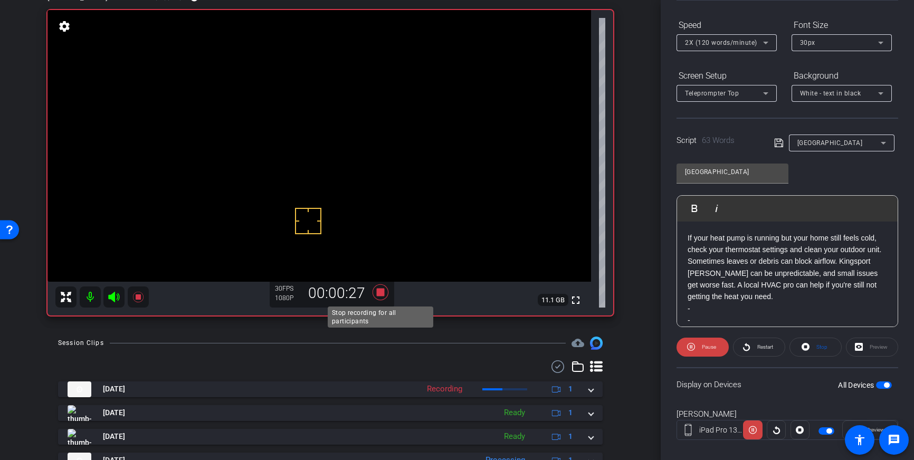
click at [380, 293] on icon at bounding box center [381, 293] width 16 height 16
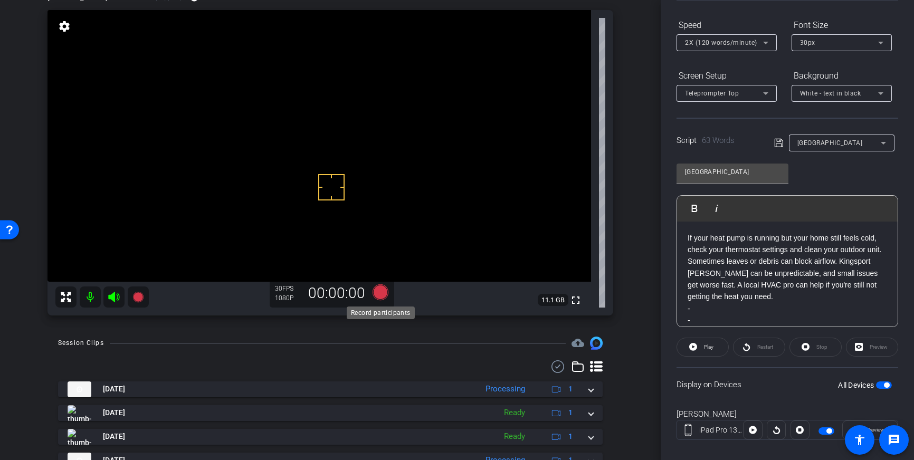
click at [379, 296] on icon at bounding box center [381, 293] width 16 height 16
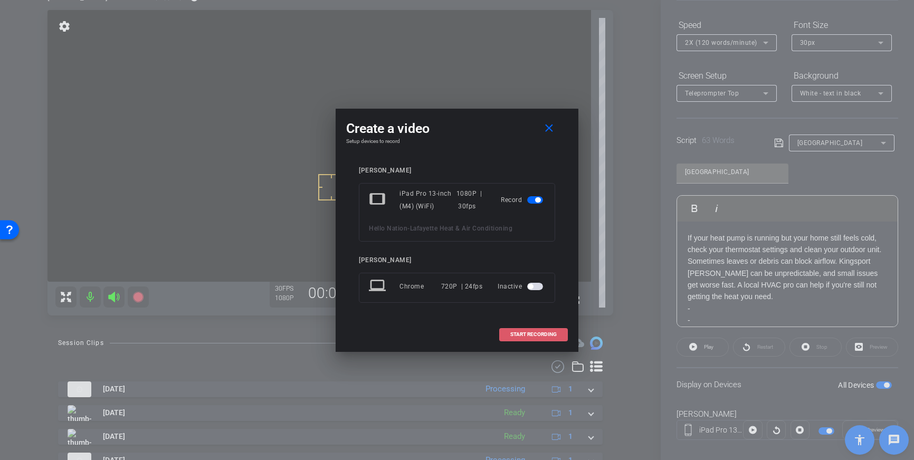
click at [545, 326] on span at bounding box center [534, 334] width 68 height 25
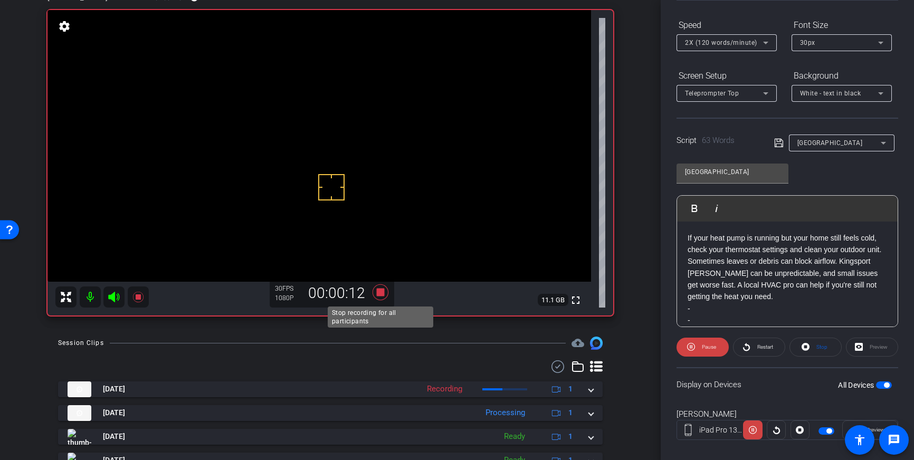
click at [379, 296] on icon at bounding box center [381, 293] width 16 height 16
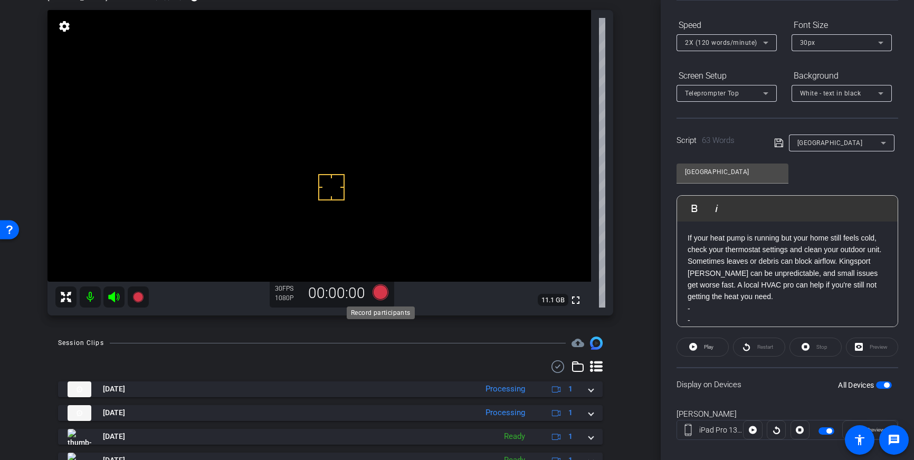
click at [381, 295] on icon at bounding box center [381, 293] width 16 height 16
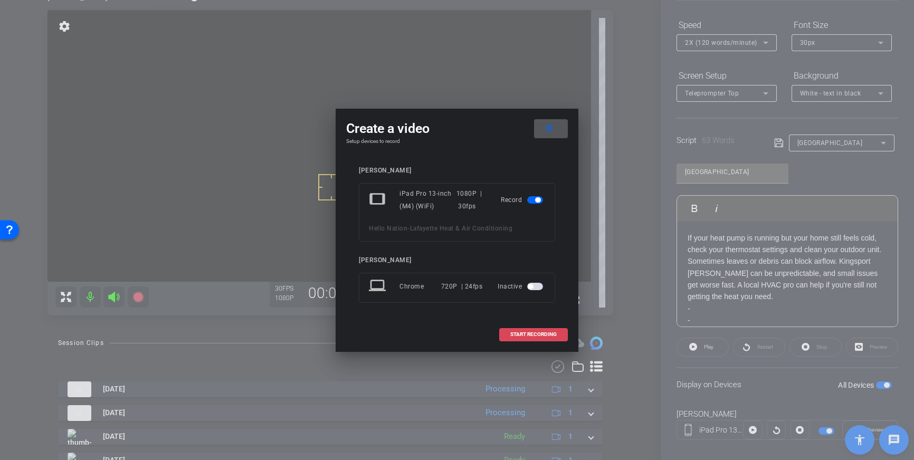
click at [507, 337] on span at bounding box center [534, 334] width 68 height 25
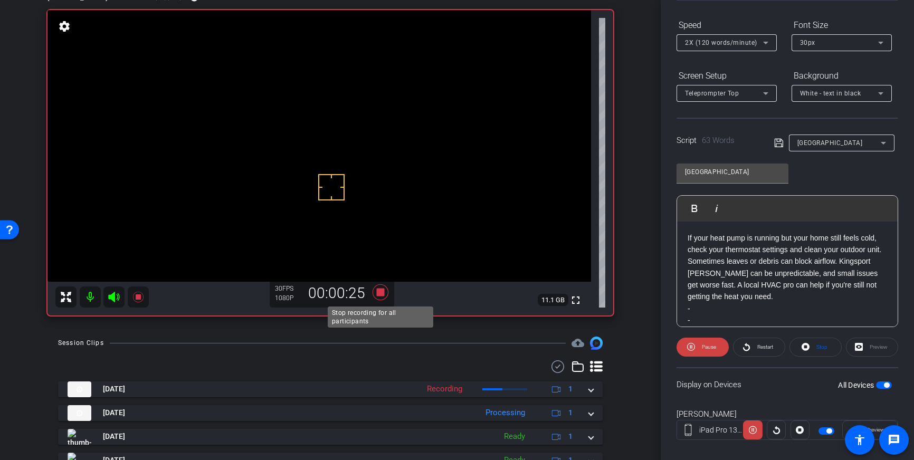
click at [379, 292] on icon at bounding box center [381, 293] width 16 height 16
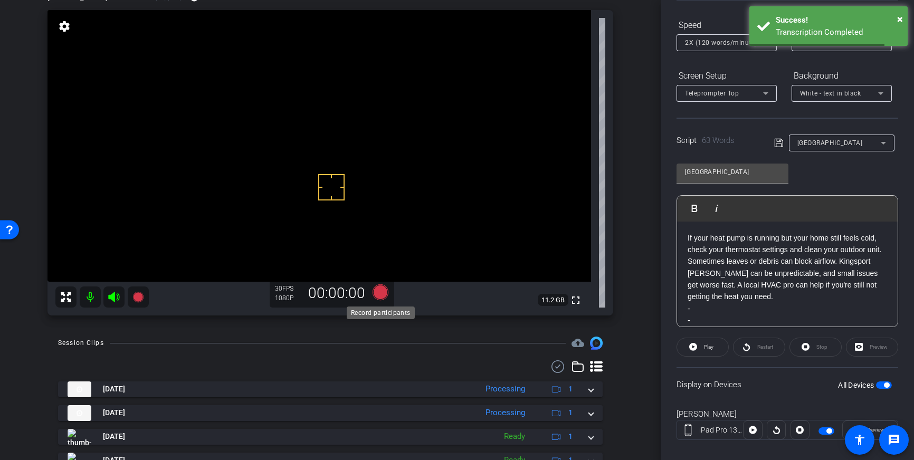
click at [378, 295] on icon at bounding box center [381, 293] width 16 height 16
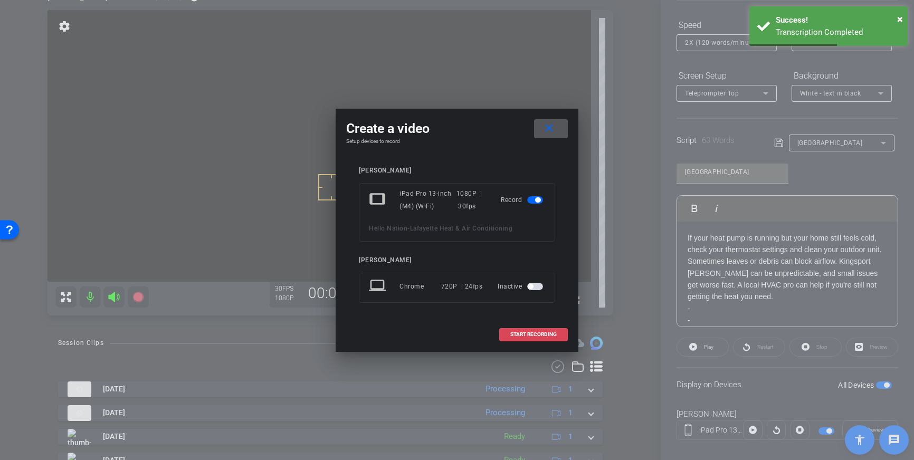
click at [522, 338] on span at bounding box center [534, 334] width 68 height 25
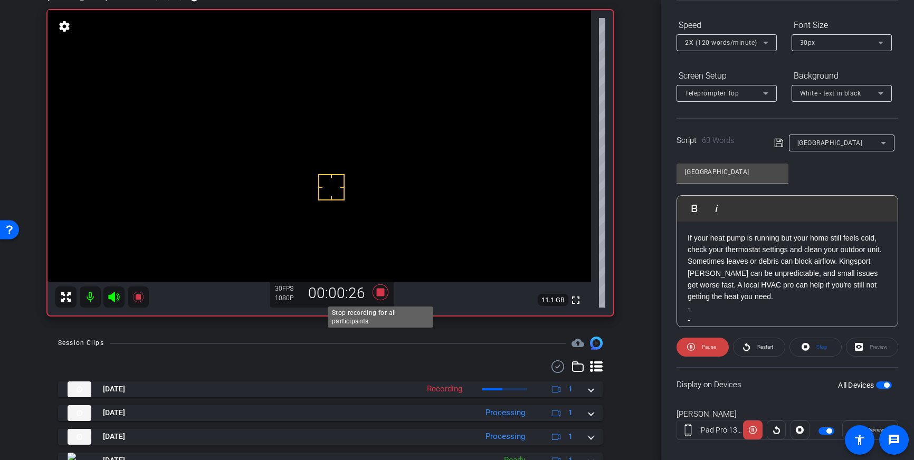
click at [376, 295] on icon at bounding box center [381, 293] width 16 height 16
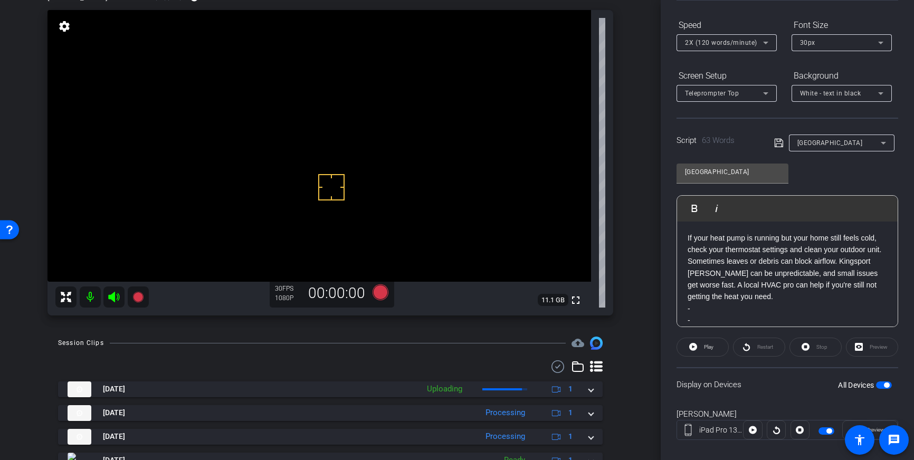
scroll to position [0, 0]
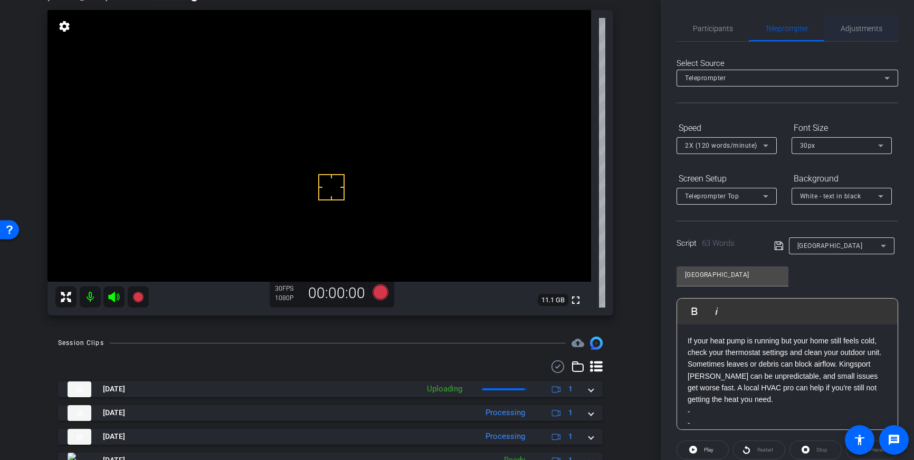
drag, startPoint x: 847, startPoint y: 30, endPoint x: 851, endPoint y: 38, distance: 8.5
click at [847, 30] on span "Adjustments" at bounding box center [862, 28] width 42 height 7
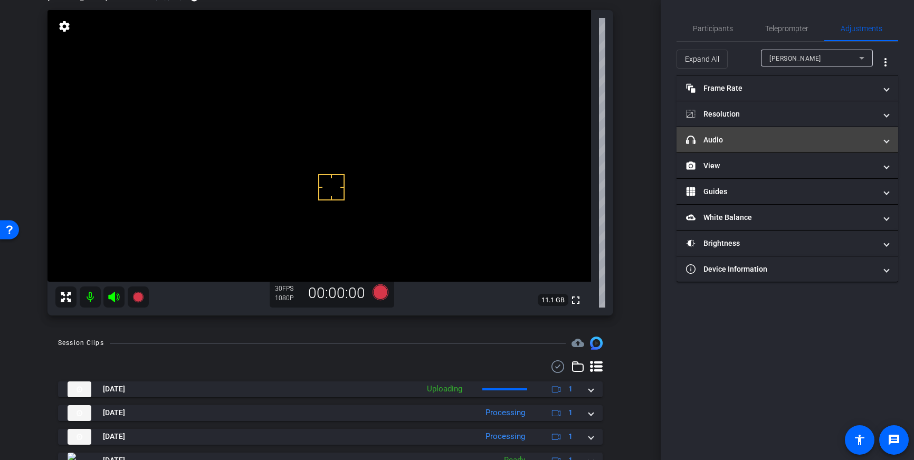
click at [820, 141] on mat-panel-title "headphone icon Audio" at bounding box center [781, 140] width 190 height 11
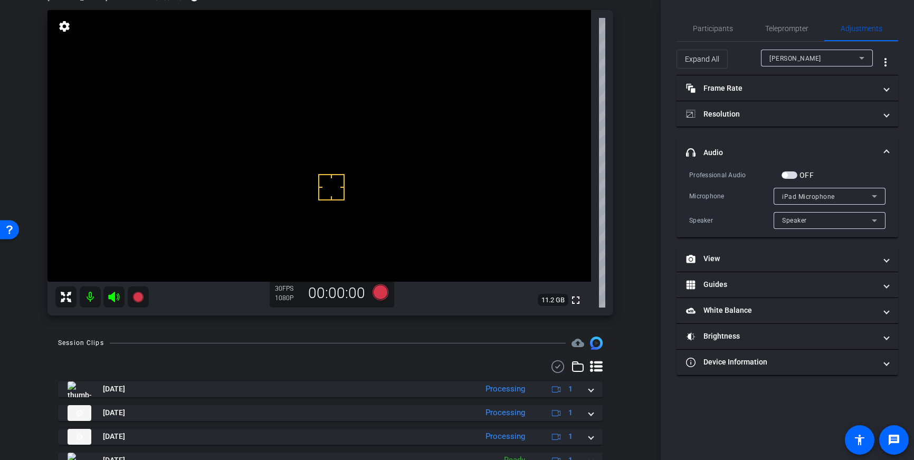
click at [792, 177] on span "button" at bounding box center [790, 175] width 16 height 7
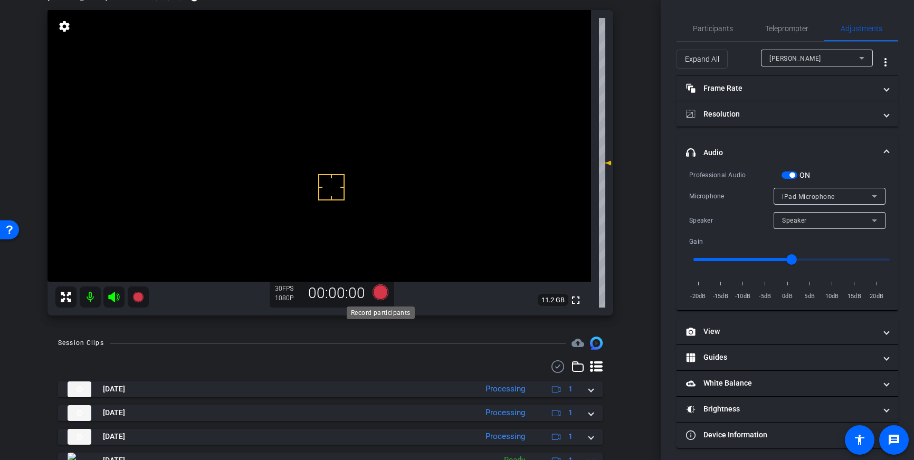
click at [380, 295] on icon at bounding box center [381, 293] width 16 height 16
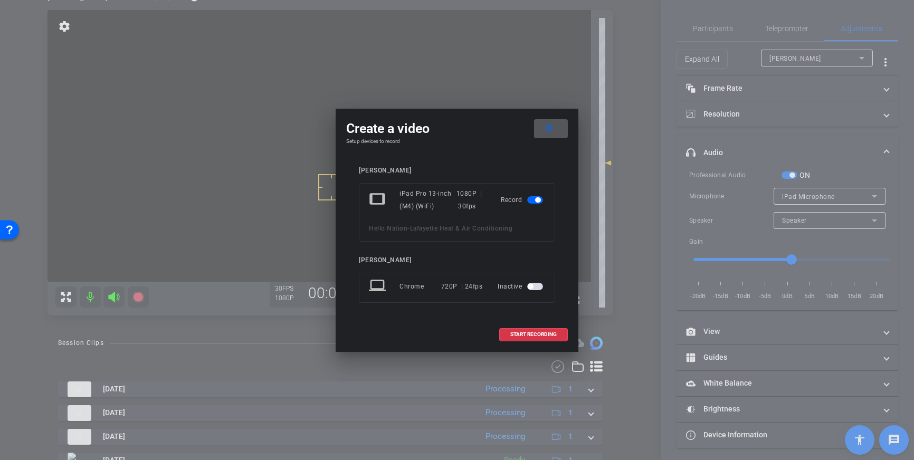
drag, startPoint x: 525, startPoint y: 332, endPoint x: 571, endPoint y: 285, distance: 65.7
click at [525, 332] on span "START RECORDING" at bounding box center [534, 334] width 46 height 5
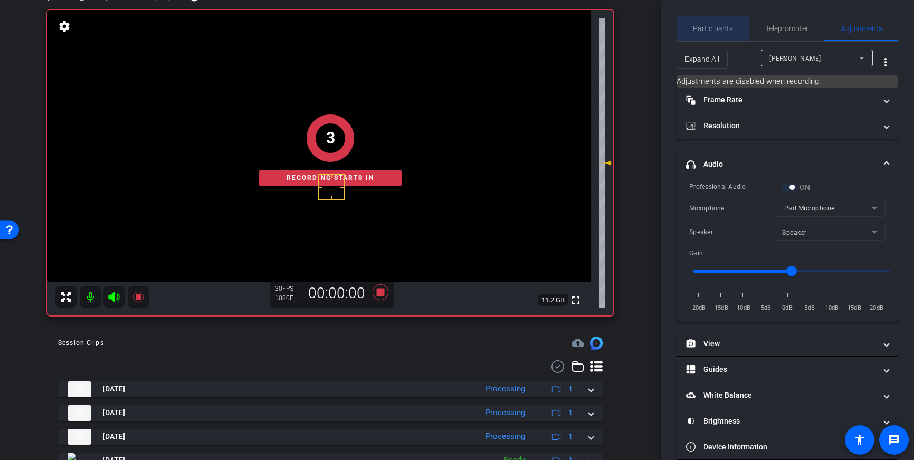
click at [702, 34] on span "Participants" at bounding box center [713, 28] width 40 height 25
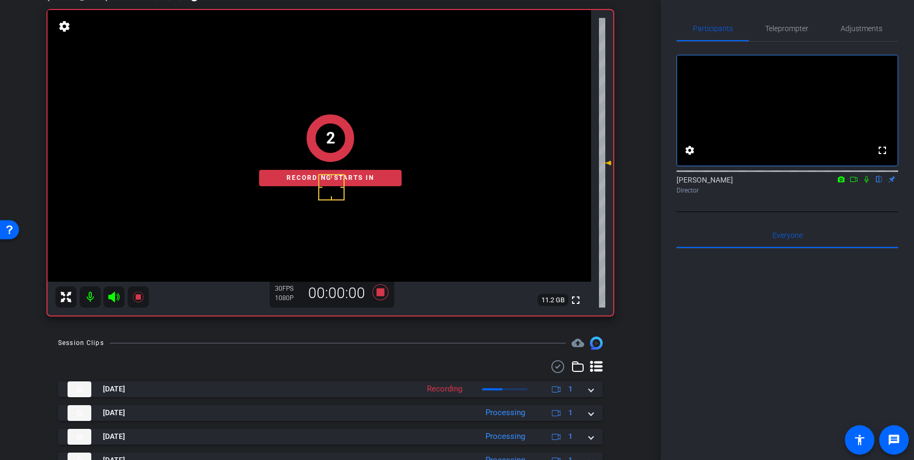
click at [865, 183] on icon at bounding box center [867, 179] width 8 height 7
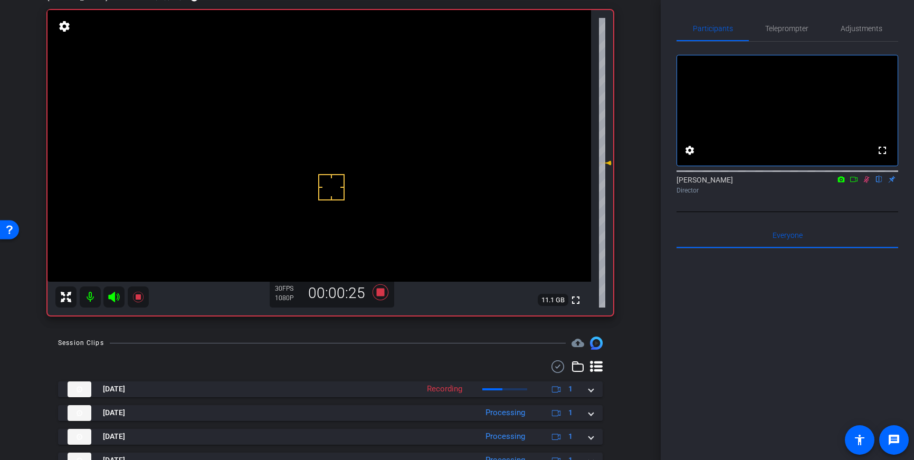
click at [867, 183] on icon at bounding box center [867, 179] width 6 height 7
click at [380, 296] on icon at bounding box center [381, 293] width 16 height 16
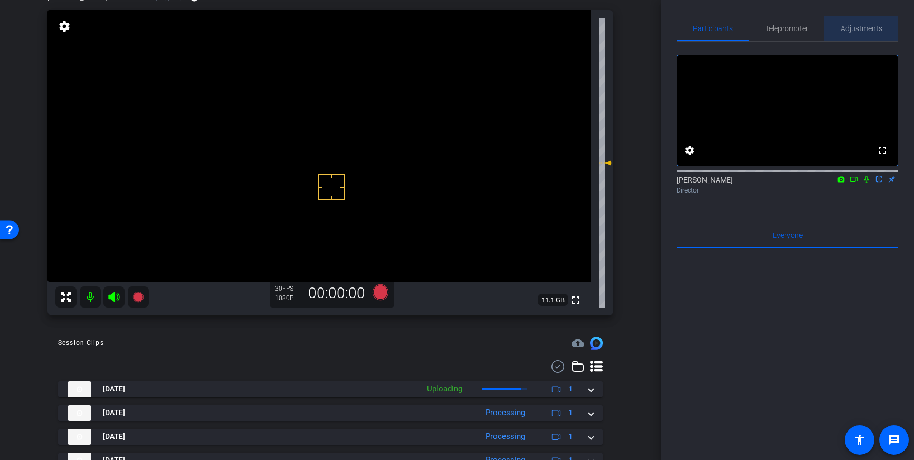
drag, startPoint x: 858, startPoint y: 30, endPoint x: 859, endPoint y: 39, distance: 9.0
click at [858, 30] on span "Adjustments" at bounding box center [862, 28] width 42 height 7
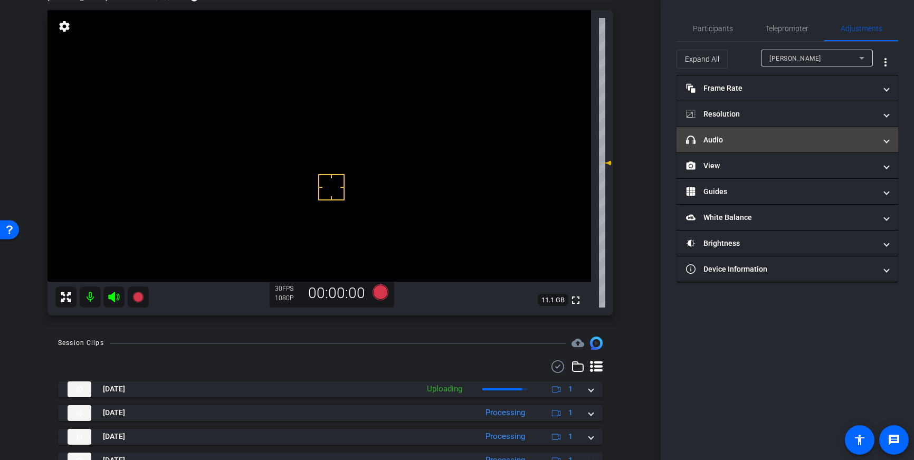
drag, startPoint x: 791, startPoint y: 144, endPoint x: 796, endPoint y: 155, distance: 11.6
click at [791, 144] on mat-panel-title "headphone icon Audio" at bounding box center [781, 140] width 190 height 11
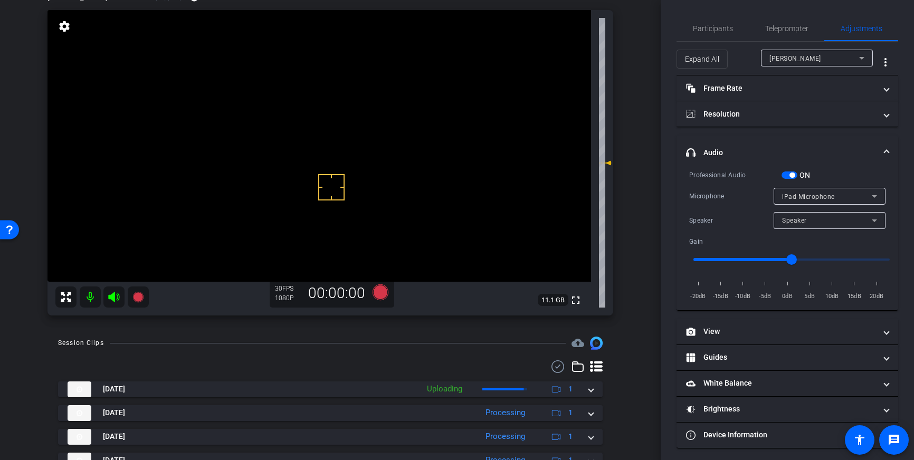
click at [792, 177] on span "button" at bounding box center [792, 175] width 5 height 5
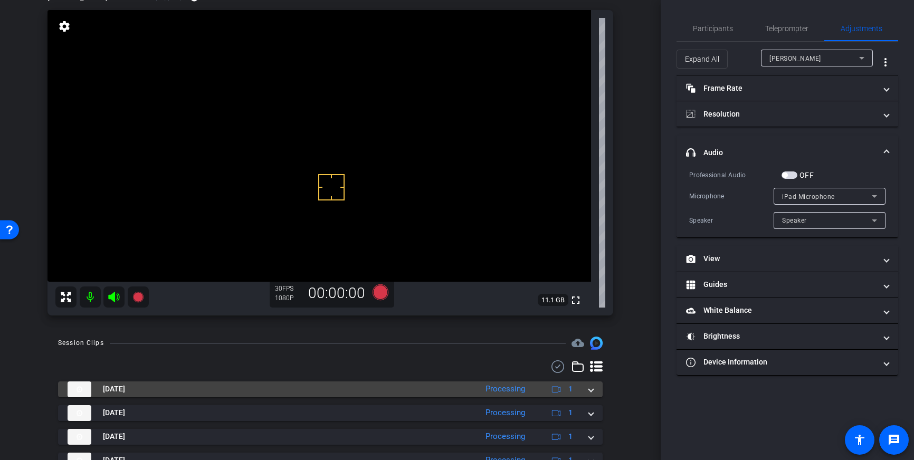
drag, startPoint x: 593, startPoint y: 393, endPoint x: 566, endPoint y: 396, distance: 26.7
click at [590, 393] on span at bounding box center [591, 389] width 4 height 11
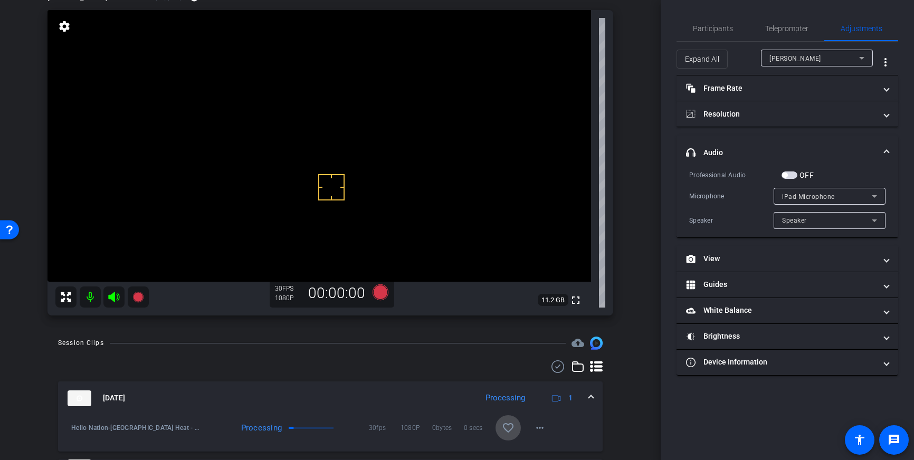
click at [509, 427] on mat-icon "favorite_border" at bounding box center [508, 428] width 13 height 13
click at [773, 30] on span "Teleprompter" at bounding box center [787, 28] width 43 height 7
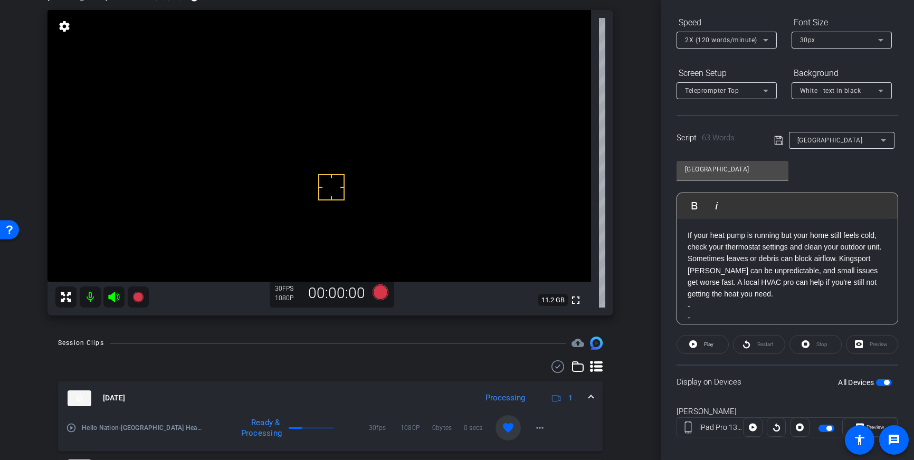
scroll to position [117, 0]
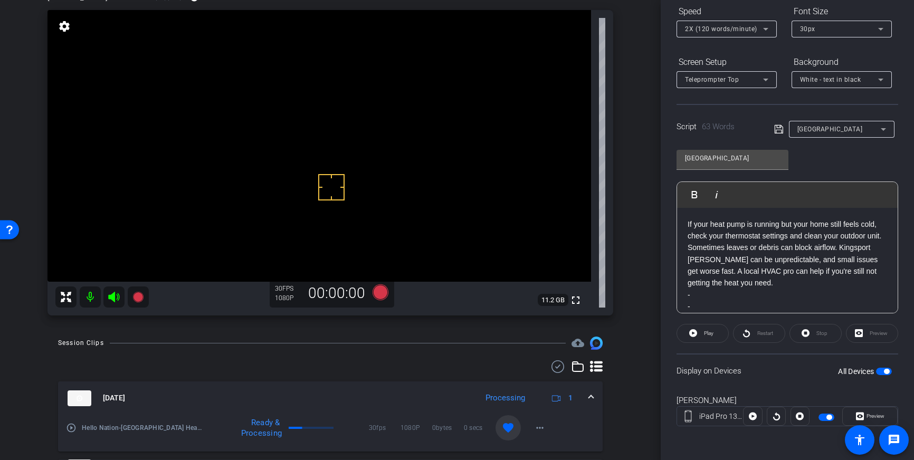
click at [886, 373] on span "button" at bounding box center [886, 371] width 5 height 5
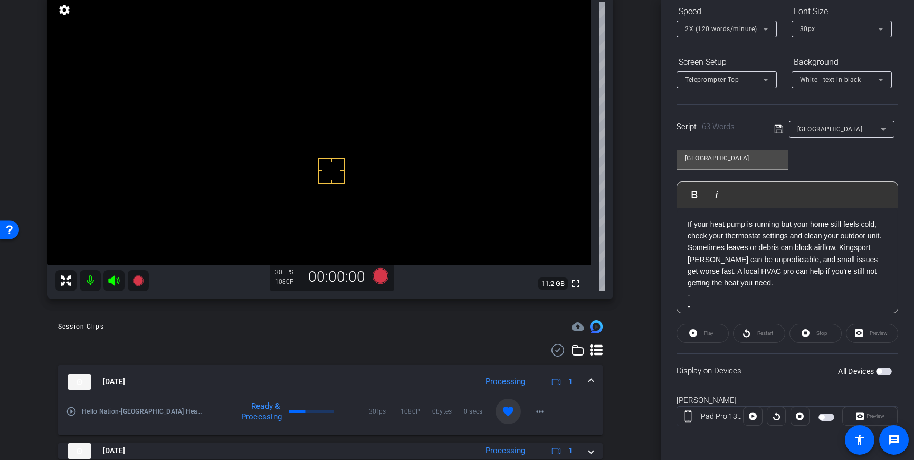
scroll to position [74, 0]
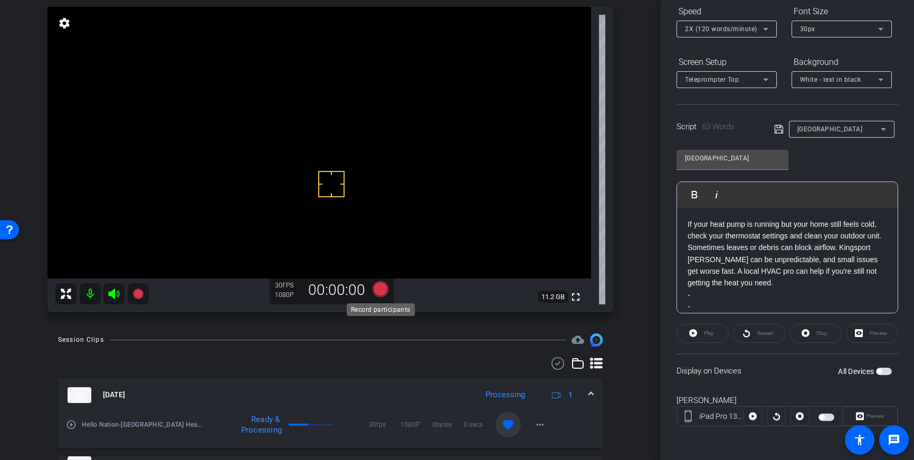
click at [378, 291] on icon at bounding box center [381, 289] width 16 height 16
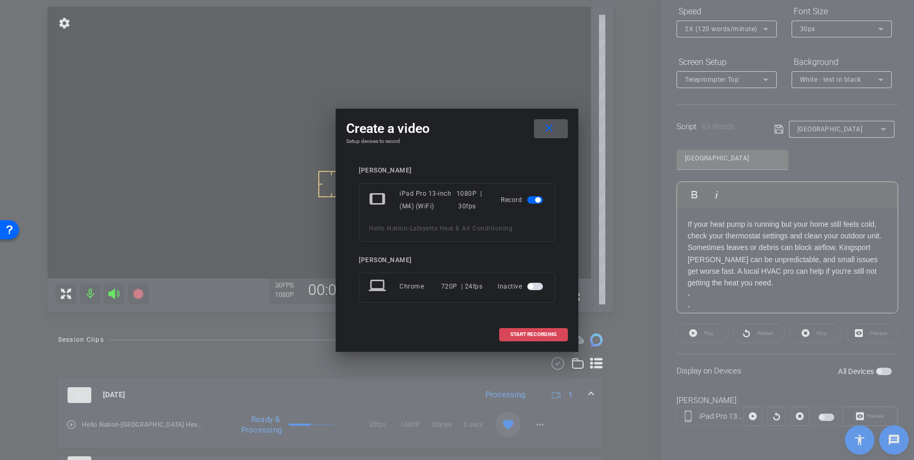
click at [526, 334] on span "START RECORDING" at bounding box center [534, 334] width 46 height 5
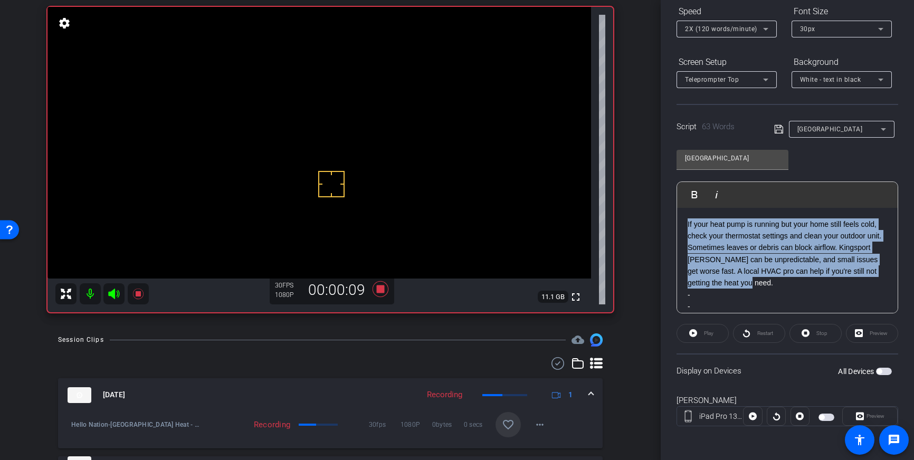
drag, startPoint x: 743, startPoint y: 286, endPoint x: 687, endPoint y: 222, distance: 84.6
click at [688, 222] on p "If your heat pump is running but your home still feels cold, check your thermos…" at bounding box center [788, 254] width 200 height 71
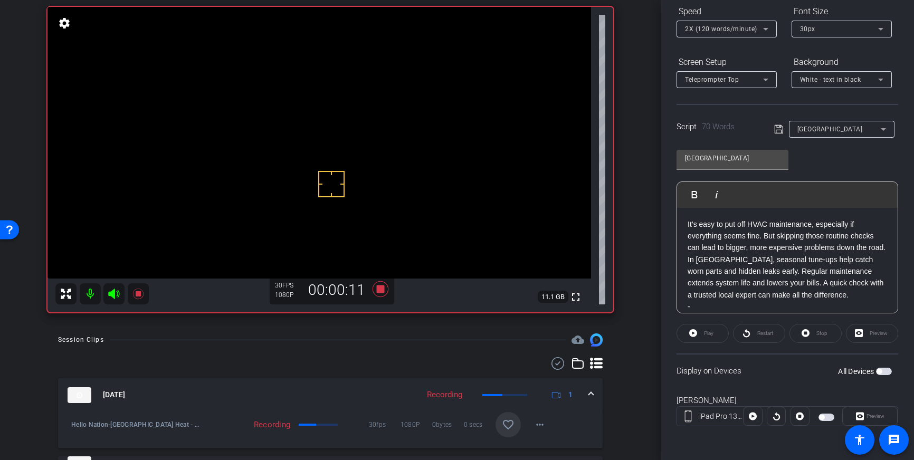
click at [779, 129] on icon at bounding box center [780, 129] width 10 height 13
click at [386, 294] on icon at bounding box center [380, 289] width 25 height 19
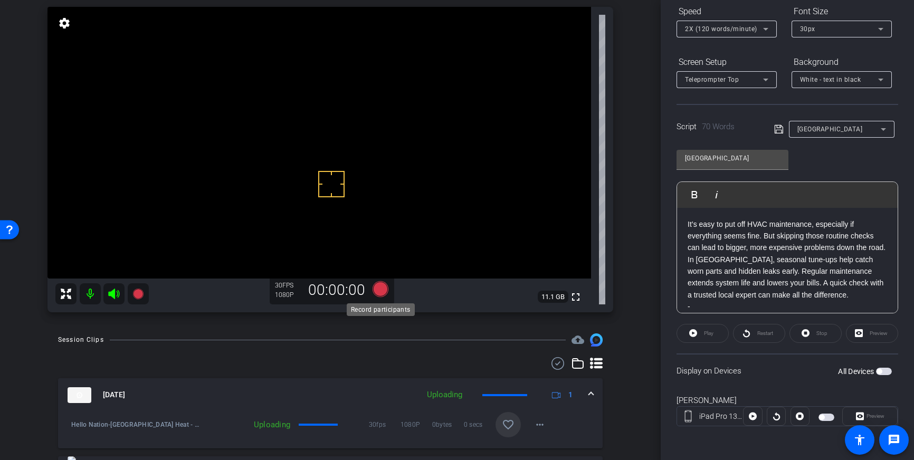
click at [378, 289] on icon at bounding box center [381, 289] width 16 height 16
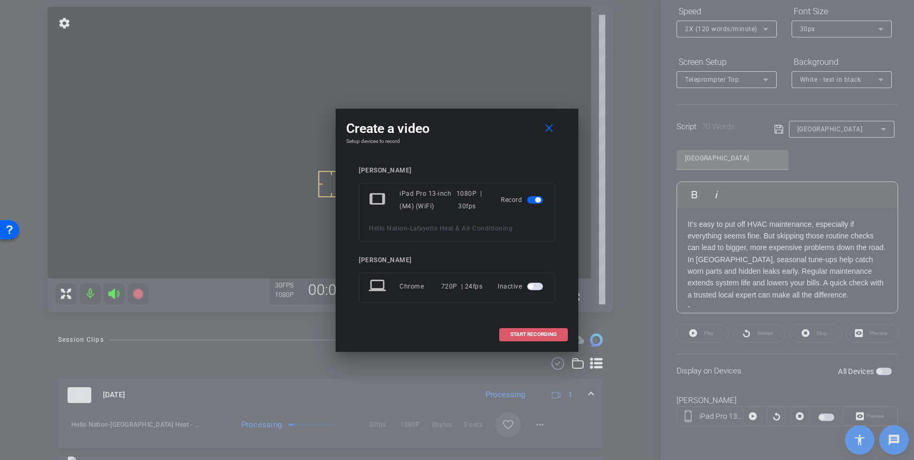
click at [515, 335] on span "START RECORDING" at bounding box center [534, 334] width 46 height 5
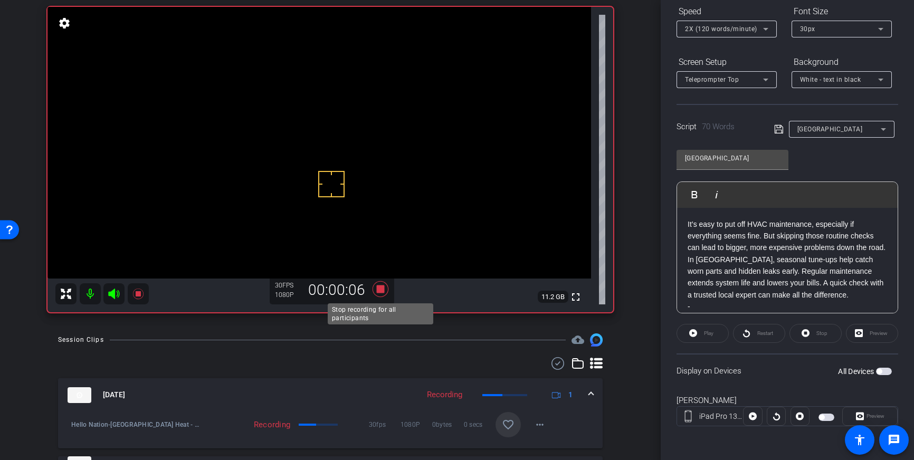
click at [381, 291] on icon at bounding box center [381, 289] width 16 height 16
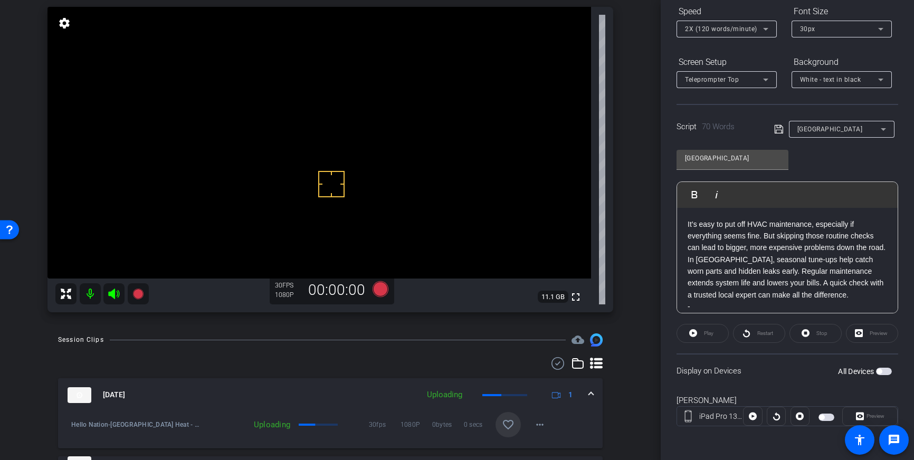
click at [882, 372] on span "button" at bounding box center [879, 371] width 5 height 5
drag, startPoint x: 780, startPoint y: 130, endPoint x: 790, endPoint y: 146, distance: 19.2
click at [780, 130] on icon at bounding box center [779, 129] width 8 height 8
click at [378, 294] on icon at bounding box center [381, 289] width 16 height 16
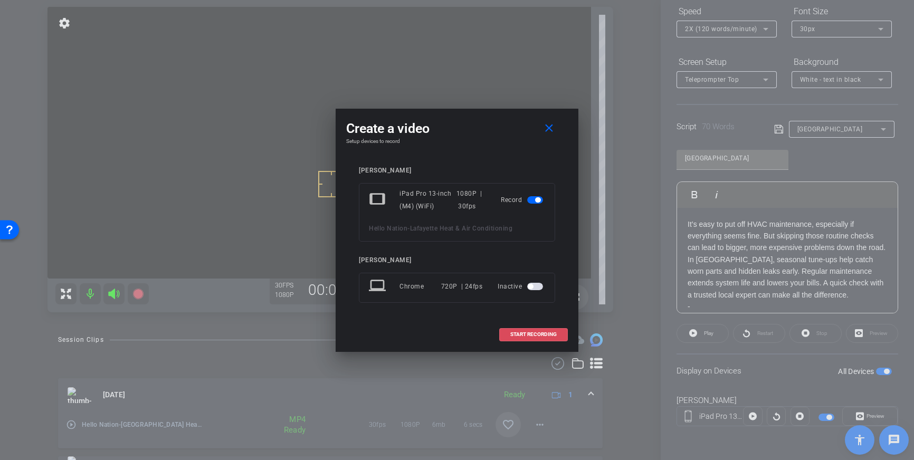
drag, startPoint x: 554, startPoint y: 331, endPoint x: 568, endPoint y: 291, distance: 41.9
click at [554, 331] on span at bounding box center [534, 334] width 68 height 25
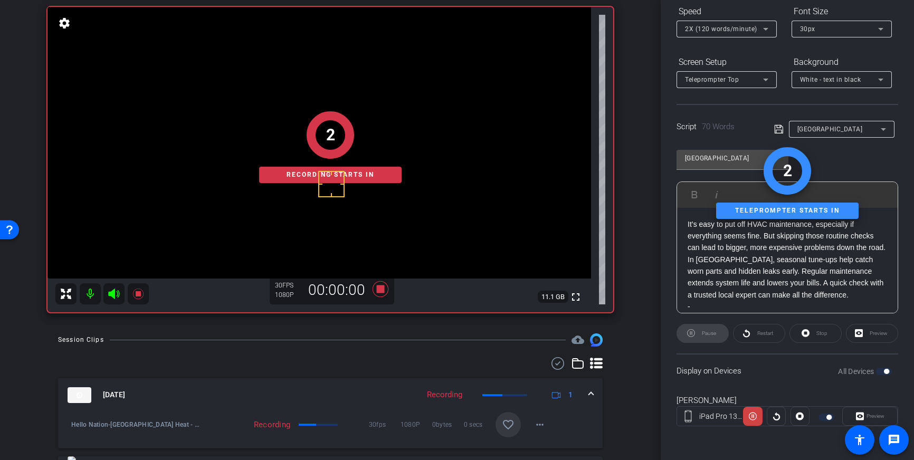
click at [381, 288] on div "2 Recording starts in" at bounding box center [331, 147] width 566 height 331
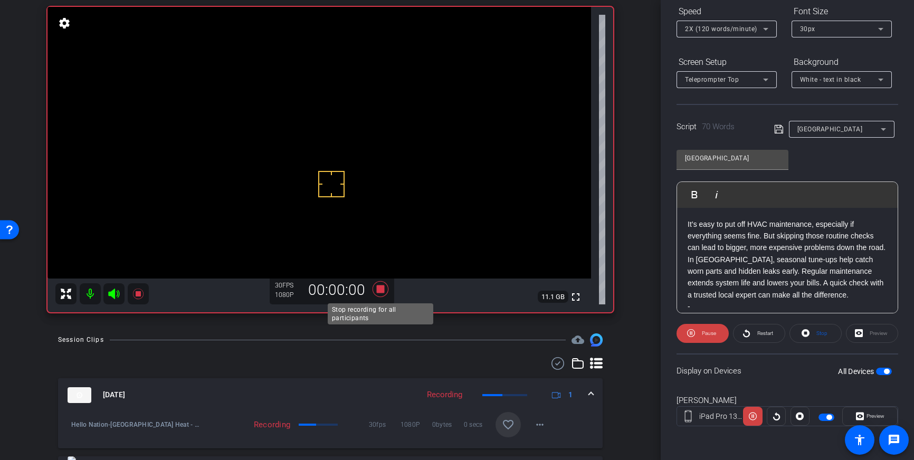
click at [379, 290] on icon at bounding box center [381, 289] width 16 height 16
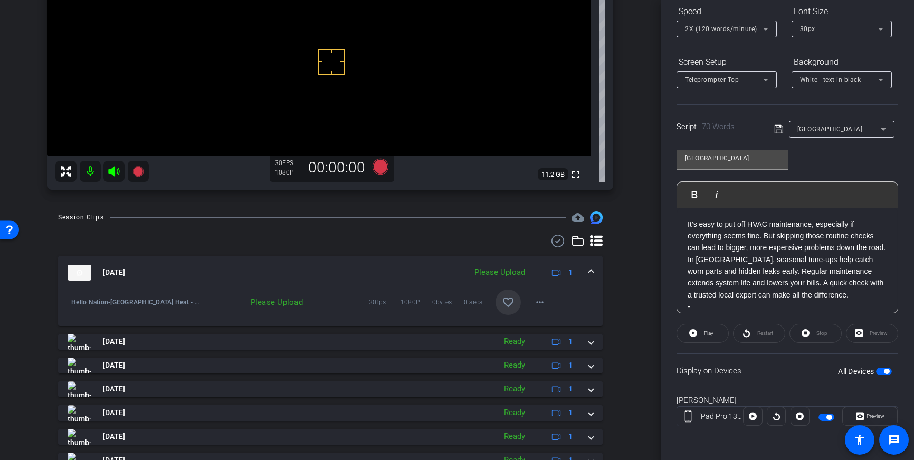
scroll to position [0, 0]
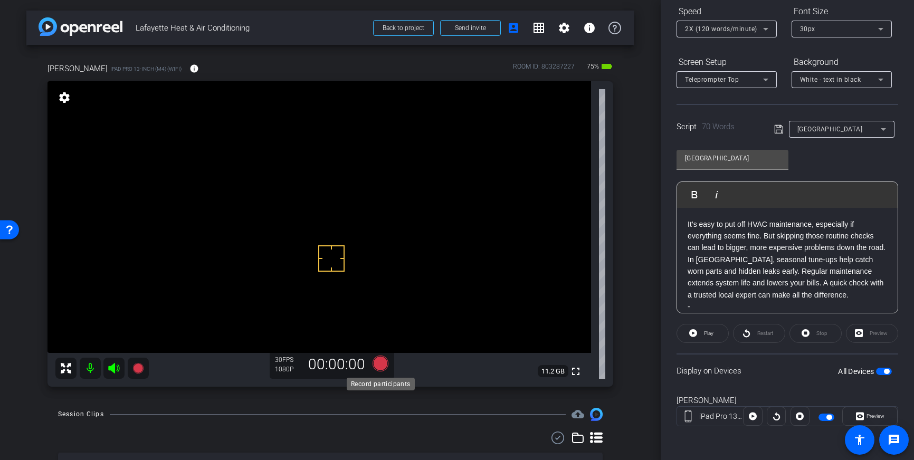
click at [381, 366] on icon at bounding box center [381, 364] width 16 height 16
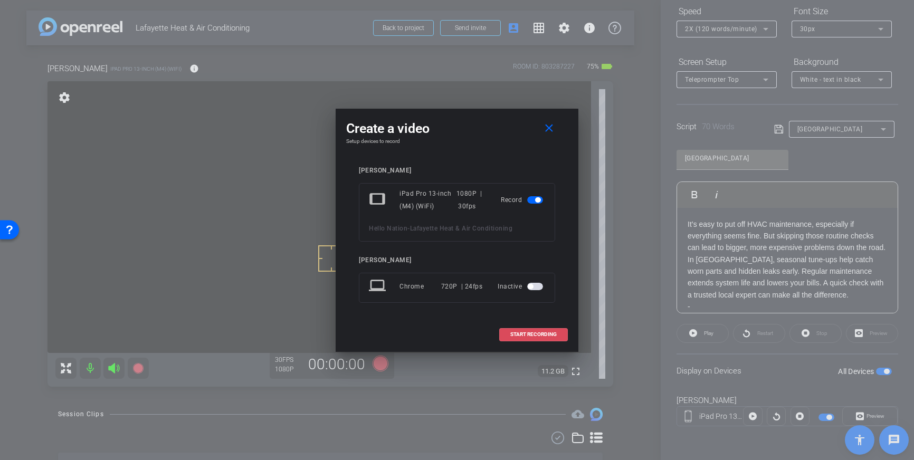
drag, startPoint x: 528, startPoint y: 339, endPoint x: 612, endPoint y: 209, distance: 155.1
click at [528, 339] on span at bounding box center [534, 334] width 68 height 25
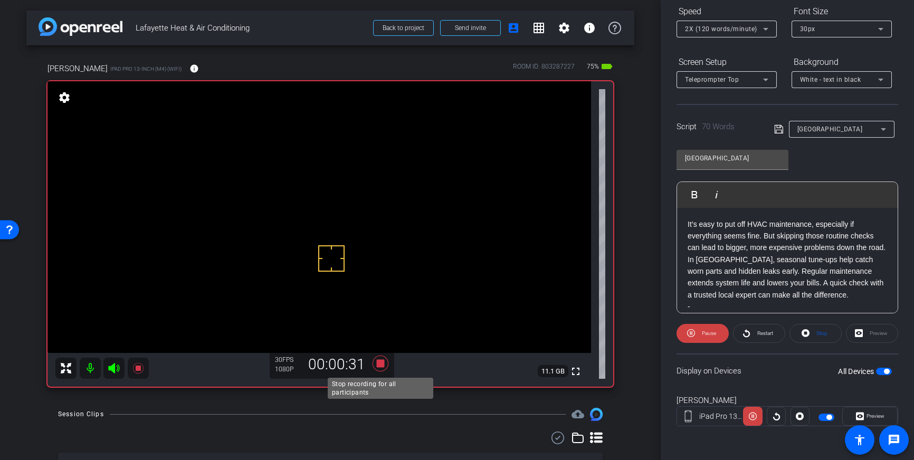
click at [383, 366] on icon at bounding box center [381, 364] width 16 height 16
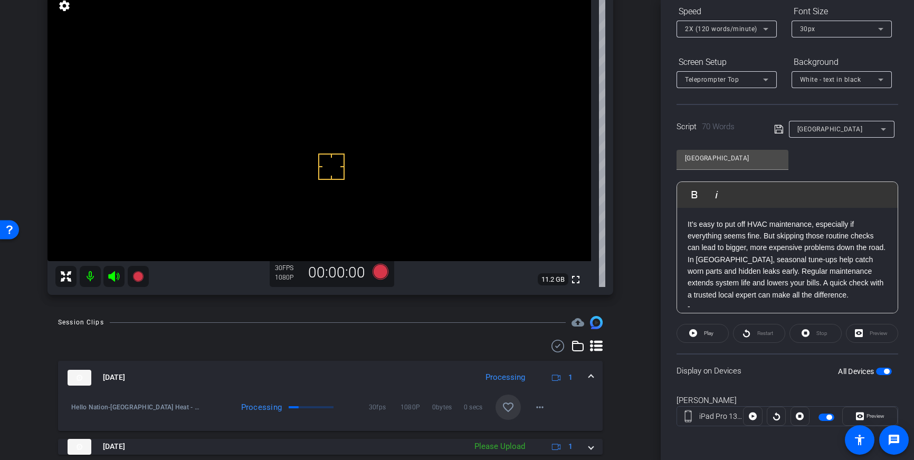
scroll to position [114, 0]
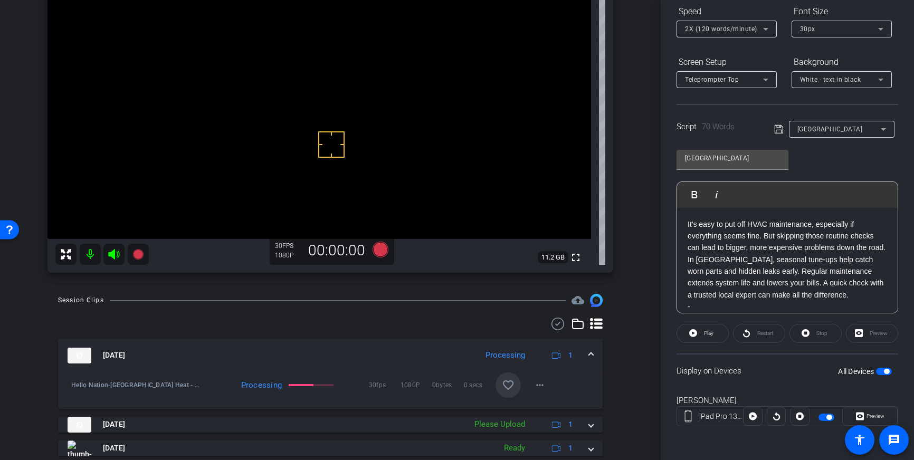
click at [507, 385] on mat-icon "favorite_border" at bounding box center [508, 385] width 13 height 13
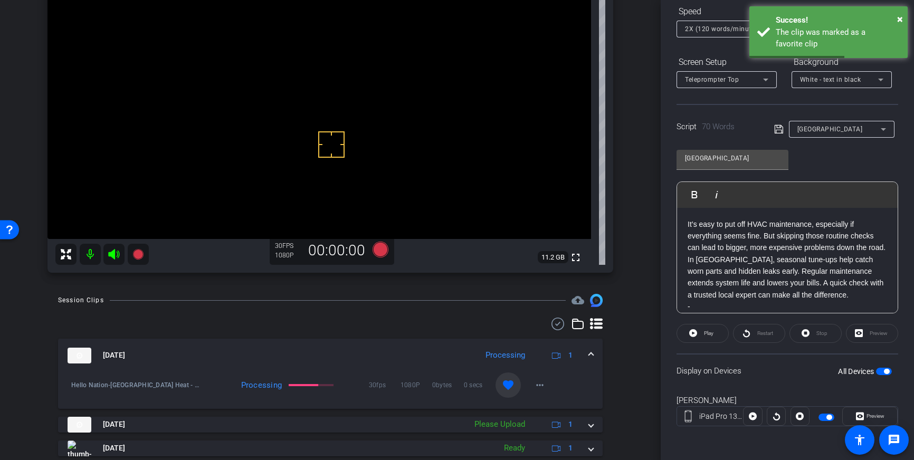
scroll to position [0, 0]
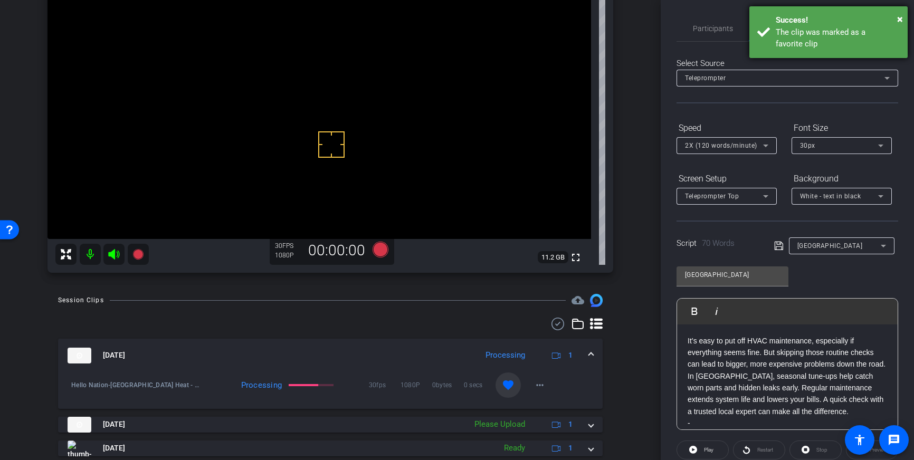
click at [832, 44] on div "The clip was marked as a favorite clip" at bounding box center [838, 38] width 124 height 24
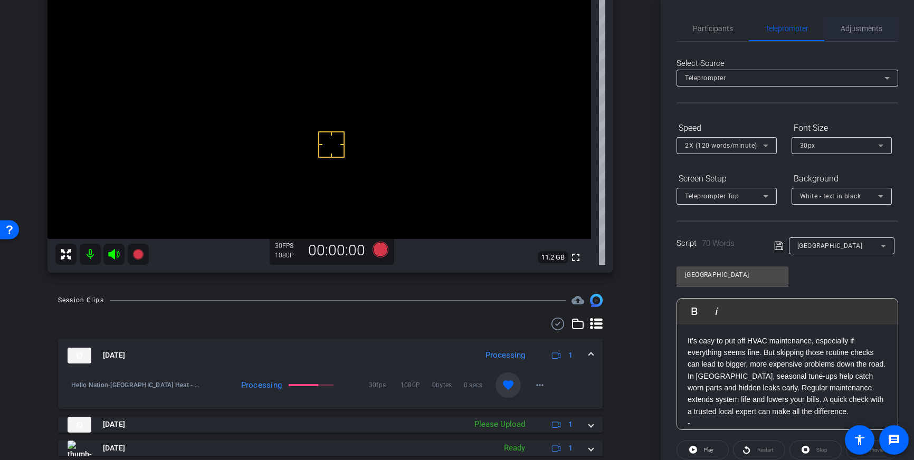
click at [857, 23] on span "Adjustments" at bounding box center [862, 28] width 42 height 25
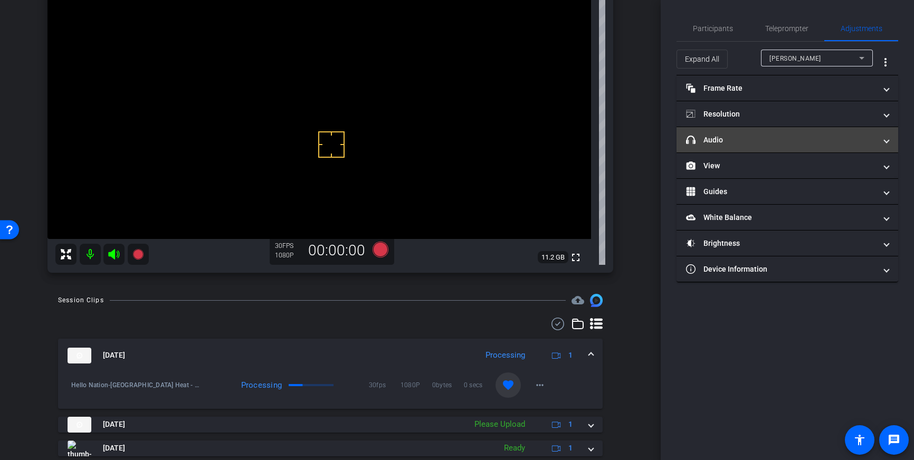
click at [788, 141] on mat-panel-title "headphone icon Audio" at bounding box center [781, 140] width 190 height 11
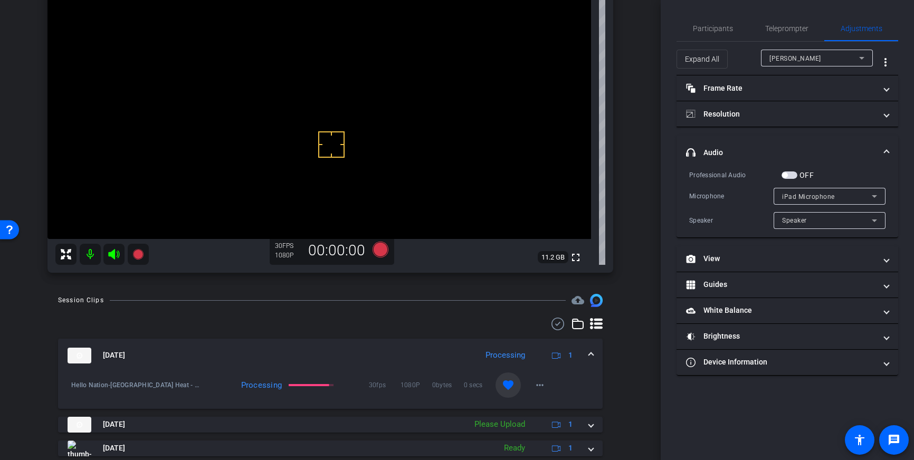
click at [789, 176] on span "button" at bounding box center [790, 175] width 16 height 7
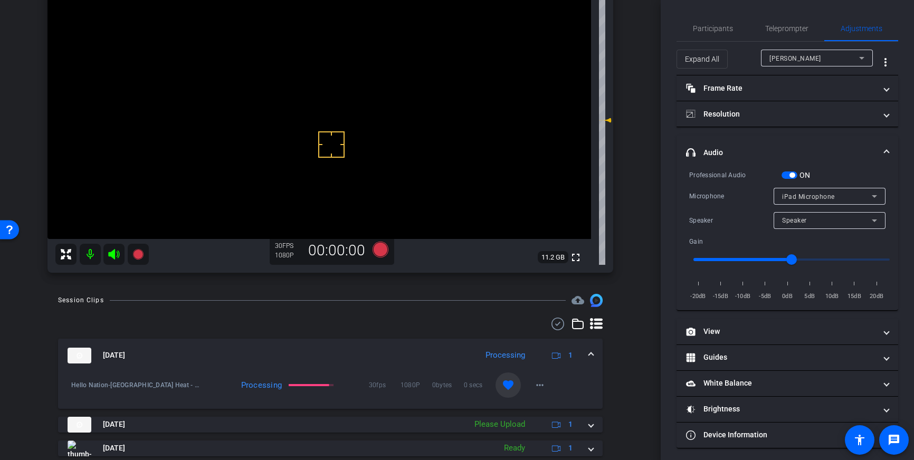
drag, startPoint x: 791, startPoint y: 176, endPoint x: 826, endPoint y: 220, distance: 56.3
click at [791, 176] on span "button" at bounding box center [792, 175] width 5 height 5
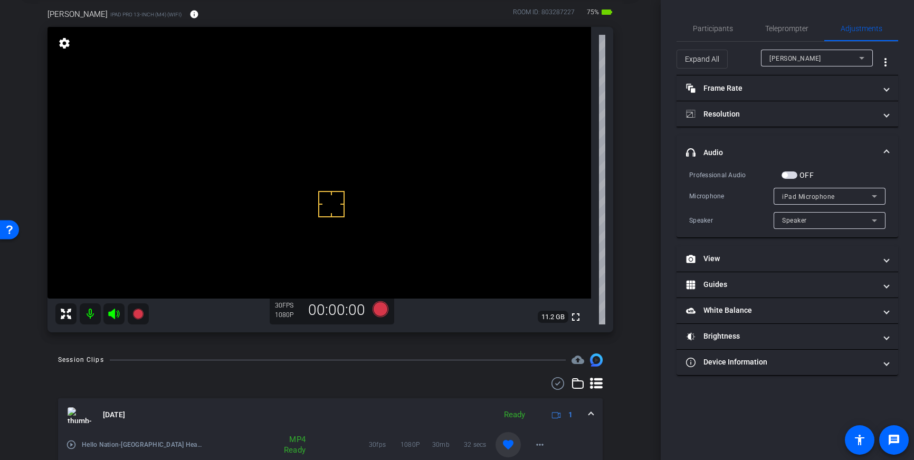
scroll to position [49, 0]
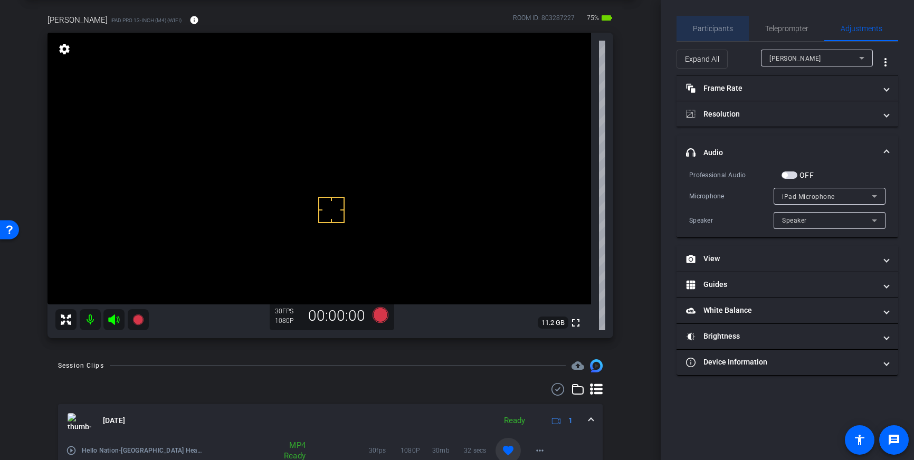
click at [721, 32] on span "Participants" at bounding box center [713, 28] width 40 height 7
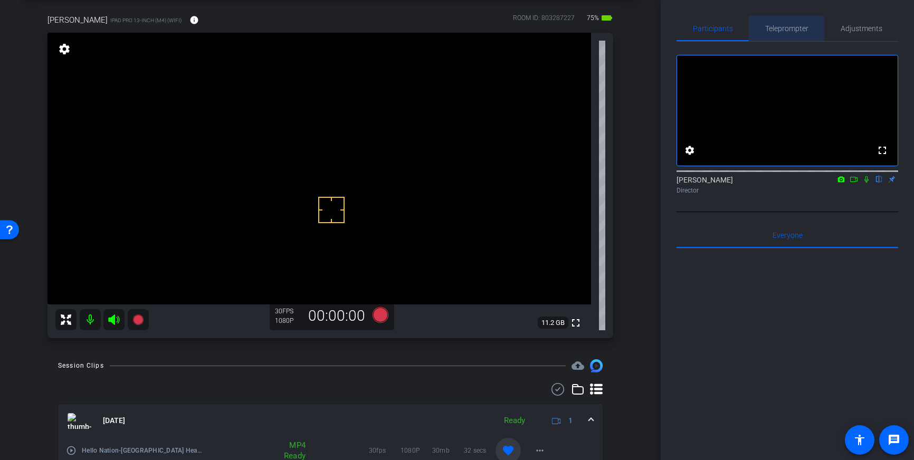
click at [777, 31] on span "Teleprompter" at bounding box center [787, 28] width 43 height 7
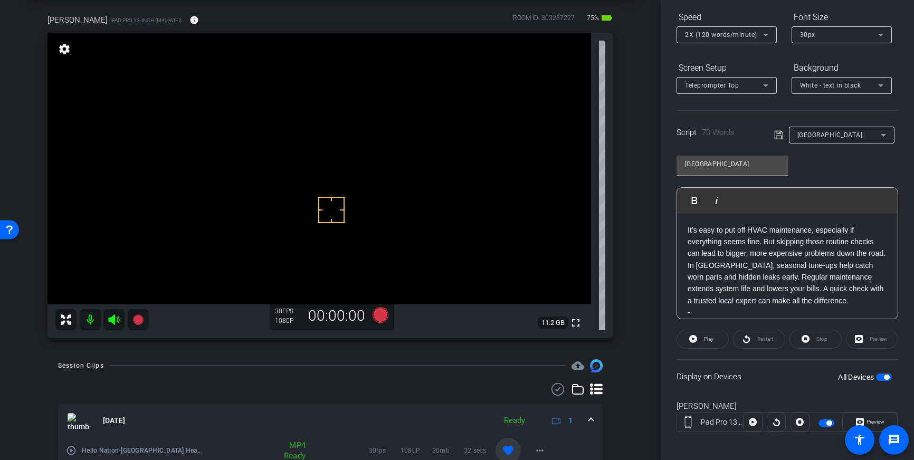
scroll to position [114, 0]
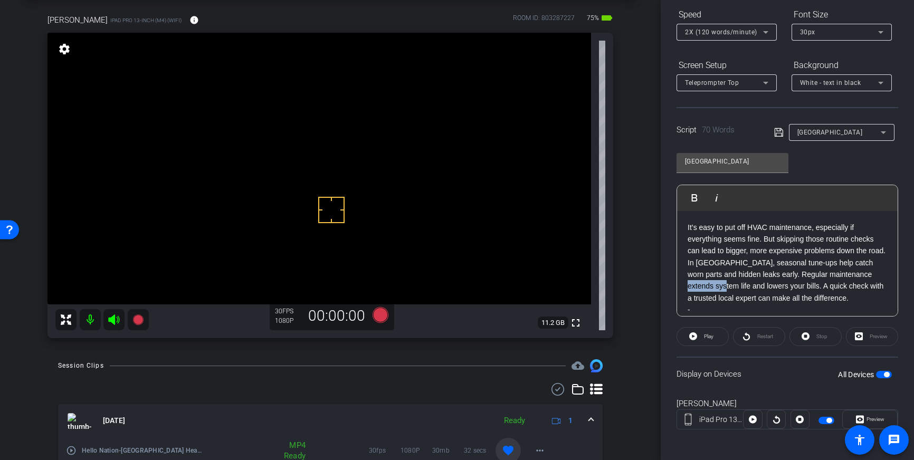
drag, startPoint x: 722, startPoint y: 286, endPoint x: 689, endPoint y: 290, distance: 33.5
click at [689, 290] on p "It’s easy to put off HVAC maintenance, especially if everything seems fine. But…" at bounding box center [788, 263] width 200 height 83
click at [778, 133] on icon at bounding box center [779, 132] width 8 height 8
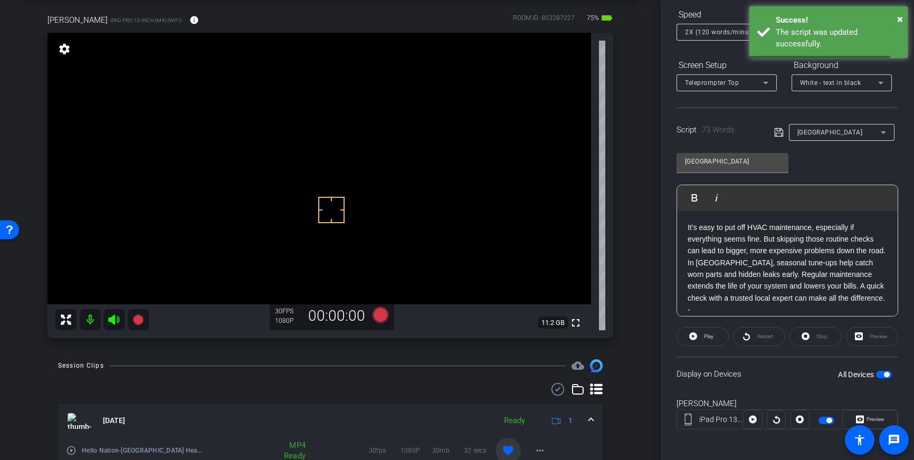
click at [884, 376] on button "All Devices" at bounding box center [884, 374] width 16 height 7
click at [887, 374] on span "button" at bounding box center [884, 374] width 16 height 7
click at [775, 133] on icon at bounding box center [780, 132] width 10 height 13
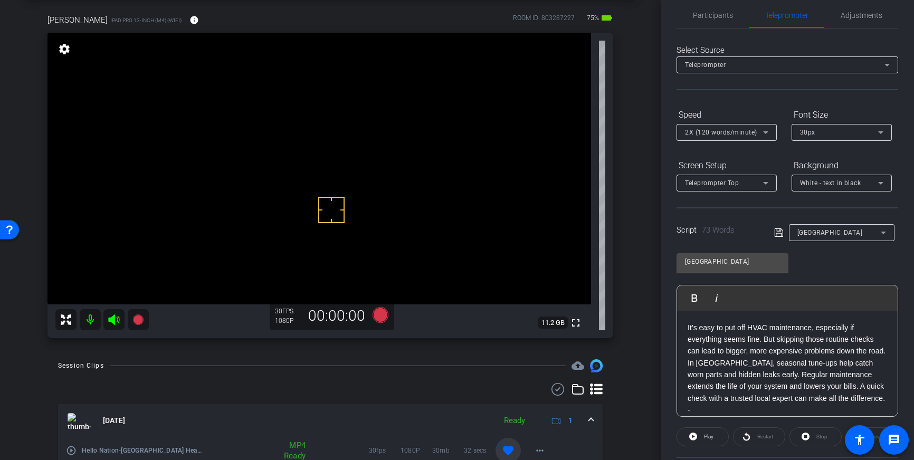
scroll to position [0, 0]
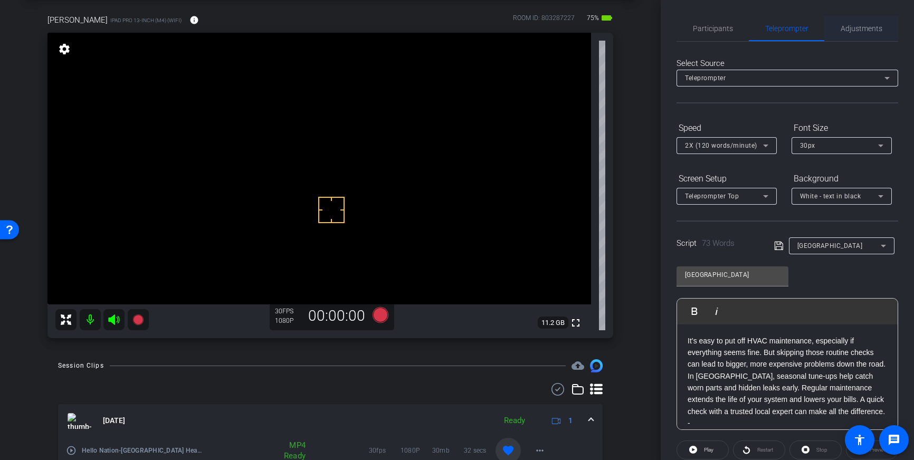
drag, startPoint x: 864, startPoint y: 29, endPoint x: 857, endPoint y: 36, distance: 10.1
click at [864, 29] on span "Adjustments" at bounding box center [862, 28] width 42 height 7
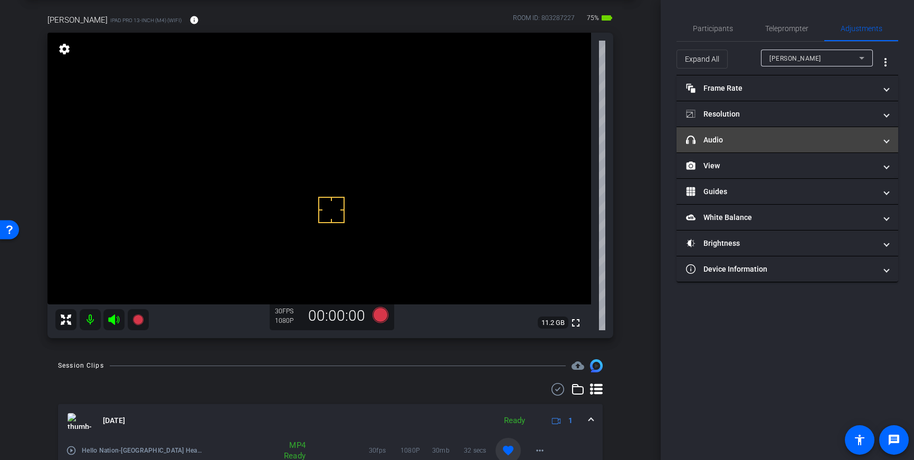
drag, startPoint x: 775, startPoint y: 136, endPoint x: 768, endPoint y: 140, distance: 7.8
click at [775, 136] on mat-panel-title "headphone icon Audio" at bounding box center [781, 140] width 190 height 11
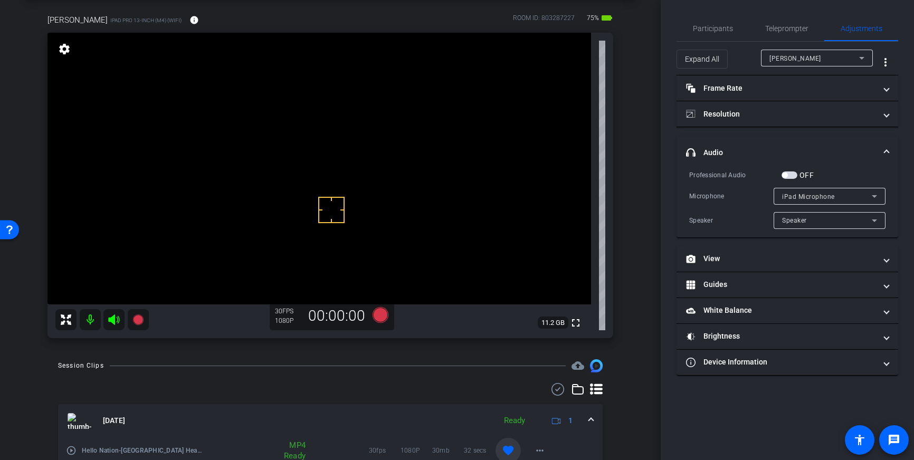
click at [791, 176] on span "button" at bounding box center [790, 175] width 16 height 7
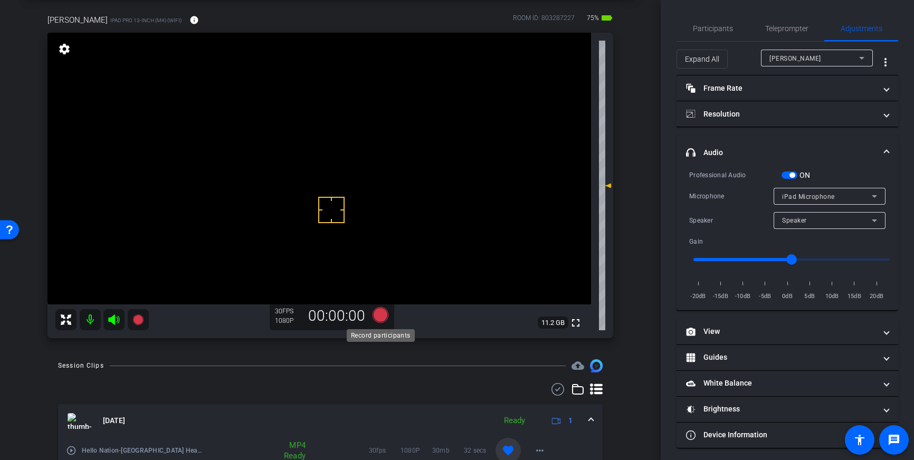
click at [384, 317] on icon at bounding box center [381, 315] width 16 height 16
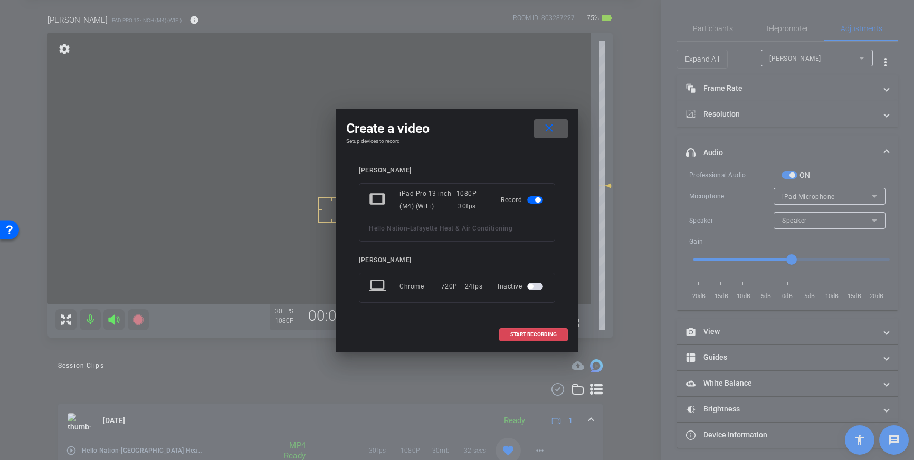
click at [532, 336] on span "START RECORDING" at bounding box center [534, 334] width 46 height 5
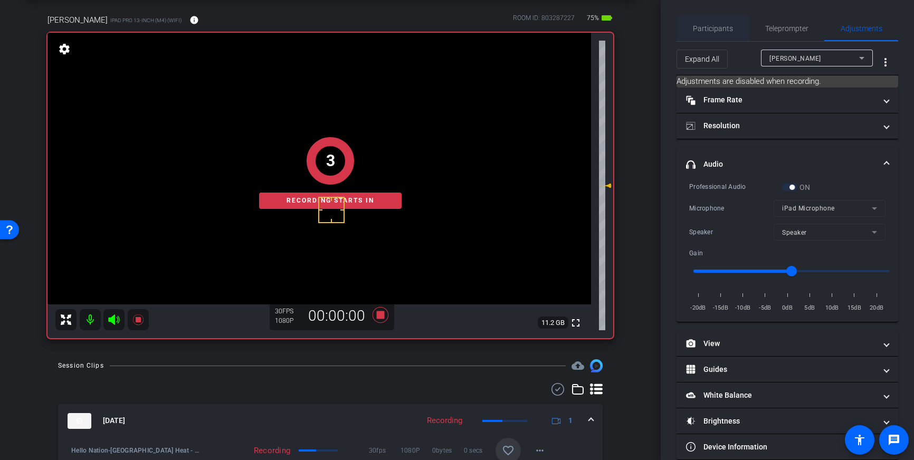
click at [704, 25] on span "Participants" at bounding box center [713, 28] width 40 height 7
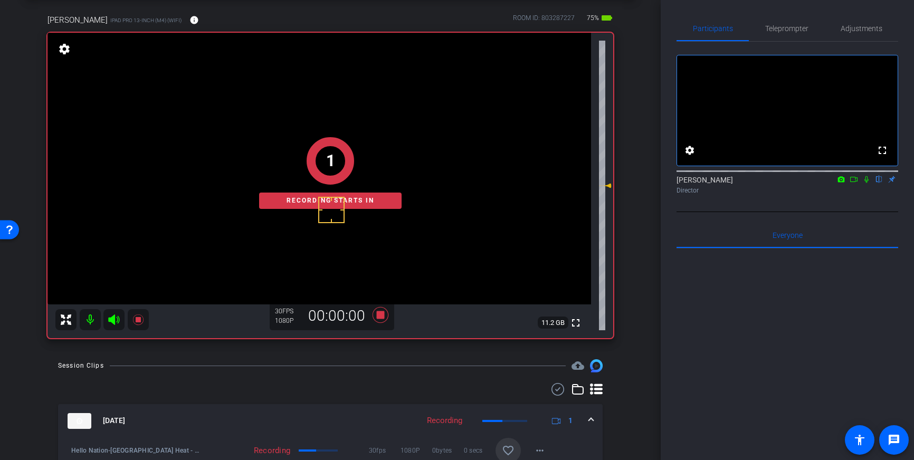
click at [867, 183] on icon at bounding box center [867, 179] width 8 height 7
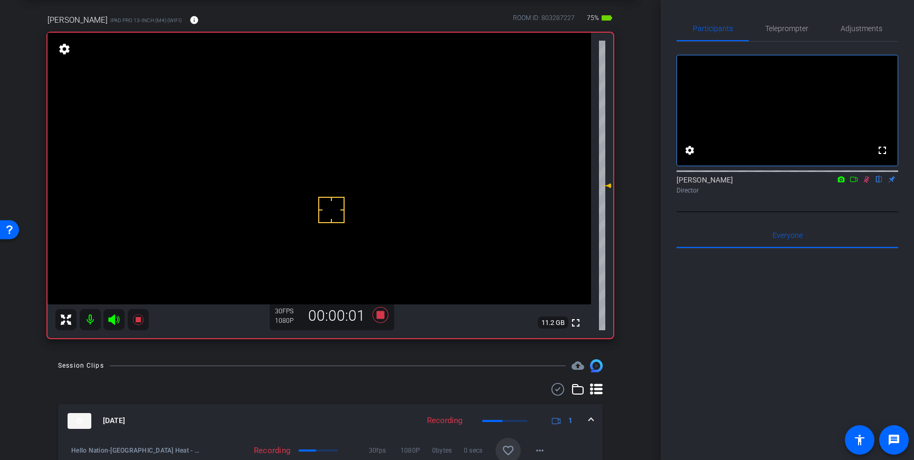
click at [868, 183] on icon at bounding box center [867, 179] width 6 height 7
click at [382, 317] on icon at bounding box center [381, 315] width 16 height 16
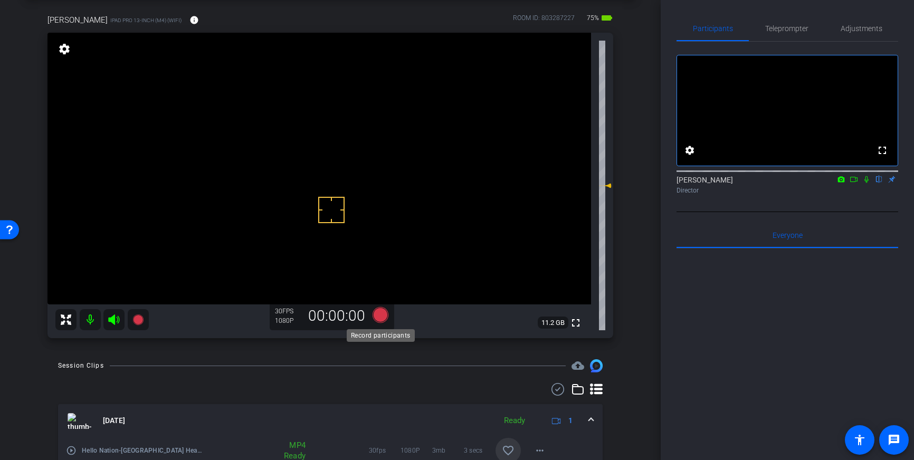
click at [372, 321] on icon at bounding box center [380, 315] width 25 height 19
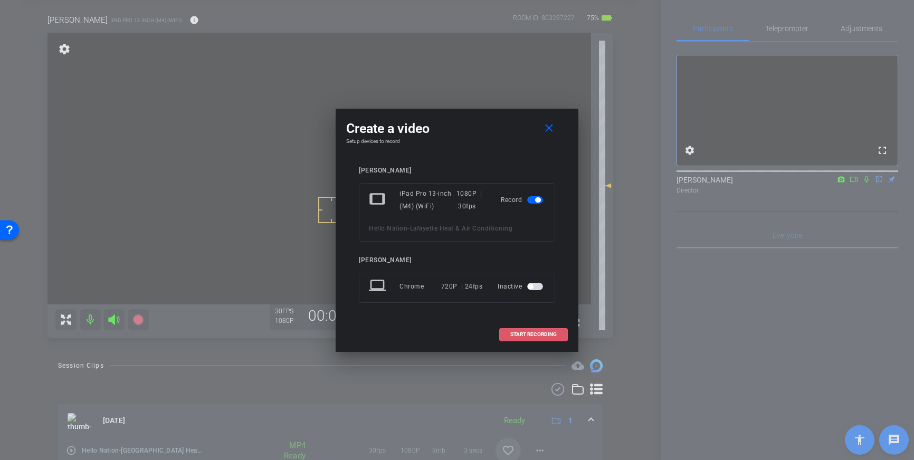
click at [517, 333] on span "START RECORDING" at bounding box center [534, 334] width 46 height 5
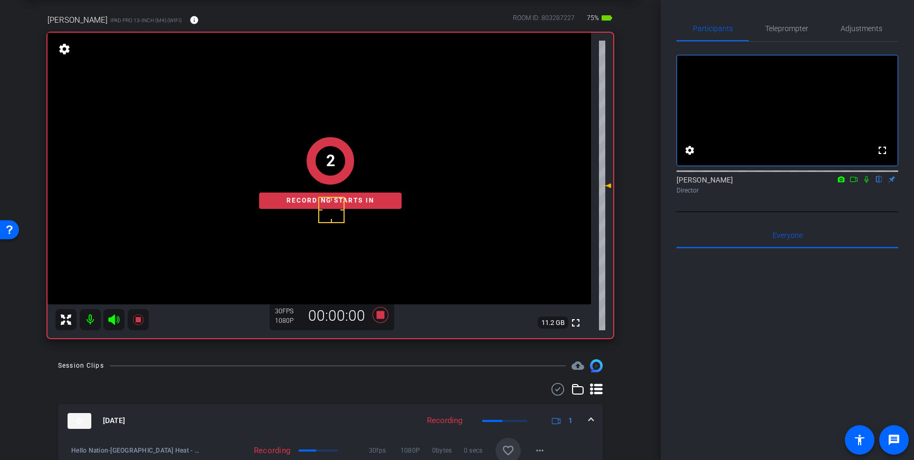
click at [379, 316] on div "2 Recording starts in" at bounding box center [331, 172] width 566 height 331
click at [381, 319] on div "1 Recording starts in" at bounding box center [331, 172] width 566 height 331
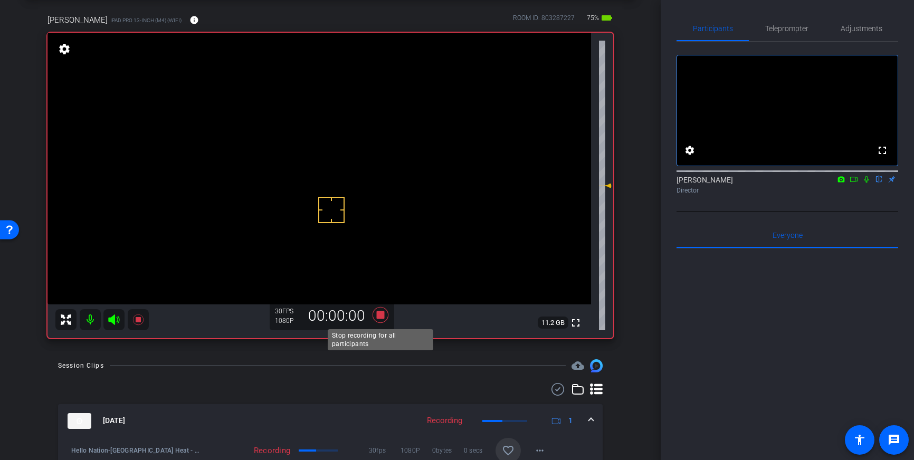
click at [381, 319] on icon at bounding box center [381, 315] width 16 height 16
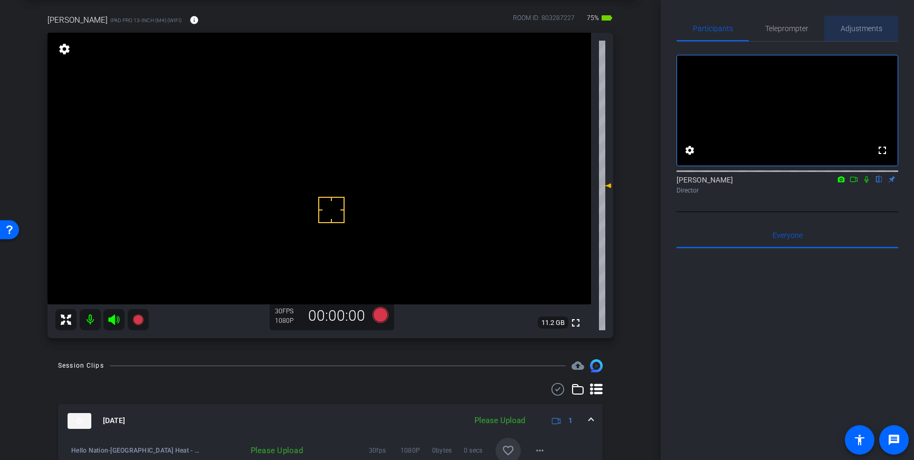
click at [864, 26] on span "Adjustments" at bounding box center [862, 28] width 42 height 7
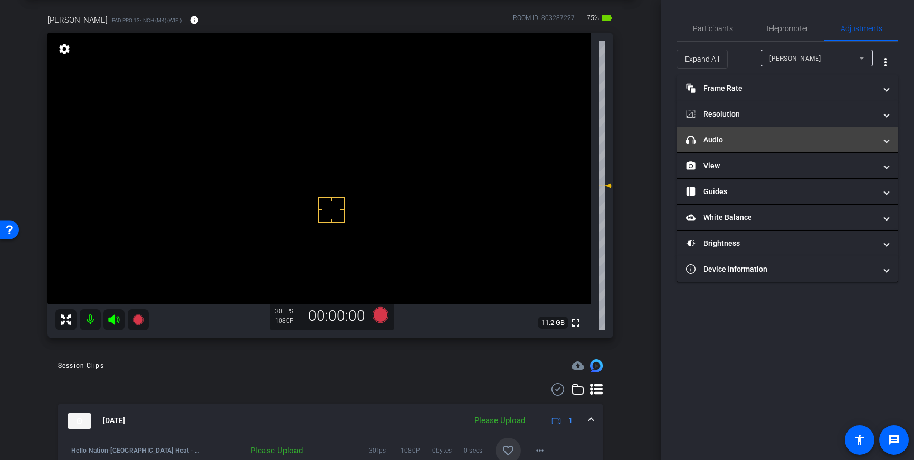
click at [830, 143] on mat-panel-title "headphone icon Audio" at bounding box center [781, 140] width 190 height 11
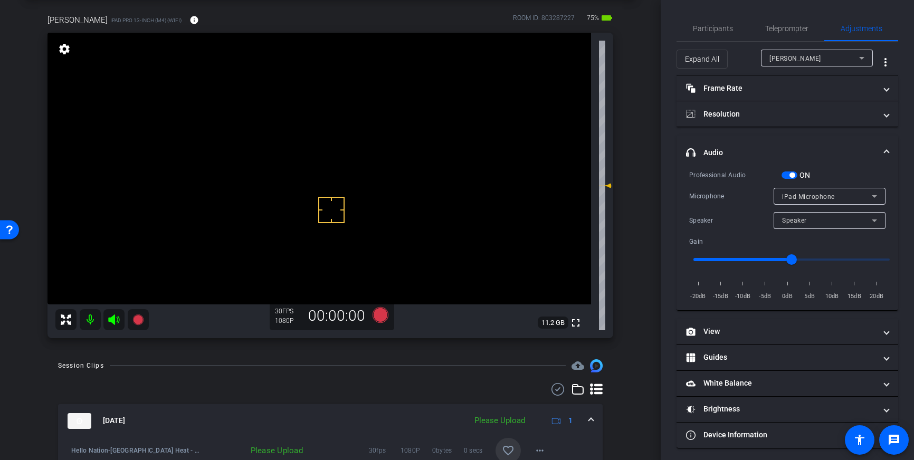
click at [794, 173] on span "button" at bounding box center [792, 175] width 5 height 5
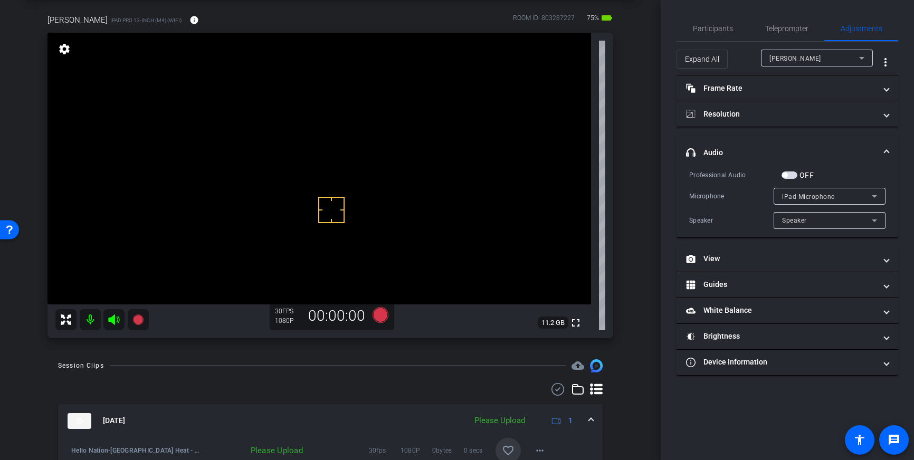
click at [791, 173] on span "button" at bounding box center [790, 175] width 16 height 7
click at [380, 314] on icon at bounding box center [381, 315] width 16 height 16
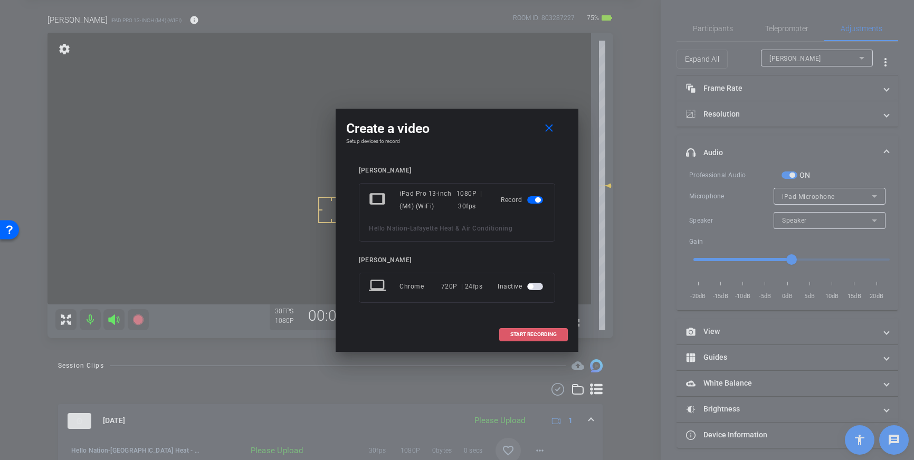
click at [539, 334] on span "START RECORDING" at bounding box center [534, 334] width 46 height 5
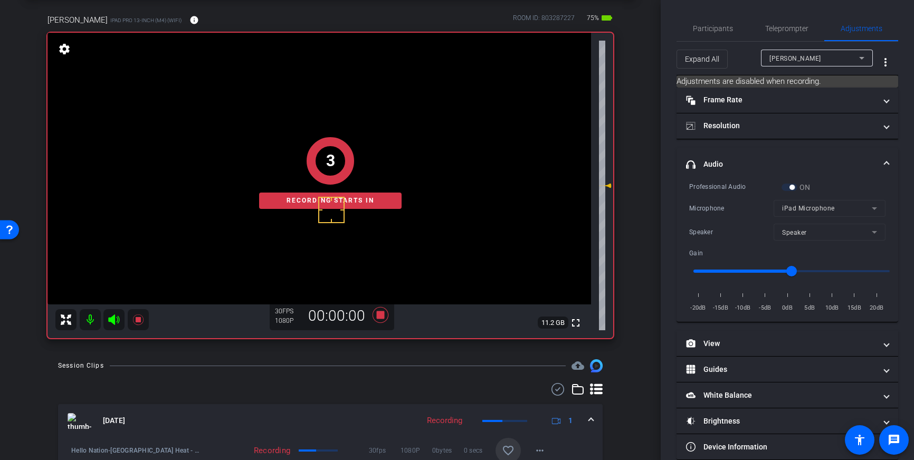
drag, startPoint x: 720, startPoint y: 23, endPoint x: 747, endPoint y: 55, distance: 42.0
click at [720, 23] on span "Participants" at bounding box center [713, 28] width 40 height 25
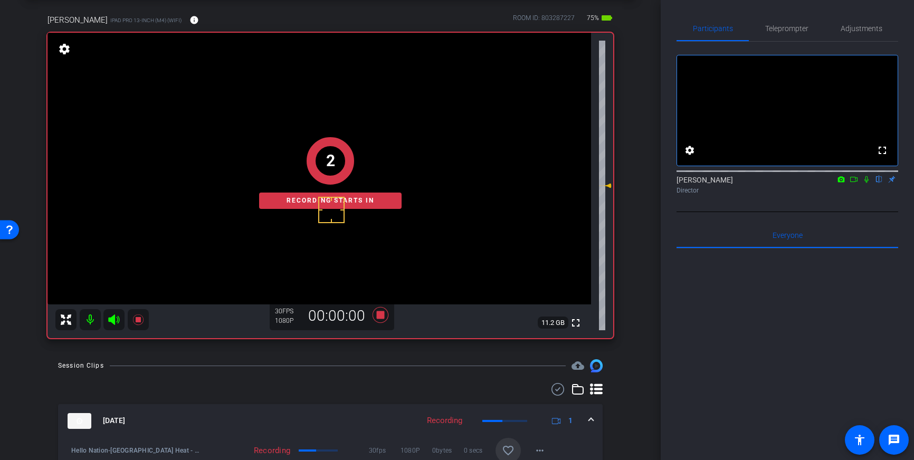
drag, startPoint x: 865, startPoint y: 195, endPoint x: 875, endPoint y: 213, distance: 21.3
click at [865, 183] on icon at bounding box center [867, 179] width 8 height 7
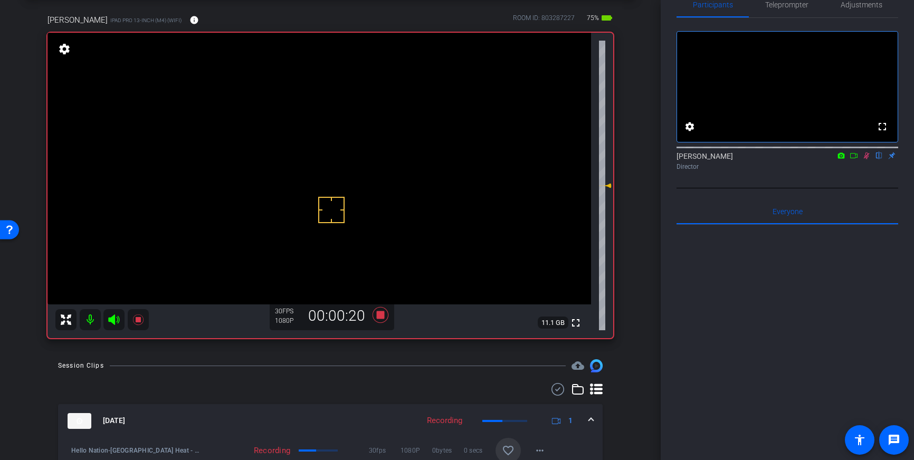
scroll to position [23, 0]
click at [866, 160] on icon at bounding box center [867, 156] width 8 height 7
click at [381, 316] on icon at bounding box center [381, 315] width 16 height 16
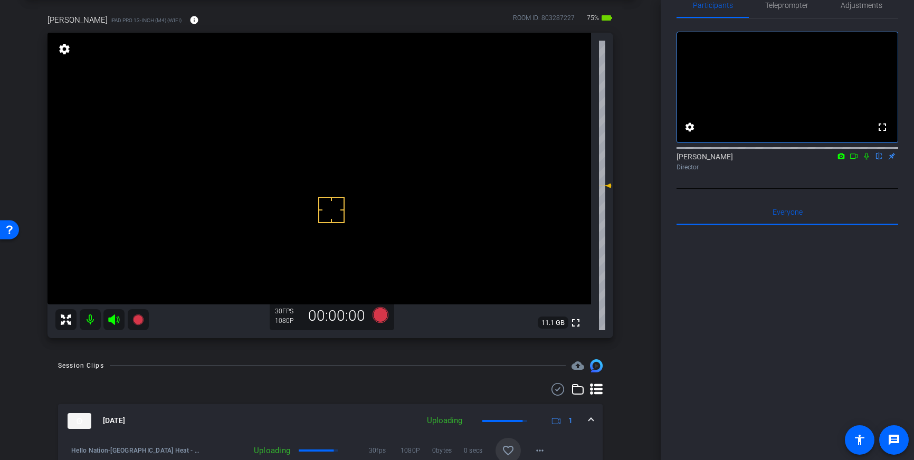
click at [852, 9] on span "Adjustments" at bounding box center [862, 5] width 42 height 7
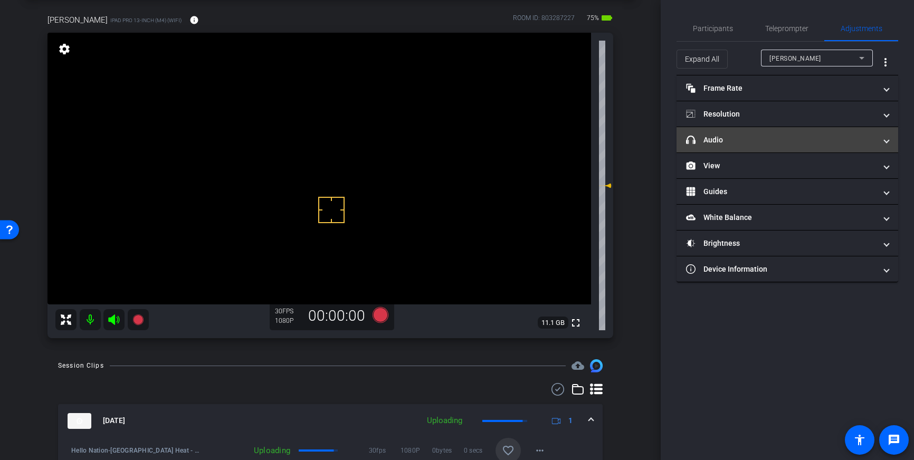
click at [833, 135] on mat-panel-title "headphone icon Audio" at bounding box center [781, 140] width 190 height 11
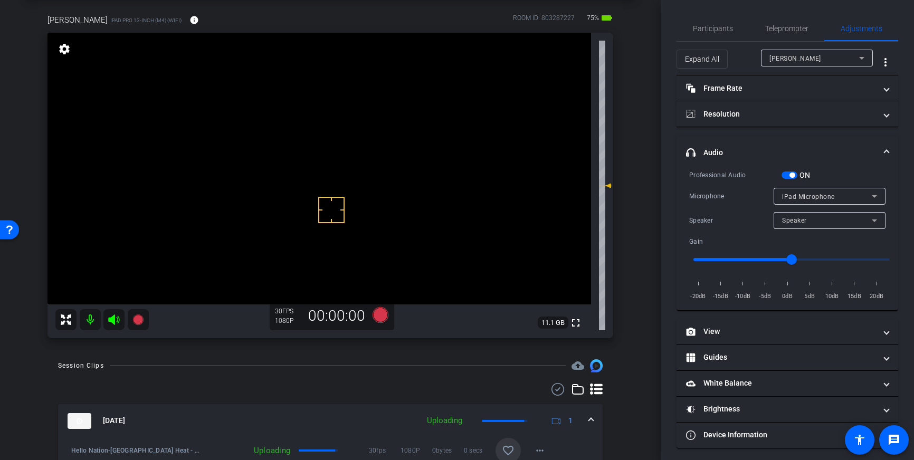
click at [793, 174] on span "button" at bounding box center [792, 175] width 5 height 5
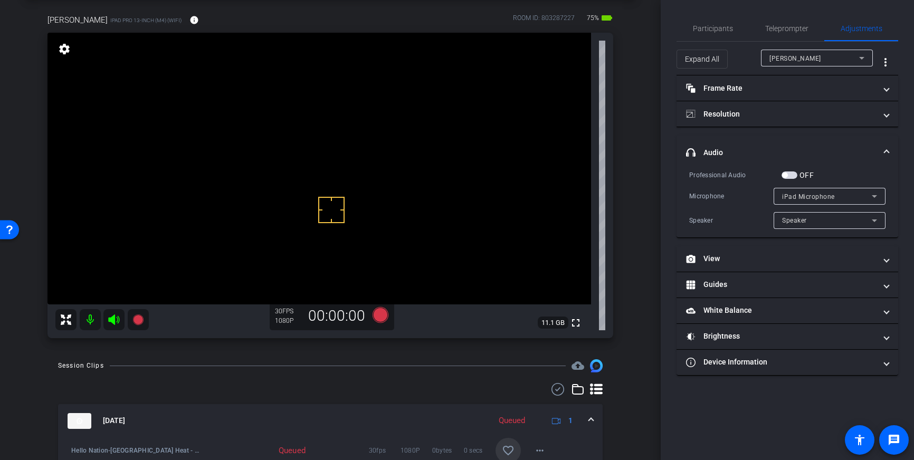
drag, startPoint x: 886, startPoint y: 152, endPoint x: 852, endPoint y: 165, distance: 36.3
click at [886, 152] on span at bounding box center [887, 152] width 4 height 11
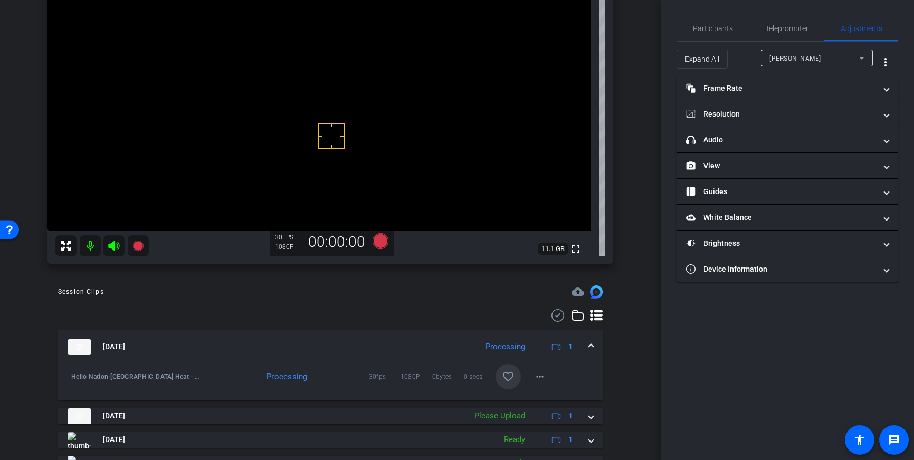
scroll to position [126, 0]
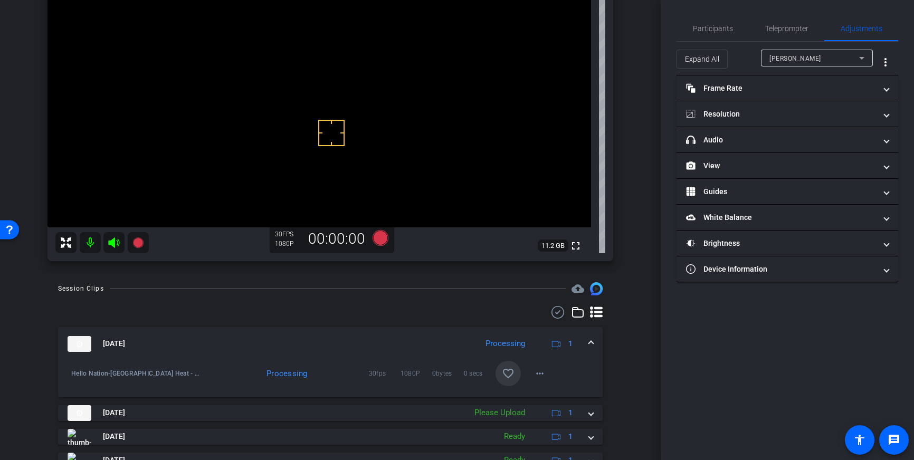
click at [503, 375] on mat-icon "favorite_border" at bounding box center [508, 373] width 13 height 13
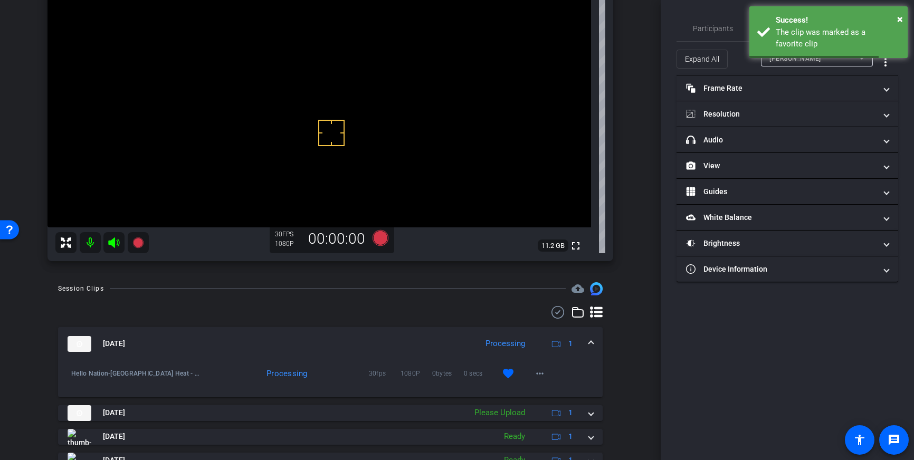
drag, startPoint x: 588, startPoint y: 340, endPoint x: 572, endPoint y: 354, distance: 21.7
click at [588, 340] on div "Oct 1, 2025 Processing 1" at bounding box center [329, 344] width 522 height 16
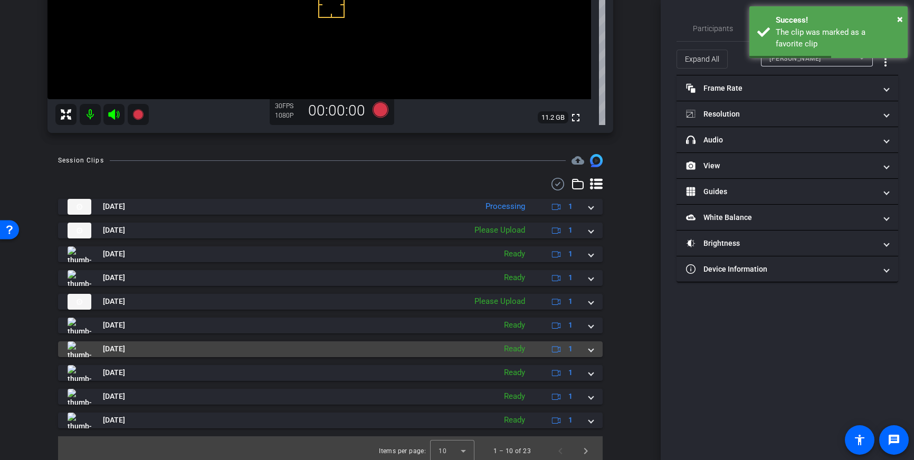
scroll to position [260, 0]
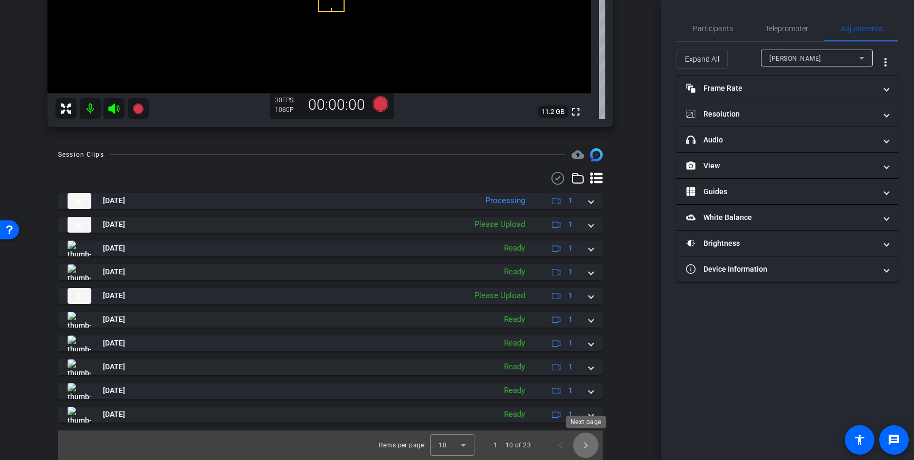
click at [588, 442] on span "Next page" at bounding box center [585, 445] width 25 height 25
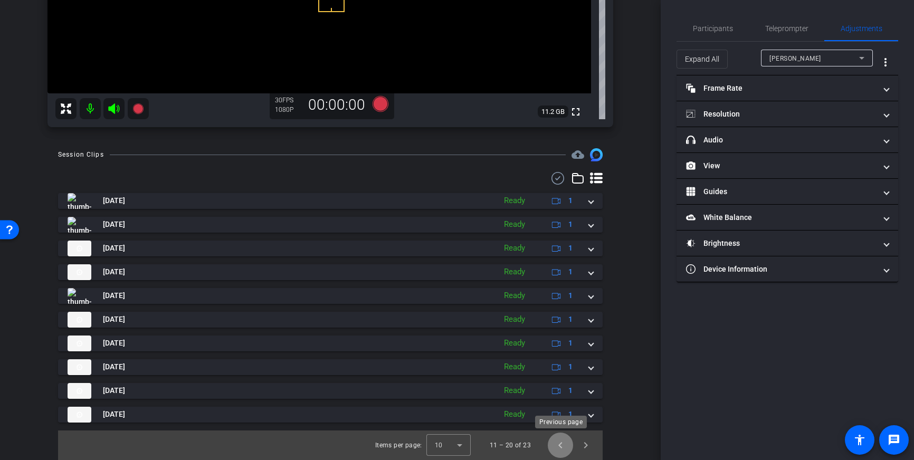
click at [559, 443] on span "Previous page" at bounding box center [560, 445] width 25 height 25
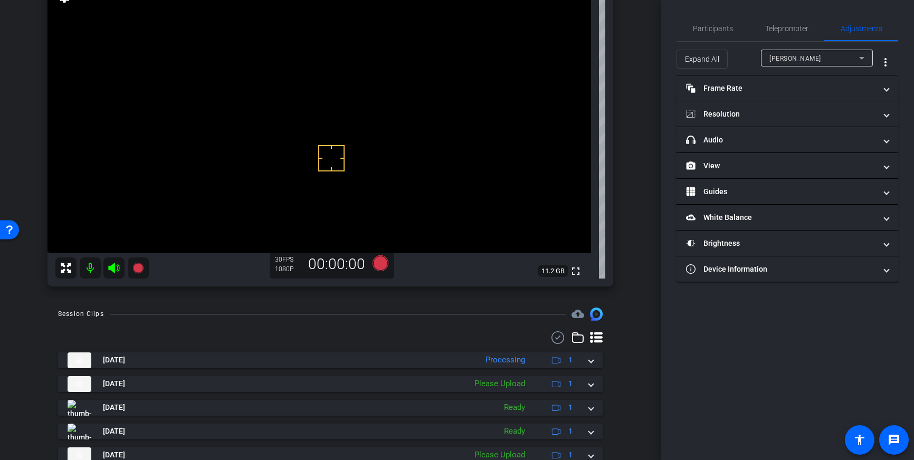
scroll to position [0, 0]
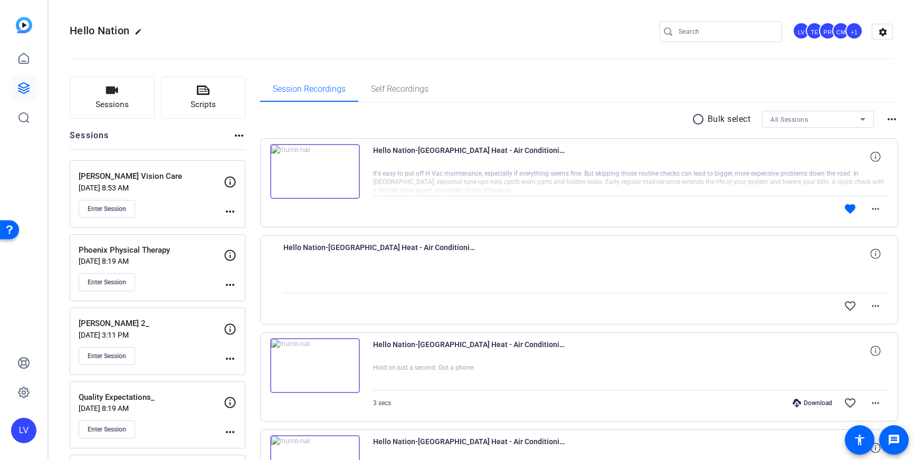
click at [196, 276] on div "Enter Session" at bounding box center [151, 282] width 145 height 18
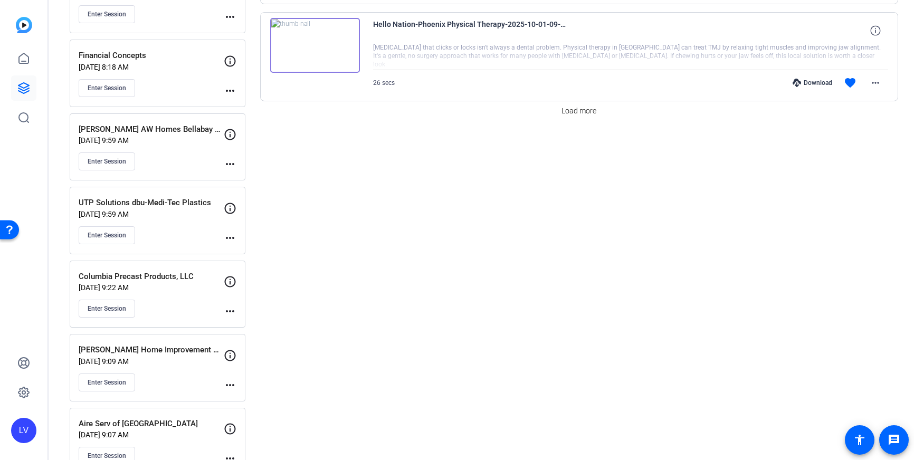
scroll to position [884, 0]
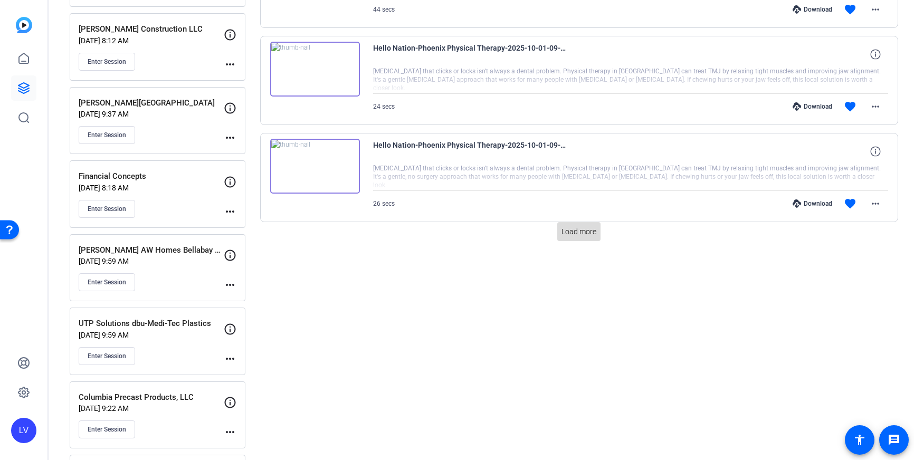
click at [577, 234] on span "Load more" at bounding box center [579, 231] width 35 height 11
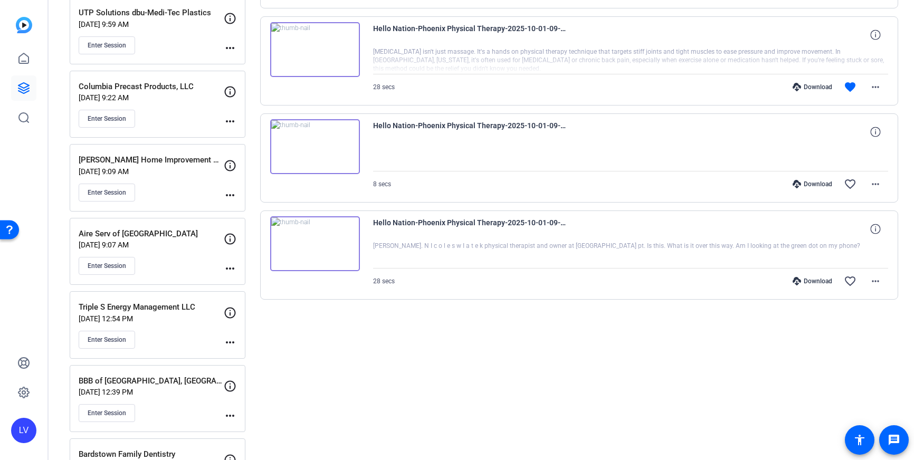
scroll to position [1128, 0]
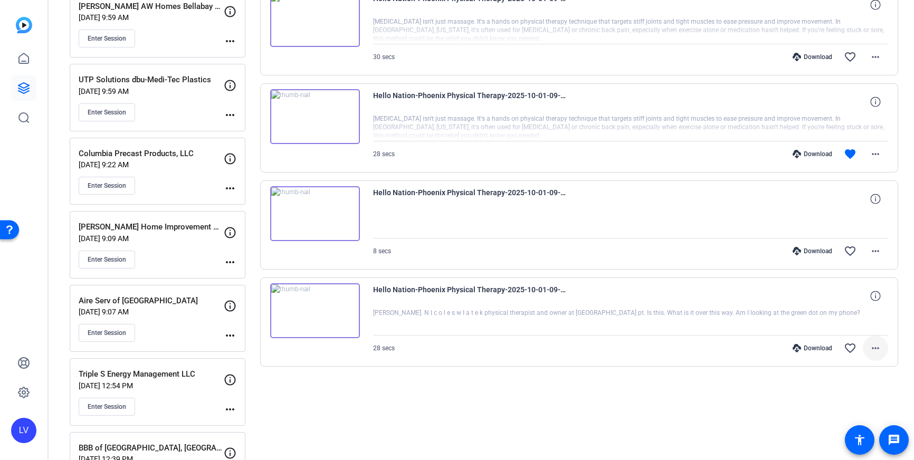
click at [872, 352] on mat-icon "more_horiz" at bounding box center [876, 348] width 13 height 13
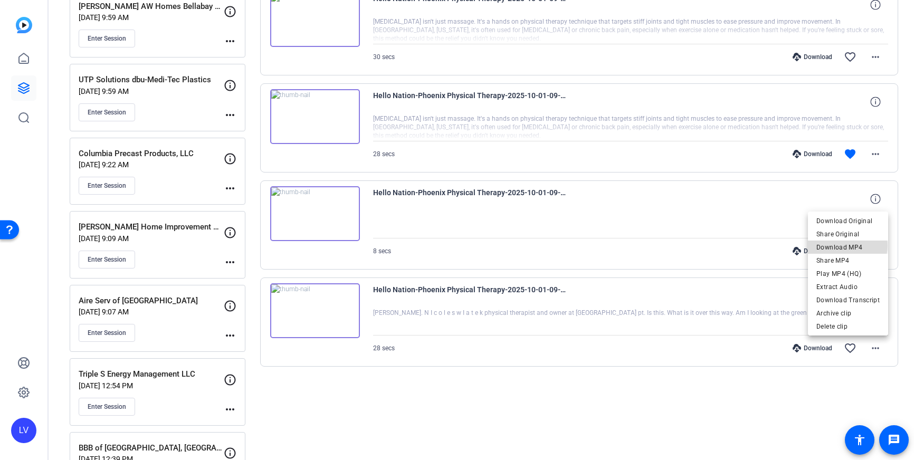
click at [848, 245] on span "Download MP4" at bounding box center [848, 247] width 63 height 13
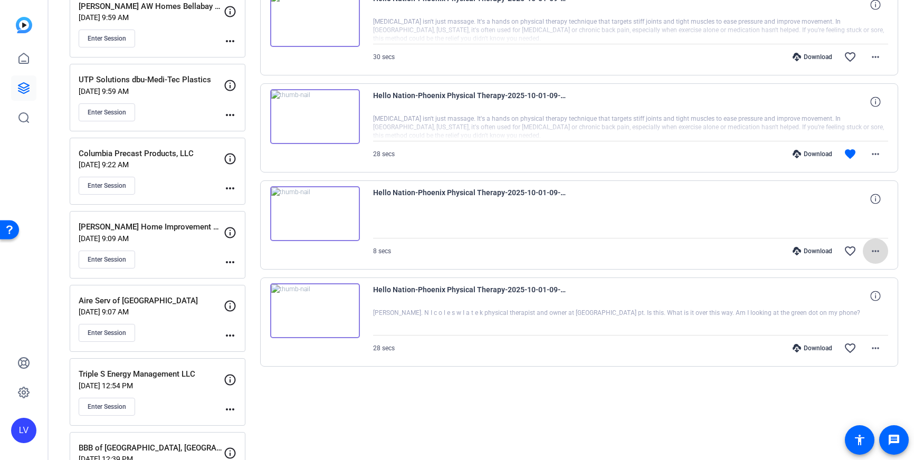
click at [881, 254] on mat-icon "more_horiz" at bounding box center [876, 251] width 13 height 13
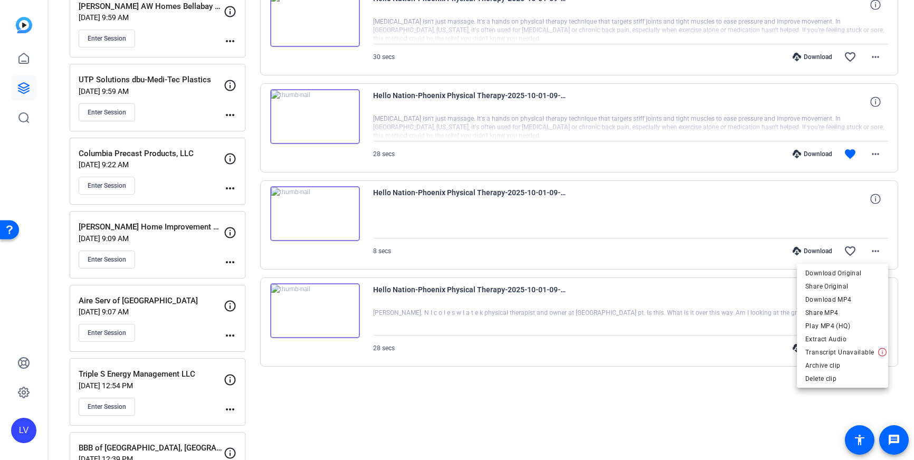
click at [858, 298] on span "Download MP4" at bounding box center [843, 300] width 74 height 13
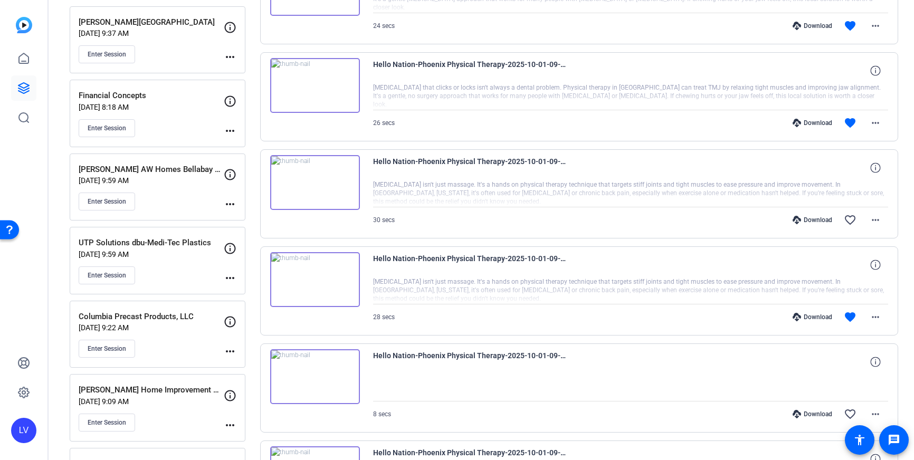
scroll to position [964, 0]
click at [877, 315] on mat-icon "more_horiz" at bounding box center [876, 318] width 13 height 13
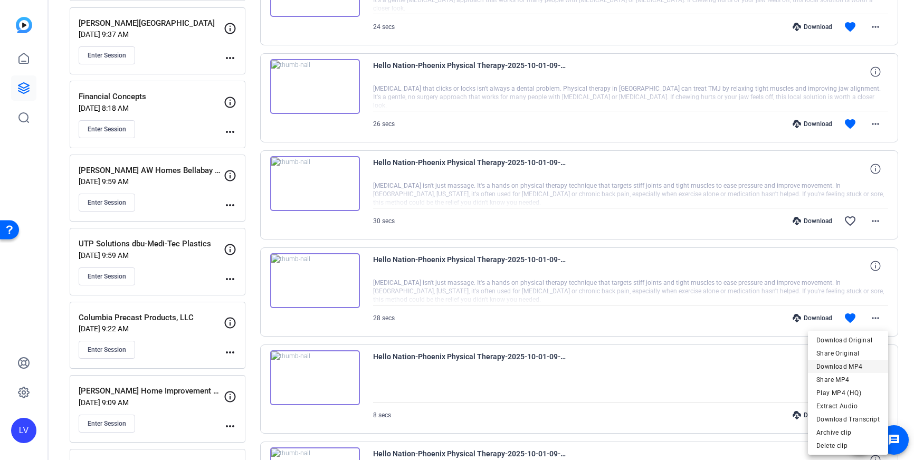
click at [862, 363] on span "Download MP4" at bounding box center [848, 367] width 63 height 13
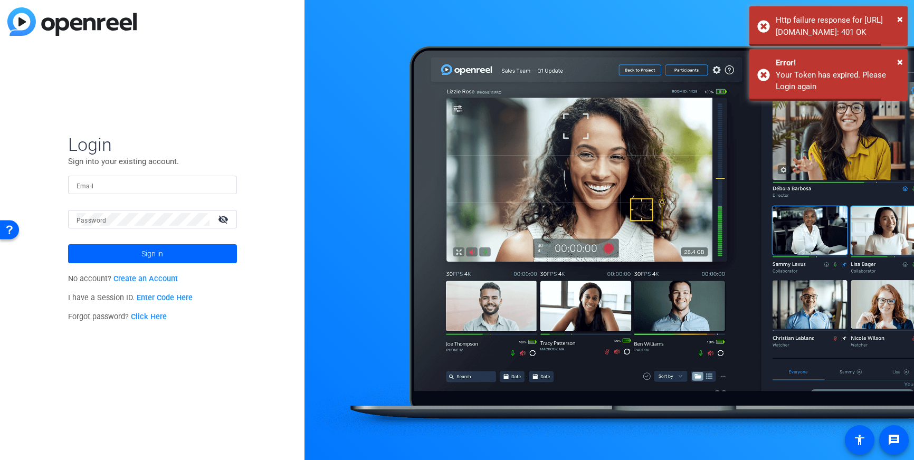
type input "lvoss@cgicompany.com"
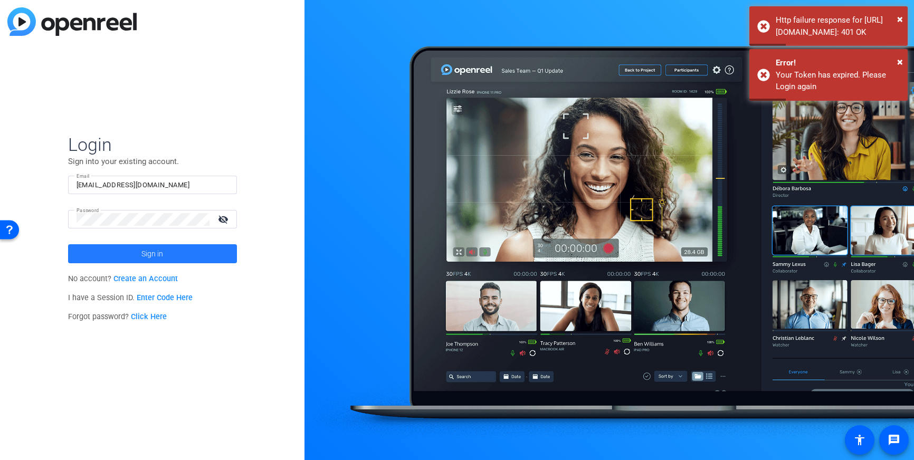
click at [190, 252] on span at bounding box center [152, 253] width 169 height 25
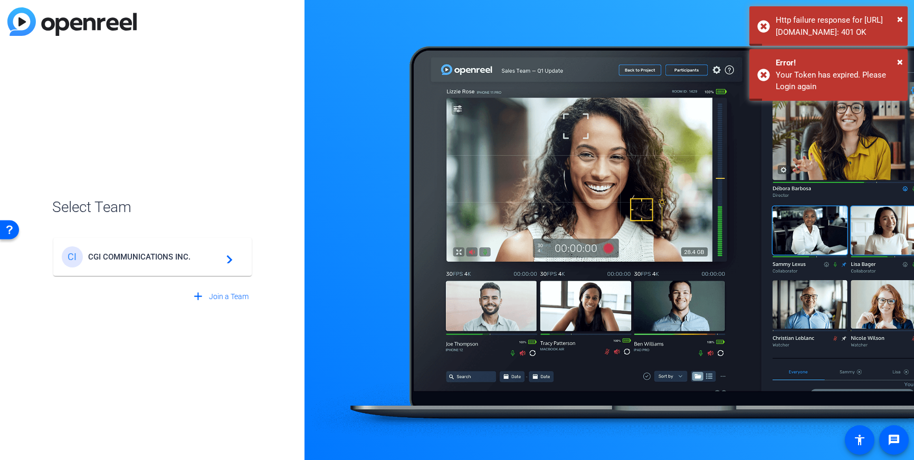
click at [196, 254] on span "CGI COMMUNICATIONS INC." at bounding box center [154, 257] width 132 height 10
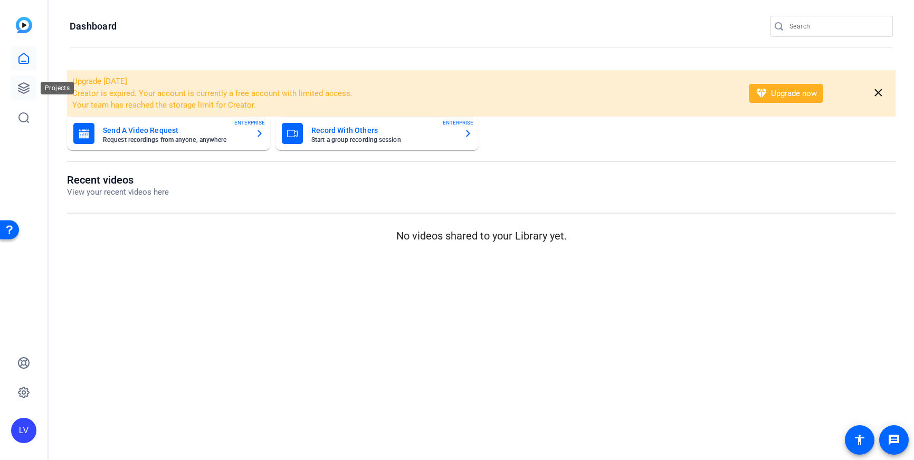
click at [27, 94] on link at bounding box center [23, 87] width 25 height 25
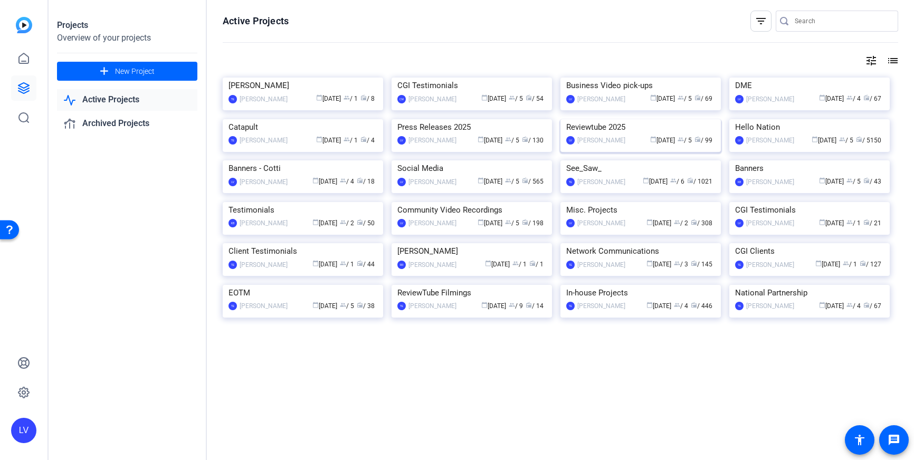
click at [656, 119] on img at bounding box center [641, 119] width 160 height 0
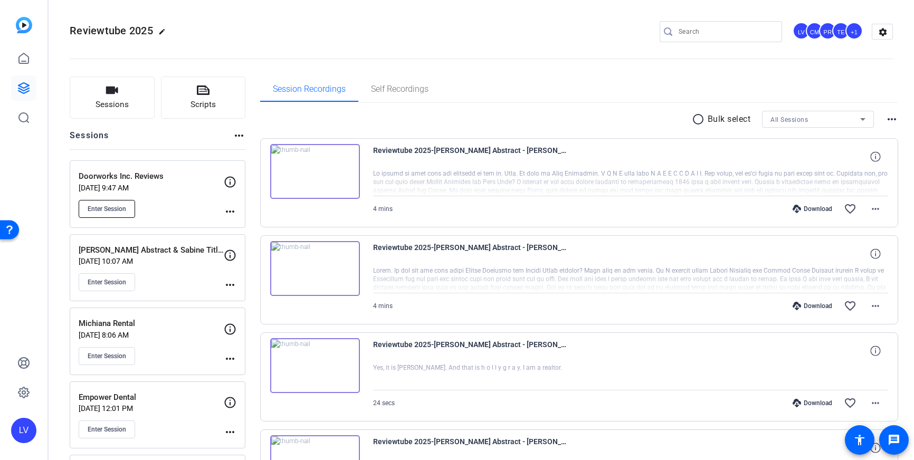
click at [108, 213] on button "Enter Session" at bounding box center [107, 209] width 56 height 18
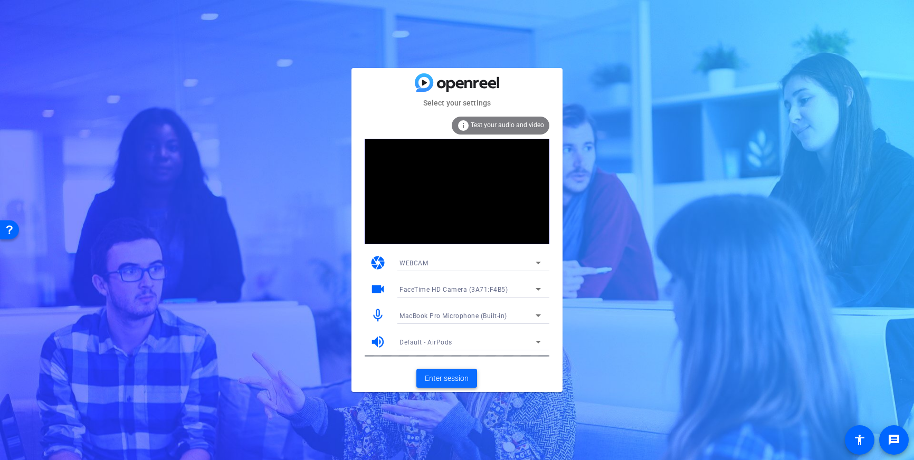
click at [462, 381] on span "Enter session" at bounding box center [447, 378] width 44 height 11
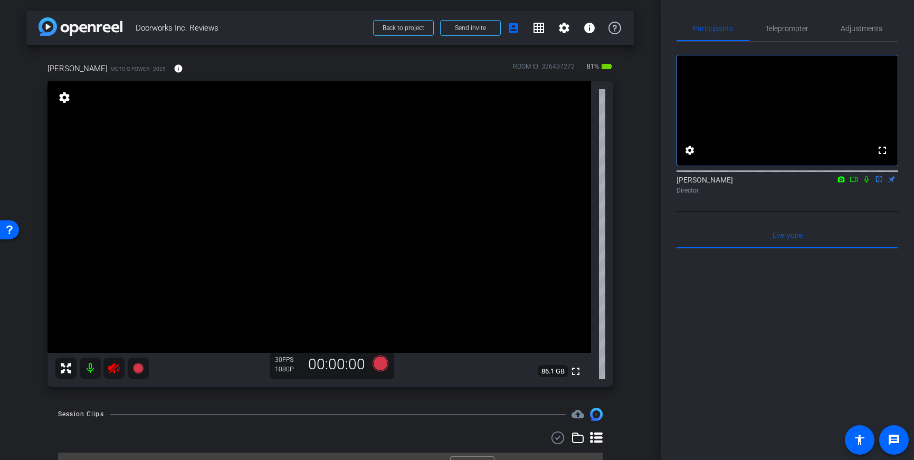
click at [117, 372] on icon at bounding box center [114, 368] width 13 height 13
drag, startPoint x: 791, startPoint y: 26, endPoint x: 796, endPoint y: 51, distance: 25.3
click at [791, 26] on span "Teleprompter" at bounding box center [787, 28] width 43 height 7
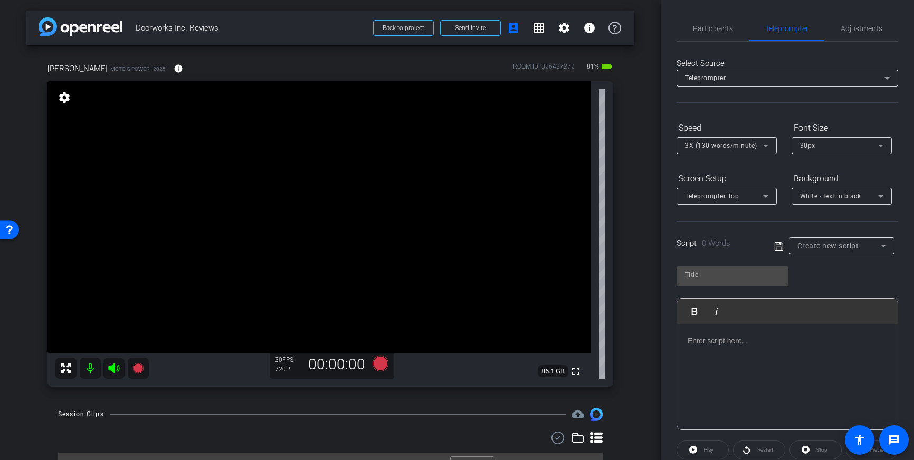
click at [768, 327] on div at bounding box center [787, 378] width 221 height 106
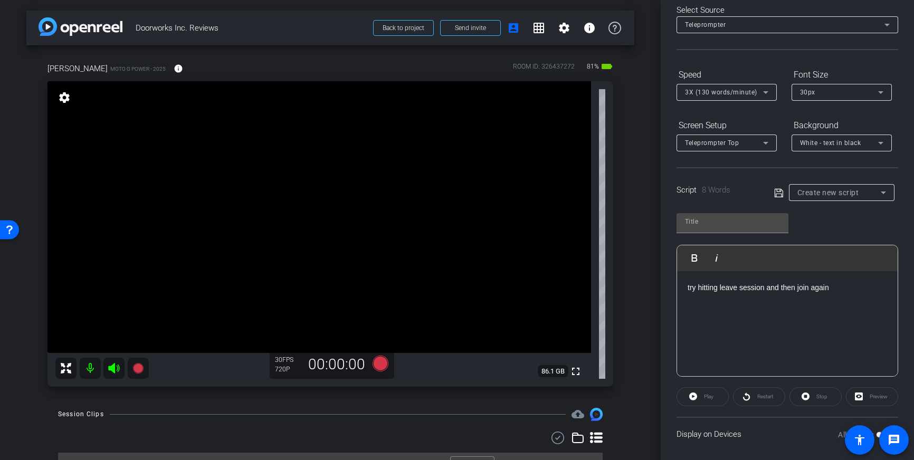
scroll to position [117, 0]
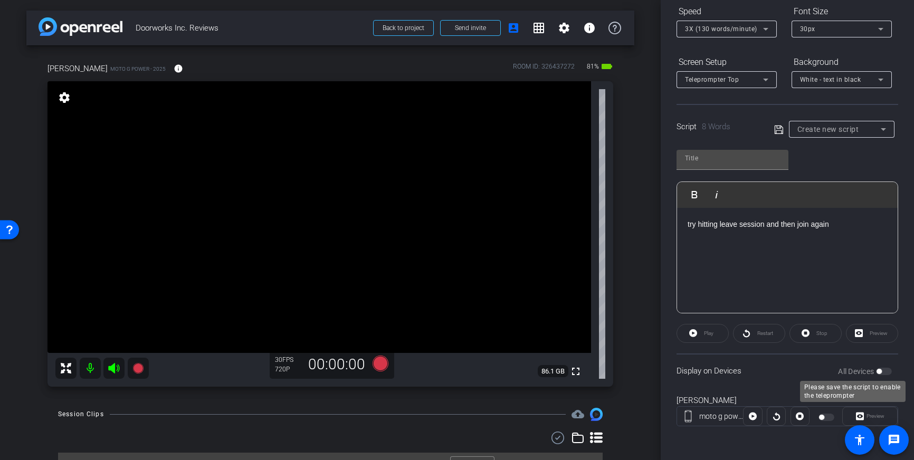
click at [883, 371] on div "All Devices" at bounding box center [865, 371] width 54 height 11
click at [884, 373] on div "All Devices" at bounding box center [865, 371] width 54 height 11
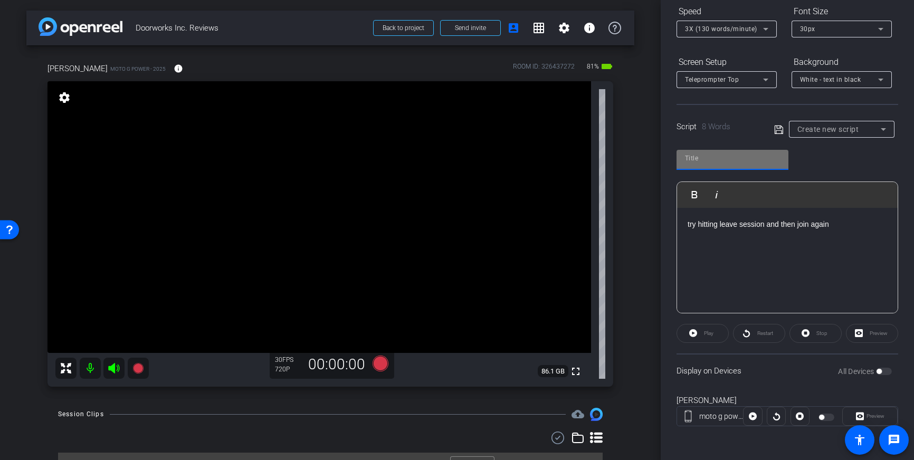
click at [761, 152] on input "text" at bounding box center [732, 158] width 95 height 13
click at [778, 129] on icon at bounding box center [780, 130] width 10 height 13
type input "Default title 8061"
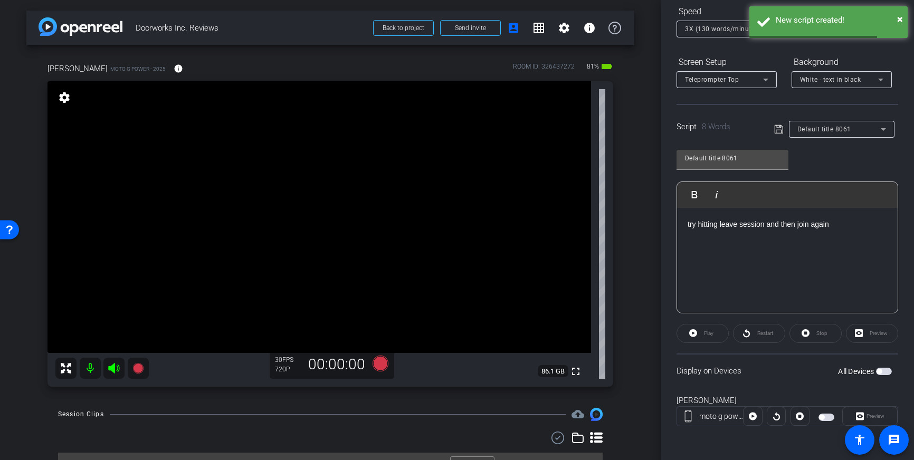
click at [883, 370] on span "button" at bounding box center [884, 371] width 16 height 7
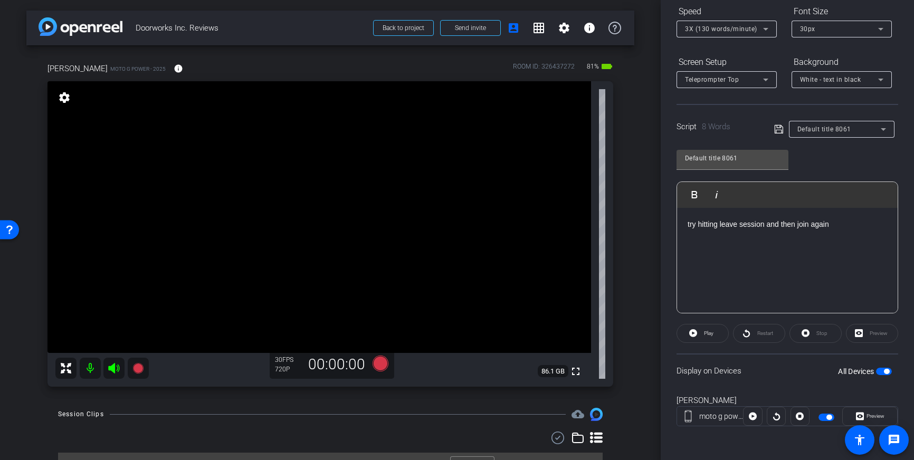
click at [884, 370] on span "button" at bounding box center [884, 371] width 16 height 7
drag, startPoint x: 110, startPoint y: 371, endPoint x: 123, endPoint y: 373, distance: 12.9
click at [111, 371] on icon at bounding box center [114, 368] width 13 height 13
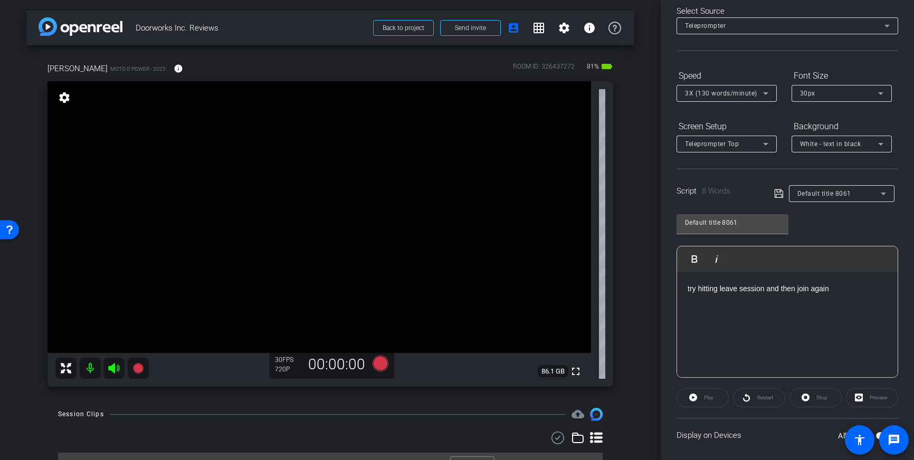
scroll to position [0, 0]
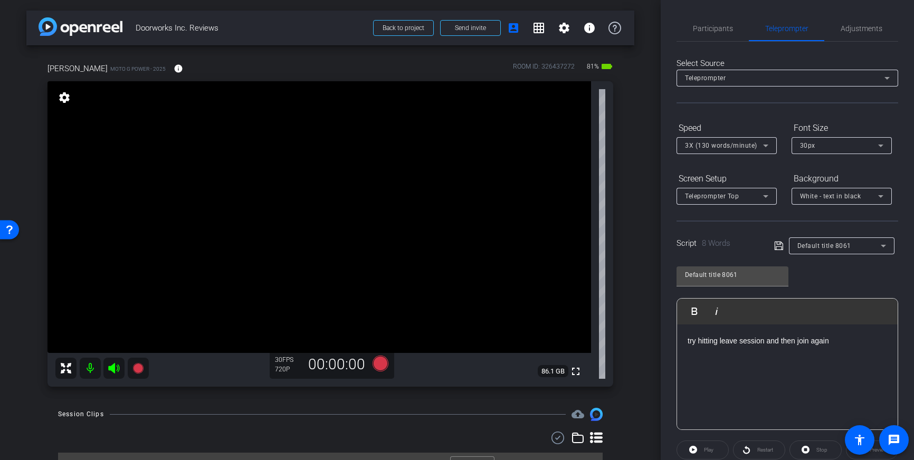
click at [696, 42] on div "Select Source Teleprompter Speed 3X (130 words/minute) Font Size 30px Screen Se…" at bounding box center [788, 302] width 222 height 520
click at [704, 30] on span "Participants" at bounding box center [713, 28] width 40 height 7
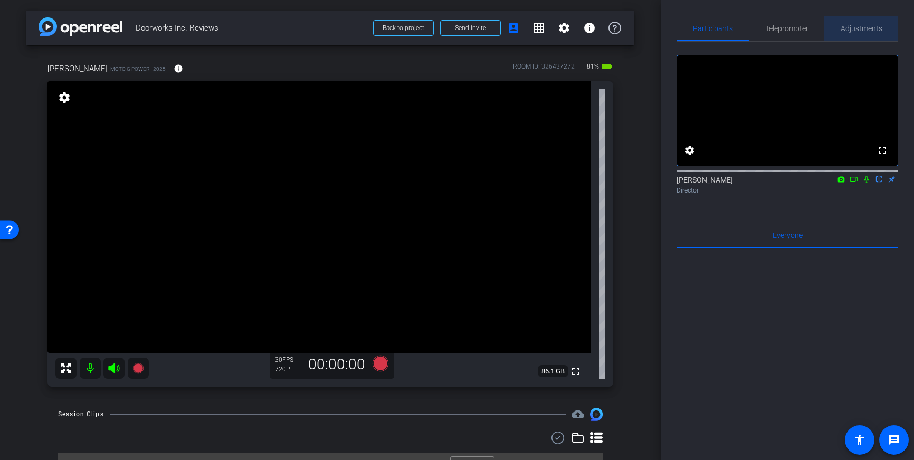
click at [872, 22] on span "Adjustments" at bounding box center [862, 28] width 42 height 25
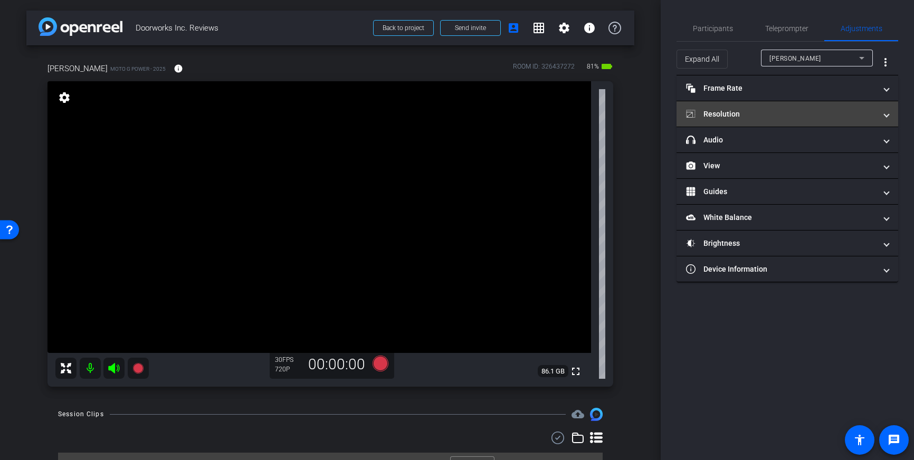
drag, startPoint x: 834, startPoint y: 108, endPoint x: 829, endPoint y: 105, distance: 5.4
click at [834, 108] on mat-expansion-panel-header "Resolution" at bounding box center [788, 113] width 222 height 25
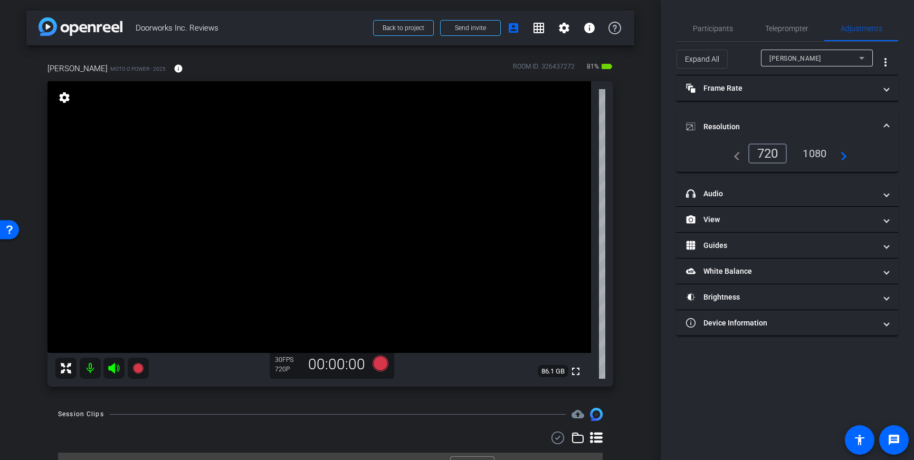
click at [817, 152] on div "1080" at bounding box center [815, 154] width 40 height 18
drag, startPoint x: 890, startPoint y: 123, endPoint x: 887, endPoint y: 130, distance: 7.7
click at [890, 124] on mat-expansion-panel-header "Resolution" at bounding box center [788, 127] width 222 height 34
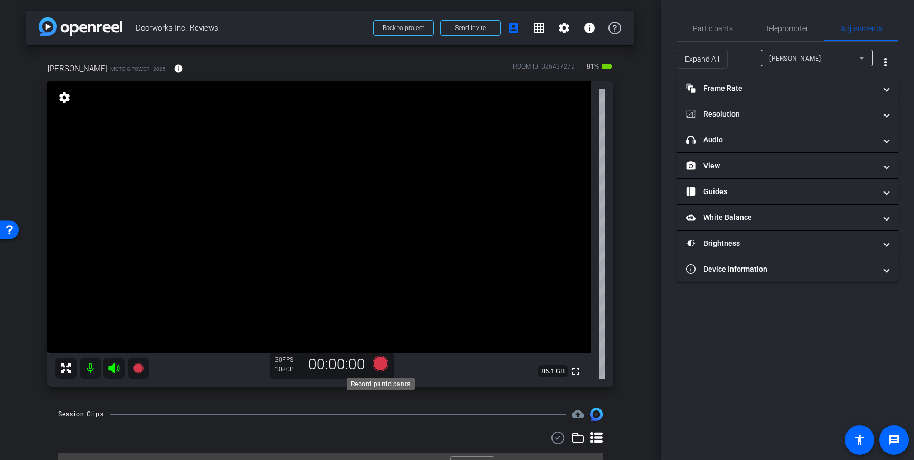
click at [375, 365] on icon at bounding box center [381, 364] width 16 height 16
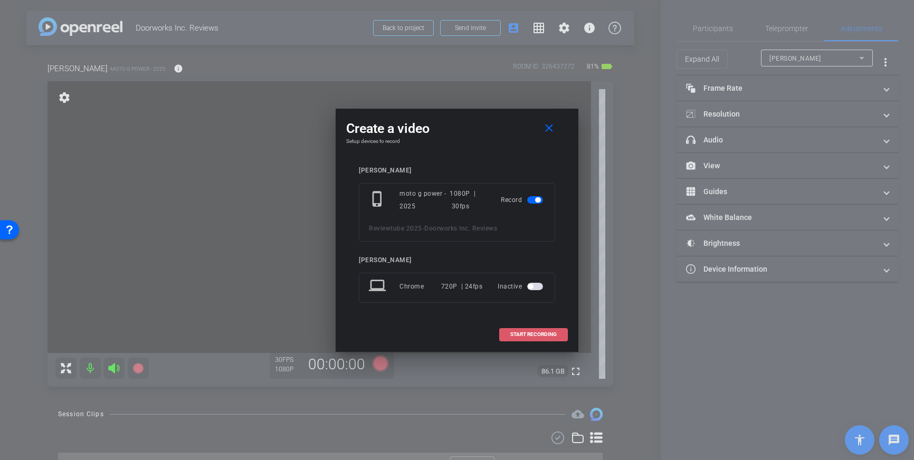
click at [521, 335] on span "START RECORDING" at bounding box center [534, 334] width 46 height 5
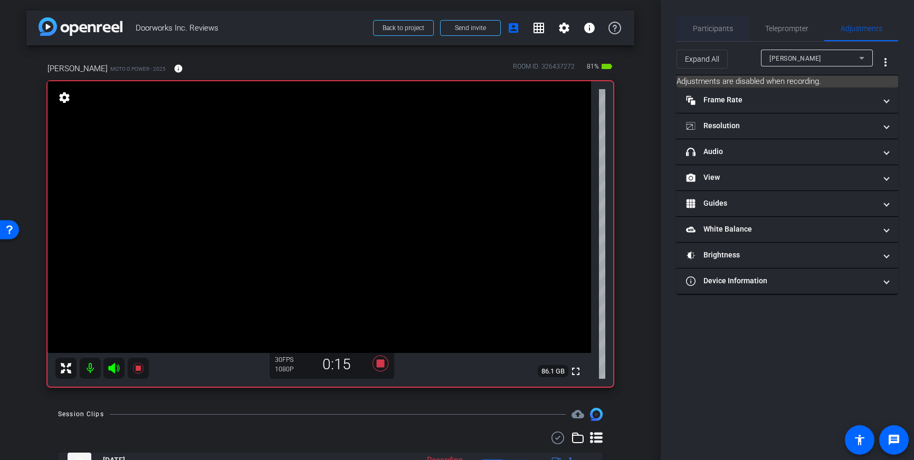
click at [704, 28] on span "Participants" at bounding box center [713, 28] width 40 height 7
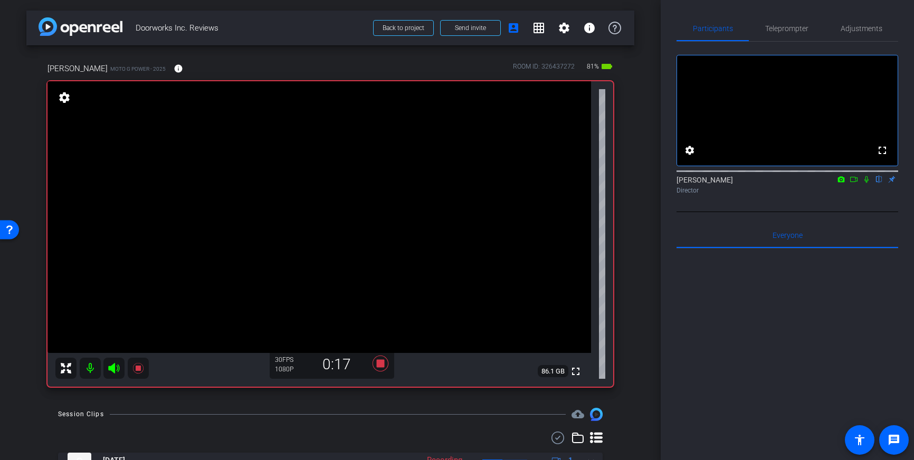
click at [867, 183] on icon at bounding box center [867, 179] width 8 height 7
drag, startPoint x: 867, startPoint y: 194, endPoint x: 676, endPoint y: 276, distance: 207.7
click at [867, 183] on icon at bounding box center [867, 179] width 6 height 7
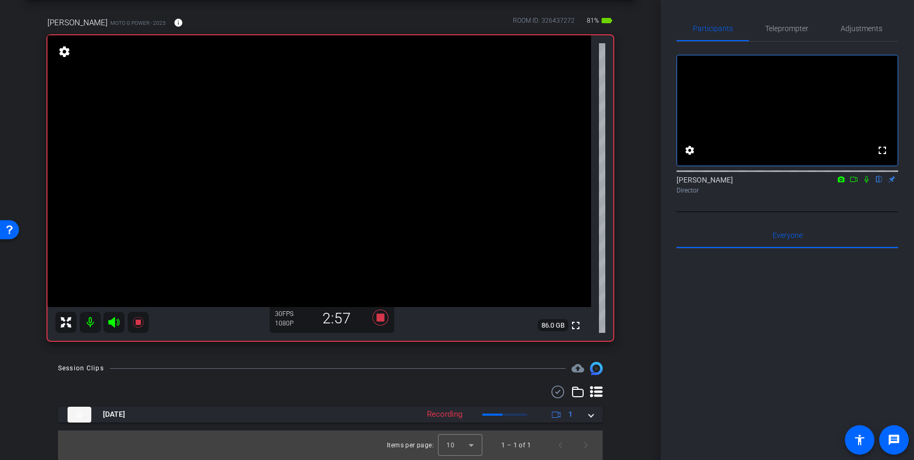
scroll to position [43, 0]
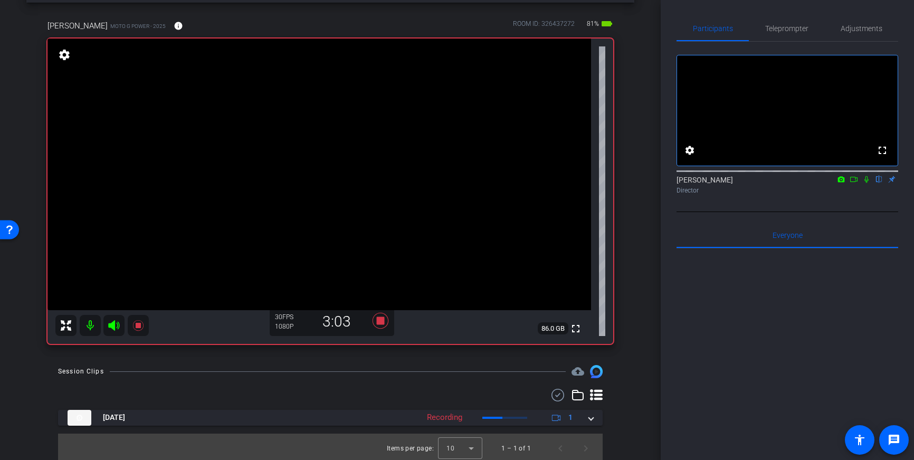
click at [868, 183] on icon at bounding box center [867, 179] width 8 height 7
drag, startPoint x: 867, startPoint y: 193, endPoint x: 871, endPoint y: 239, distance: 46.1
click at [867, 183] on icon at bounding box center [867, 179] width 8 height 7
click at [865, 183] on icon at bounding box center [867, 179] width 8 height 7
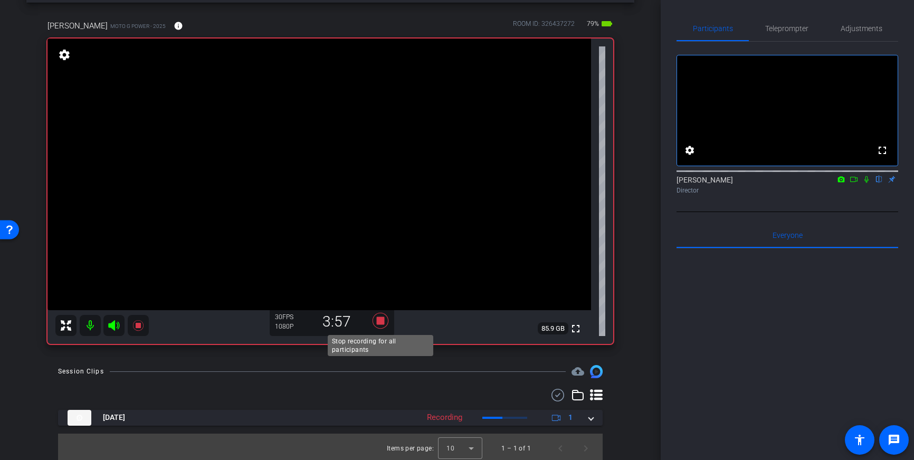
drag, startPoint x: 383, startPoint y: 322, endPoint x: 398, endPoint y: 322, distance: 14.3
click at [383, 322] on icon at bounding box center [381, 321] width 16 height 16
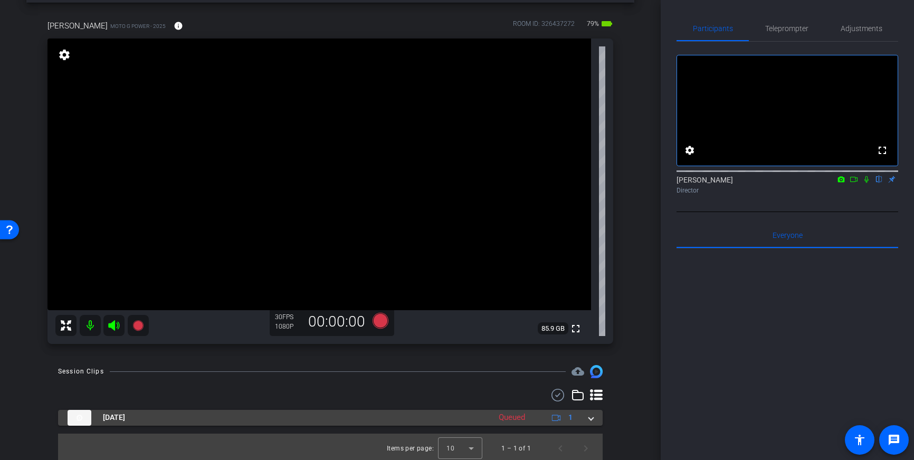
click at [588, 419] on div "[DATE] Queued 1" at bounding box center [329, 418] width 522 height 16
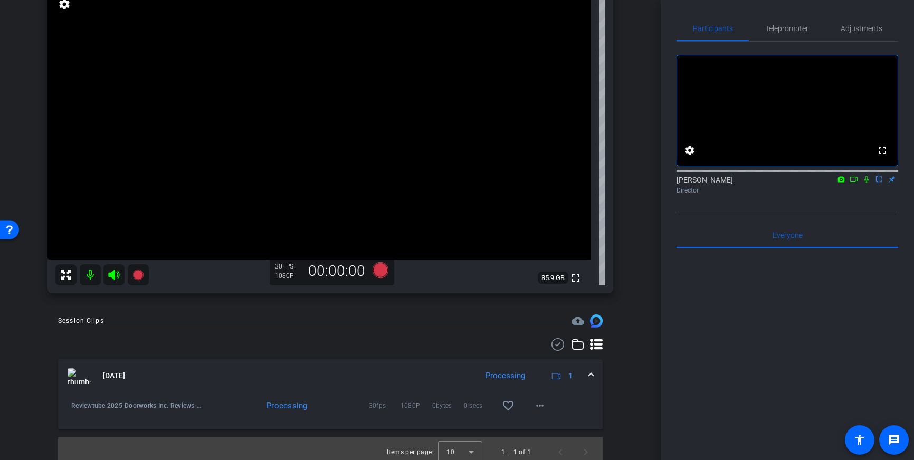
scroll to position [100, 0]
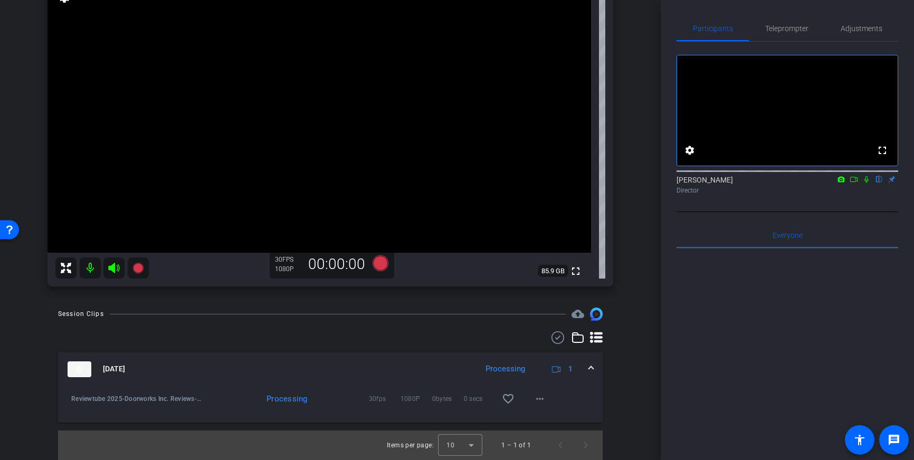
click at [592, 370] on span at bounding box center [591, 369] width 4 height 11
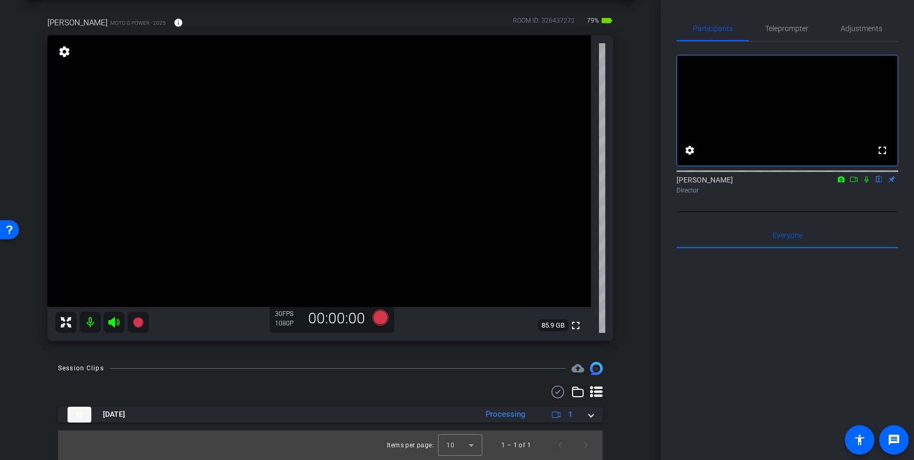
scroll to position [46, 0]
click at [174, 22] on mat-icon "info" at bounding box center [179, 23] width 10 height 10
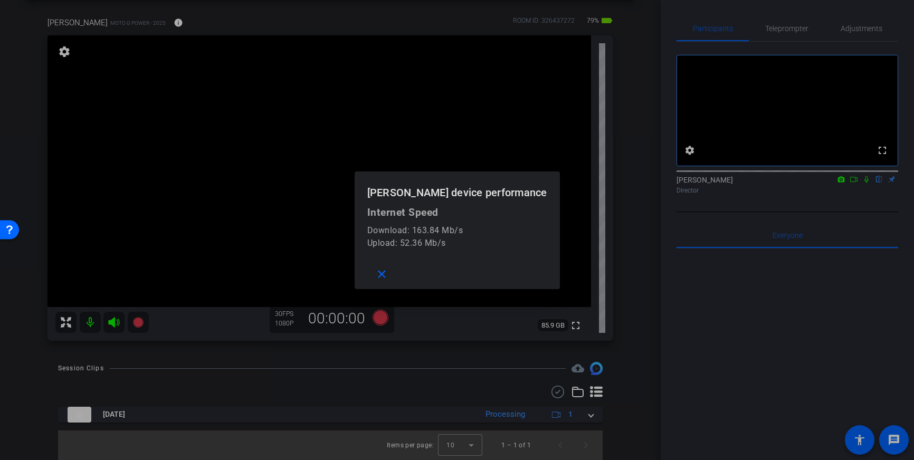
click at [285, 23] on div at bounding box center [457, 230] width 914 height 460
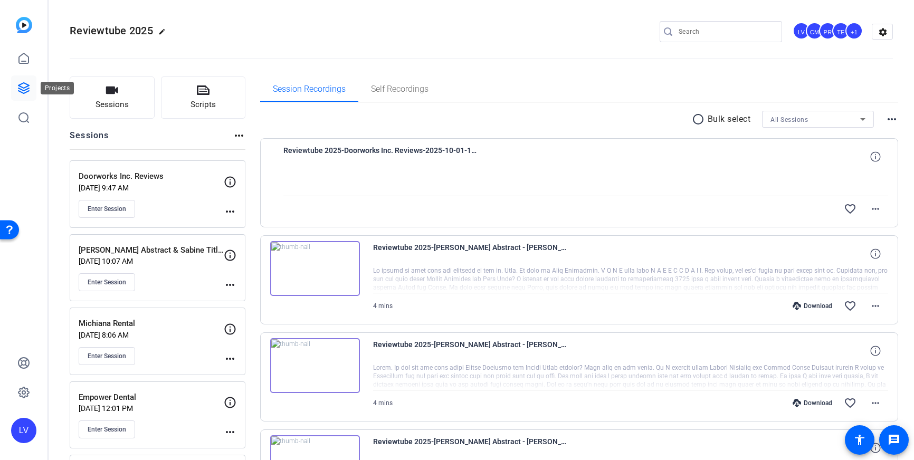
click at [23, 87] on icon at bounding box center [23, 88] width 11 height 11
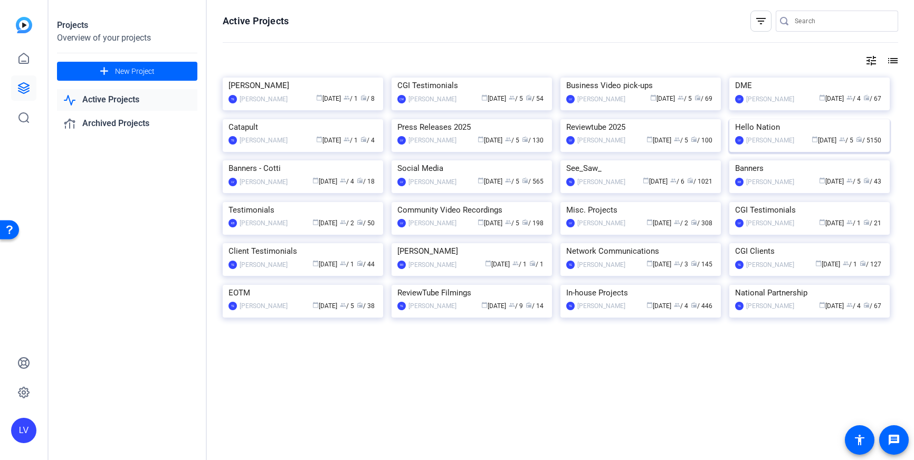
click at [776, 119] on img at bounding box center [810, 119] width 160 height 0
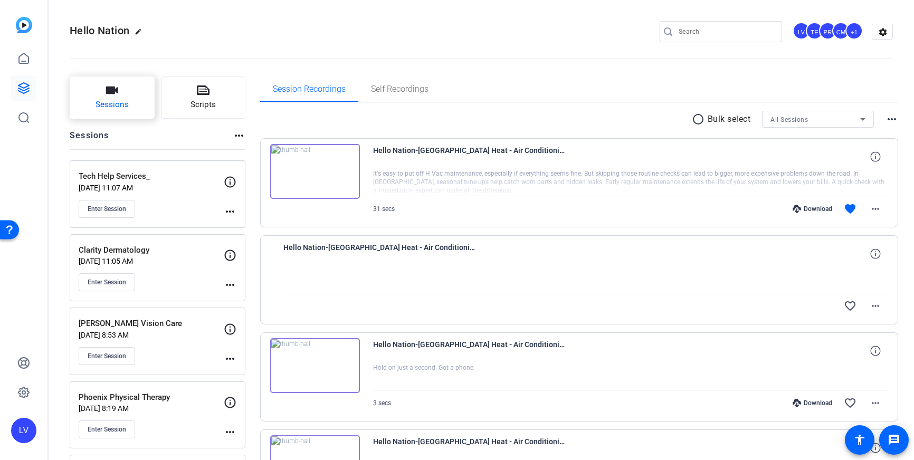
click at [118, 101] on span "Sessions" at bounding box center [112, 105] width 33 height 12
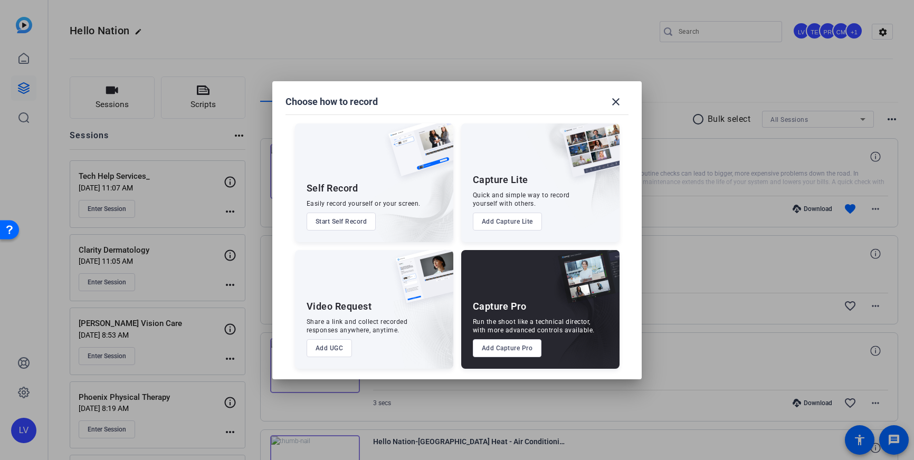
click at [496, 351] on button "Add Capture Pro" at bounding box center [507, 348] width 69 height 18
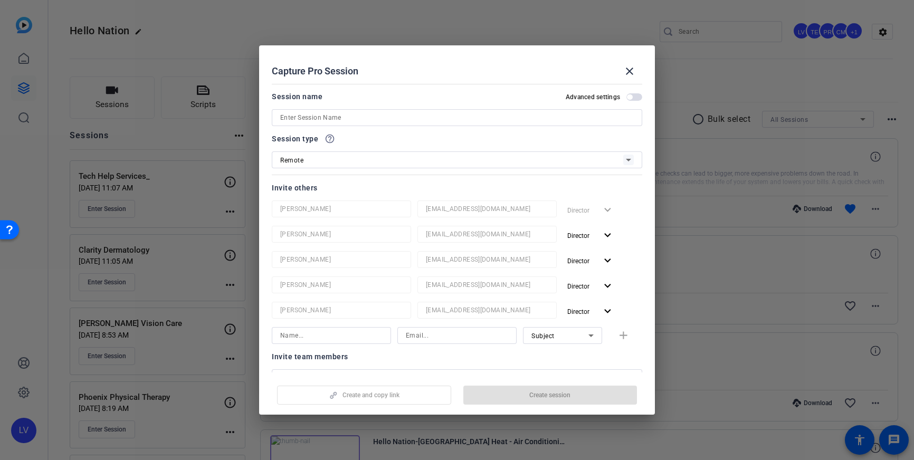
click at [358, 119] on input at bounding box center [457, 117] width 354 height 13
paste input "[PERSON_NAME] & [PERSON_NAME] Team - RE/MAX Professionals"
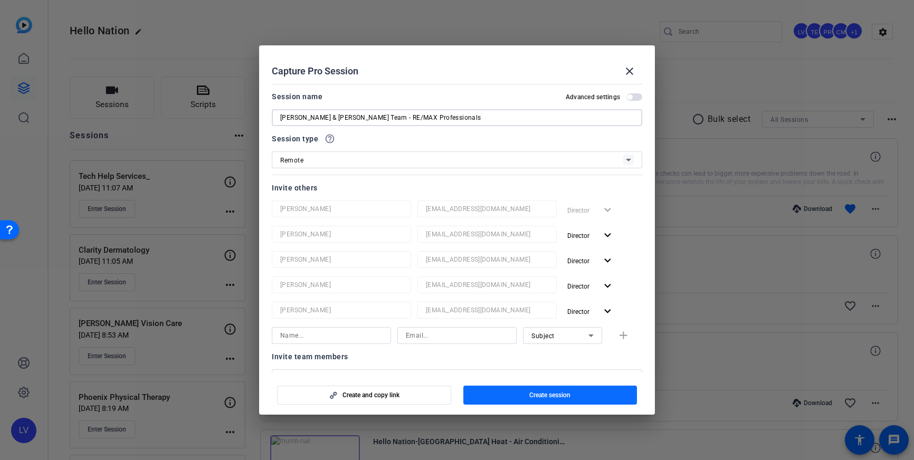
type input "[PERSON_NAME] & [PERSON_NAME] Team - RE/MAX Professionals"
click at [531, 395] on span "Create session" at bounding box center [550, 395] width 41 height 8
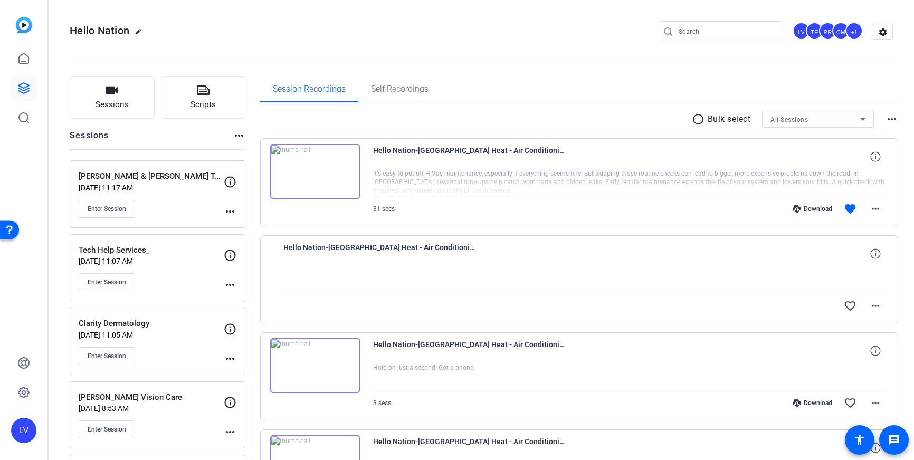
click at [229, 215] on mat-icon "more_horiz" at bounding box center [230, 211] width 13 height 13
click at [238, 223] on span "Edit Session" at bounding box center [256, 227] width 48 height 13
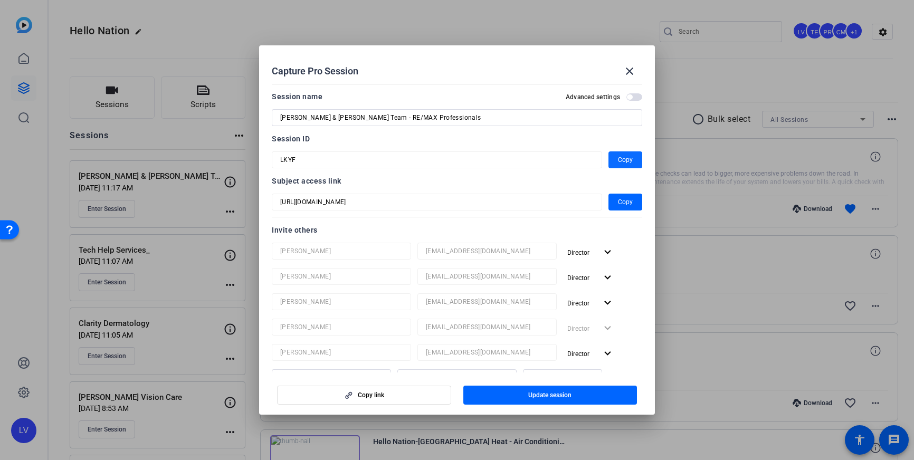
click at [628, 159] on span "Copy" at bounding box center [625, 160] width 15 height 13
click at [624, 158] on span "Copy" at bounding box center [625, 160] width 15 height 13
click at [635, 73] on mat-icon "close" at bounding box center [630, 71] width 13 height 13
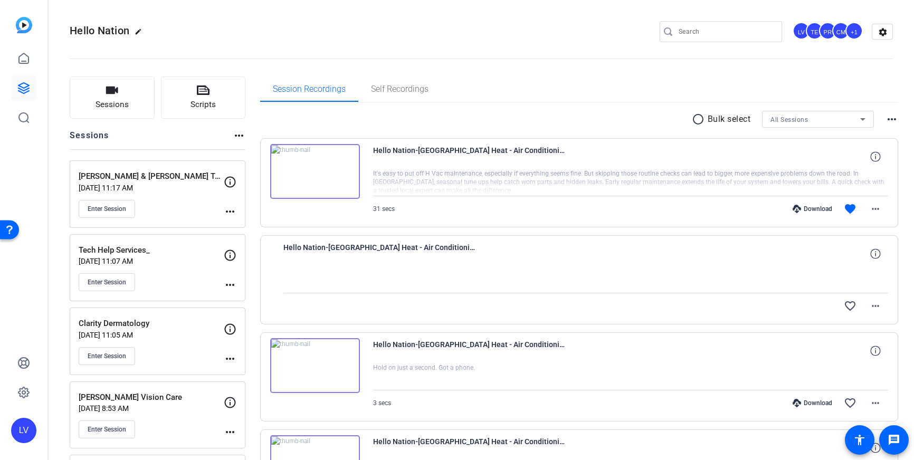
click at [693, 46] on div at bounding box center [721, 48] width 122 height 12
click at [702, 35] on input "Search" at bounding box center [726, 31] width 95 height 13
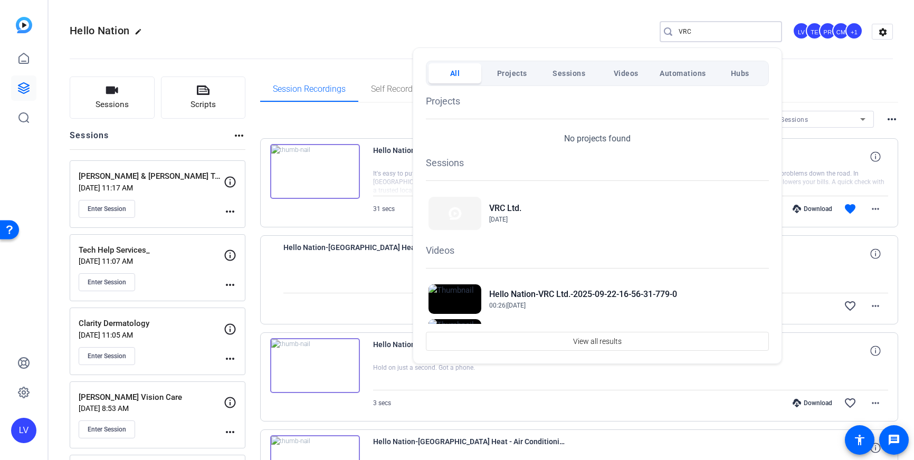
type input "VRC"
click at [431, 19] on div at bounding box center [457, 230] width 914 height 460
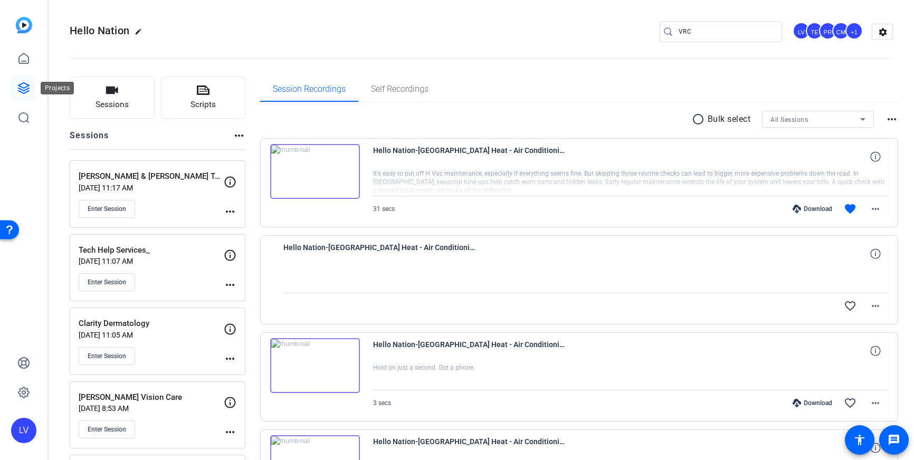
click at [25, 89] on icon at bounding box center [23, 88] width 13 height 13
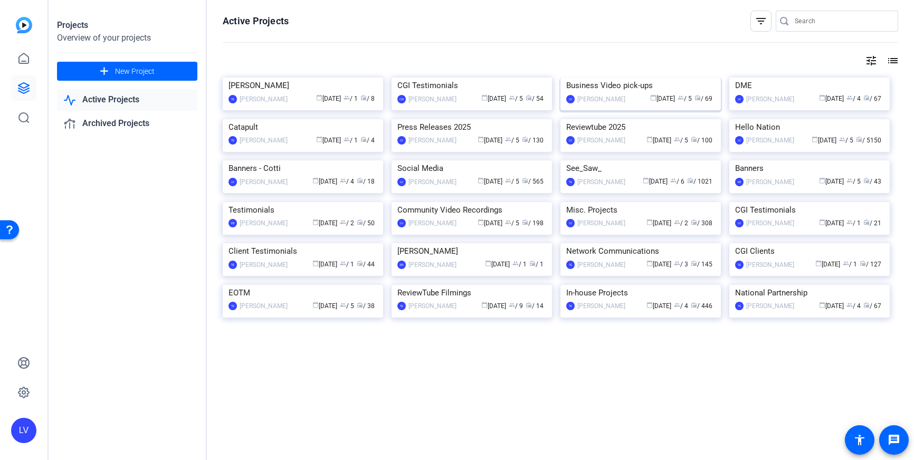
click at [642, 78] on img at bounding box center [641, 78] width 160 height 0
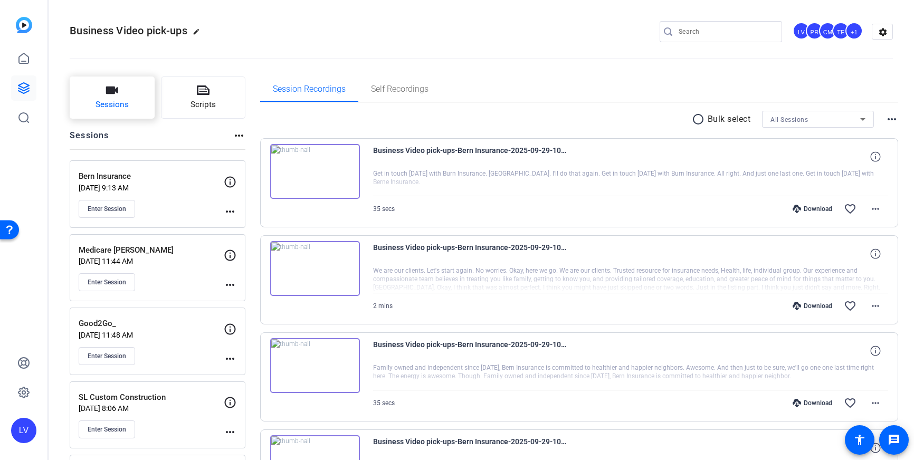
click at [88, 98] on button "Sessions" at bounding box center [112, 98] width 85 height 42
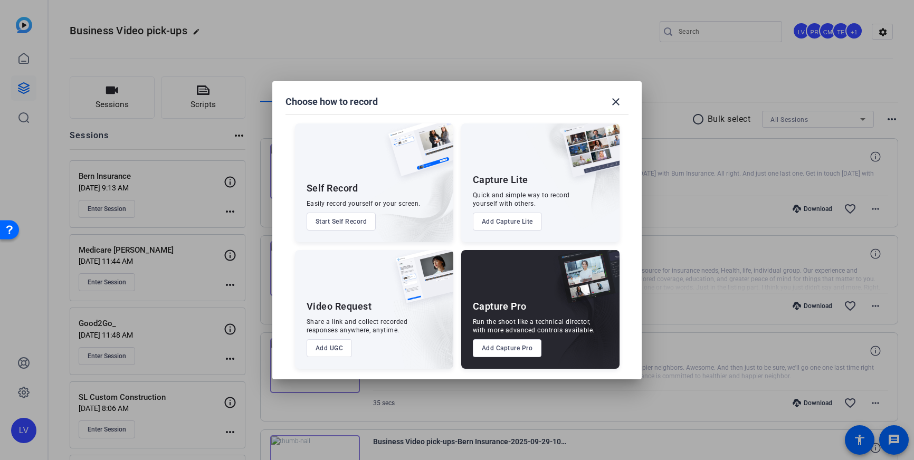
click at [483, 347] on button "Add Capture Pro" at bounding box center [507, 348] width 69 height 18
